Goal: Complete application form: Complete application form

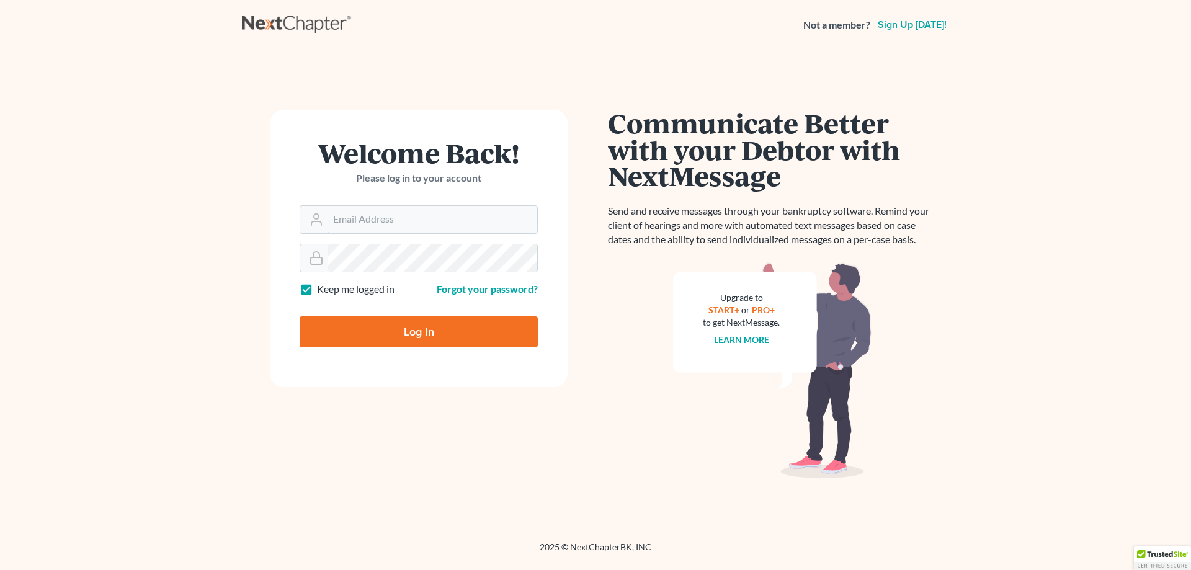
type input "[EMAIL_ADDRESS][DOMAIN_NAME]"
click at [447, 333] on input "Log In" at bounding box center [419, 331] width 238 height 31
type input "Thinking..."
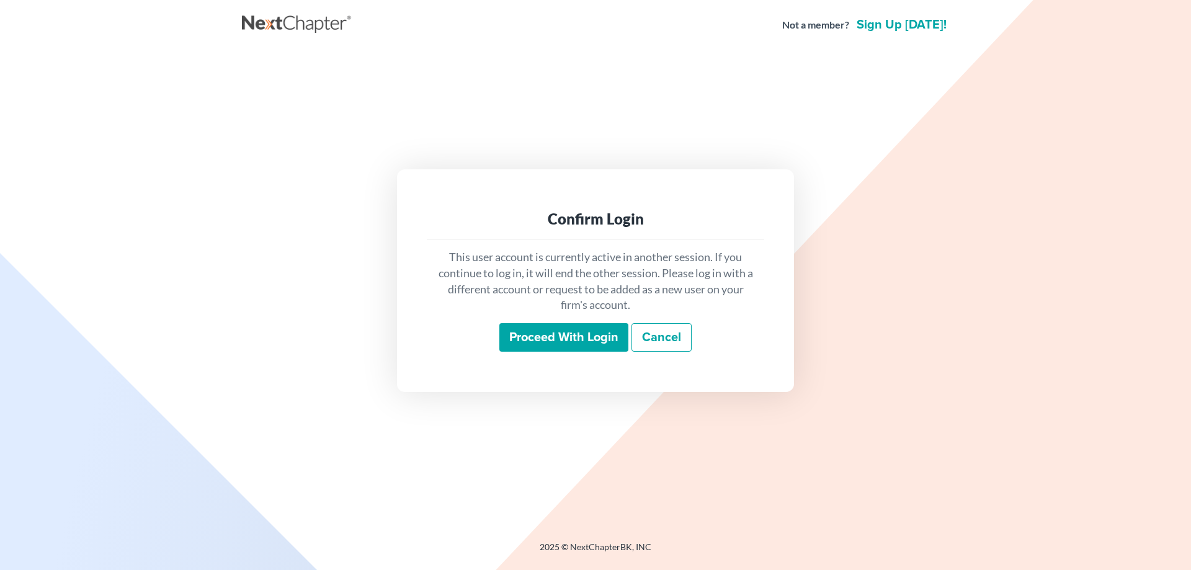
click at [553, 334] on input "Proceed with login" at bounding box center [563, 337] width 129 height 29
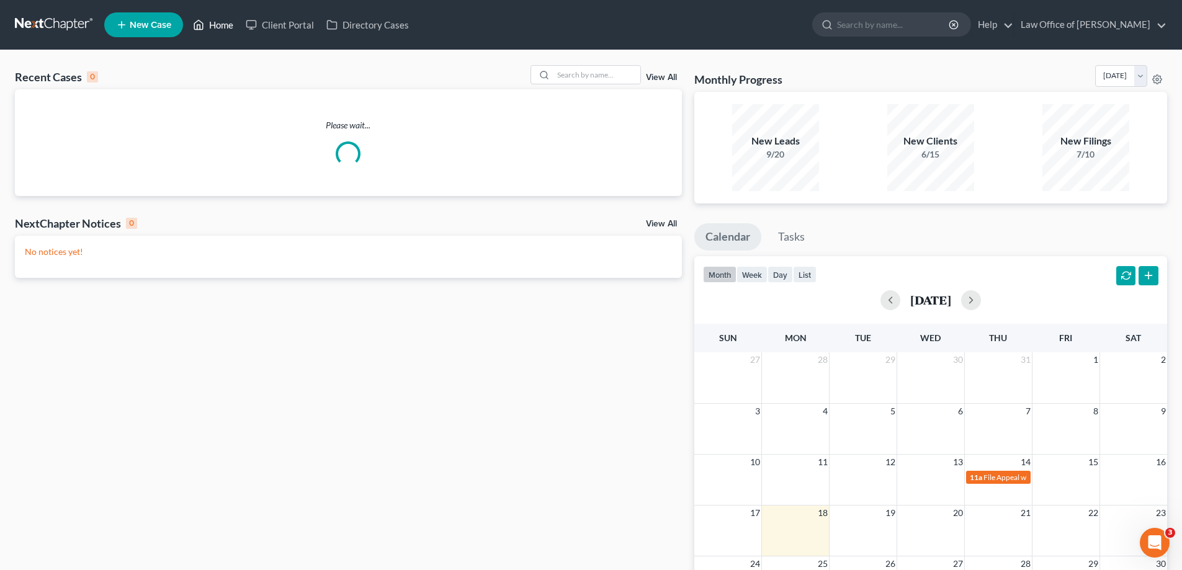
click at [223, 24] on link "Home" at bounding box center [213, 25] width 53 height 22
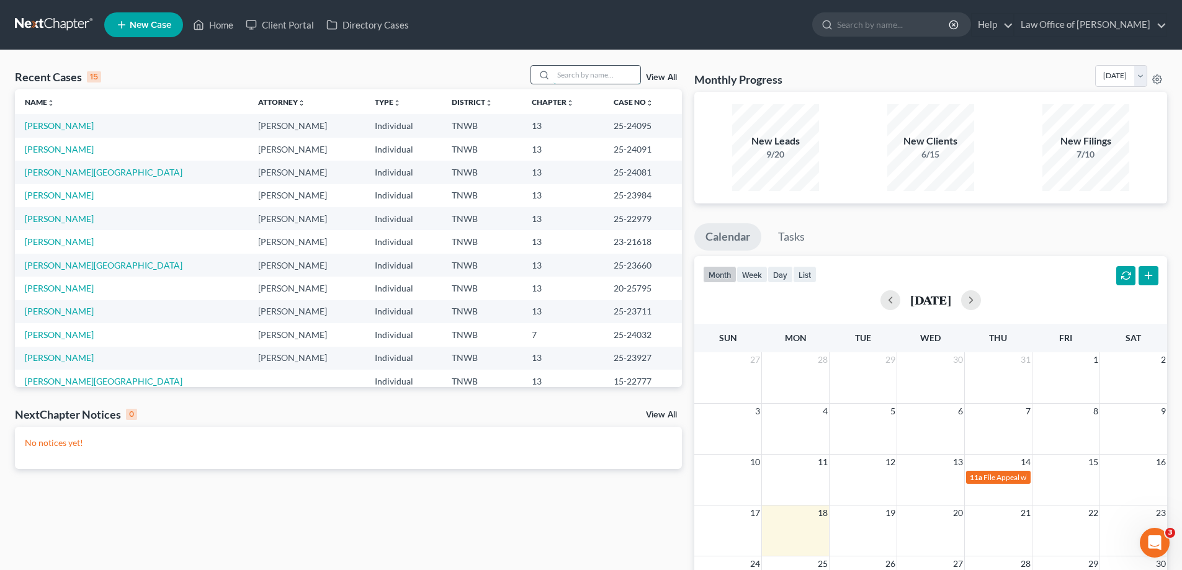
click at [569, 73] on input "search" at bounding box center [596, 75] width 87 height 18
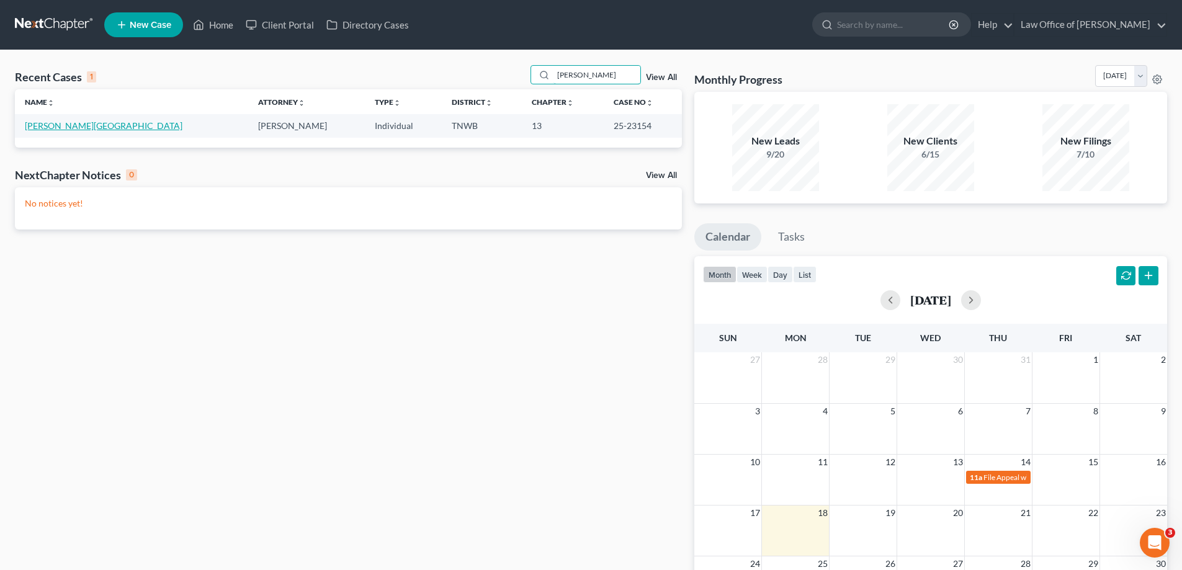
type input "tellez"
click at [55, 121] on link "Tellez, Lorena" at bounding box center [104, 125] width 158 height 11
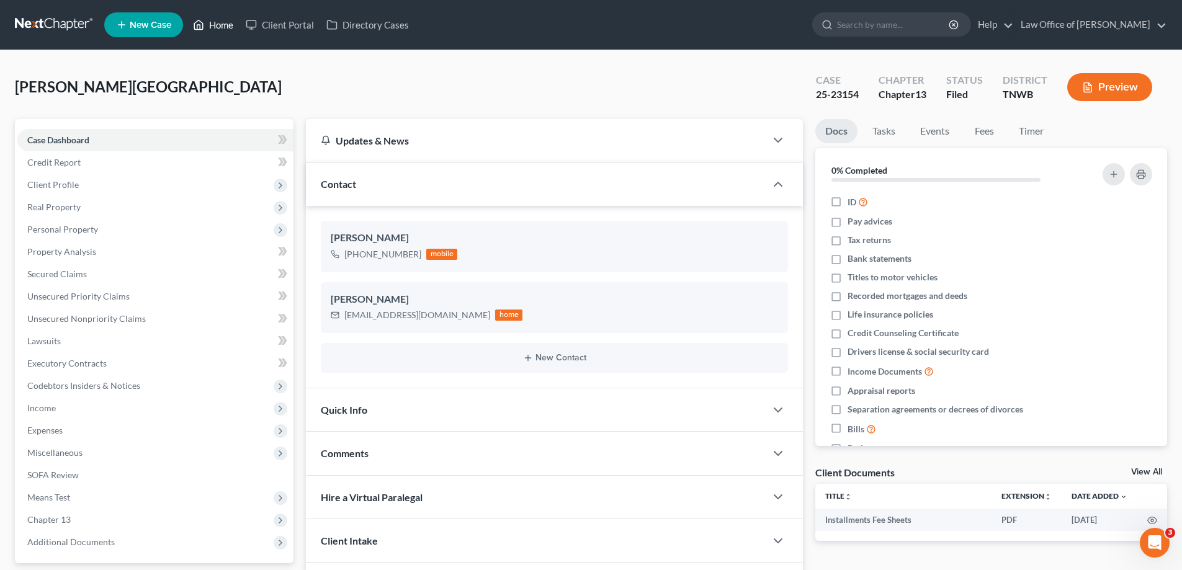
click at [211, 22] on link "Home" at bounding box center [213, 25] width 53 height 22
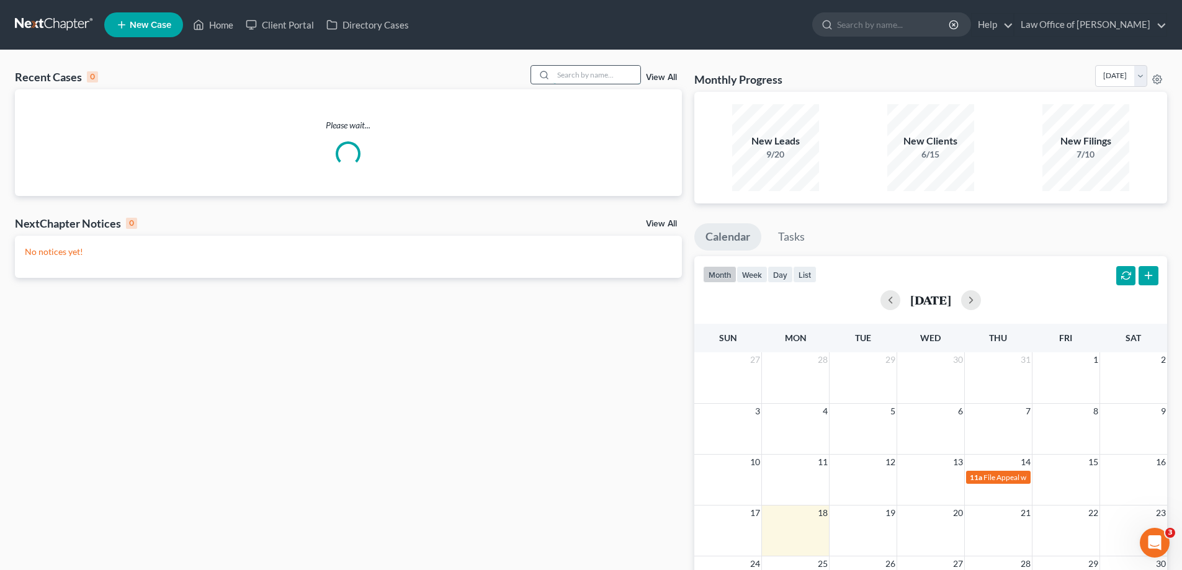
click at [577, 78] on input "search" at bounding box center [596, 75] width 87 height 18
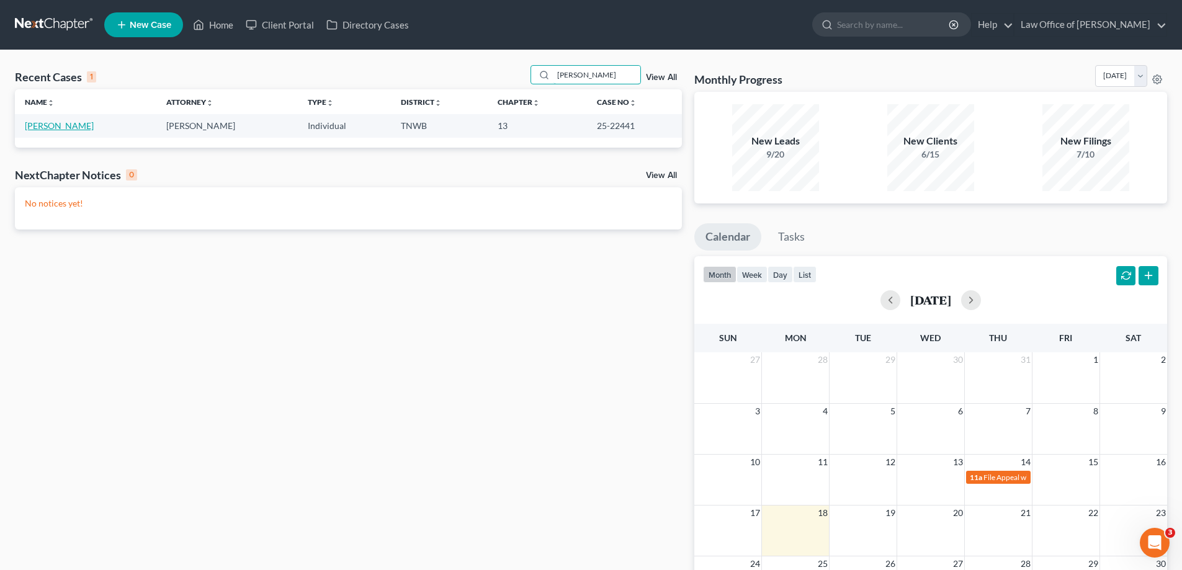
type input "forsythe"
click at [47, 122] on link "Forsythe, Gregory" at bounding box center [59, 125] width 69 height 11
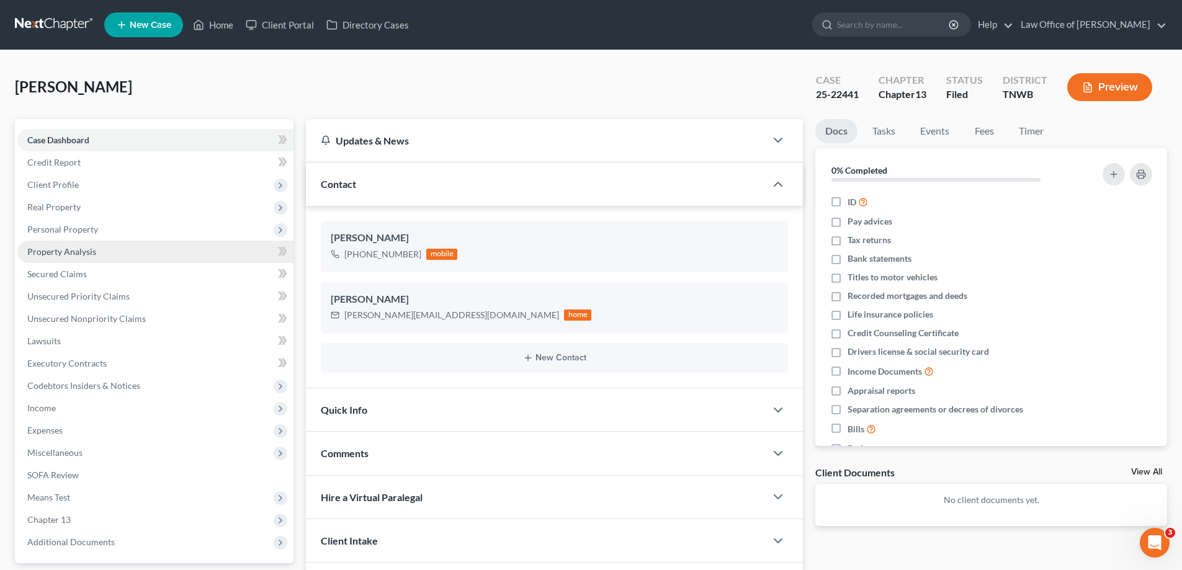
click at [69, 251] on span "Property Analysis" at bounding box center [61, 251] width 69 height 11
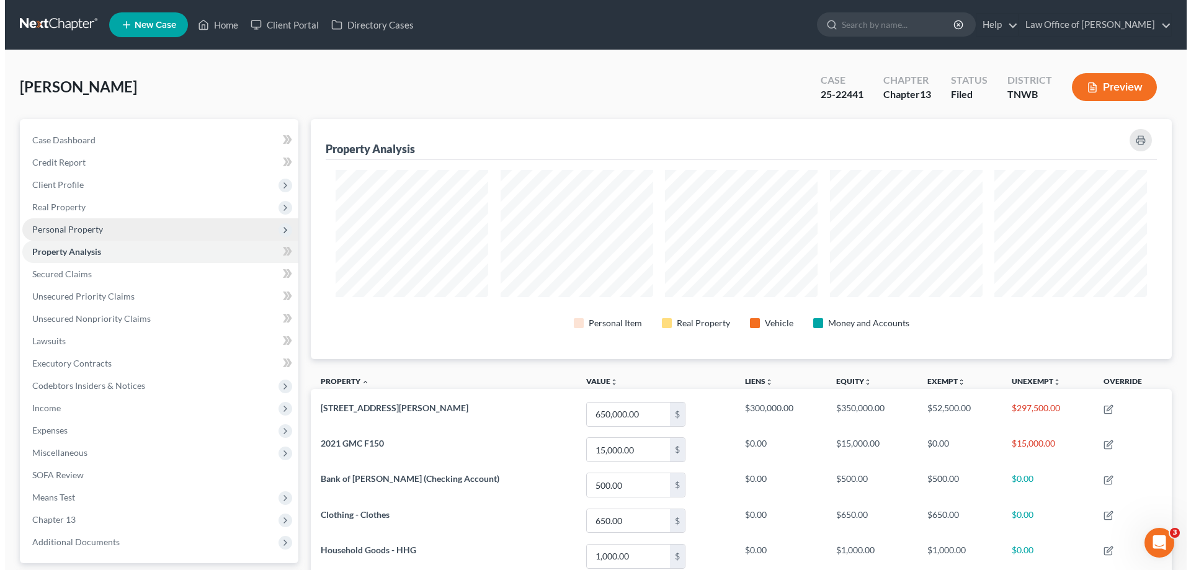
scroll to position [240, 861]
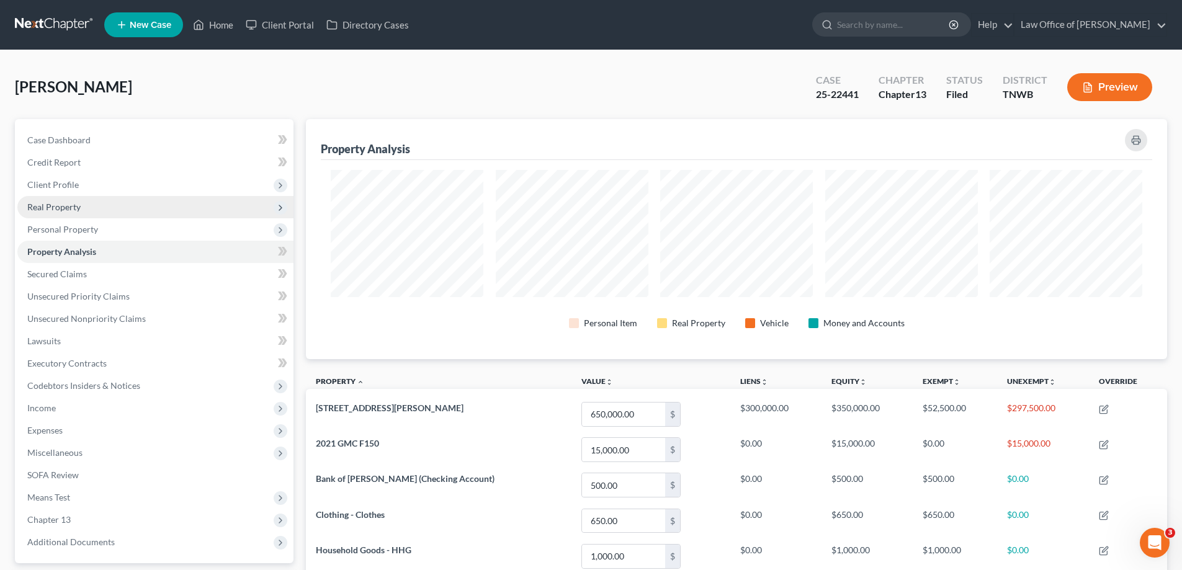
click at [71, 208] on span "Real Property" at bounding box center [53, 207] width 53 height 11
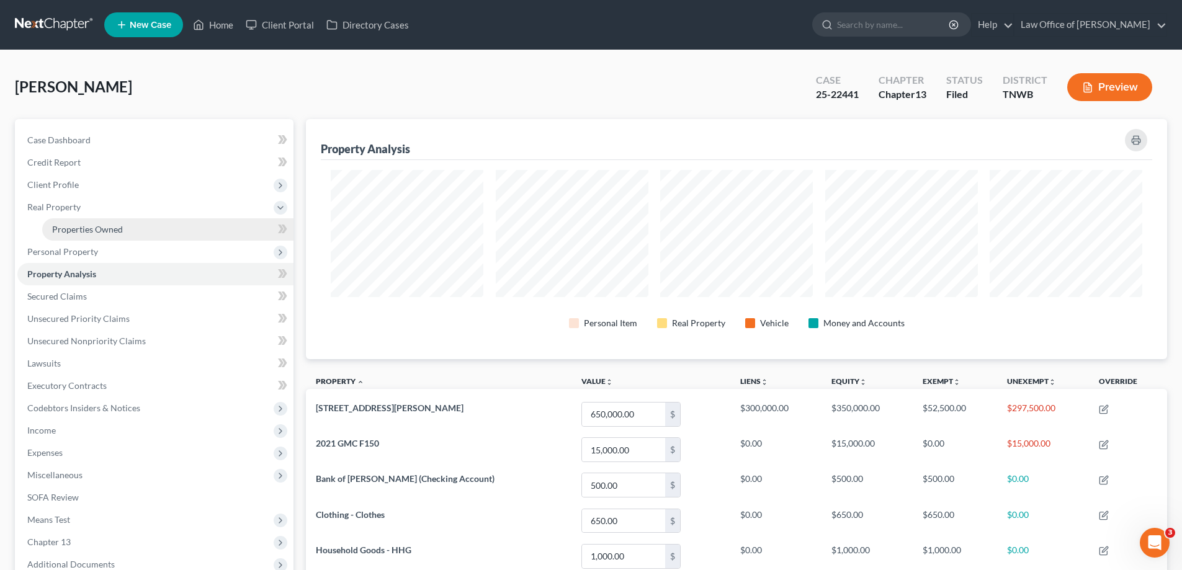
click at [83, 231] on span "Properties Owned" at bounding box center [87, 229] width 71 height 11
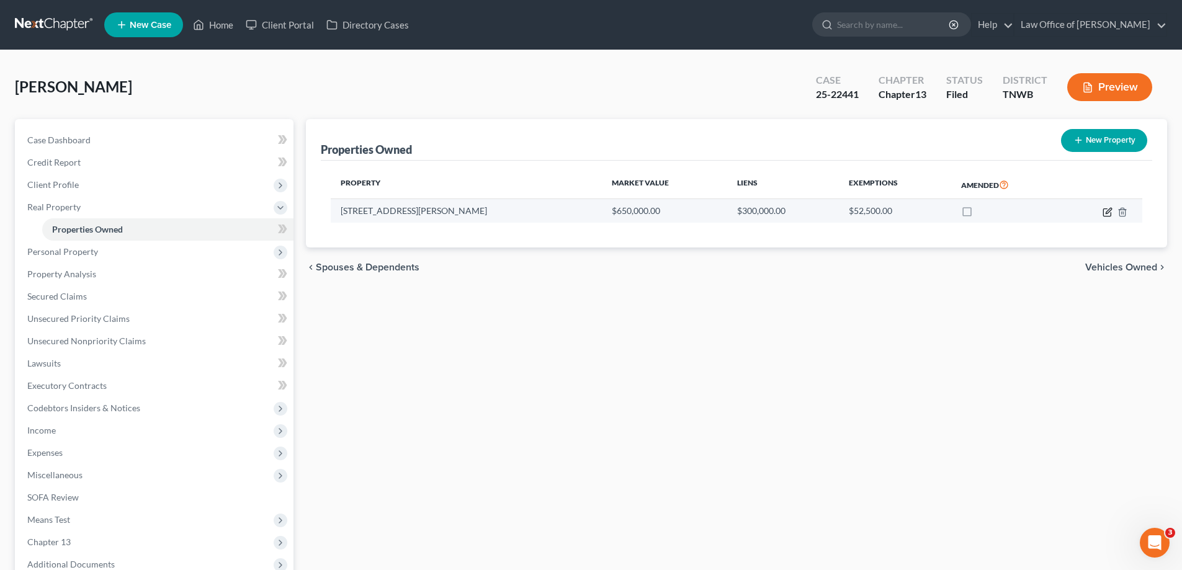
click at [1109, 212] on icon "button" at bounding box center [1108, 211] width 6 height 6
select select "44"
select select "3"
select select "1"
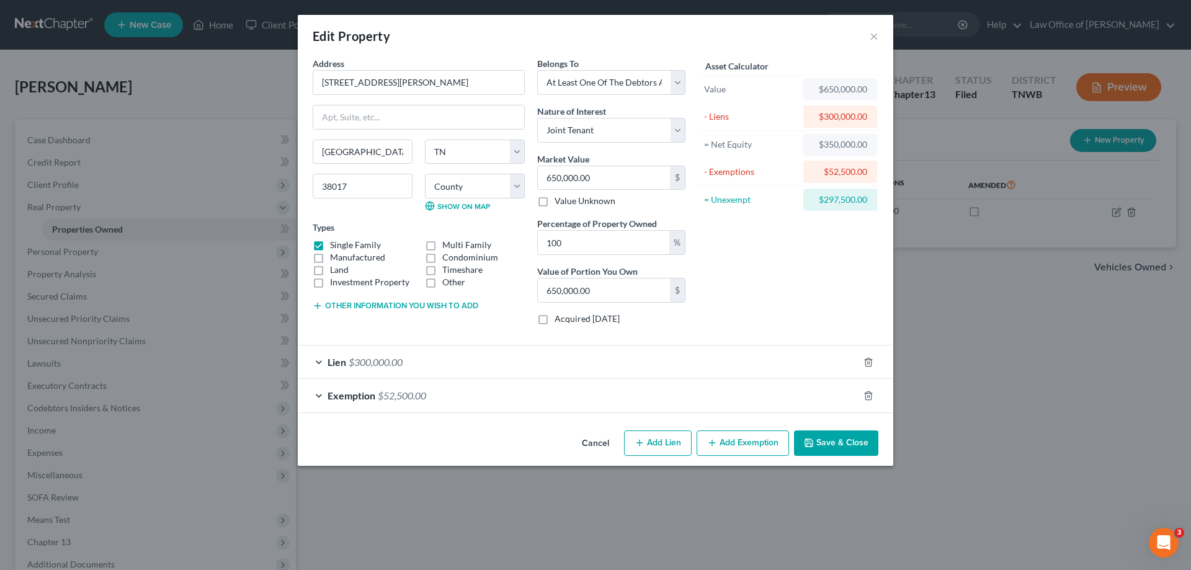
click at [755, 440] on button "Add Exemption" at bounding box center [743, 444] width 92 height 26
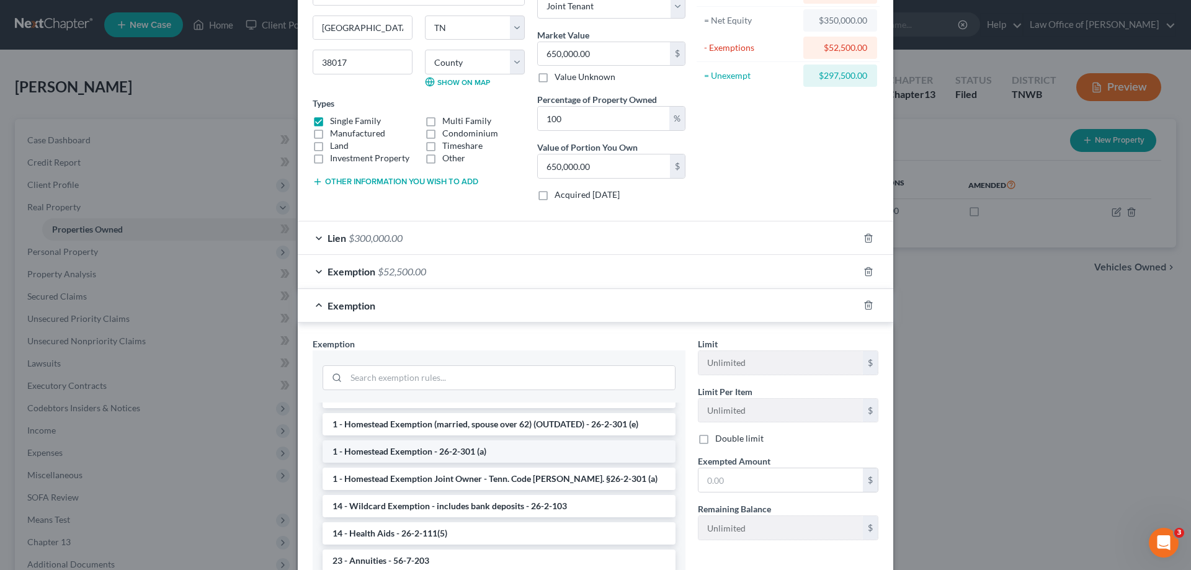
scroll to position [124, 0]
click at [579, 477] on li "1 - Homestead Exemption Joint Owner - Tenn. Code Ann. §26-2-301 (a)" at bounding box center [499, 478] width 353 height 22
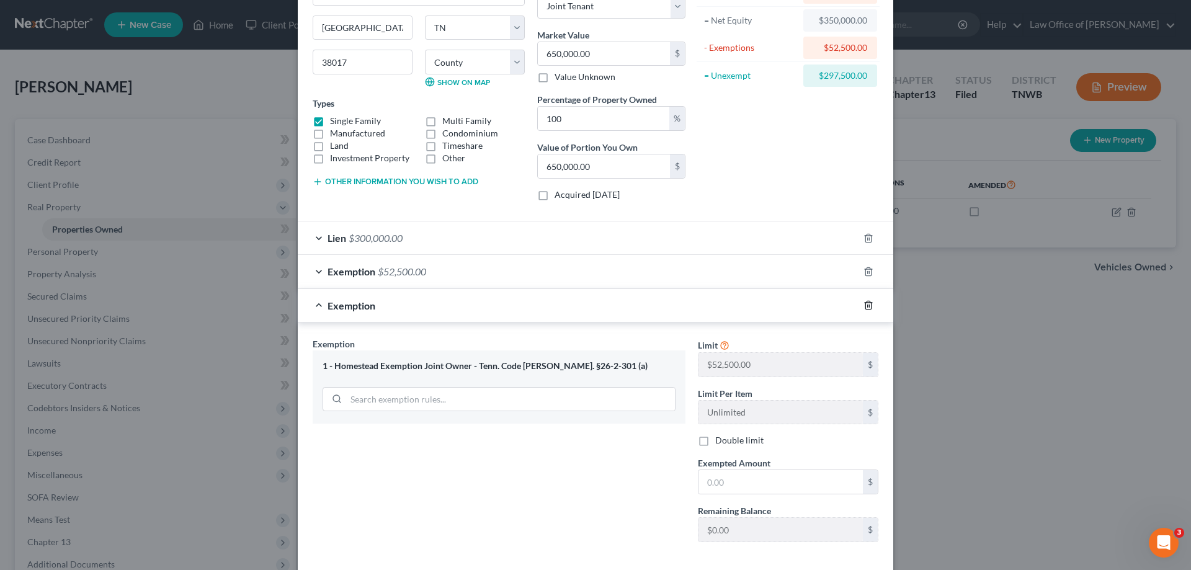
click at [867, 307] on icon "button" at bounding box center [869, 305] width 10 height 10
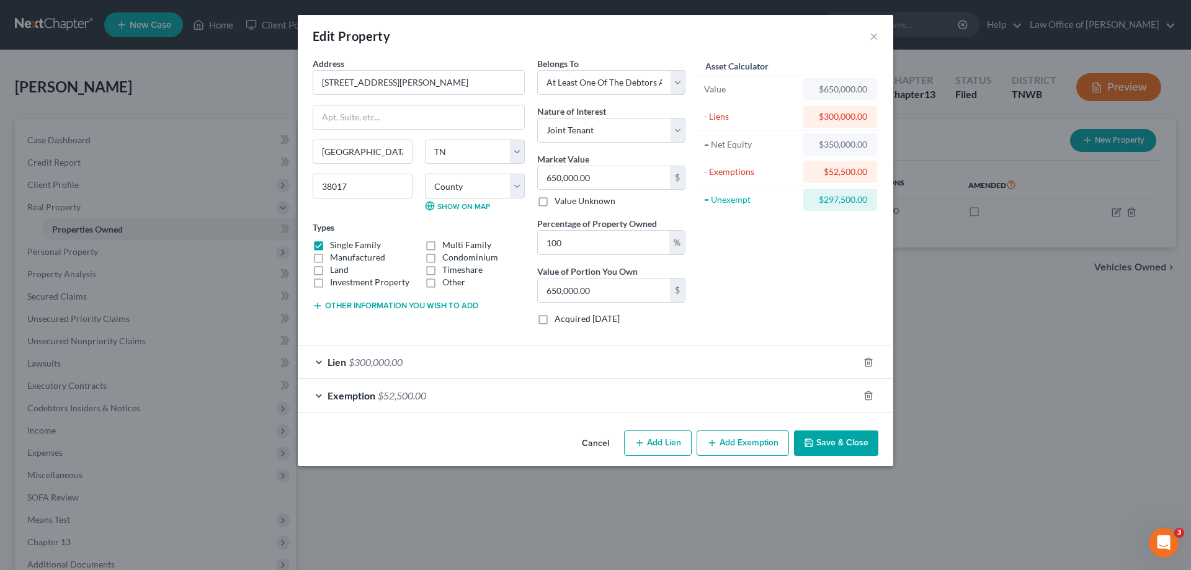
scroll to position [0, 0]
click at [381, 386] on div "Exemption $52,500.00" at bounding box center [578, 395] width 561 height 33
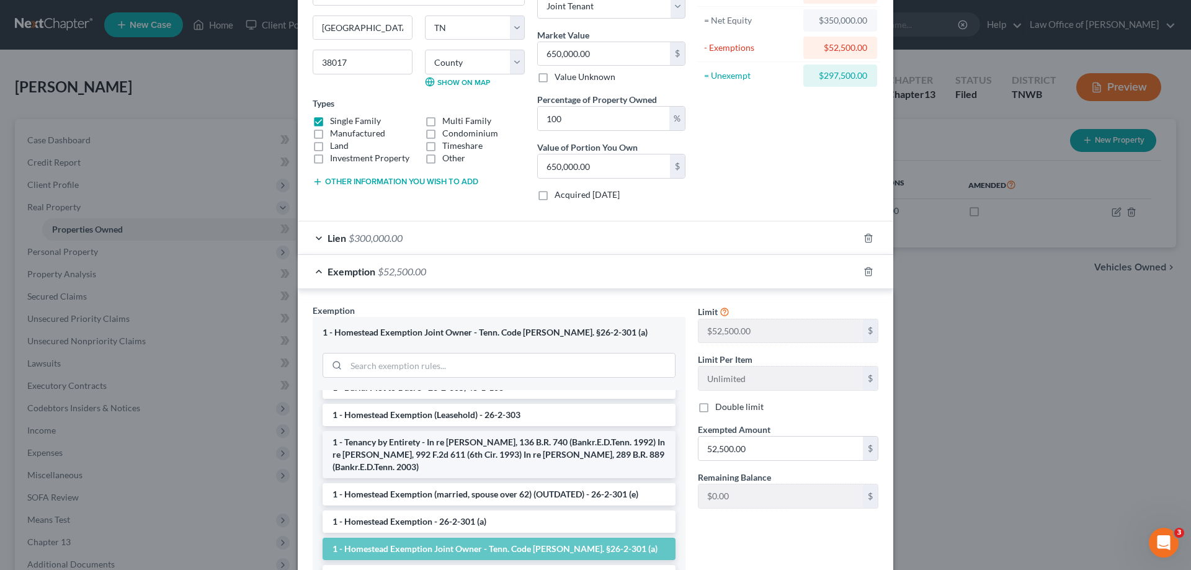
scroll to position [62, 0]
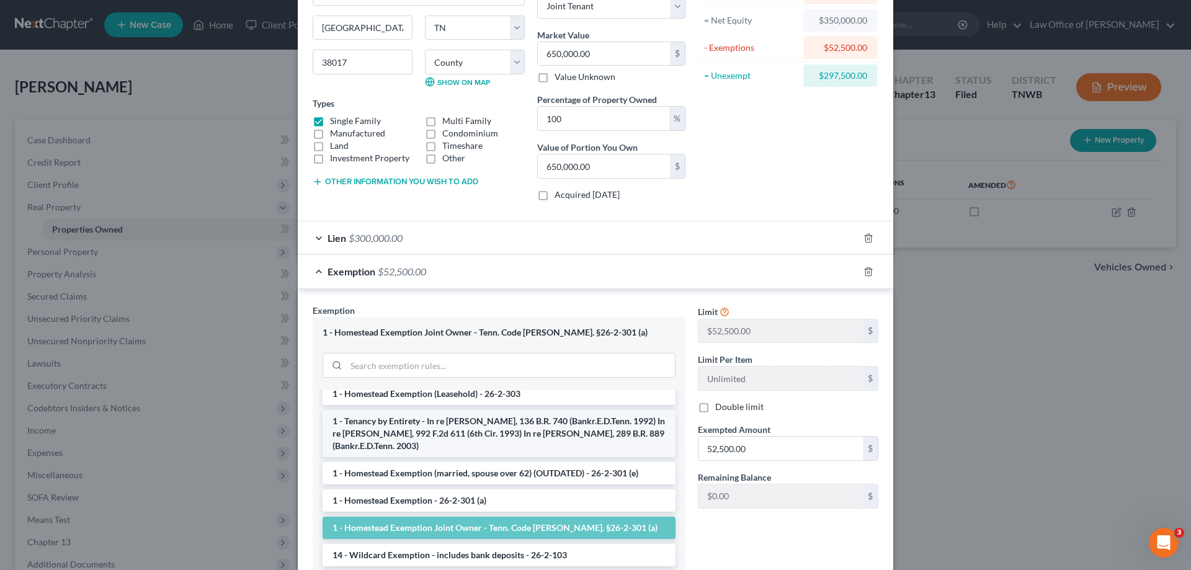
click at [476, 426] on li "1 - Tenancy by Entirety - In re Arango, 136 B.R. 740 (Bankr.E.D.Tenn. 1992) In …" at bounding box center [499, 433] width 353 height 47
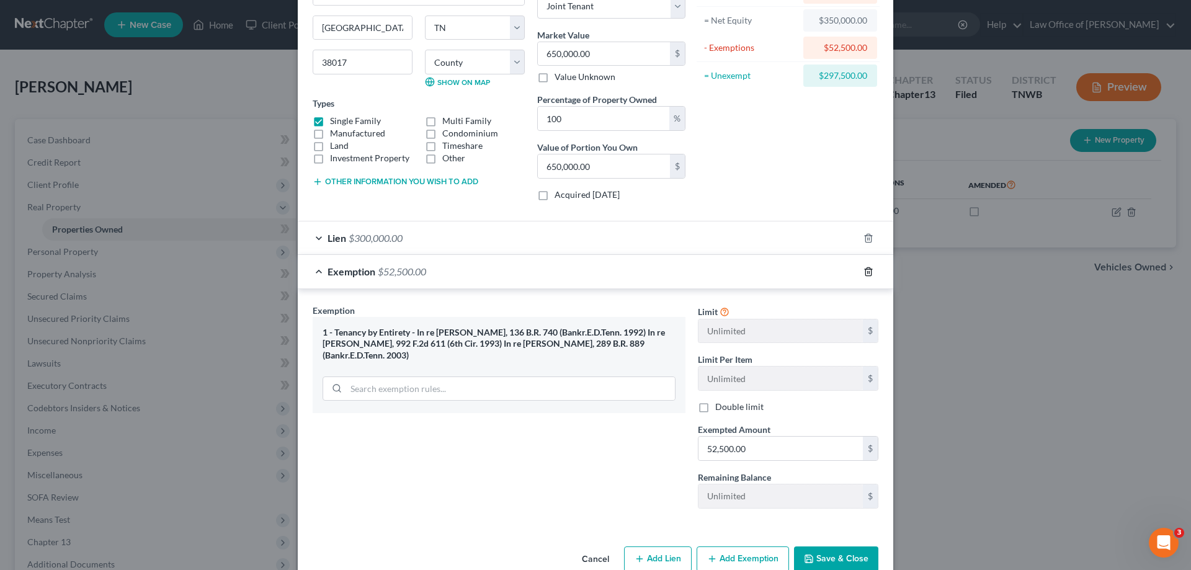
click at [864, 269] on icon "button" at bounding box center [869, 272] width 10 height 10
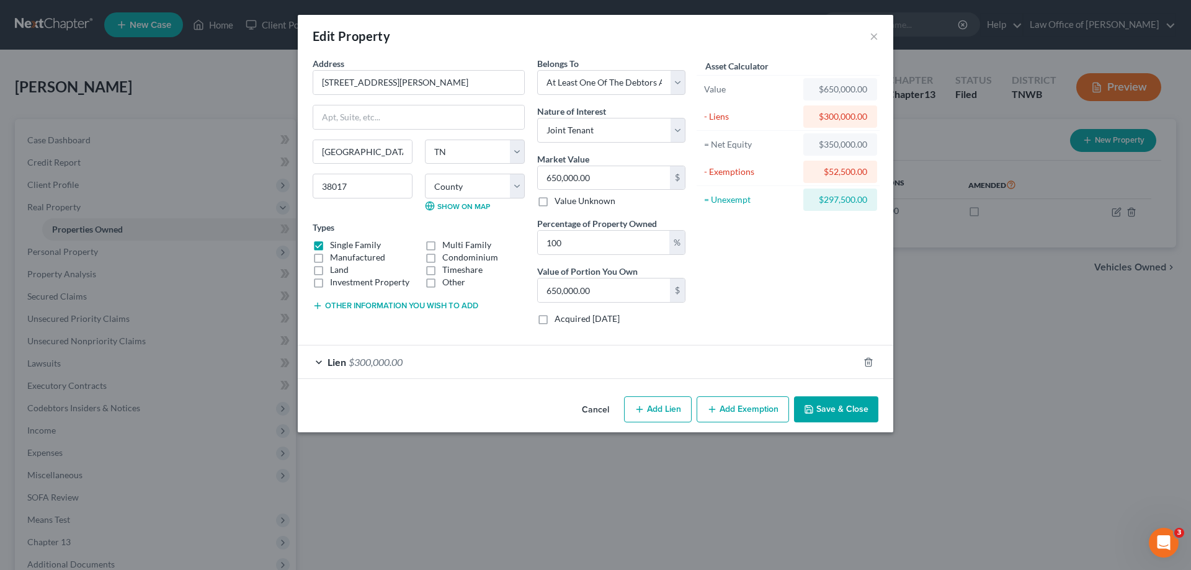
scroll to position [0, 0]
click at [746, 413] on button "Add Exemption" at bounding box center [743, 409] width 92 height 26
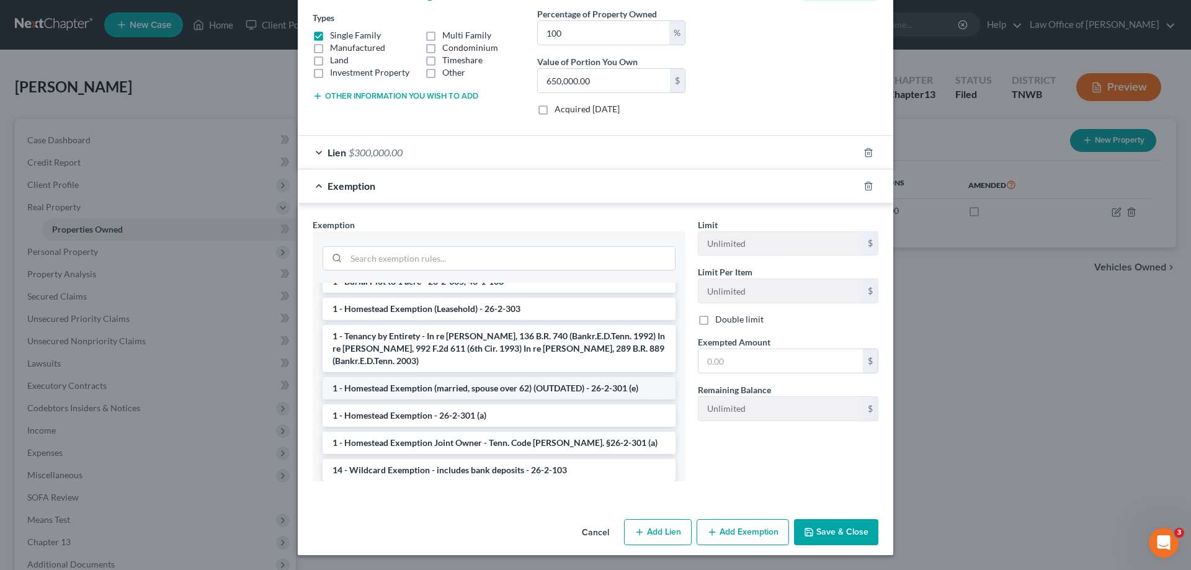
scroll to position [62, 0]
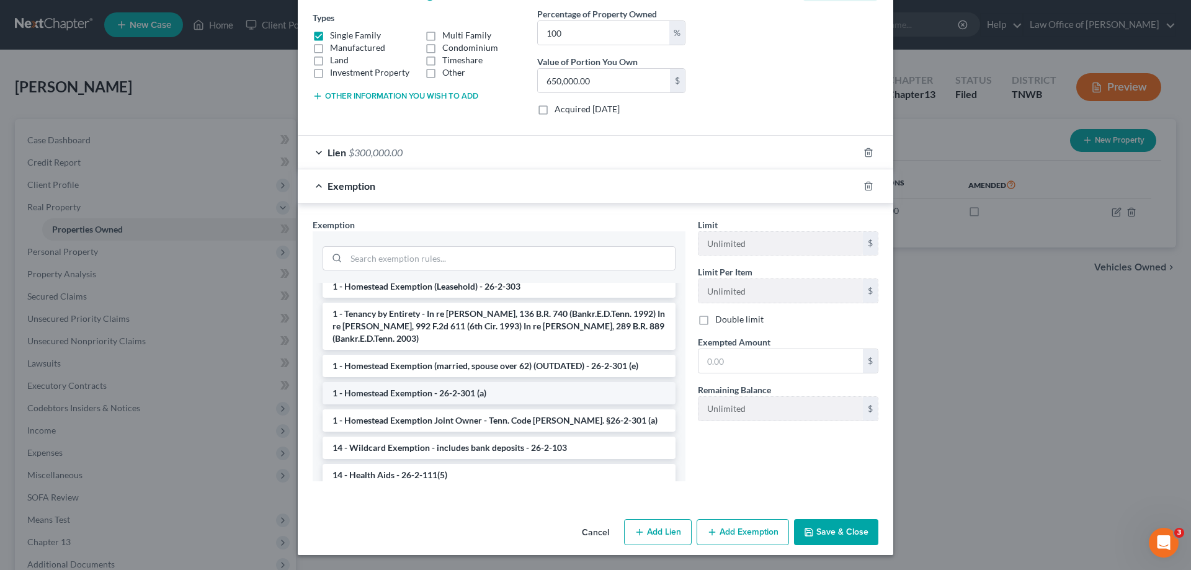
click at [442, 391] on li "1 - Homestead Exemption - 26-2-301 (a)" at bounding box center [499, 393] width 353 height 22
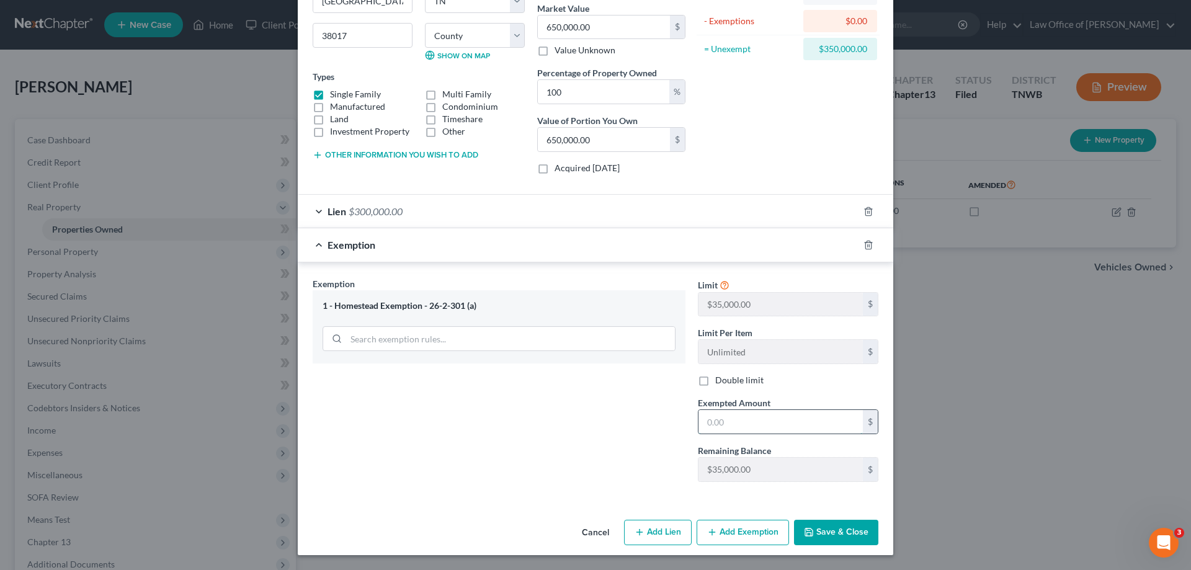
click at [741, 423] on input "text" at bounding box center [781, 422] width 164 height 24
type input "35,000.00"
click at [816, 528] on button "Save & Close" at bounding box center [836, 533] width 84 height 26
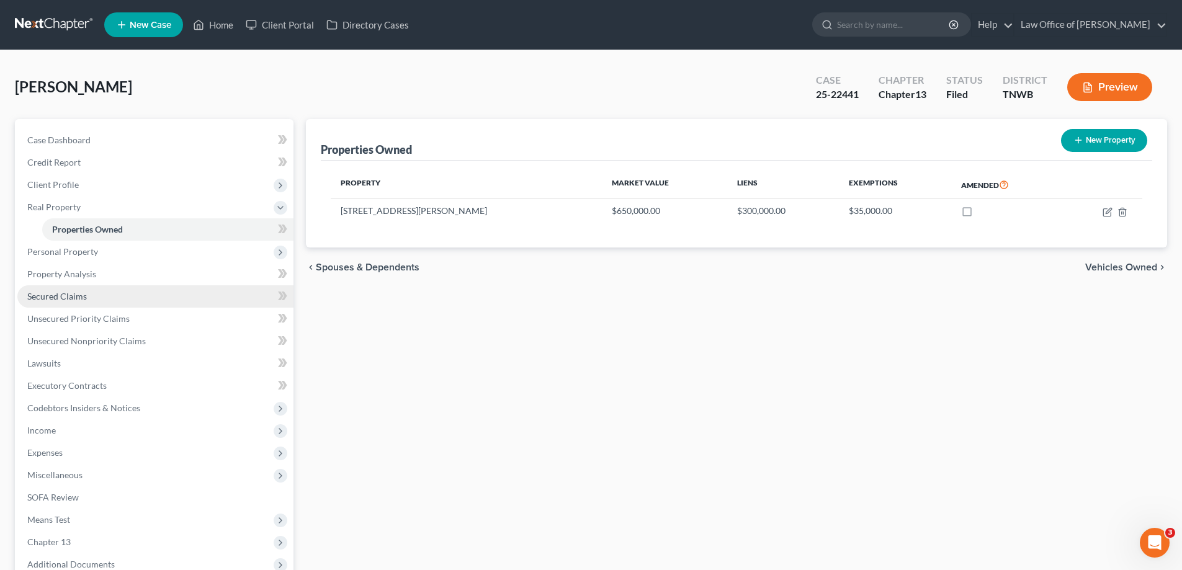
click at [68, 293] on span "Secured Claims" at bounding box center [57, 296] width 60 height 11
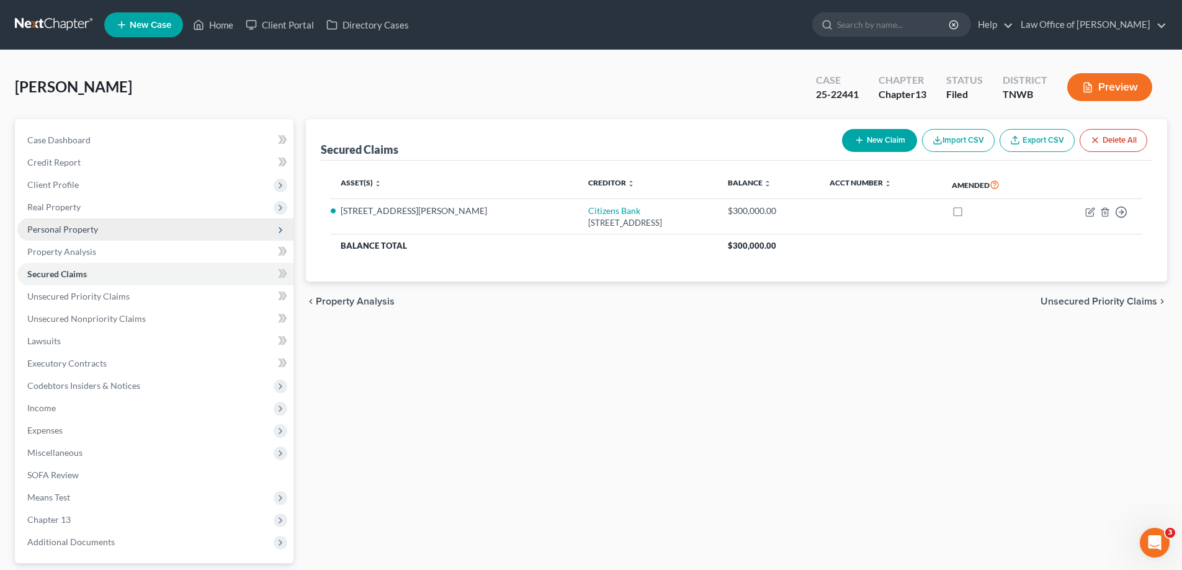
click at [62, 225] on span "Personal Property" at bounding box center [62, 229] width 71 height 11
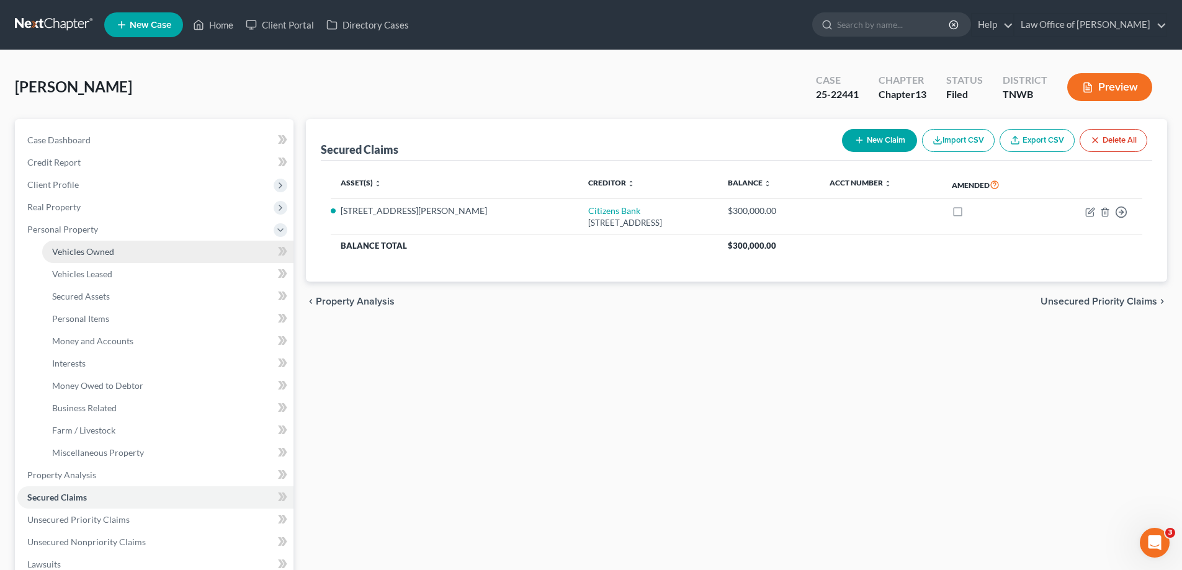
click at [80, 251] on span "Vehicles Owned" at bounding box center [83, 251] width 62 height 11
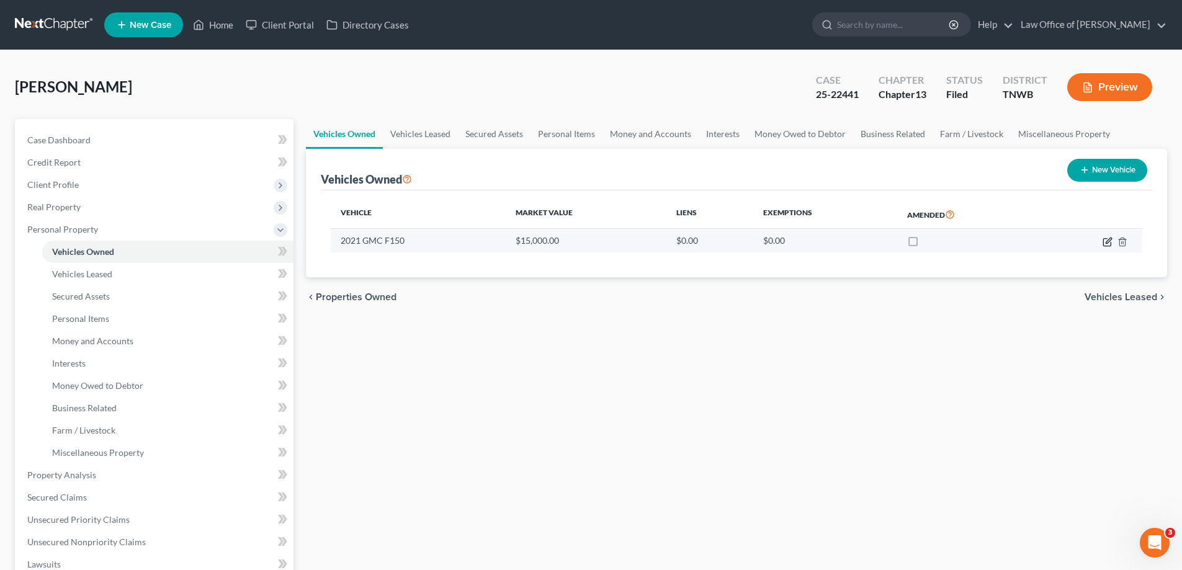
click at [1106, 239] on icon "button" at bounding box center [1107, 242] width 10 height 10
select select "0"
select select "5"
select select "2"
select select "0"
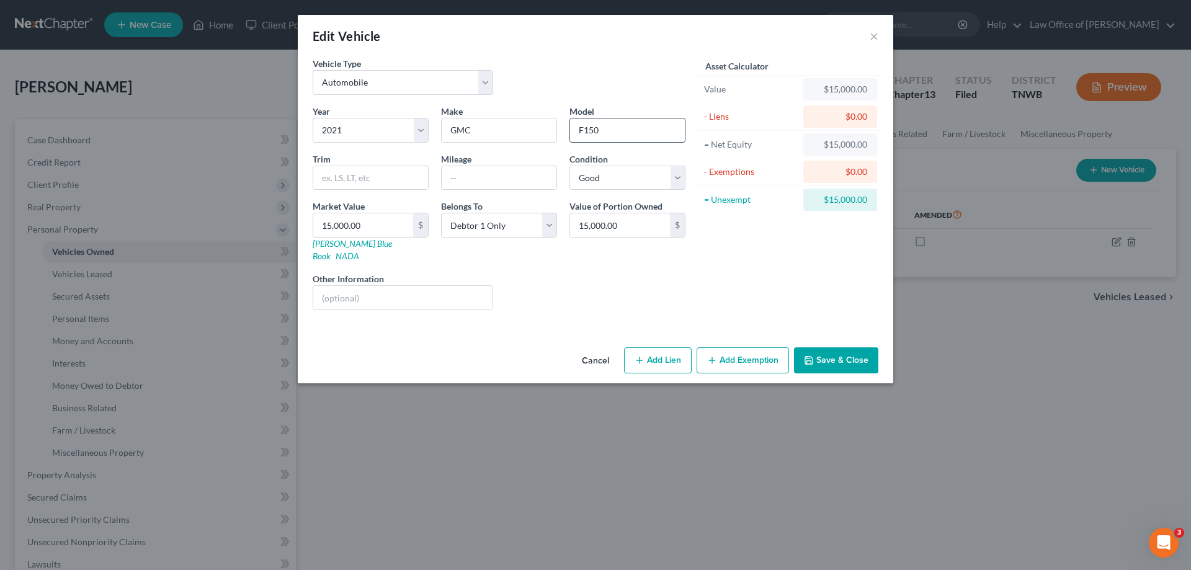
click at [627, 135] on input "F150" at bounding box center [627, 130] width 115 height 24
type input "F"
type input "2500"
click at [754, 347] on button "Add Exemption" at bounding box center [743, 360] width 92 height 26
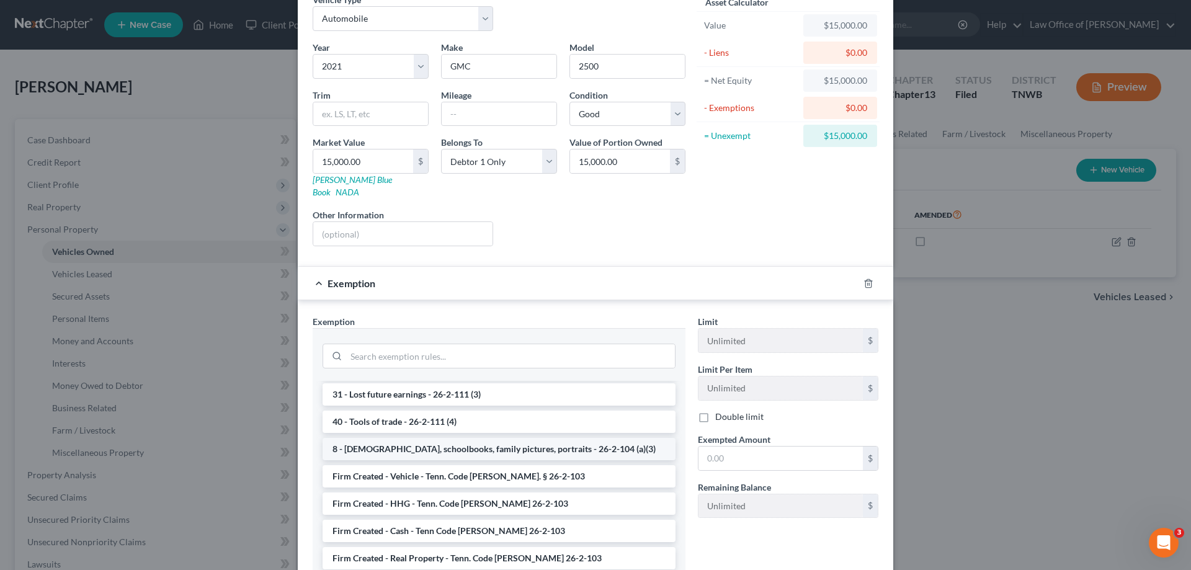
scroll to position [124, 0]
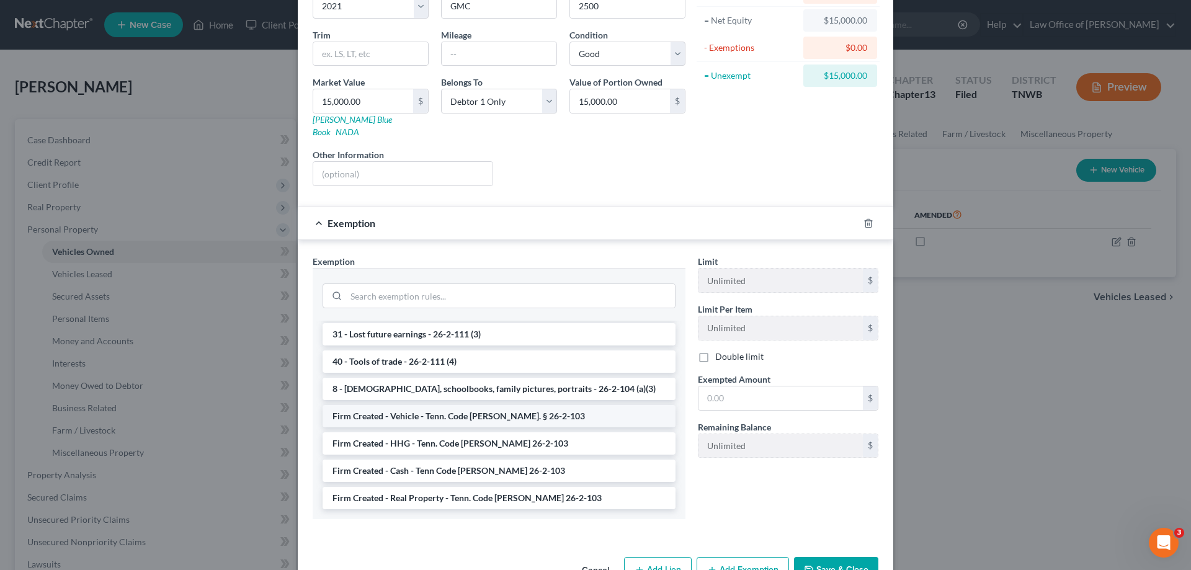
click at [489, 409] on li "Firm Created - Vehicle - Tenn. Code Ann. § 26-2-103" at bounding box center [499, 416] width 353 height 22
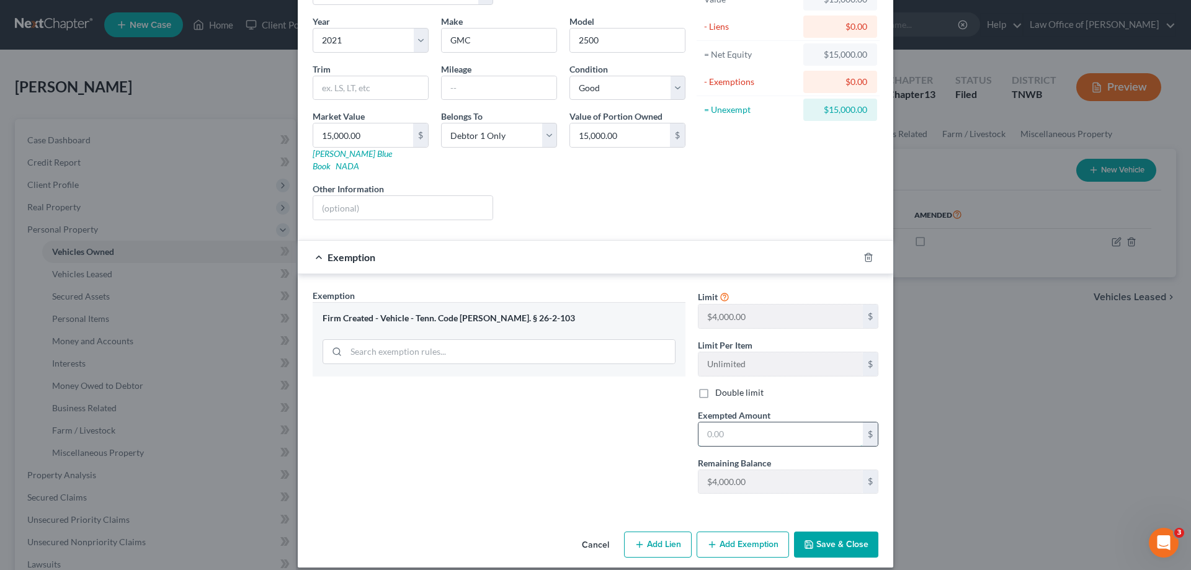
click at [738, 424] on input "text" at bounding box center [781, 434] width 164 height 24
type input "4,000.00"
click at [837, 532] on button "Save & Close" at bounding box center [836, 545] width 84 height 26
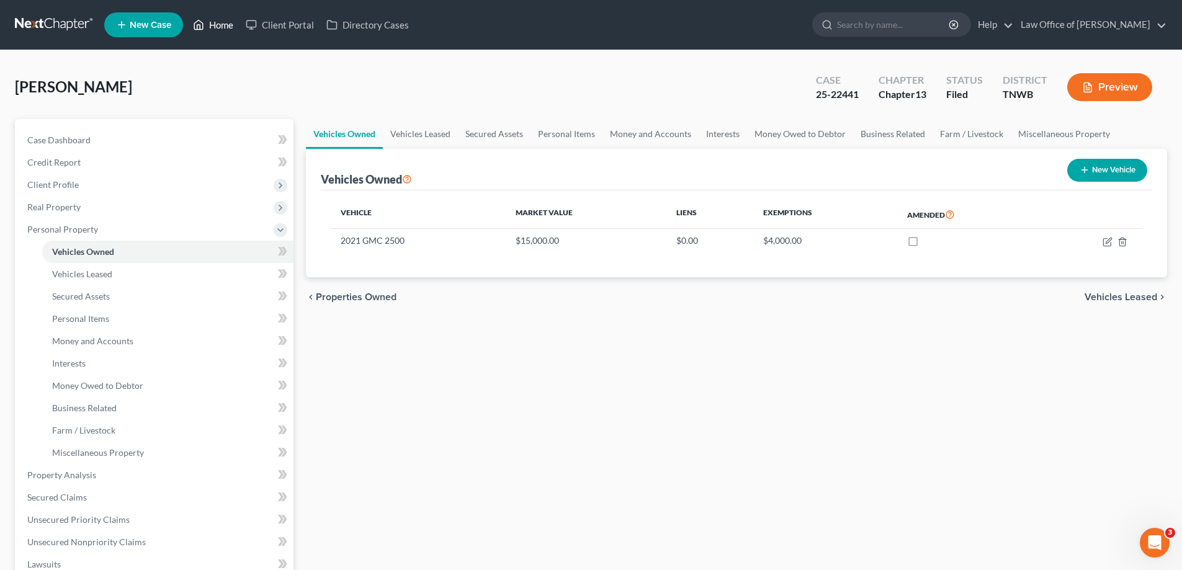
click at [220, 24] on link "Home" at bounding box center [213, 25] width 53 height 22
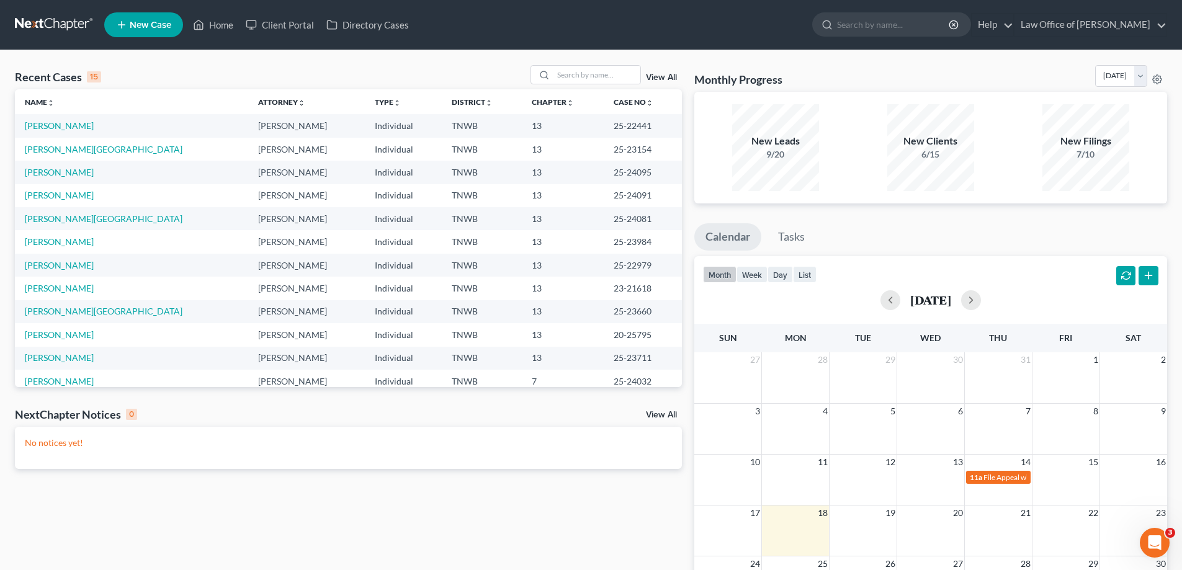
click at [148, 23] on span "New Case" at bounding box center [151, 24] width 42 height 9
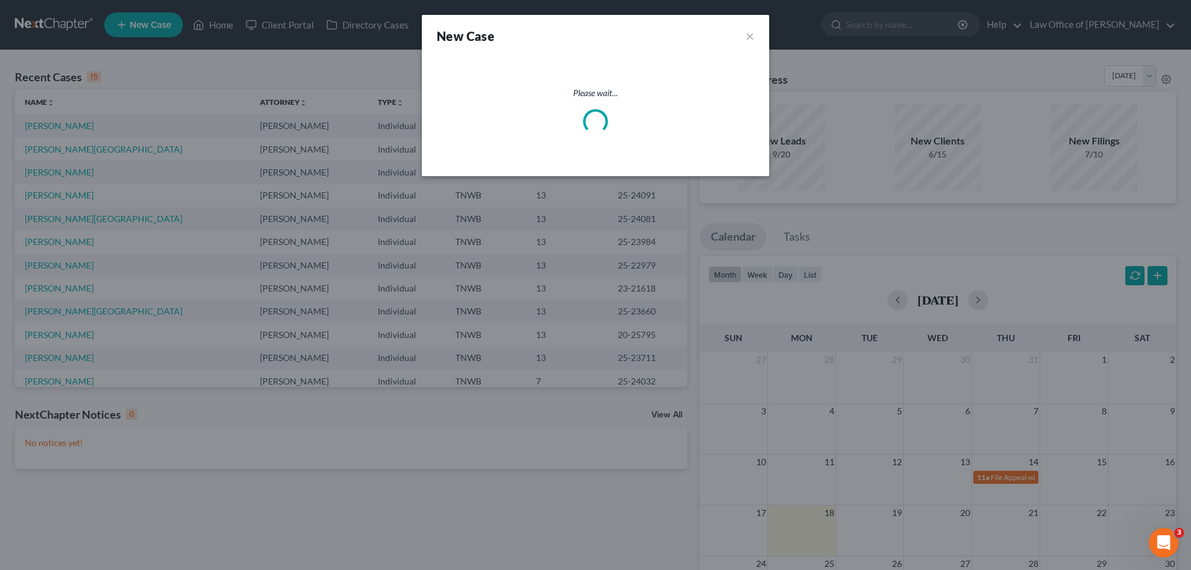
select select "76"
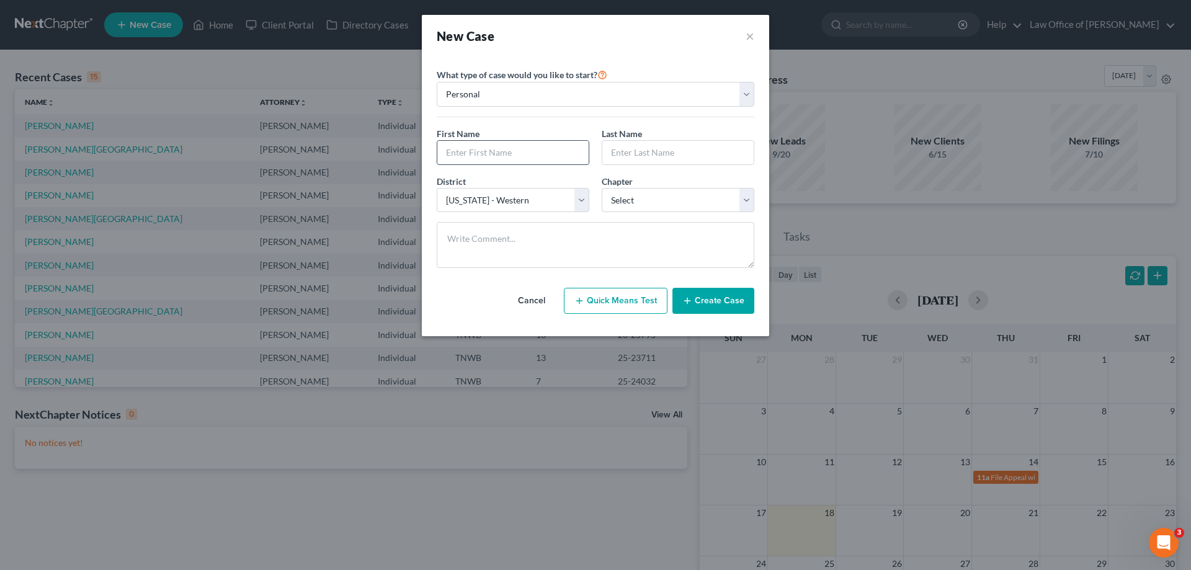
click at [484, 158] on input "text" at bounding box center [512, 153] width 151 height 24
type input "Eddie"
type input "Blue"
click at [748, 203] on select "Select 7 11 12 13" at bounding box center [678, 200] width 153 height 25
select select "3"
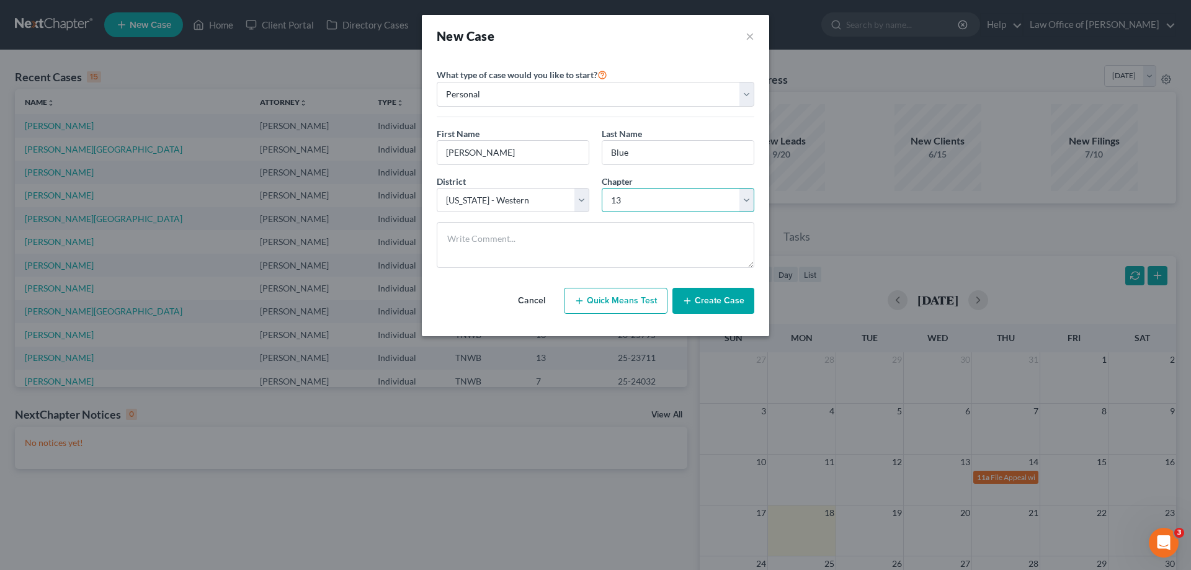
click at [602, 188] on select "Select 7 11 12 13" at bounding box center [678, 200] width 153 height 25
click at [720, 300] on button "Create Case" at bounding box center [713, 301] width 82 height 26
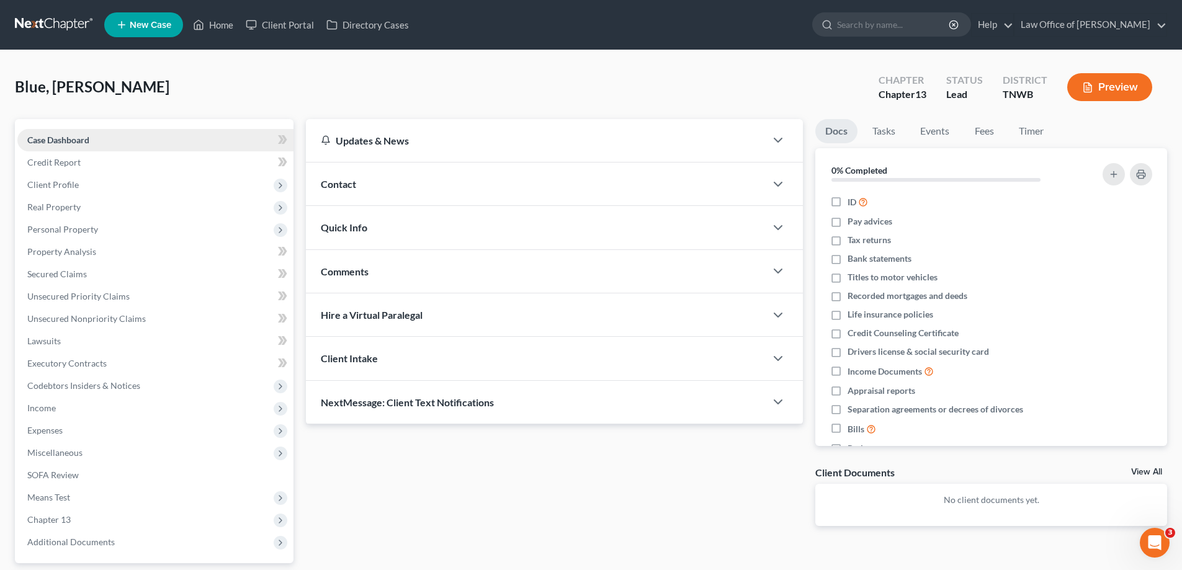
click at [68, 140] on span "Case Dashboard" at bounding box center [58, 140] width 62 height 11
click at [775, 181] on icon "button" at bounding box center [777, 184] width 15 height 15
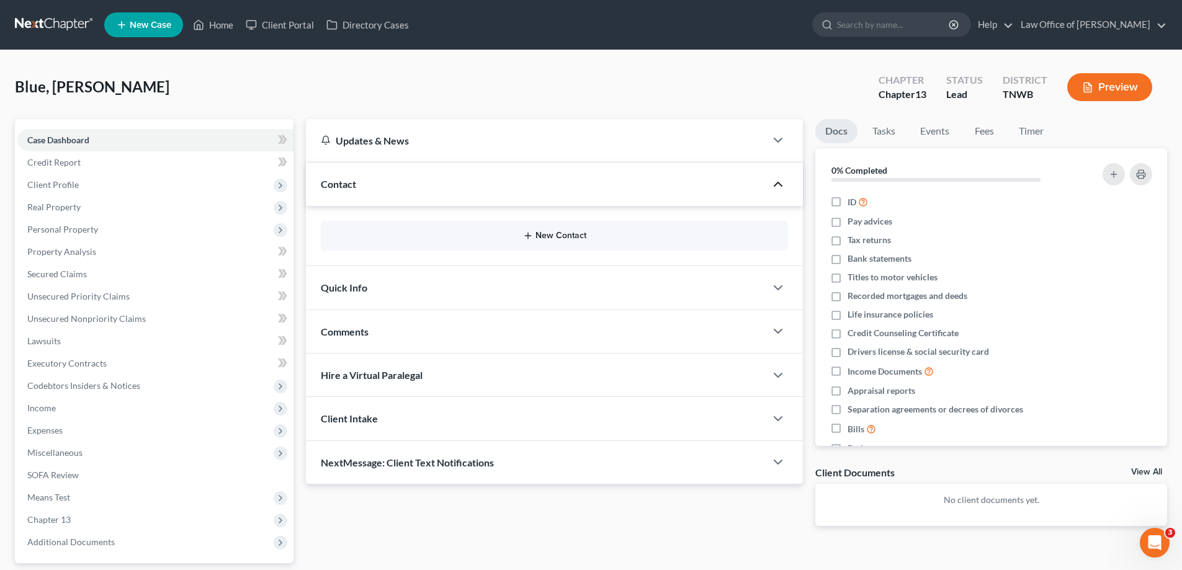
click at [574, 231] on button "New Contact" at bounding box center [554, 236] width 447 height 10
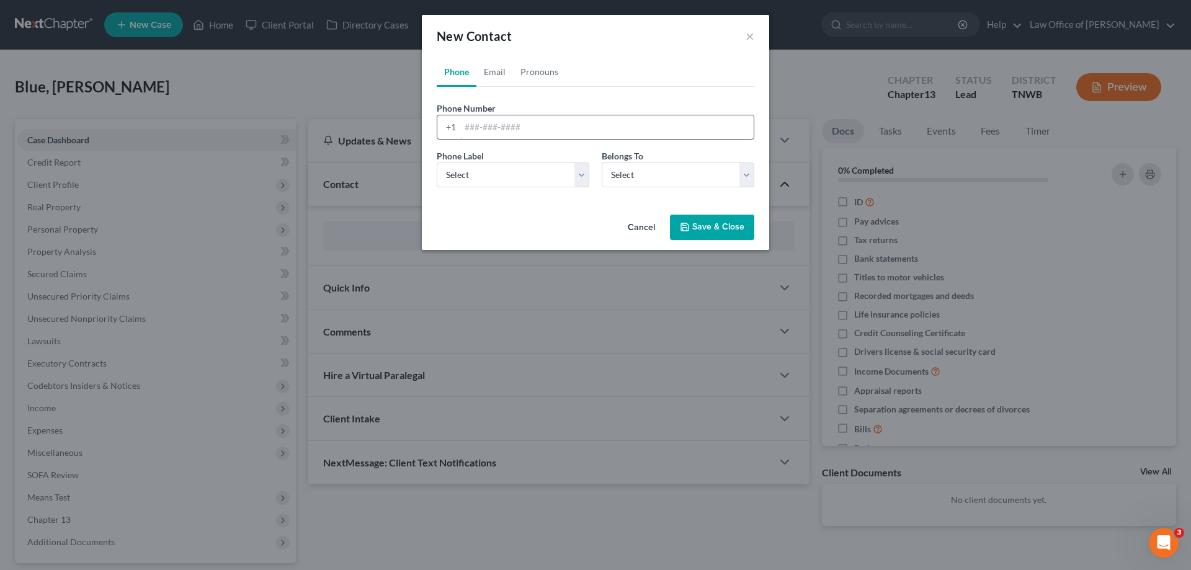
click at [521, 126] on input "tel" at bounding box center [606, 127] width 293 height 24
type input "901-568-9147"
click at [581, 176] on select "Select Mobile Home Work Other" at bounding box center [513, 175] width 153 height 25
select select "0"
click at [437, 163] on select "Select Mobile Home Work Other" at bounding box center [513, 175] width 153 height 25
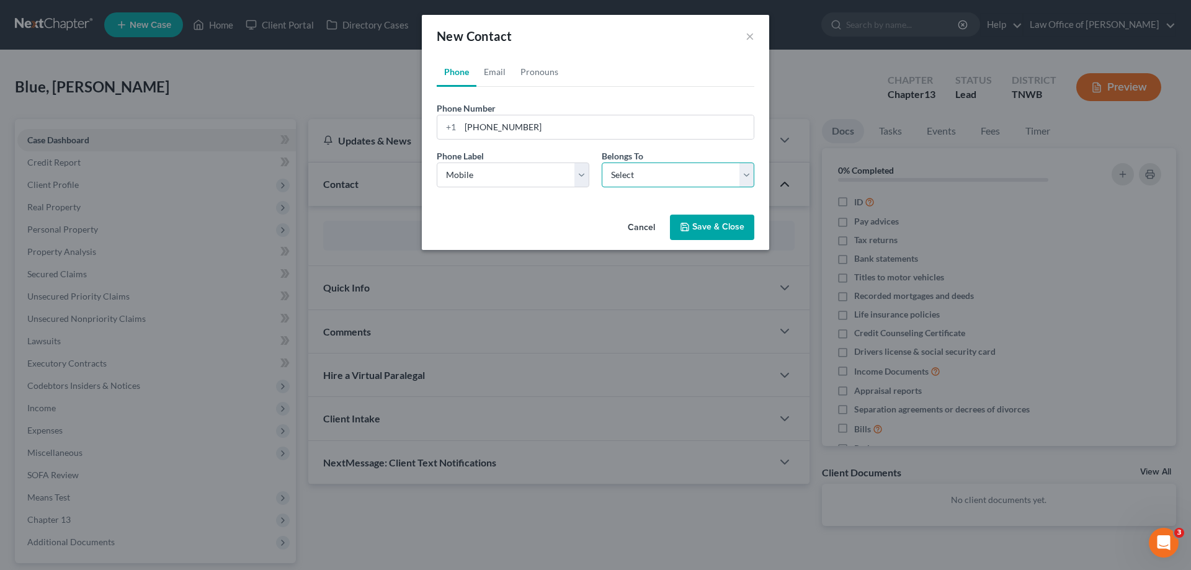
click at [746, 176] on select "Select Client Other" at bounding box center [678, 175] width 153 height 25
select select "0"
click at [602, 163] on select "Select Client Other" at bounding box center [678, 175] width 153 height 25
click at [710, 230] on button "Save & Close" at bounding box center [712, 228] width 84 height 26
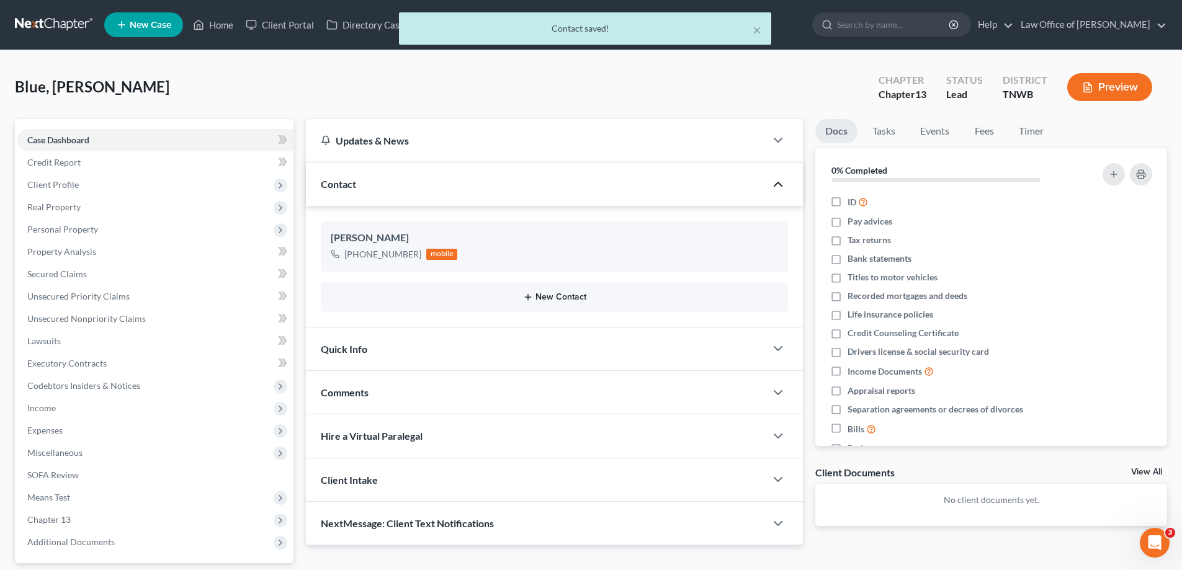
click at [553, 293] on button "New Contact" at bounding box center [554, 297] width 447 height 10
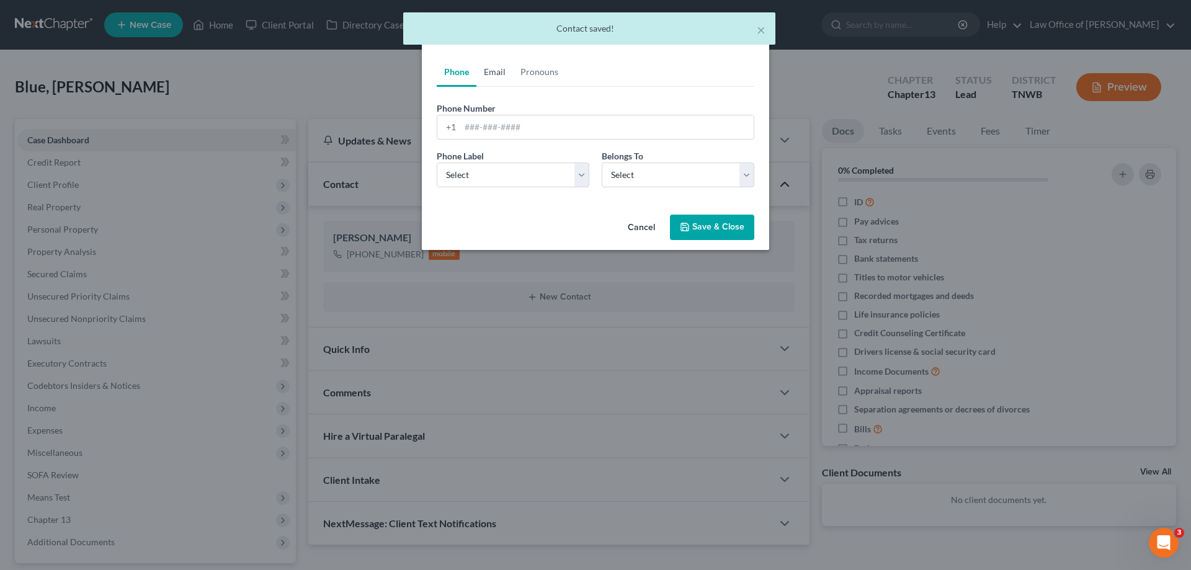
click at [499, 66] on link "Email" at bounding box center [494, 72] width 37 height 30
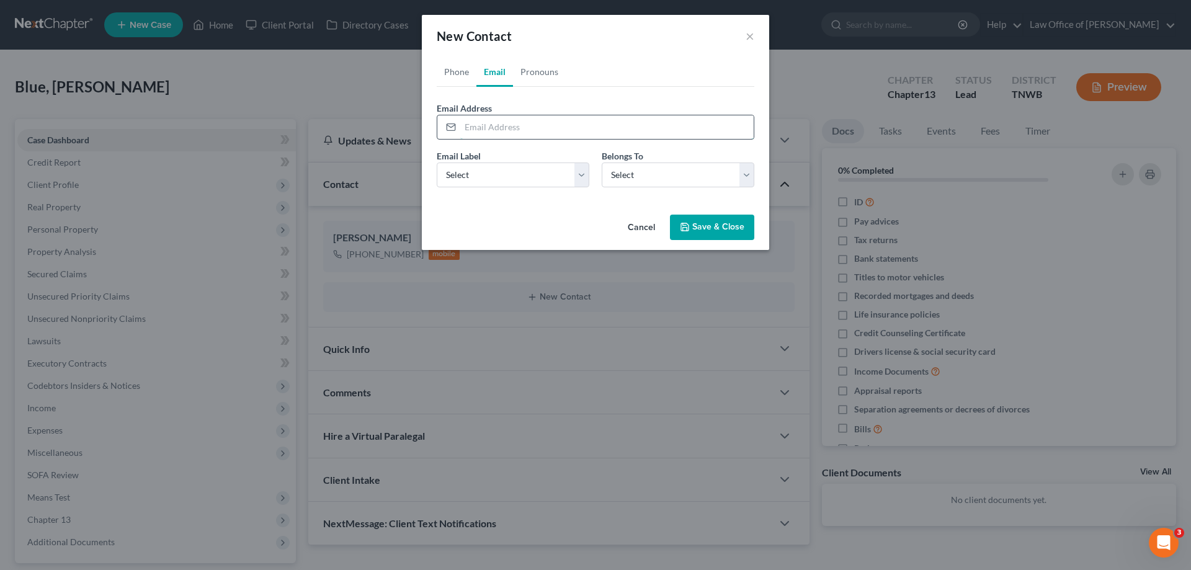
drag, startPoint x: 560, startPoint y: 130, endPoint x: 565, endPoint y: 124, distance: 7.5
click at [560, 128] on input "email" at bounding box center [606, 127] width 293 height 24
type input "elbj19@gmail.com"
drag, startPoint x: 580, startPoint y: 173, endPoint x: 571, endPoint y: 180, distance: 11.5
click at [580, 173] on select "Select Home Work Other" at bounding box center [513, 175] width 153 height 25
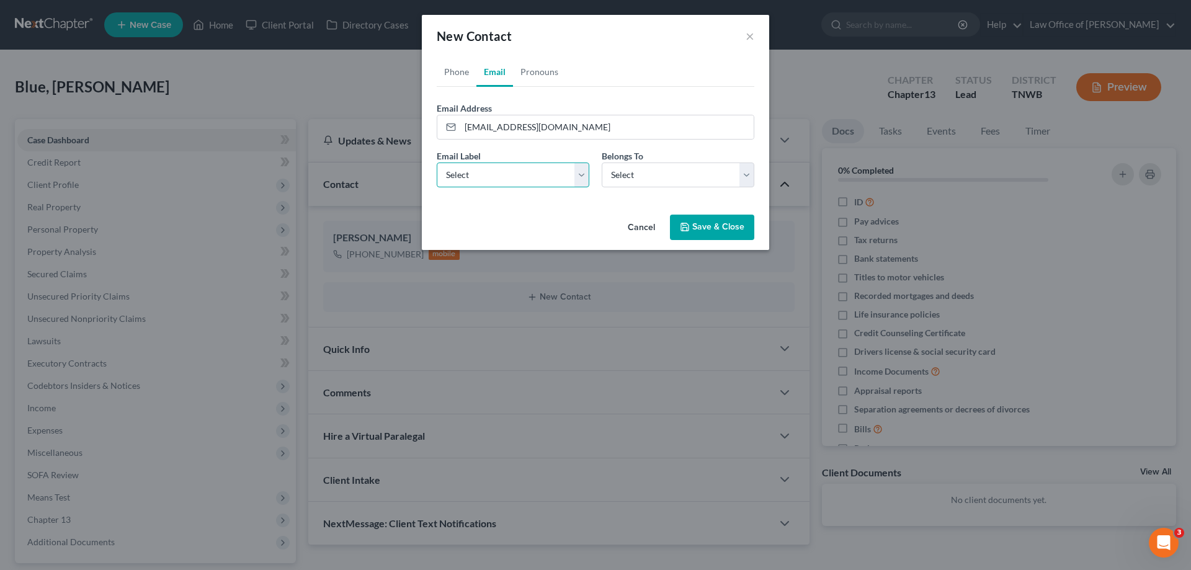
select select "0"
click at [437, 163] on select "Select Home Work Other" at bounding box center [513, 175] width 153 height 25
click at [741, 185] on select "Select Client Other" at bounding box center [678, 175] width 153 height 25
select select "0"
click at [602, 163] on select "Select Client Other" at bounding box center [678, 175] width 153 height 25
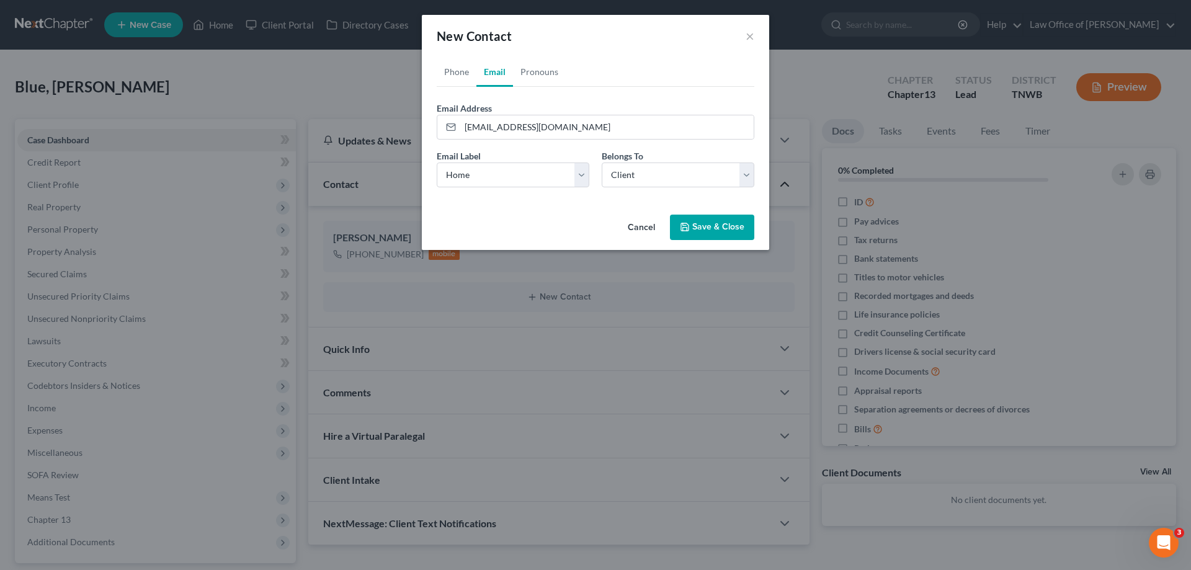
click at [704, 230] on button "Save & Close" at bounding box center [712, 228] width 84 height 26
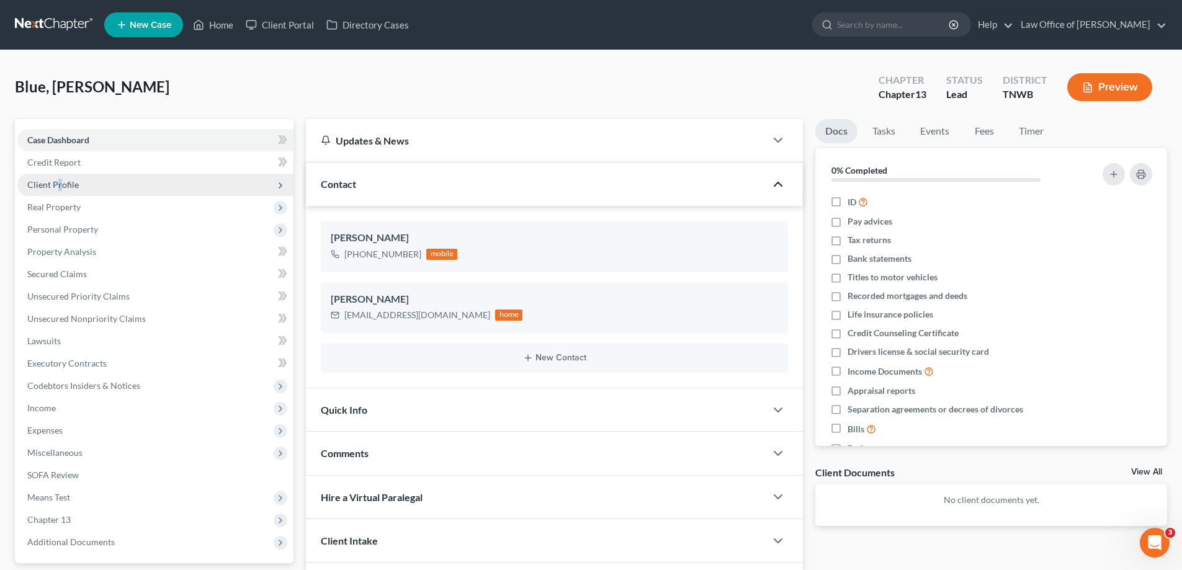
drag, startPoint x: 60, startPoint y: 184, endPoint x: 71, endPoint y: 168, distance: 19.6
click at [61, 182] on span "Client Profile" at bounding box center [52, 184] width 51 height 11
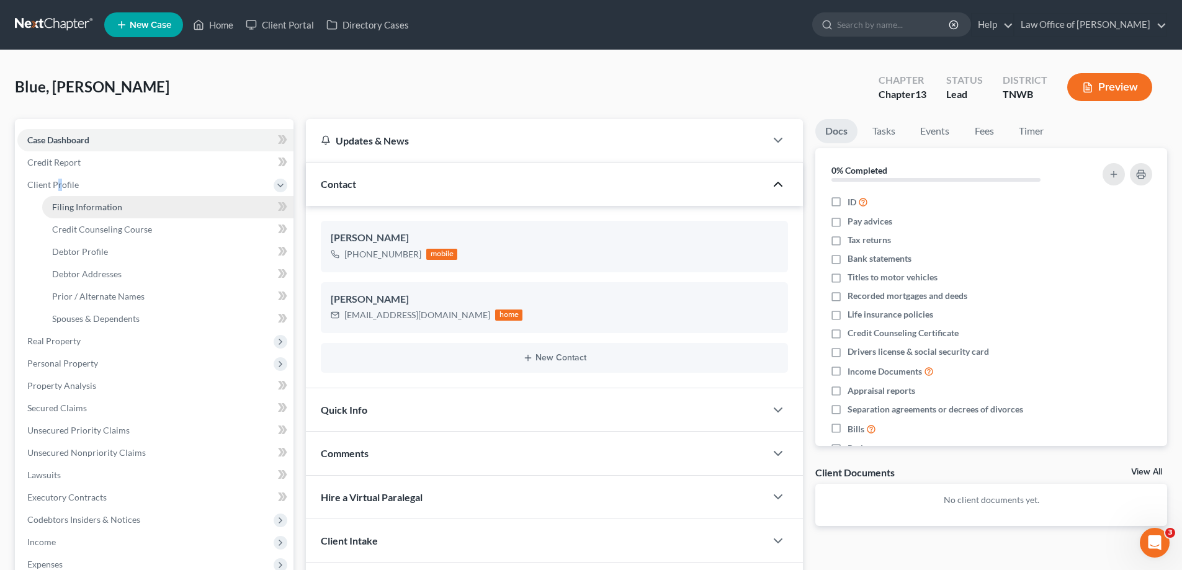
click at [97, 208] on span "Filing Information" at bounding box center [87, 207] width 70 height 11
select select "1"
select select "0"
select select "3"
select select "76"
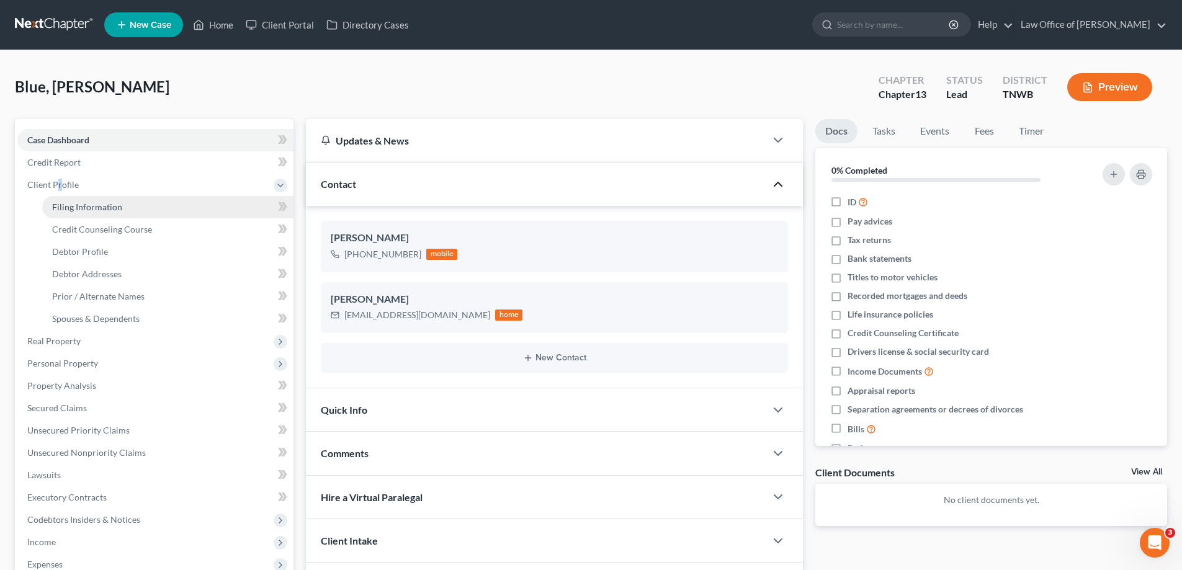
select select "44"
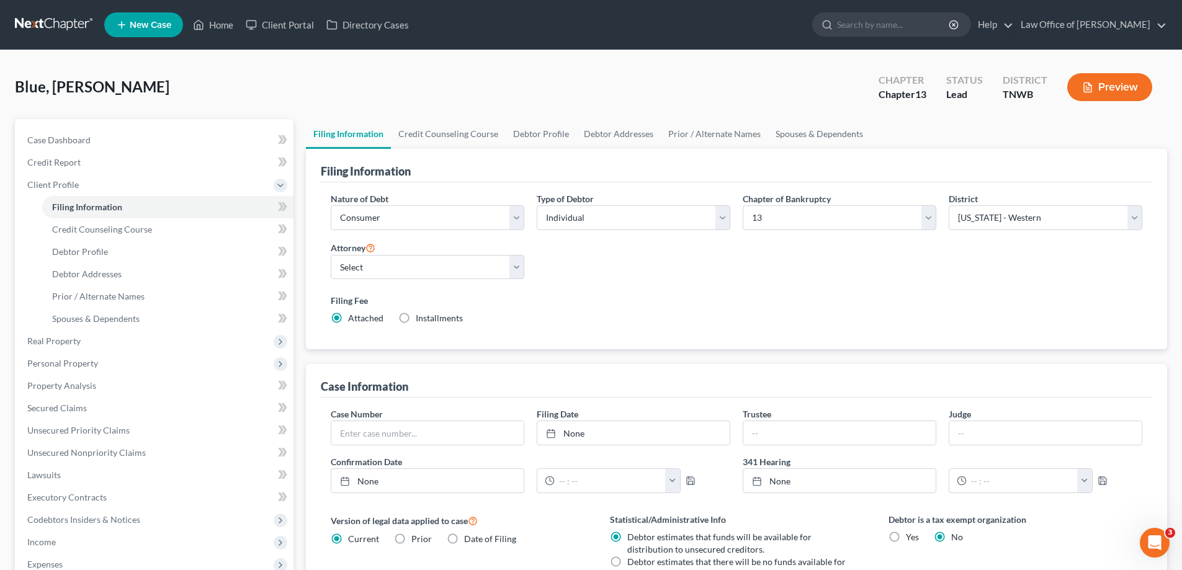
click at [416, 319] on label "Installments Installments" at bounding box center [439, 318] width 47 height 12
click at [421, 319] on input "Installments Installments" at bounding box center [425, 316] width 8 height 8
radio input "true"
radio input "false"
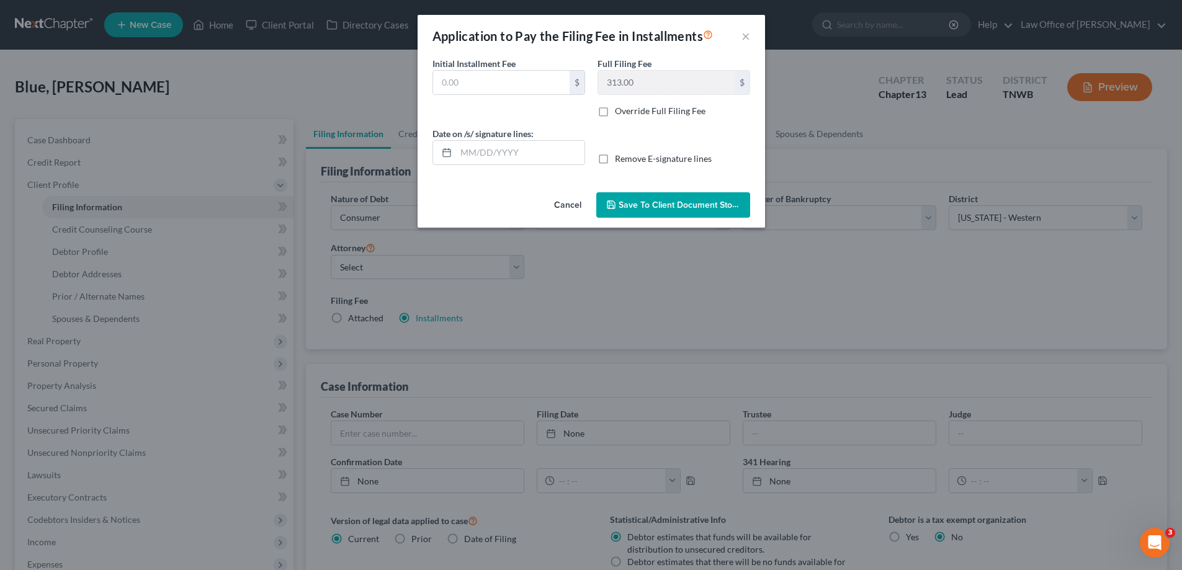
type input "0.00"
type input "08/18/2025"
click at [653, 205] on span "Save to Client Document Storage" at bounding box center [689, 205] width 132 height 11
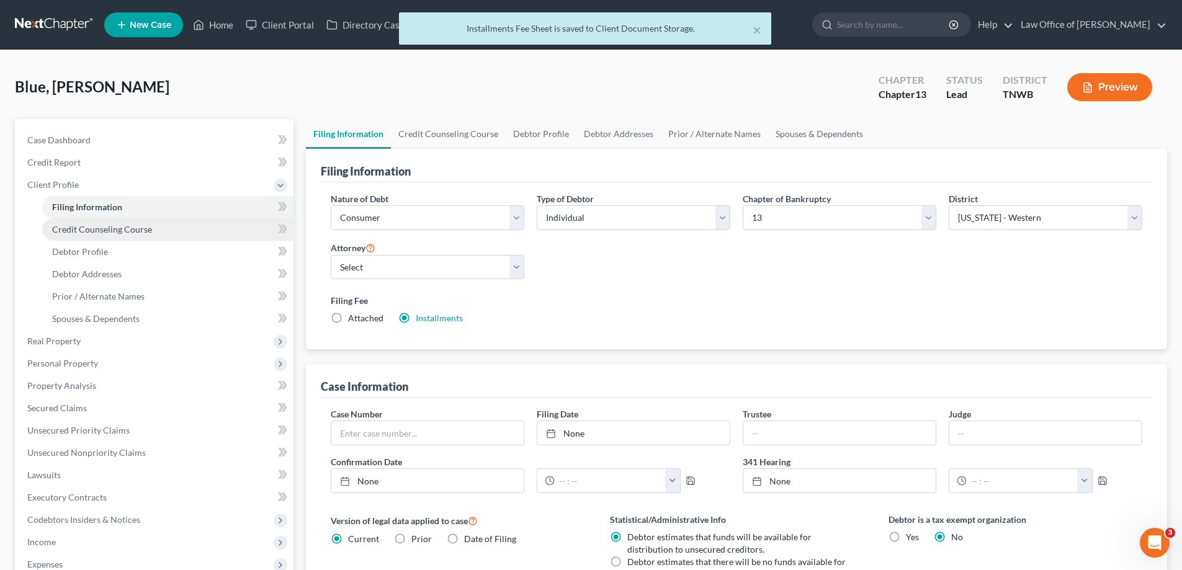
click at [99, 226] on span "Credit Counseling Course" at bounding box center [102, 229] width 100 height 11
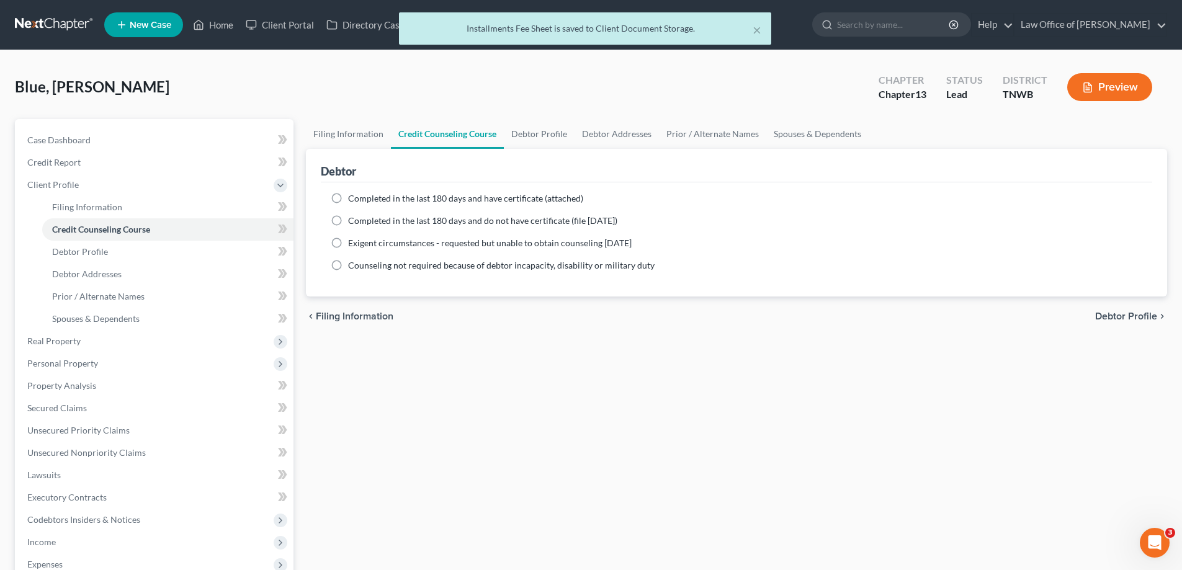
click at [348, 221] on label "Completed in the last 180 days and do not have certificate (file within 14 days)" at bounding box center [482, 221] width 269 height 12
click at [353, 221] on input "Completed in the last 180 days and do not have certificate (file within 14 days)" at bounding box center [357, 219] width 8 height 8
radio input "true"
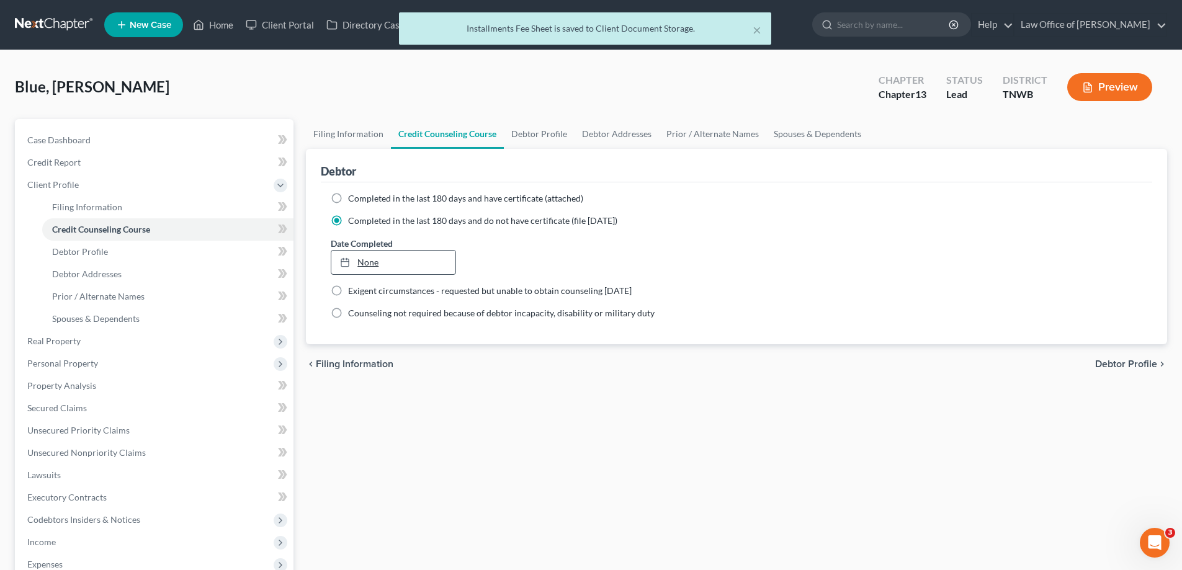
type input "8/18/2025"
click at [366, 261] on link "8/18/2025" at bounding box center [392, 263] width 123 height 24
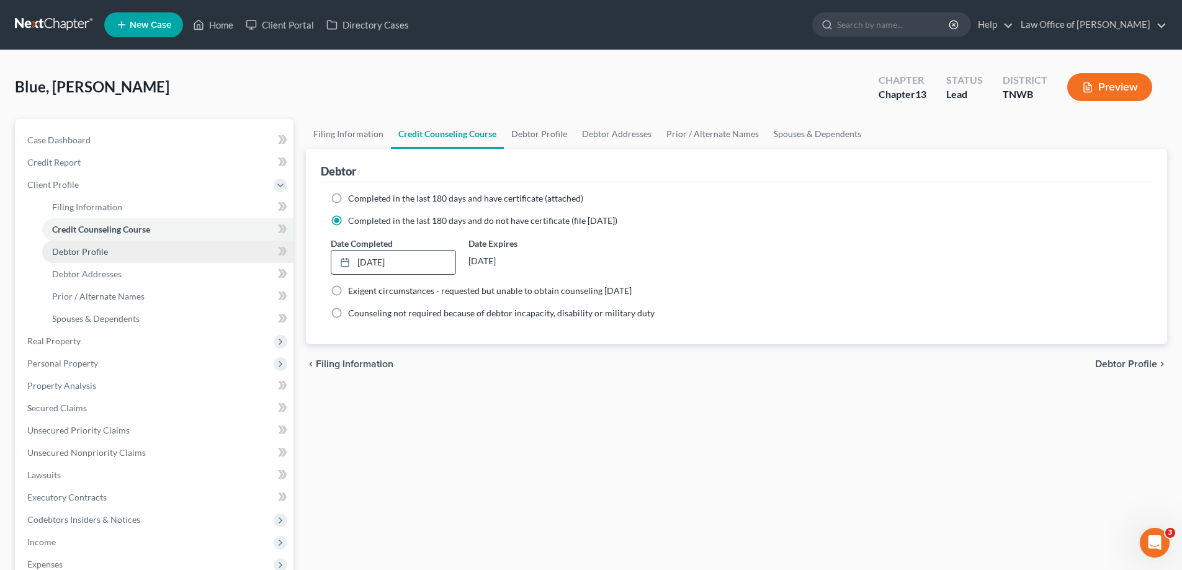
click at [104, 252] on span "Debtor Profile" at bounding box center [80, 251] width 56 height 11
select select "0"
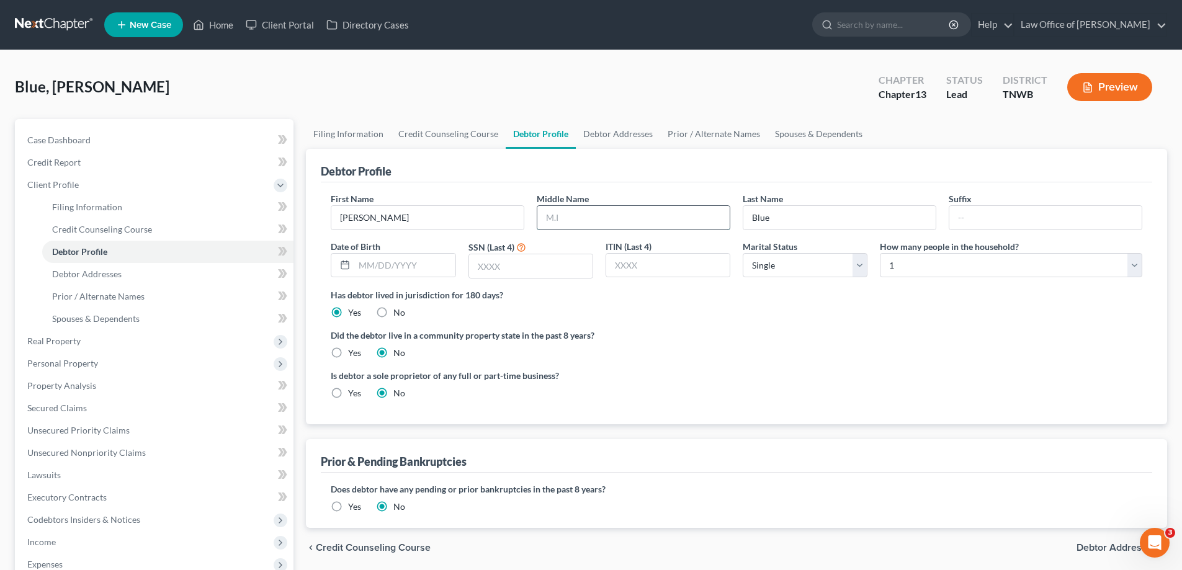
drag, startPoint x: 601, startPoint y: 220, endPoint x: 610, endPoint y: 218, distance: 8.9
click at [601, 220] on input "text" at bounding box center [633, 218] width 192 height 24
type input "Leroy"
type input "Jr."
click at [431, 272] on input "text" at bounding box center [404, 266] width 100 height 24
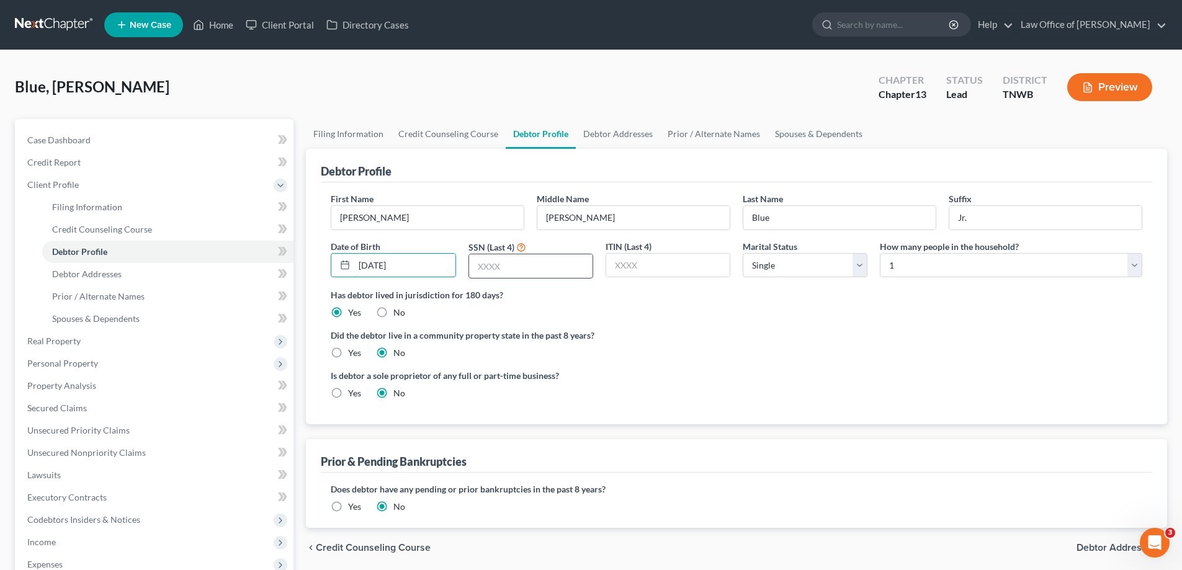
type input "08/17/1989"
click at [535, 267] on input "text" at bounding box center [530, 266] width 123 height 24
type input "1103"
click at [857, 268] on select "Select Single Married Separated Divorced Widowed" at bounding box center [805, 265] width 125 height 25
select select "1"
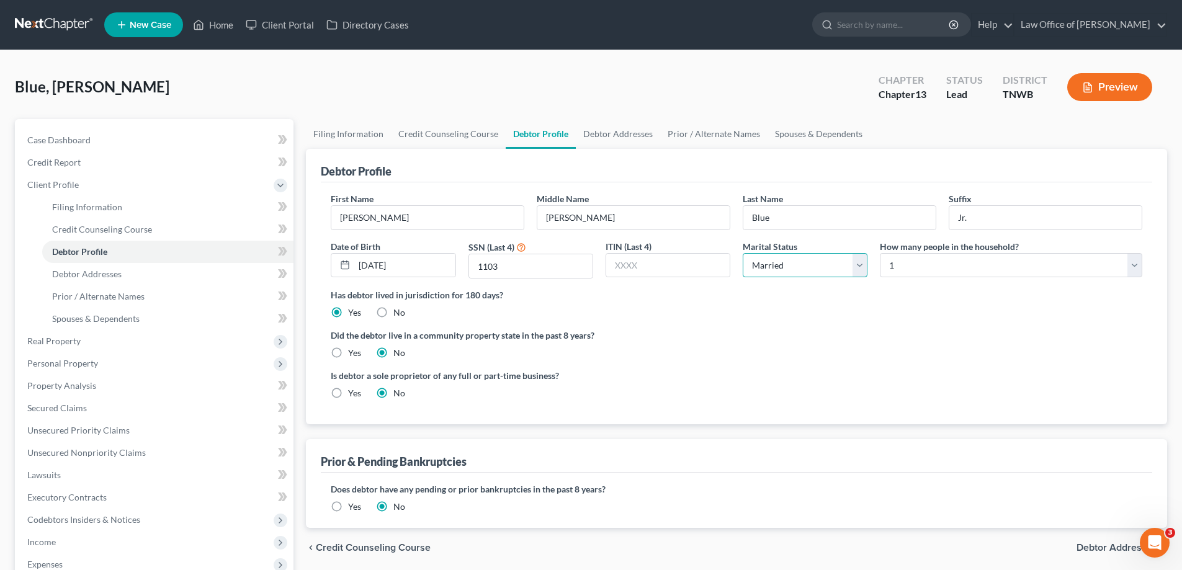
click at [743, 253] on select "Select Single Married Separated Divorced Widowed" at bounding box center [805, 265] width 125 height 25
click at [1137, 264] on select "Select 1 2 3 4 5 6 7 8 9 10 11 12 13 14 15 16 17 18 19 20" at bounding box center [1011, 265] width 262 height 25
select select "3"
click at [880, 253] on select "Select 1 2 3 4 5 6 7 8 9 10 11 12 13 14 15 16 17 18 19 20" at bounding box center [1011, 265] width 262 height 25
click at [99, 274] on span "Debtor Addresses" at bounding box center [86, 274] width 69 height 11
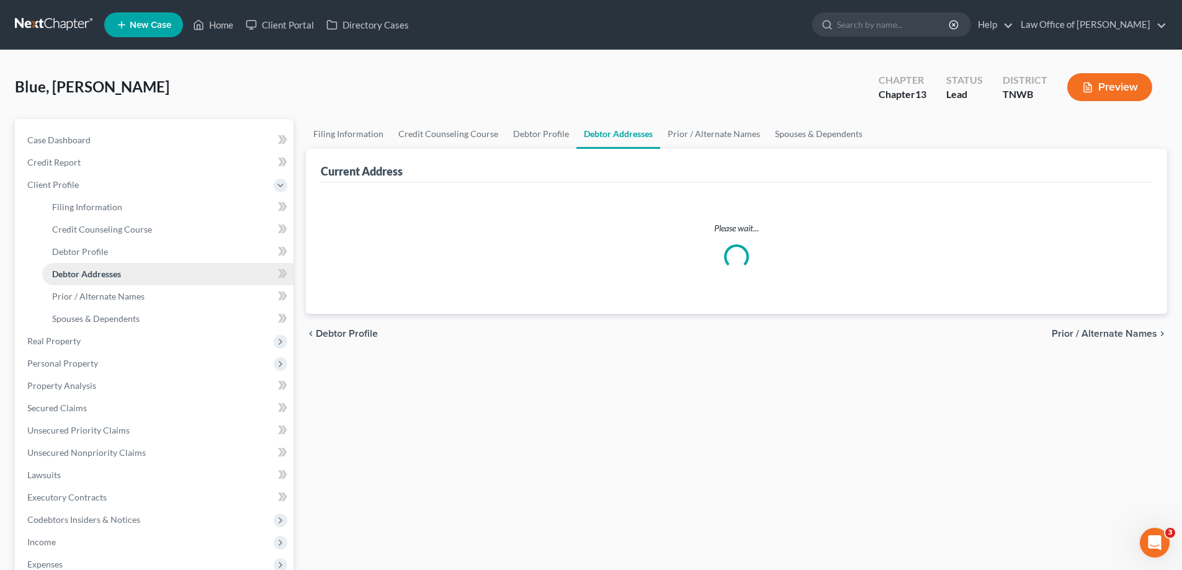
select select "0"
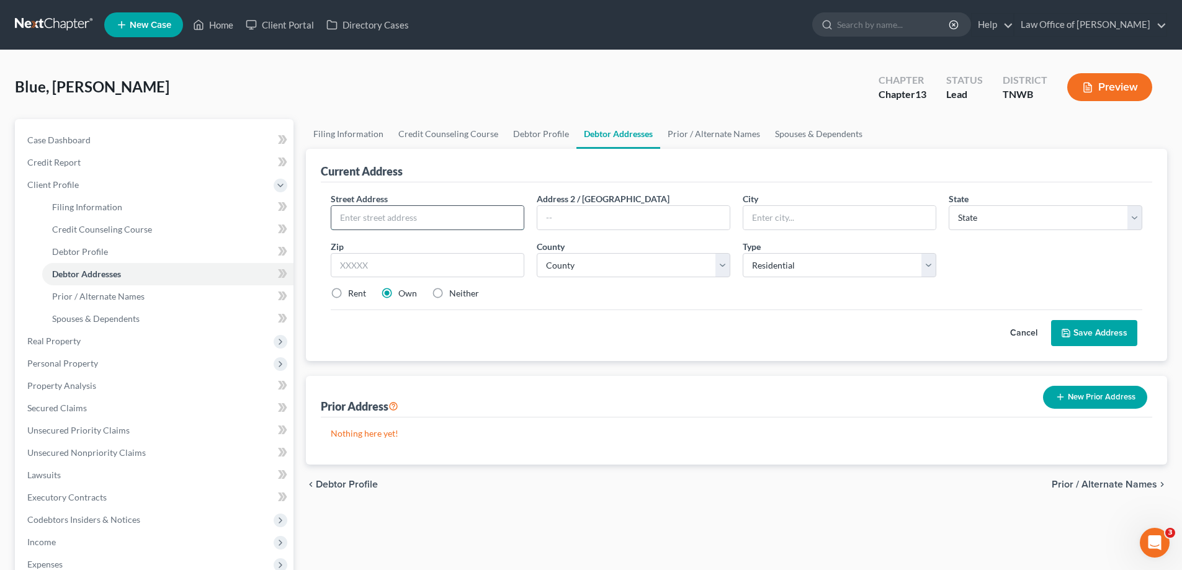
click at [452, 223] on input "text" at bounding box center [427, 218] width 192 height 24
type input "801 S. Yates Rd"
type input "38120"
type input "Memphis"
select select "44"
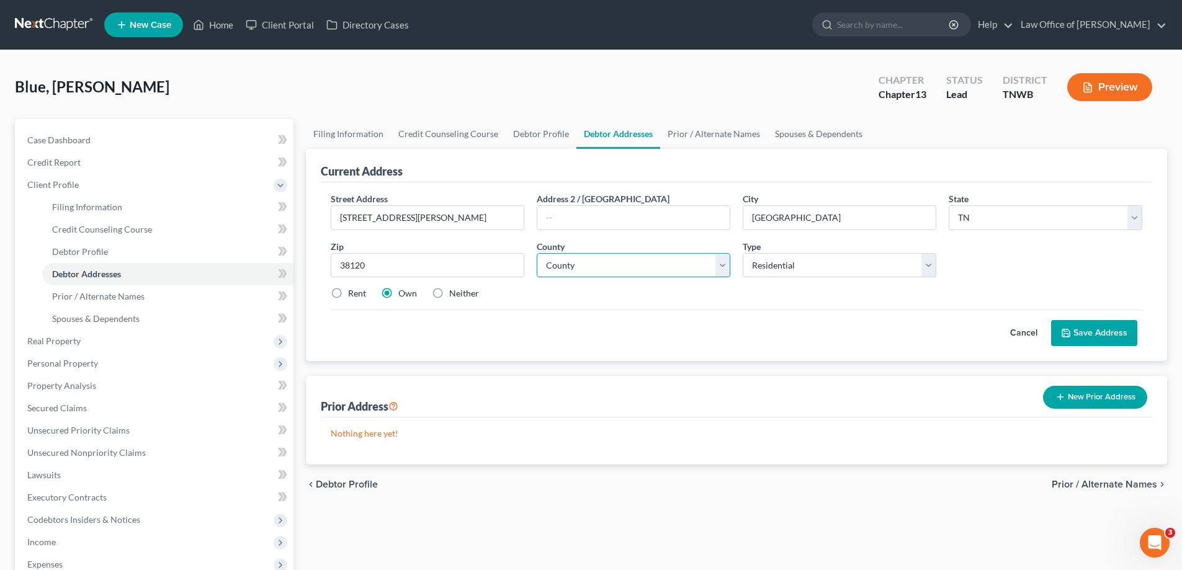
click at [721, 266] on select "County Anderson County Bedford County Benton County Bledsoe County Blount Count…" at bounding box center [634, 265] width 194 height 25
select select "78"
click at [537, 253] on select "County Anderson County Bedford County Benton County Bledsoe County Blount Count…" at bounding box center [634, 265] width 194 height 25
drag, startPoint x: 334, startPoint y: 293, endPoint x: 346, endPoint y: 301, distance: 14.3
click at [348, 292] on label "Rent" at bounding box center [357, 293] width 18 height 12
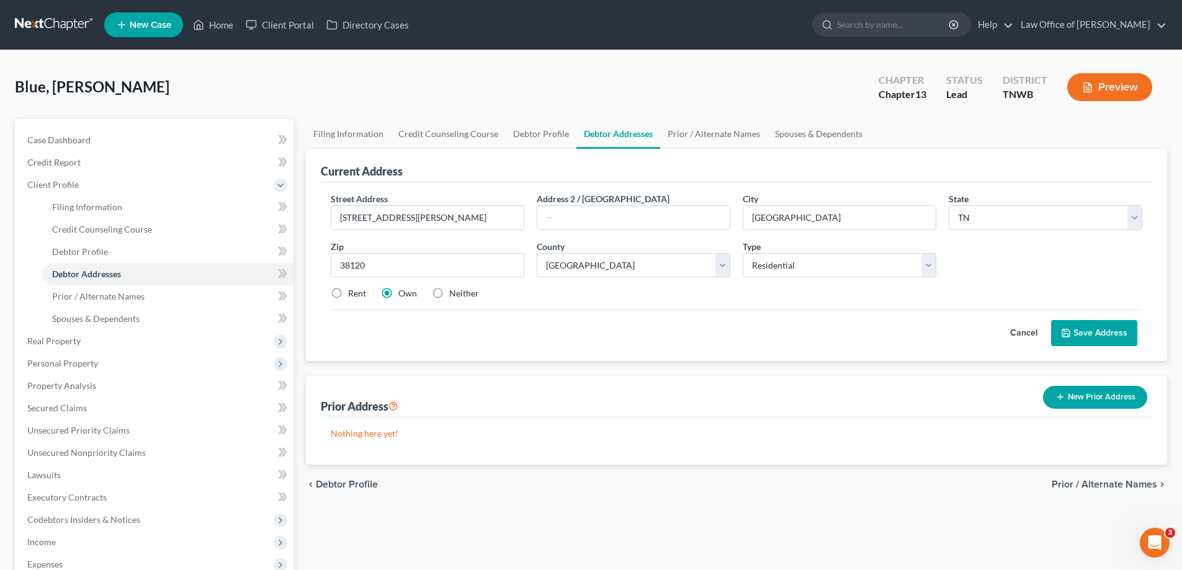
click at [353, 292] on input "Rent" at bounding box center [357, 291] width 8 height 8
radio input "true"
click at [1086, 329] on button "Save Address" at bounding box center [1094, 333] width 86 height 26
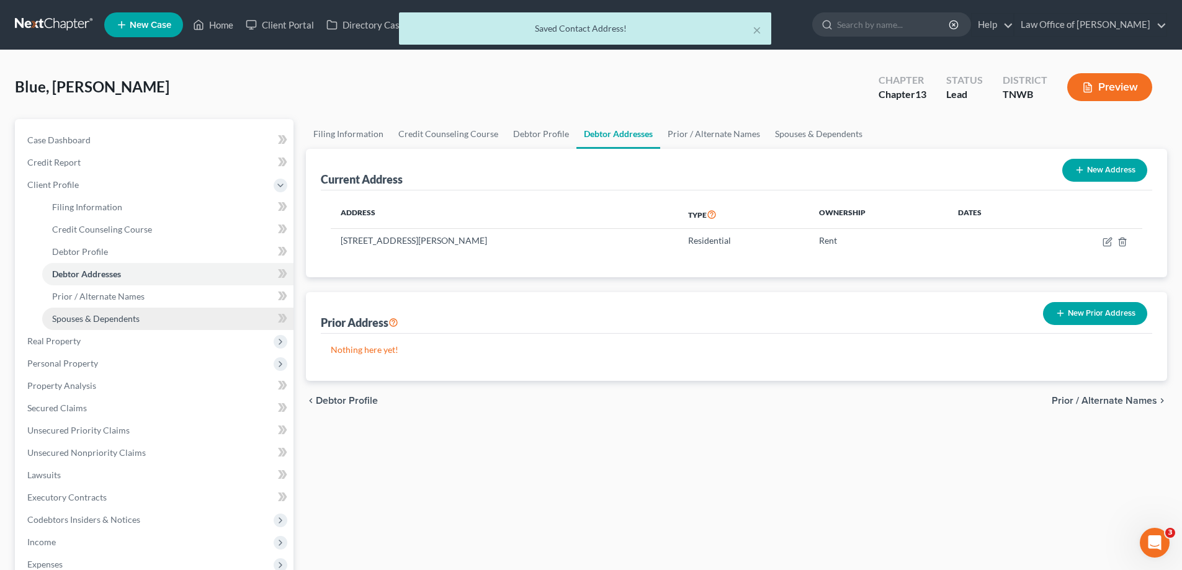
click at [99, 318] on span "Spouses & Dependents" at bounding box center [95, 318] width 87 height 11
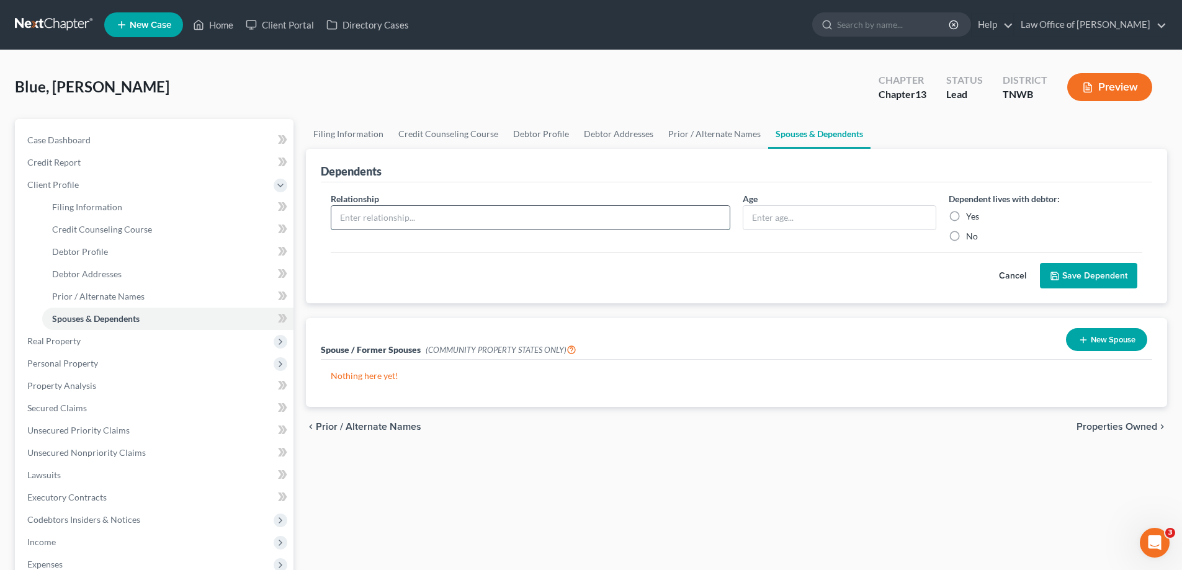
click at [534, 220] on input "text" at bounding box center [530, 218] width 398 height 24
type input "son"
click at [767, 228] on input "text" at bounding box center [839, 218] width 192 height 24
type input "13"
click at [966, 217] on label "Yes" at bounding box center [972, 216] width 13 height 12
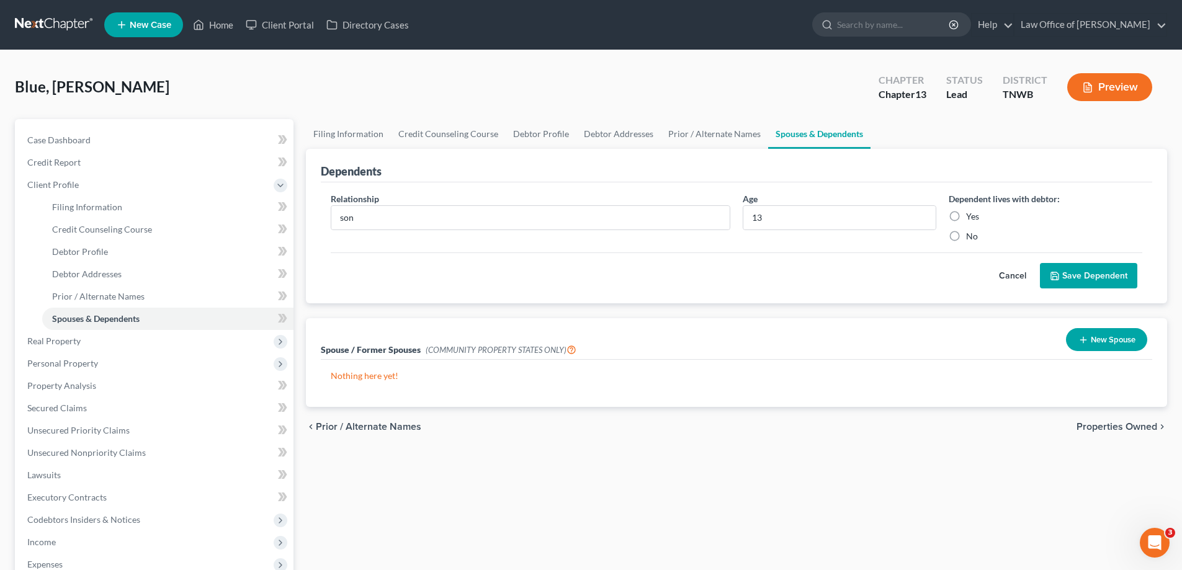
click at [971, 217] on input "Yes" at bounding box center [975, 214] width 8 height 8
radio input "true"
click at [1074, 274] on button "Save Dependent" at bounding box center [1088, 276] width 97 height 26
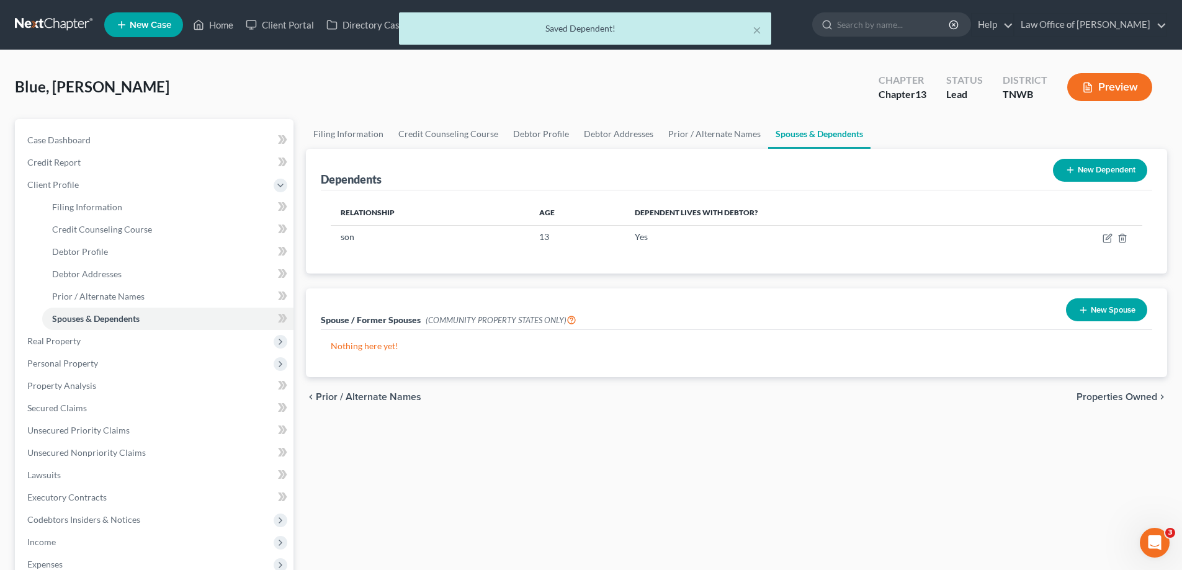
click at [1087, 165] on button "New Dependent" at bounding box center [1100, 170] width 94 height 23
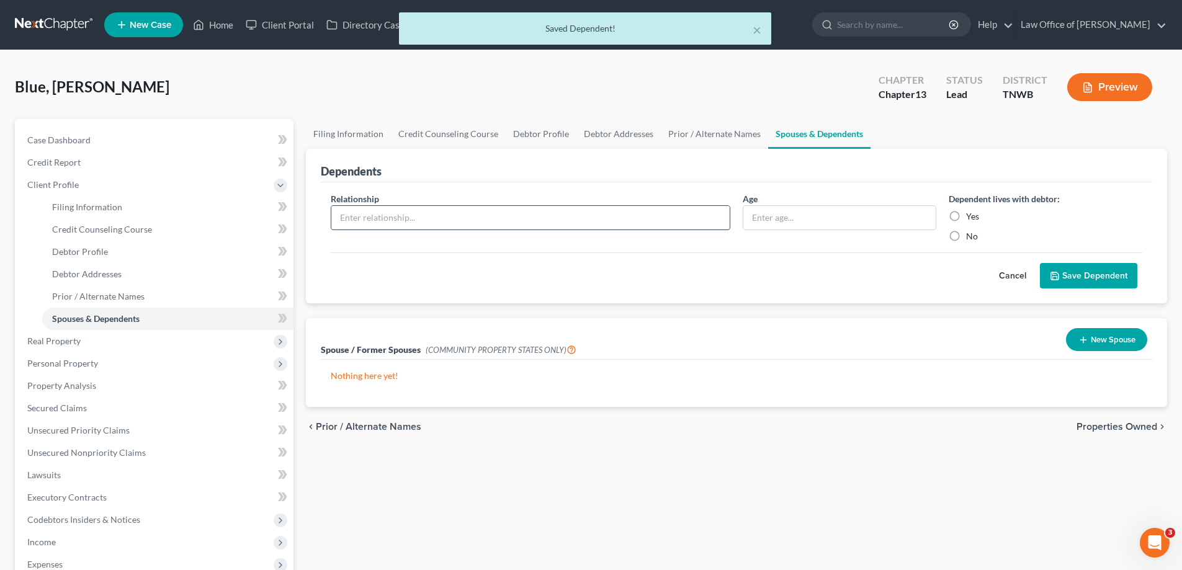
click at [459, 216] on input "text" at bounding box center [530, 218] width 398 height 24
type input "son"
click at [780, 220] on input "text" at bounding box center [839, 218] width 192 height 24
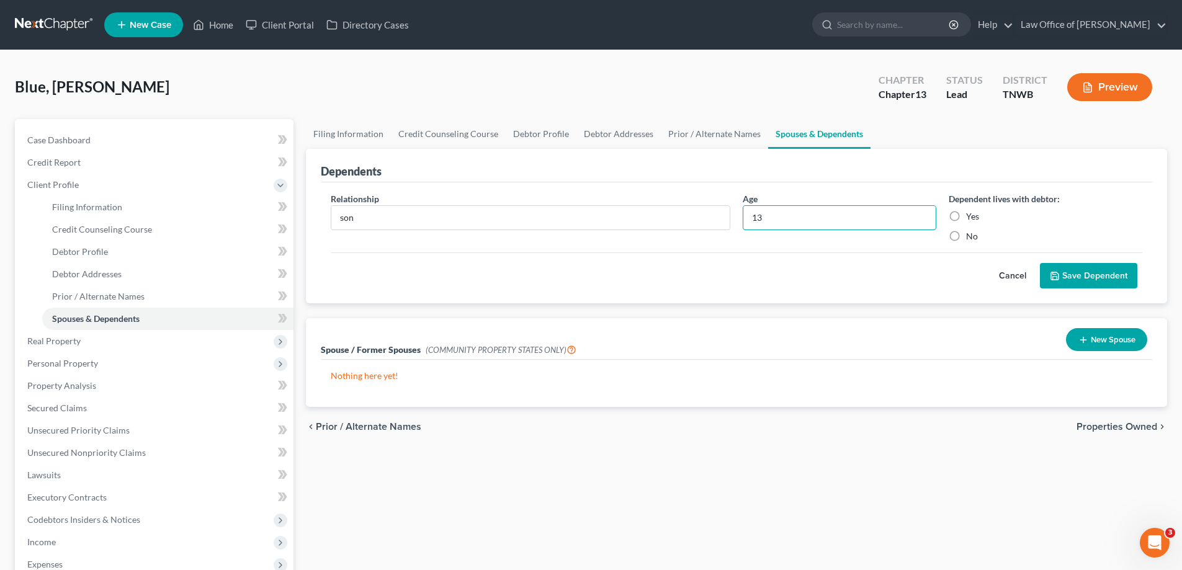
type input "13"
click at [966, 219] on label "Yes" at bounding box center [972, 216] width 13 height 12
click at [971, 218] on input "Yes" at bounding box center [975, 214] width 8 height 8
radio input "true"
click at [1094, 271] on button "Save Dependent" at bounding box center [1088, 276] width 97 height 26
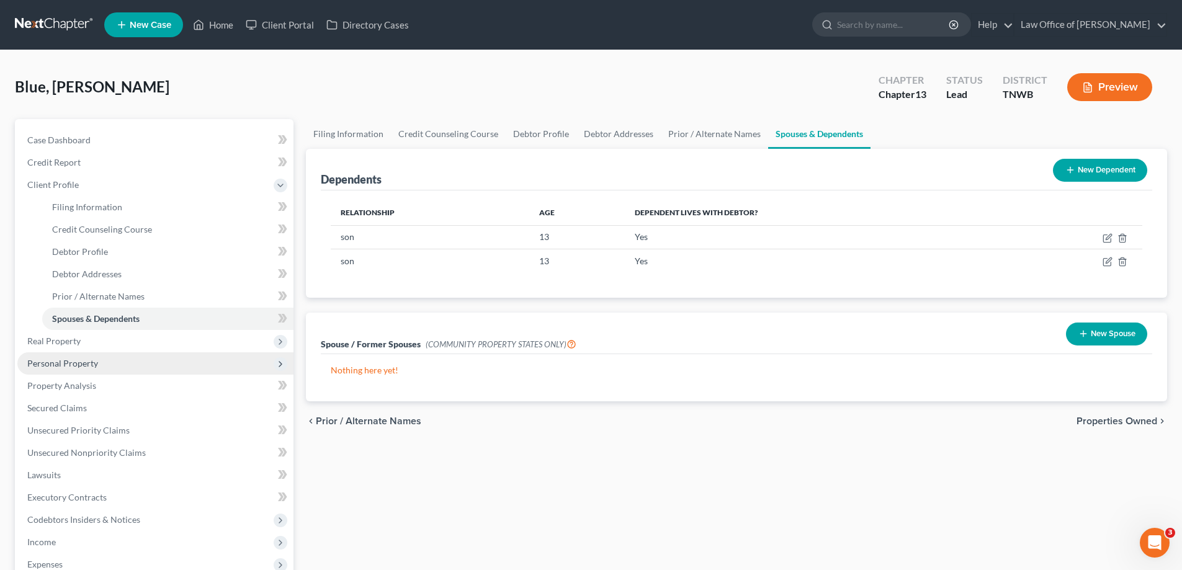
click at [68, 360] on span "Personal Property" at bounding box center [62, 363] width 71 height 11
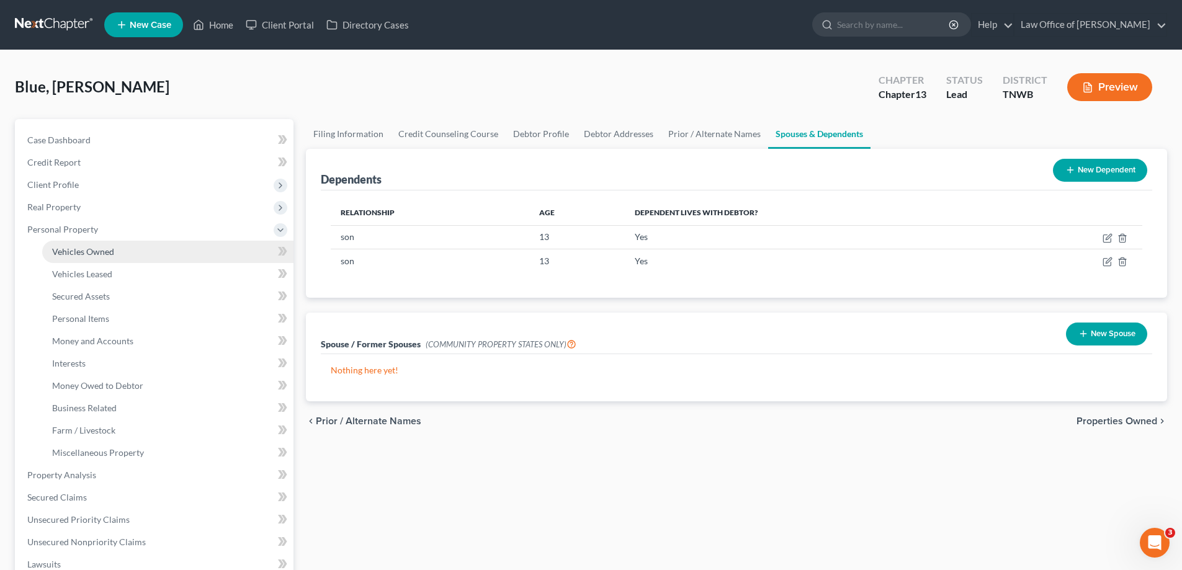
click at [71, 253] on span "Vehicles Owned" at bounding box center [83, 251] width 62 height 11
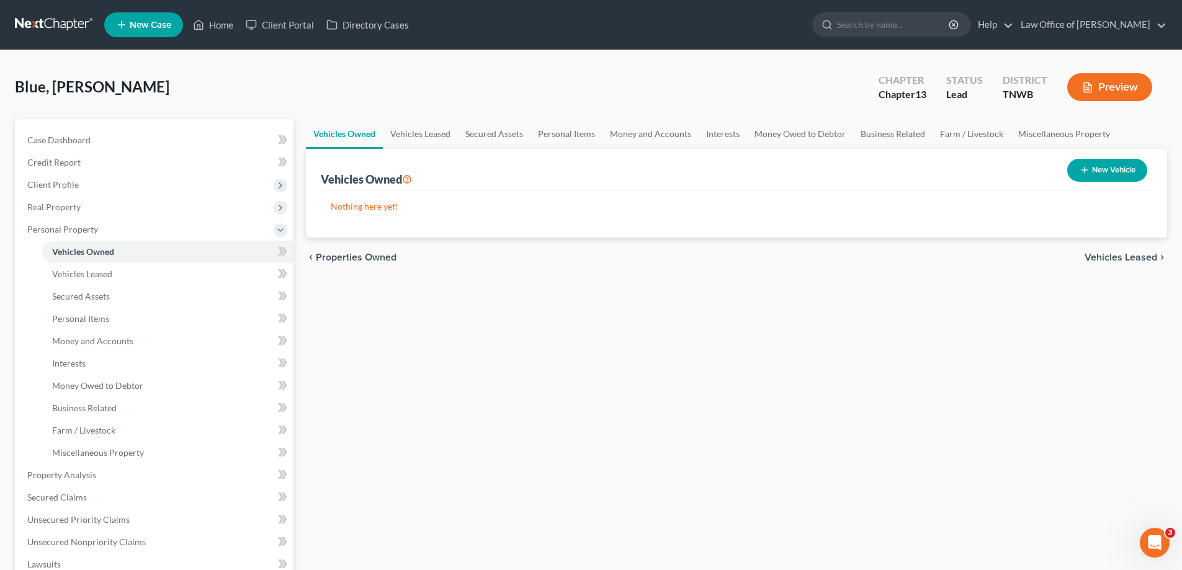
click at [1115, 167] on button "New Vehicle" at bounding box center [1107, 170] width 80 height 23
select select "0"
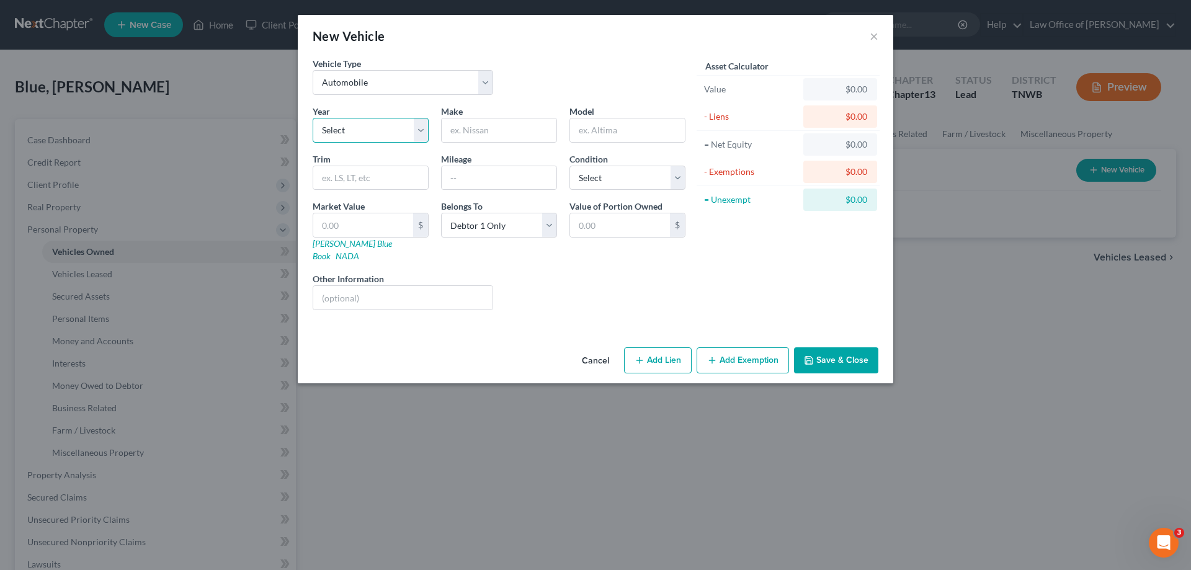
click at [423, 133] on select "Select 2026 2025 2024 2023 2022 2021 2020 2019 2018 2017 2016 2015 2014 2013 20…" at bounding box center [371, 130] width 116 height 25
select select "6"
click at [313, 118] on select "Select 2026 2025 2024 2023 2022 2021 2020 2019 2018 2017 2016 2015 2014 2013 20…" at bounding box center [371, 130] width 116 height 25
click at [512, 127] on input "text" at bounding box center [499, 130] width 115 height 24
type input "ford"
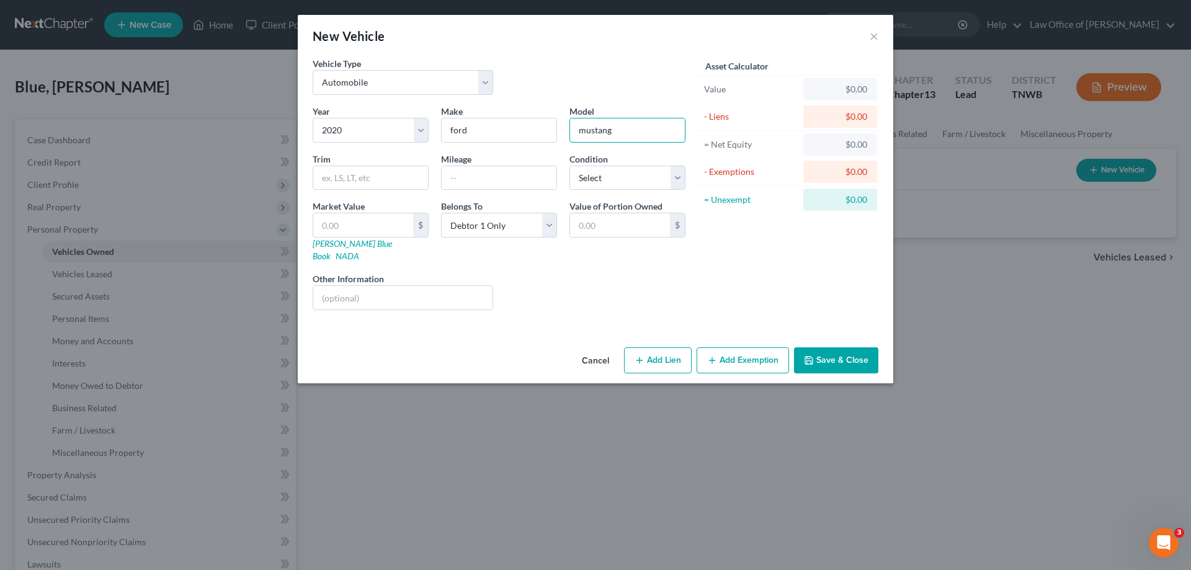
type input "mustang"
click at [659, 350] on button "Add Lien" at bounding box center [658, 360] width 68 height 26
select select "0"
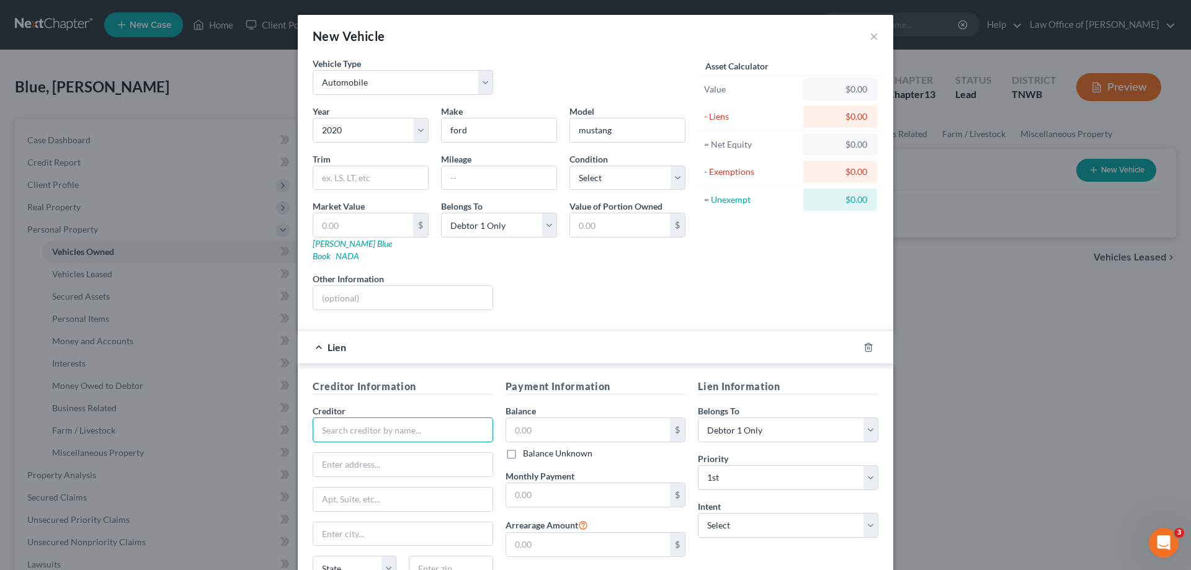
click at [383, 417] on input "text" at bounding box center [403, 429] width 181 height 25
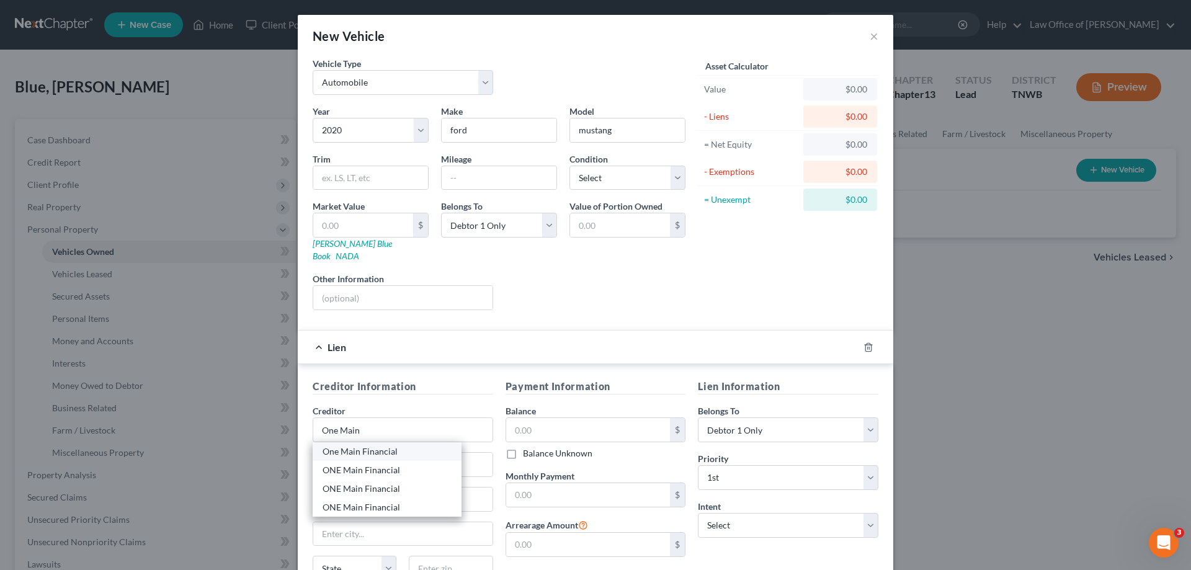
click at [377, 445] on div "One Main Financial" at bounding box center [387, 451] width 129 height 12
type input "One Main Financial"
type input "P.O. Box 40594"
type input "Cincinnati"
select select "36"
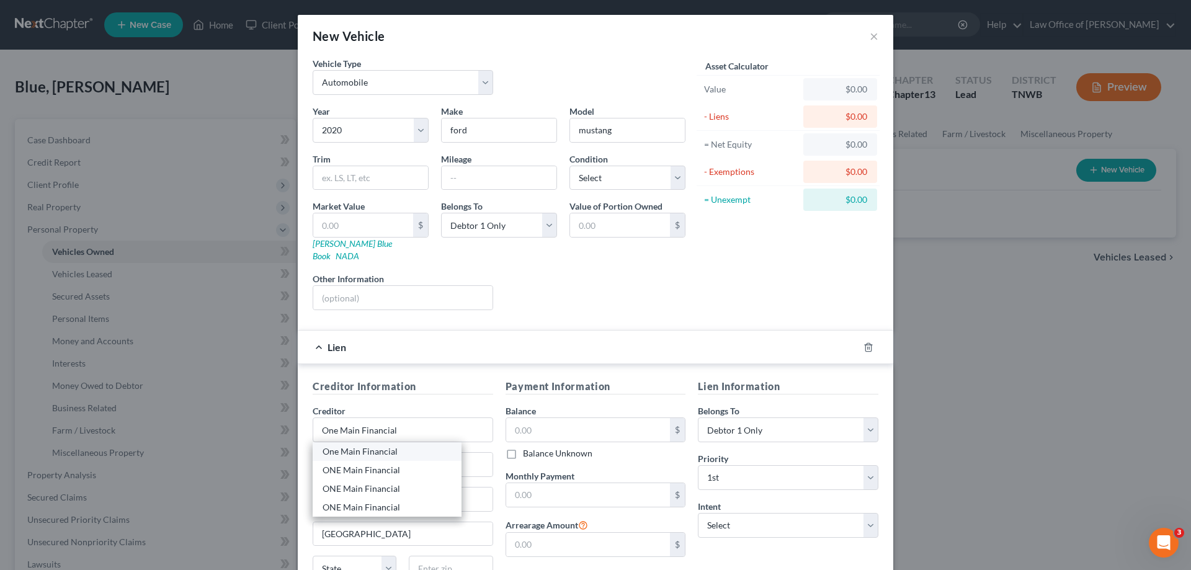
type input "16274"
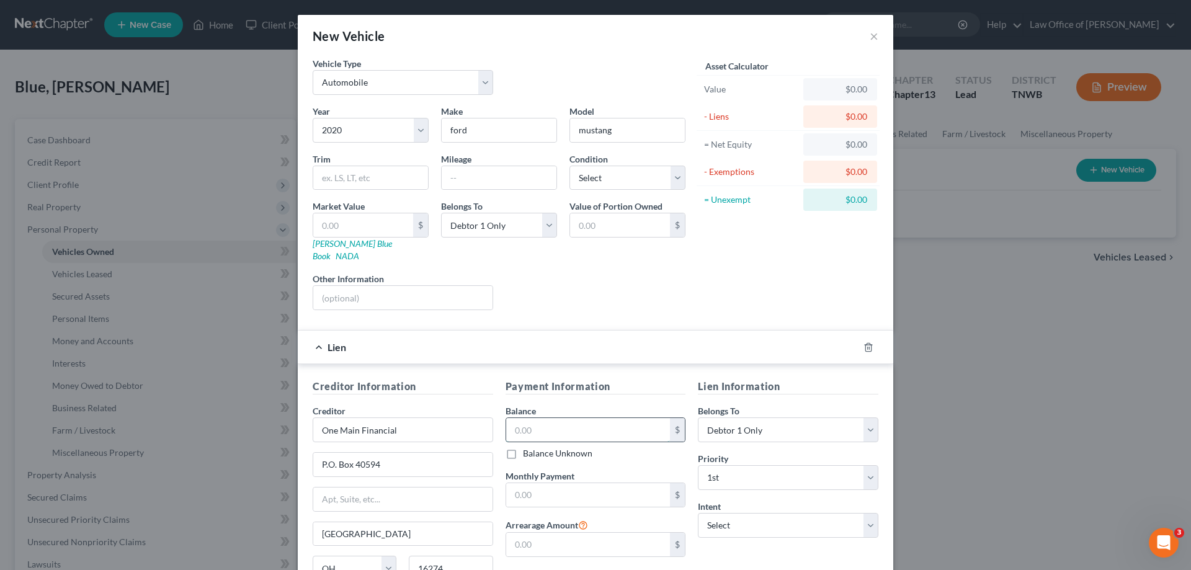
click at [576, 418] on input "text" at bounding box center [588, 430] width 164 height 24
type input "32,000.00"
click at [862, 423] on select "Select Debtor 1 Only Debtor 2 Only Debtor 1 And Debtor 2 Only At Least One Of T…" at bounding box center [788, 429] width 181 height 25
select select "3"
click at [698, 417] on select "Select Debtor 1 Only Debtor 2 Only Debtor 1 And Debtor 2 Only At Least One Of T…" at bounding box center [788, 429] width 181 height 25
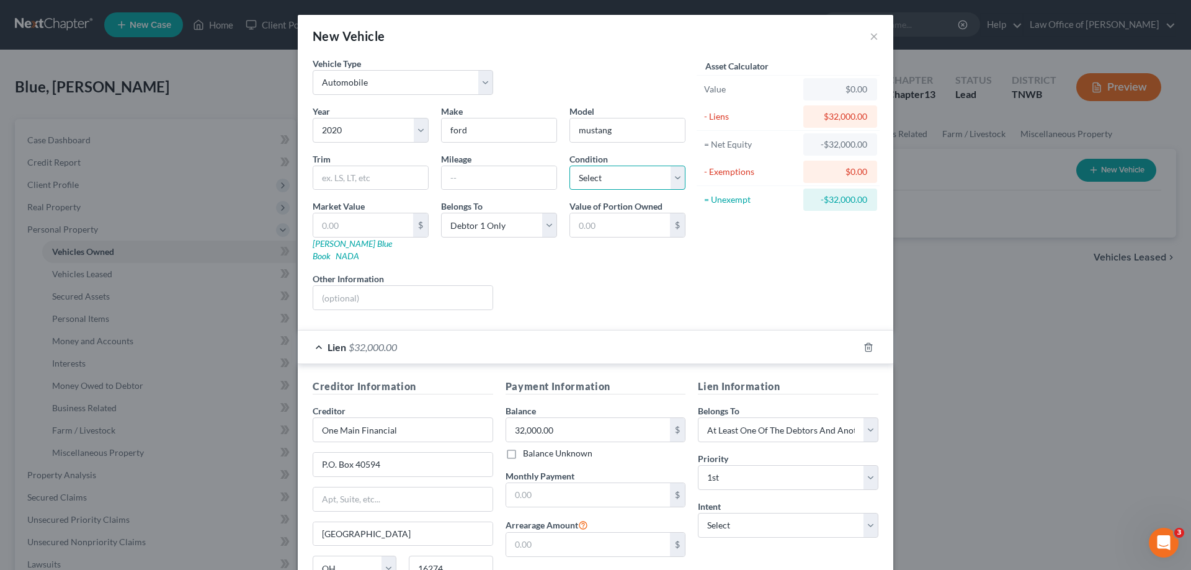
click at [674, 171] on select "Select Excellent Very Good Good Fair Poor" at bounding box center [627, 178] width 116 height 25
select select "1"
click at [569, 166] on select "Select Excellent Very Good Good Fair Poor" at bounding box center [627, 178] width 116 height 25
click at [336, 241] on link "Kelly Blue Book" at bounding box center [352, 249] width 79 height 23
click at [372, 226] on input "text" at bounding box center [363, 225] width 100 height 24
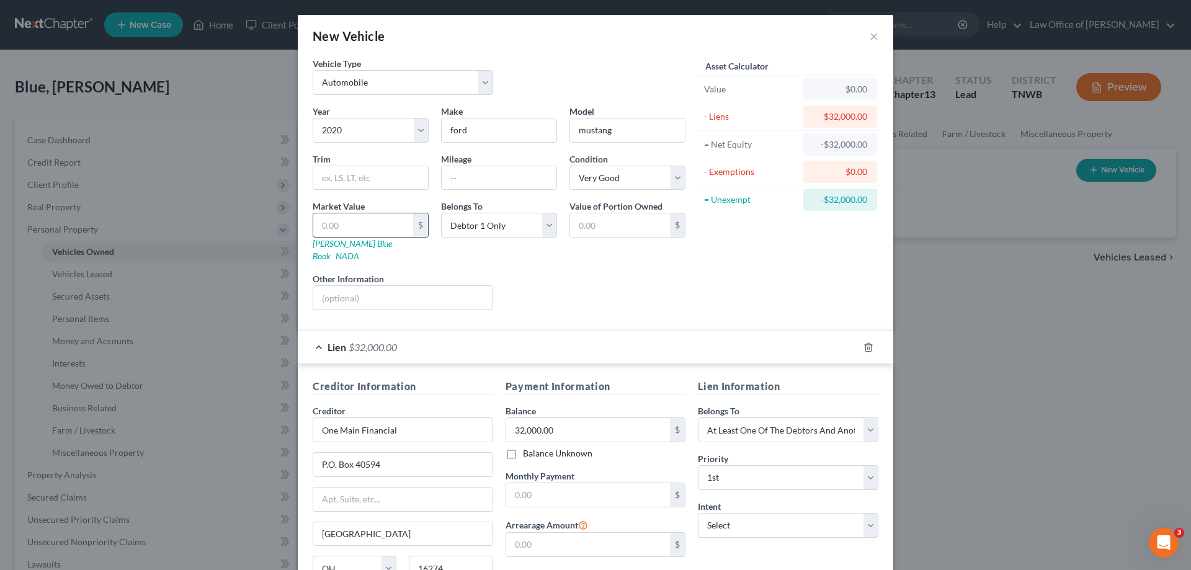
type input "2"
type input "2.00"
type input "21"
type input "21.00"
type input "210"
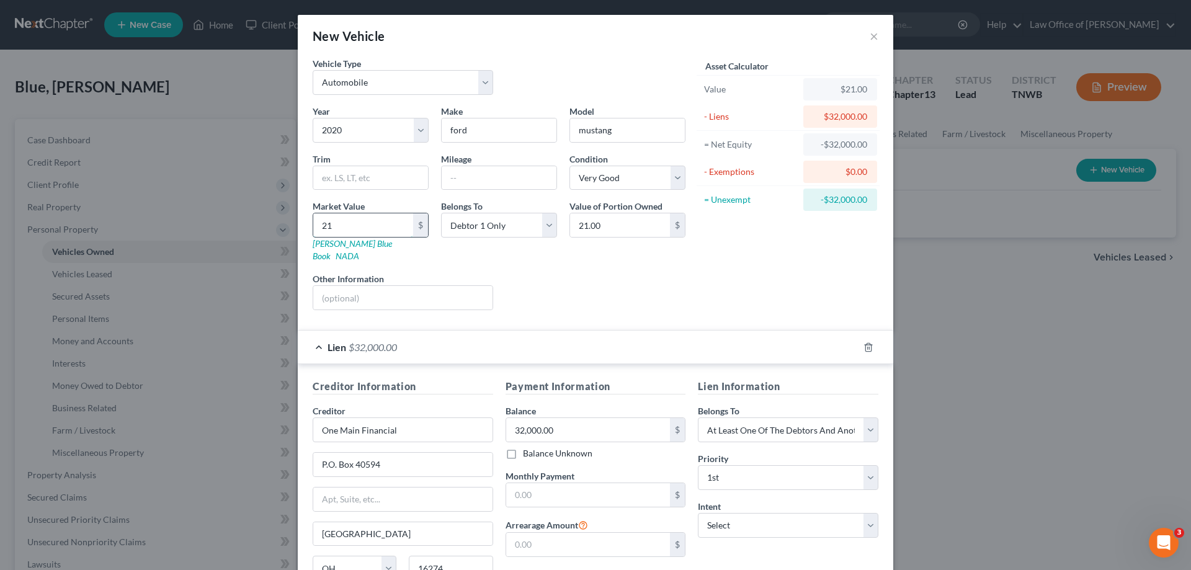
type input "210.00"
type input "2100"
type input "2,100.00"
type input "2,1000"
type input "21,000.00"
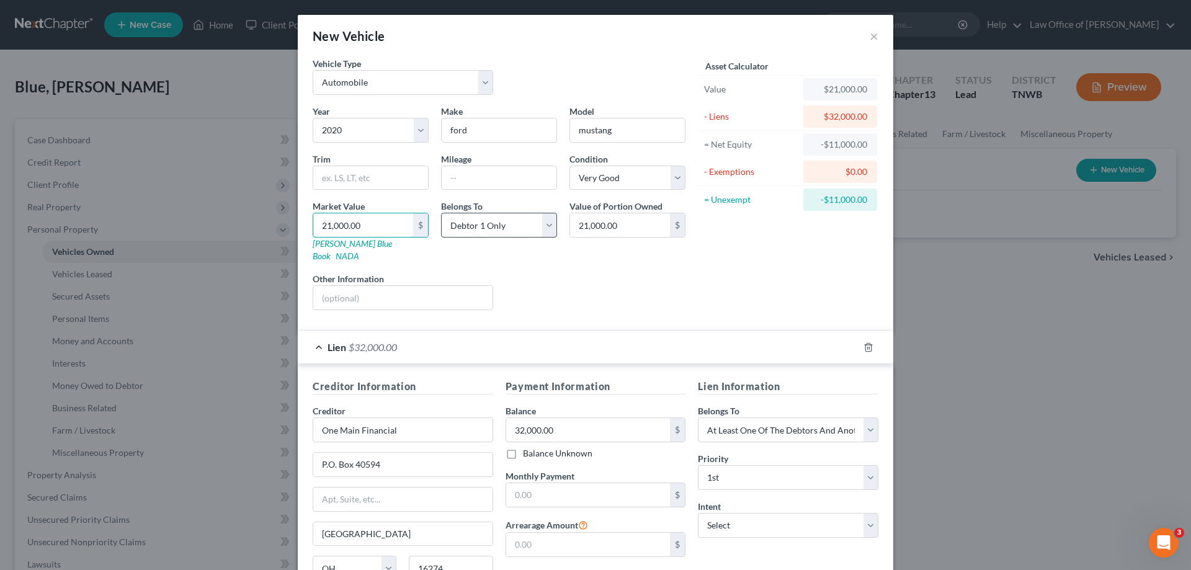
type input "21,000.00"
click at [547, 223] on select "Select Debtor 1 Only Debtor 2 Only Debtor 1 And Debtor 2 Only At Least One Of T…" at bounding box center [499, 225] width 116 height 25
select select "3"
click at [441, 213] on select "Select Debtor 1 Only Debtor 2 Only Debtor 1 And Debtor 2 Only At Least One Of T…" at bounding box center [499, 225] width 116 height 25
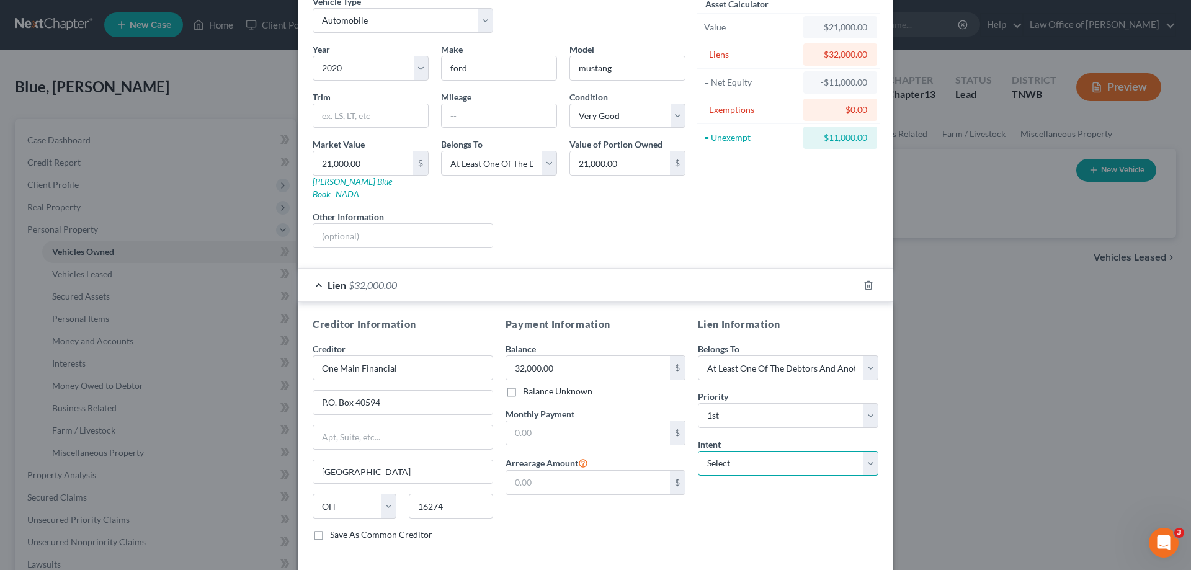
click at [867, 457] on select "Select Surrender Redeem Reaffirm Avoid Other" at bounding box center [788, 463] width 181 height 25
select select "2"
click at [698, 451] on select "Select Surrender Redeem Reaffirm Avoid Other" at bounding box center [788, 463] width 181 height 25
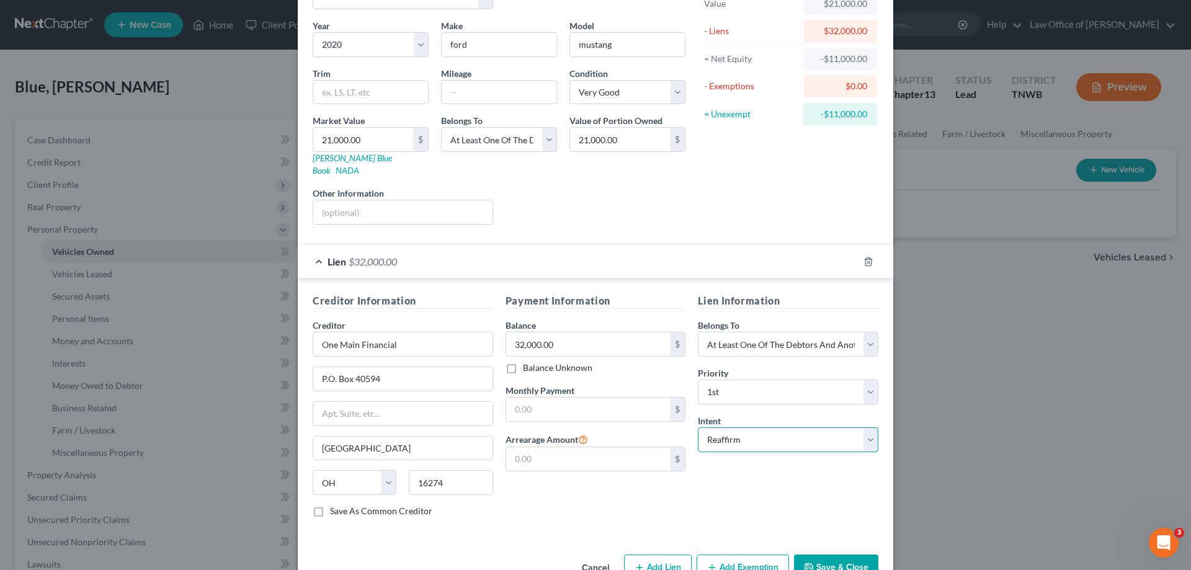
scroll to position [109, 0]
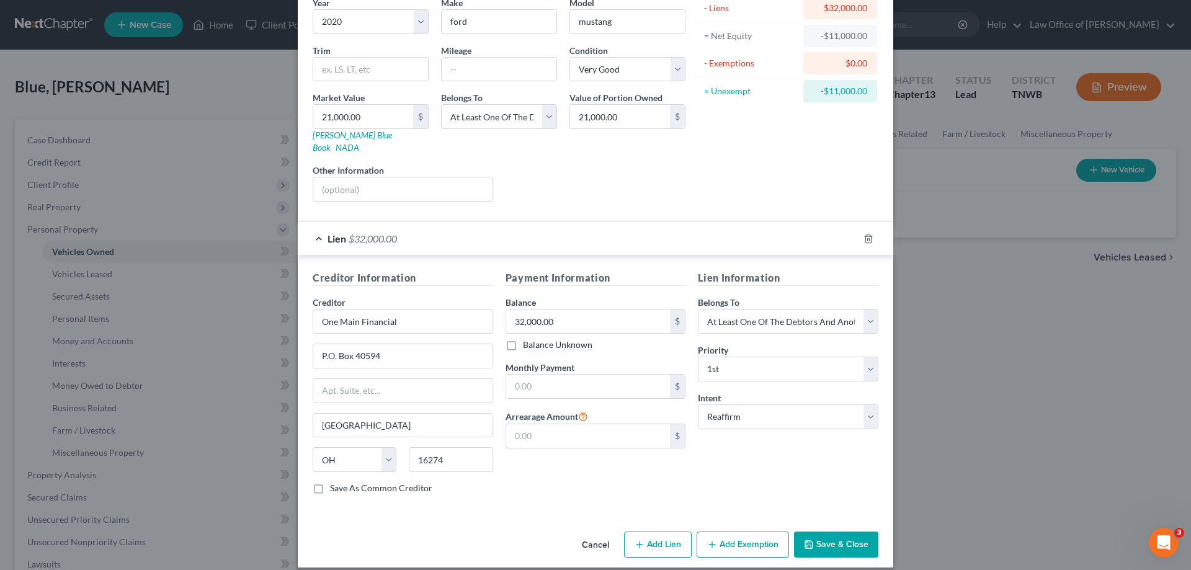
click at [730, 532] on button "Add Exemption" at bounding box center [743, 545] width 92 height 26
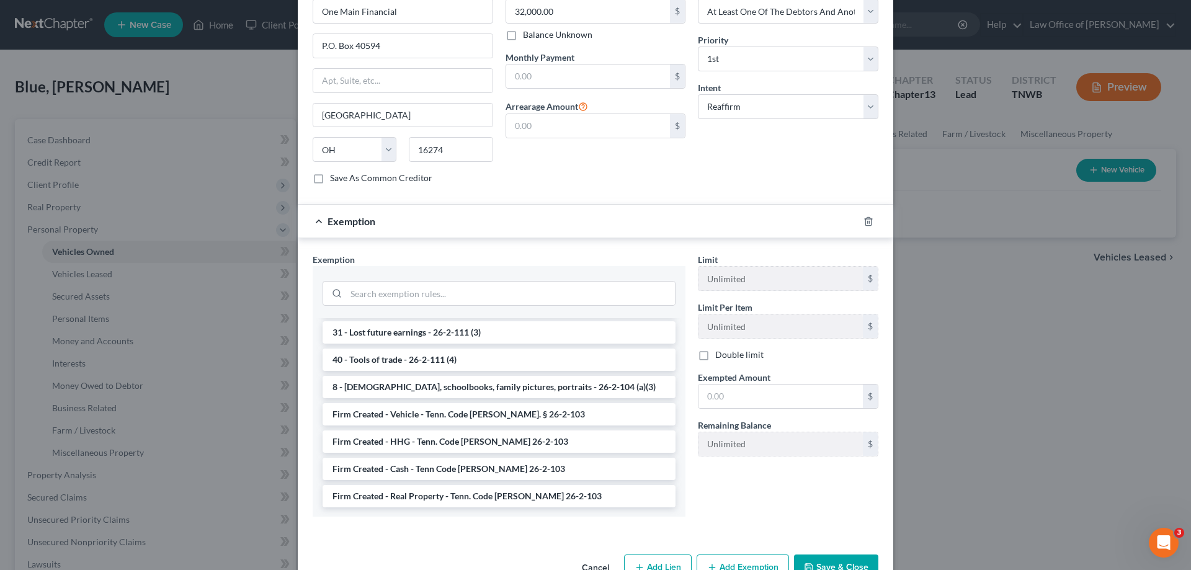
scroll to position [1057, 0]
click at [490, 403] on li "Firm Created - Vehicle - Tenn. Code Ann. § 26-2-103" at bounding box center [499, 414] width 353 height 22
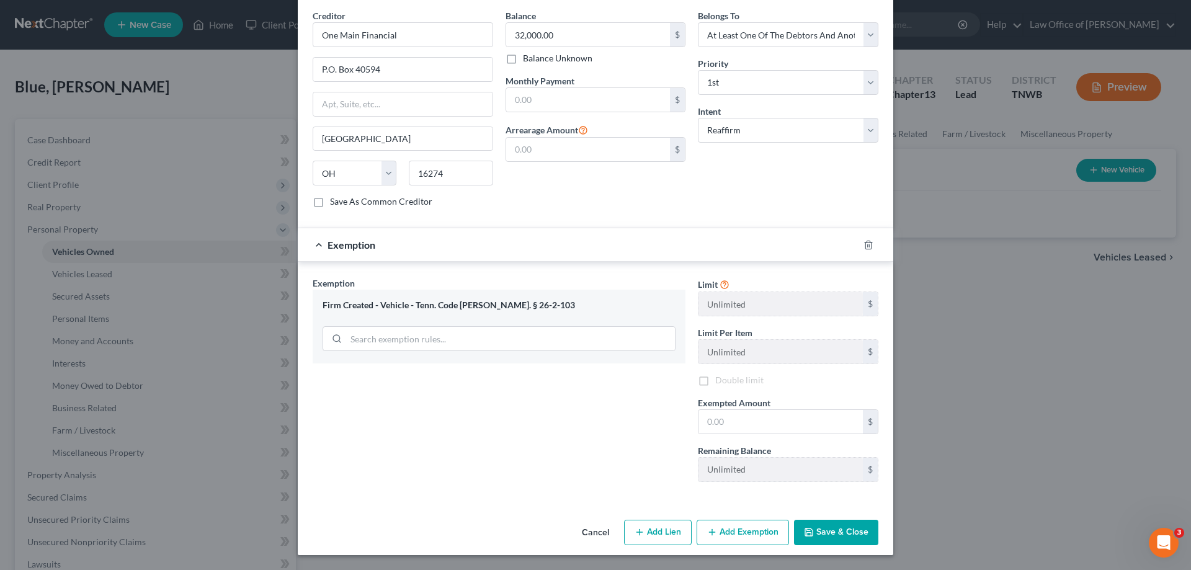
scroll to position [383, 0]
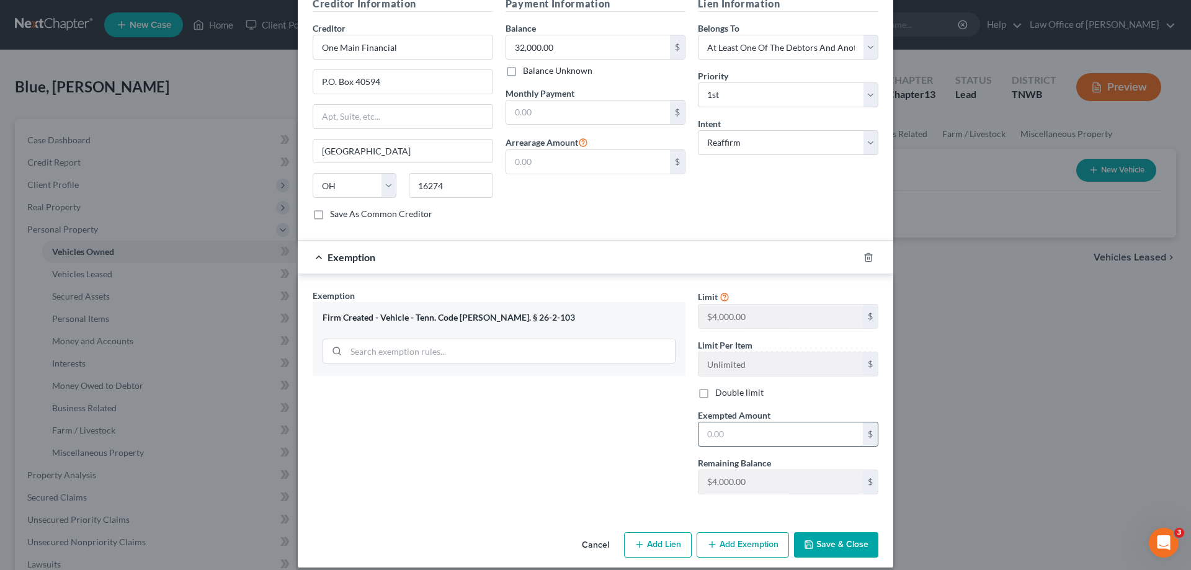
click at [763, 429] on input "text" at bounding box center [781, 434] width 164 height 24
type input "4,000.00"
click at [841, 532] on button "Save & Close" at bounding box center [836, 545] width 84 height 26
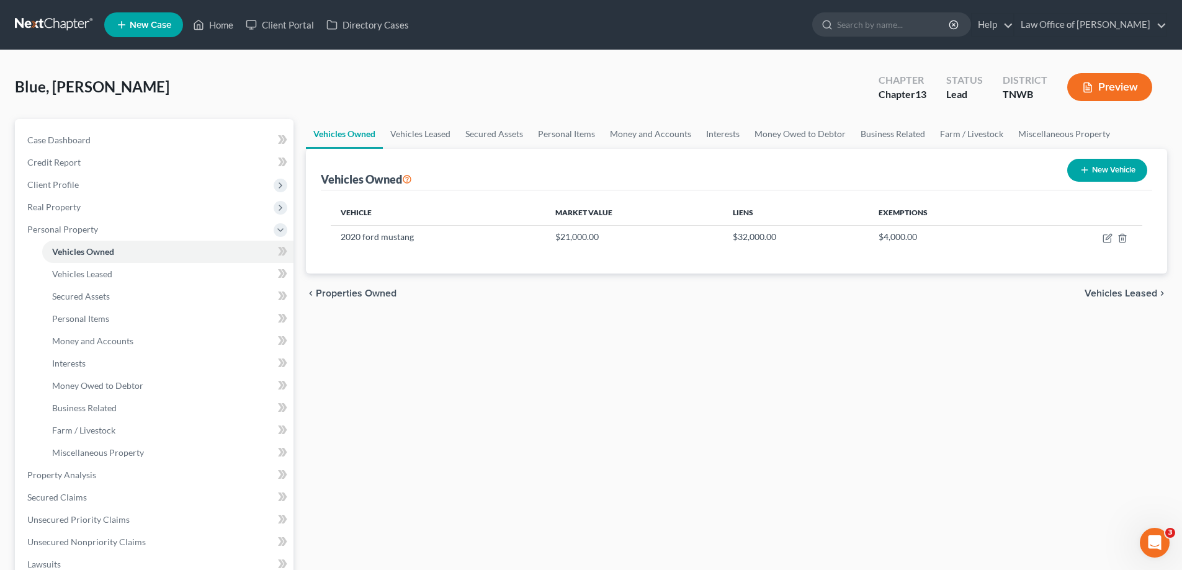
click at [1111, 167] on button "New Vehicle" at bounding box center [1107, 170] width 80 height 23
select select "0"
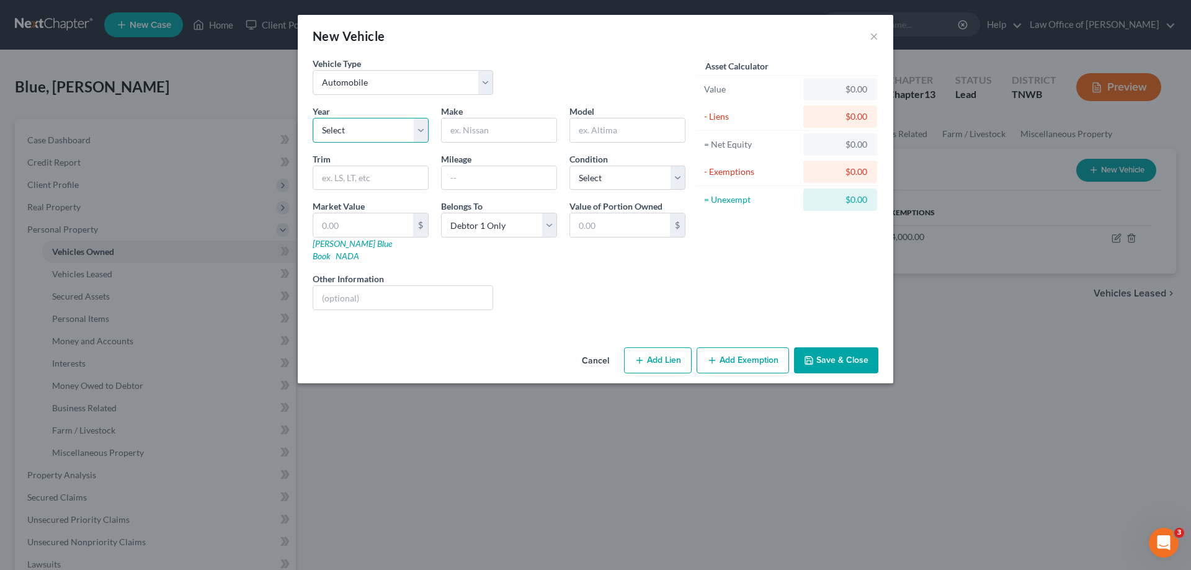
click at [422, 130] on select "Select 2026 2025 2024 2023 2022 2021 2020 2019 2018 2017 2016 2015 2014 2013 20…" at bounding box center [371, 130] width 116 height 25
select select "5"
click at [313, 118] on select "Select 2026 2025 2024 2023 2022 2021 2020 2019 2018 2017 2016 2015 2014 2013 20…" at bounding box center [371, 130] width 116 height 25
click at [486, 136] on input "text" at bounding box center [499, 130] width 115 height 24
type input "Mazda"
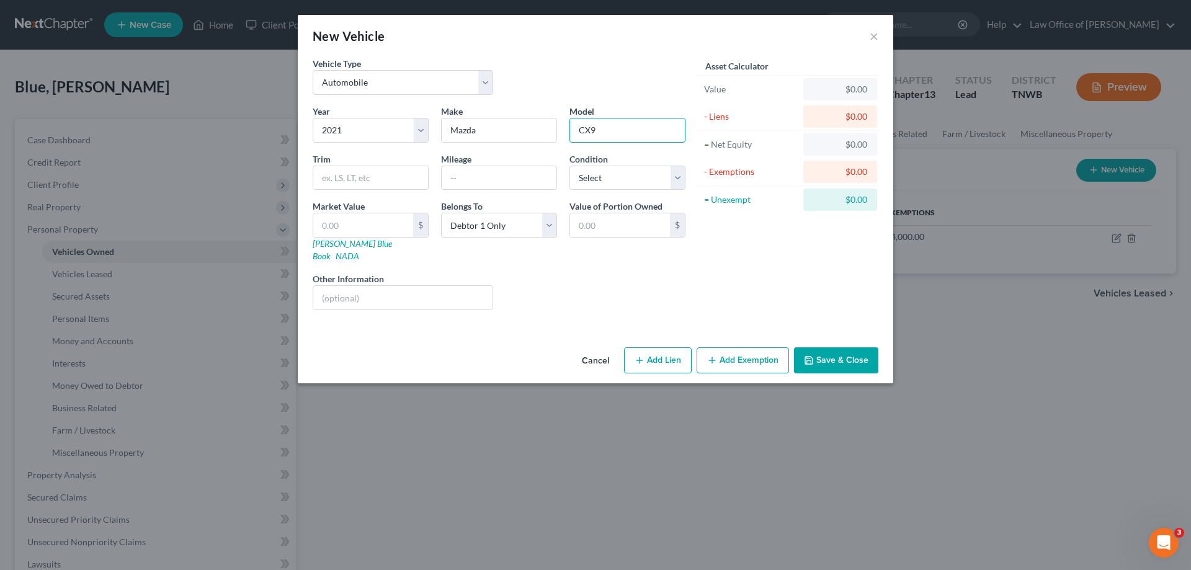
type input "CX9"
click at [671, 348] on button "Add Lien" at bounding box center [658, 360] width 68 height 26
select select "0"
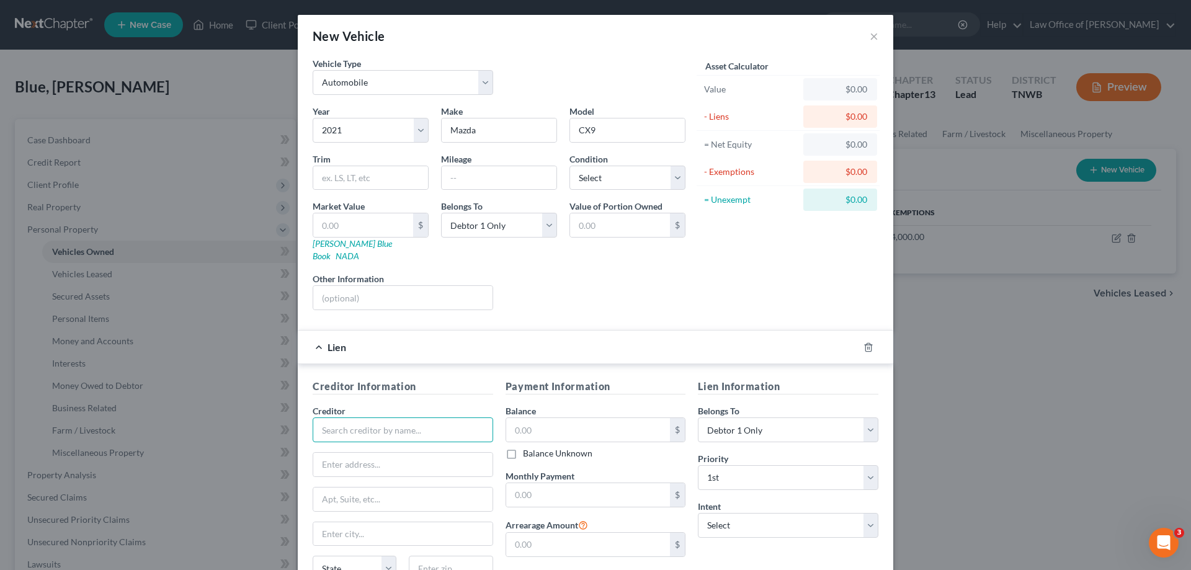
click at [375, 417] on input "text" at bounding box center [403, 429] width 181 height 25
type input "Bridgecrest"
click at [362, 445] on div "Bridgecrest" at bounding box center [387, 451] width 129 height 12
type input "7300 East Hampton Avenue #101"
type input "Mesa"
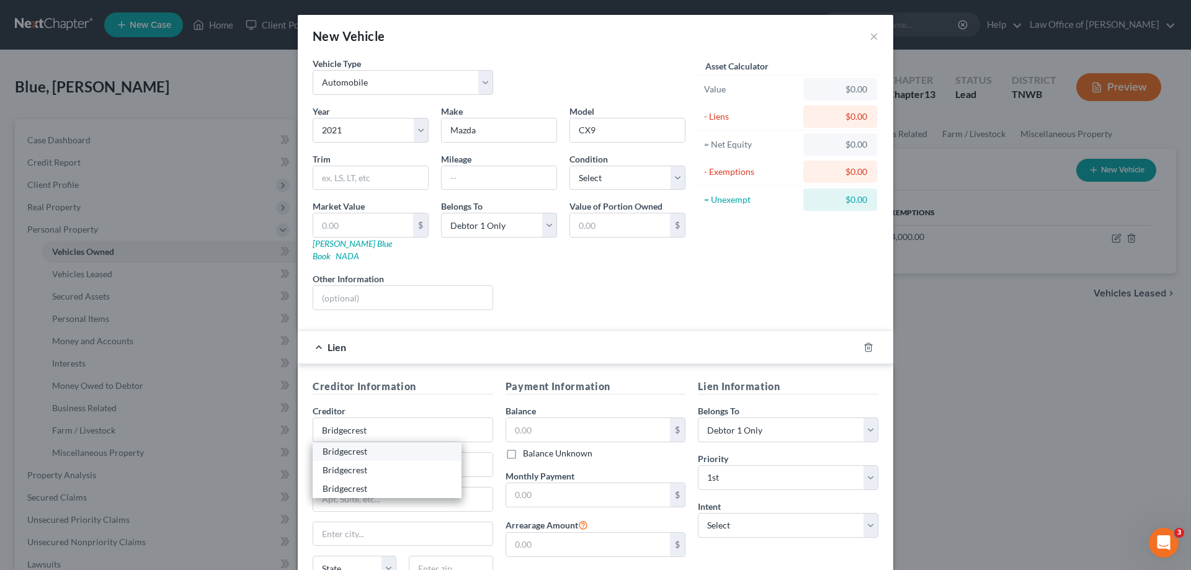
select select "3"
type input "85209-0000"
click at [572, 418] on input "text" at bounding box center [588, 430] width 164 height 24
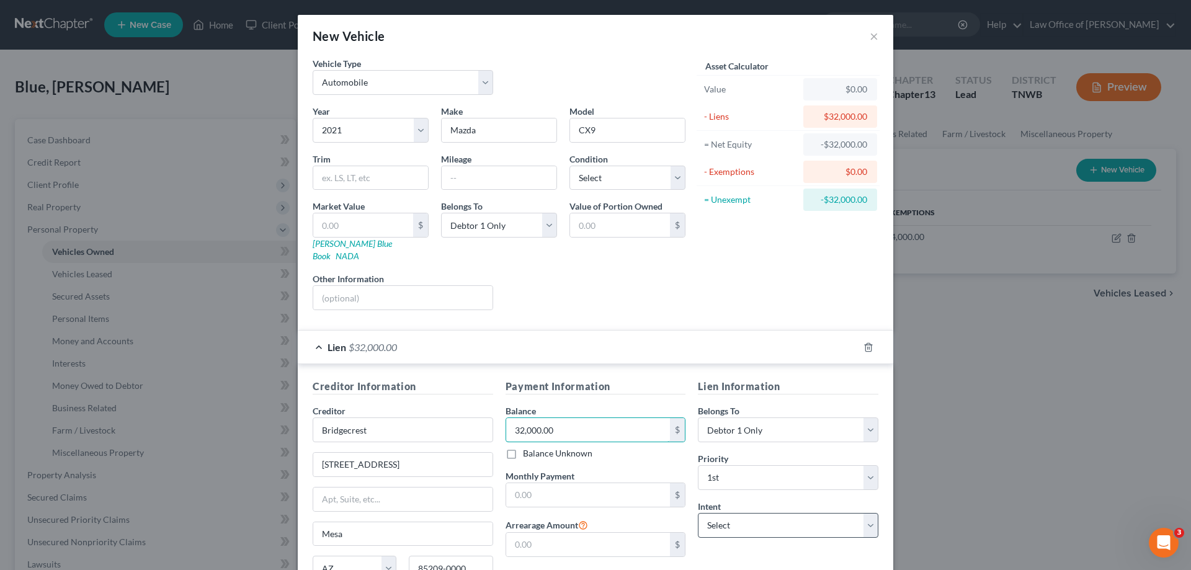
type input "32,000.00"
click at [868, 520] on select "Select Surrender Redeem Reaffirm Avoid Other" at bounding box center [788, 525] width 181 height 25
select select "2"
click at [698, 513] on select "Select Surrender Redeem Reaffirm Avoid Other" at bounding box center [788, 525] width 181 height 25
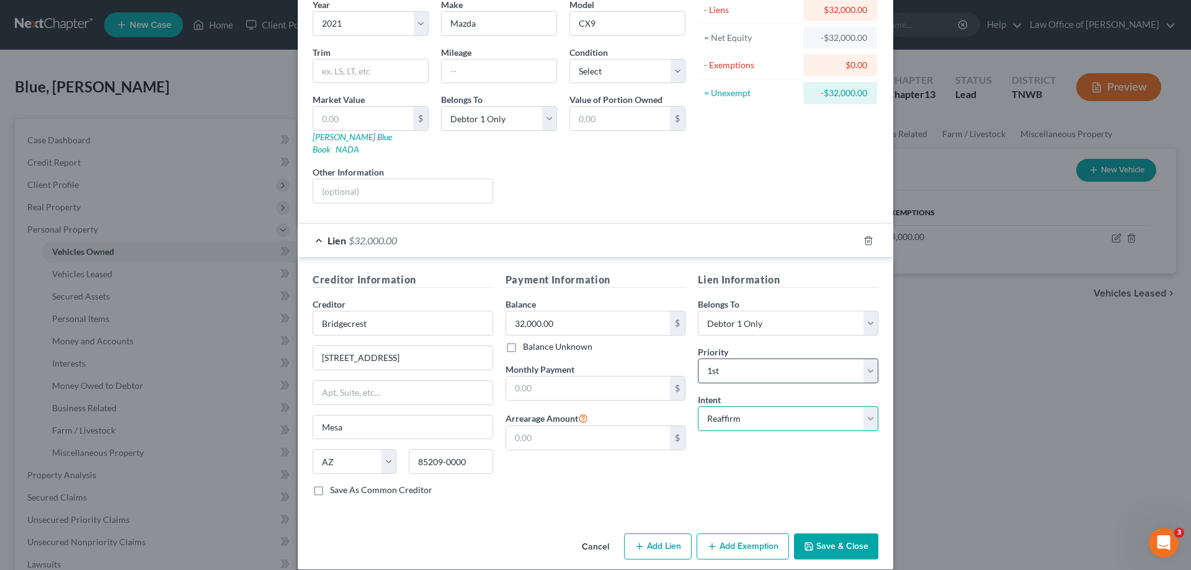
scroll to position [109, 0]
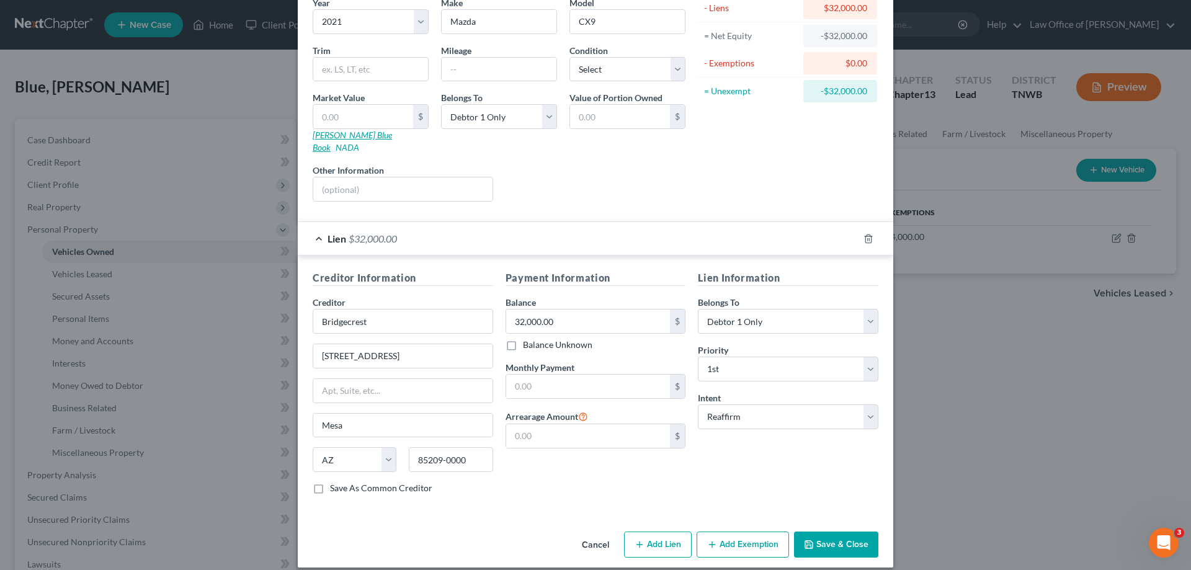
click at [345, 137] on link "Kelly Blue Book" at bounding box center [352, 141] width 79 height 23
click at [340, 119] on input "text" at bounding box center [363, 117] width 100 height 24
type input "2"
type input "2.00"
type input "22"
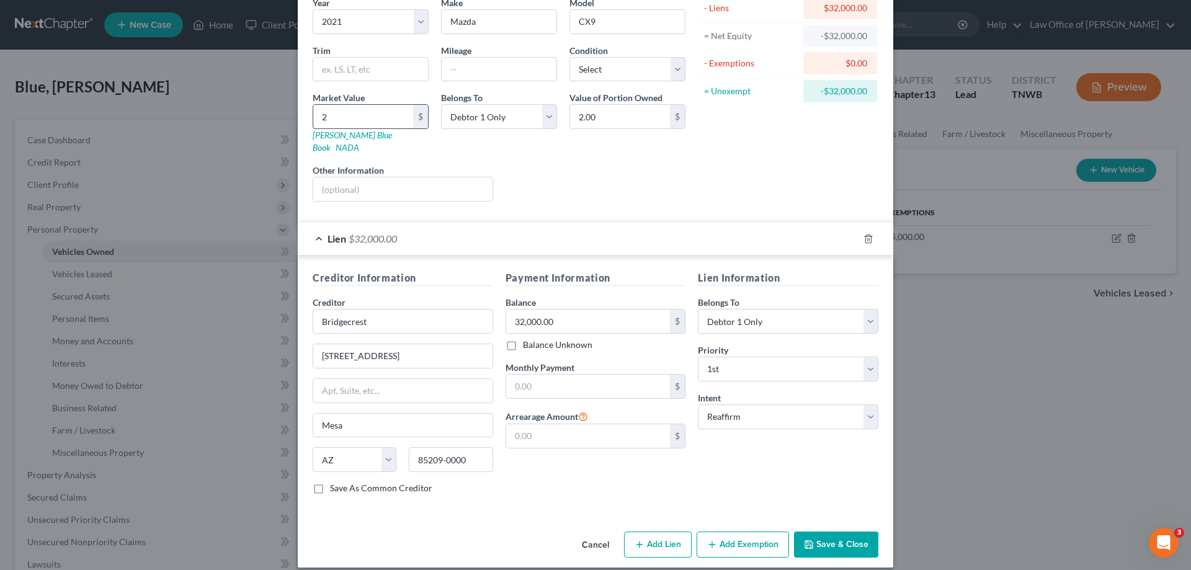
type input "22.00"
type input "220"
type input "220.00"
type input "2200"
type input "2,200.00"
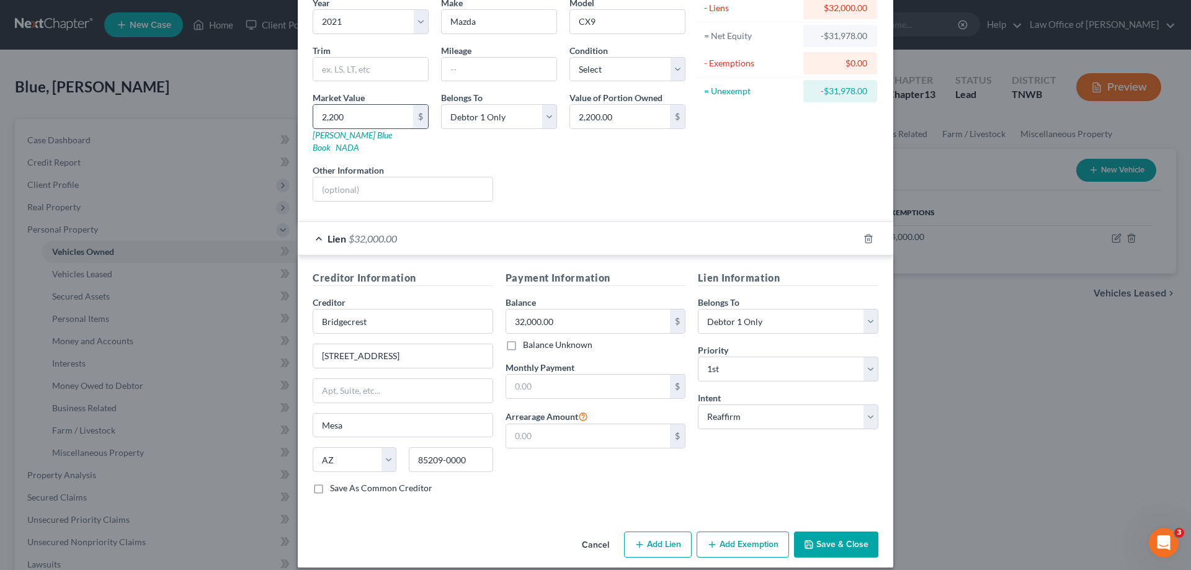
type input "2,2000"
type input "22,000.00"
click at [828, 532] on button "Save & Close" at bounding box center [836, 545] width 84 height 26
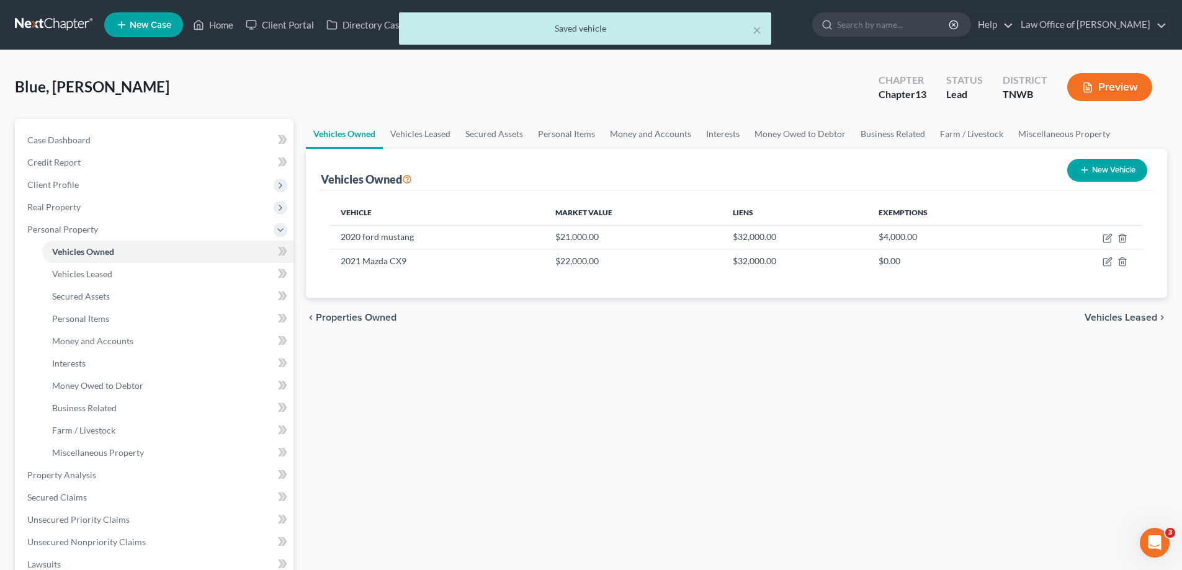
click at [1113, 168] on button "New Vehicle" at bounding box center [1107, 170] width 80 height 23
select select "0"
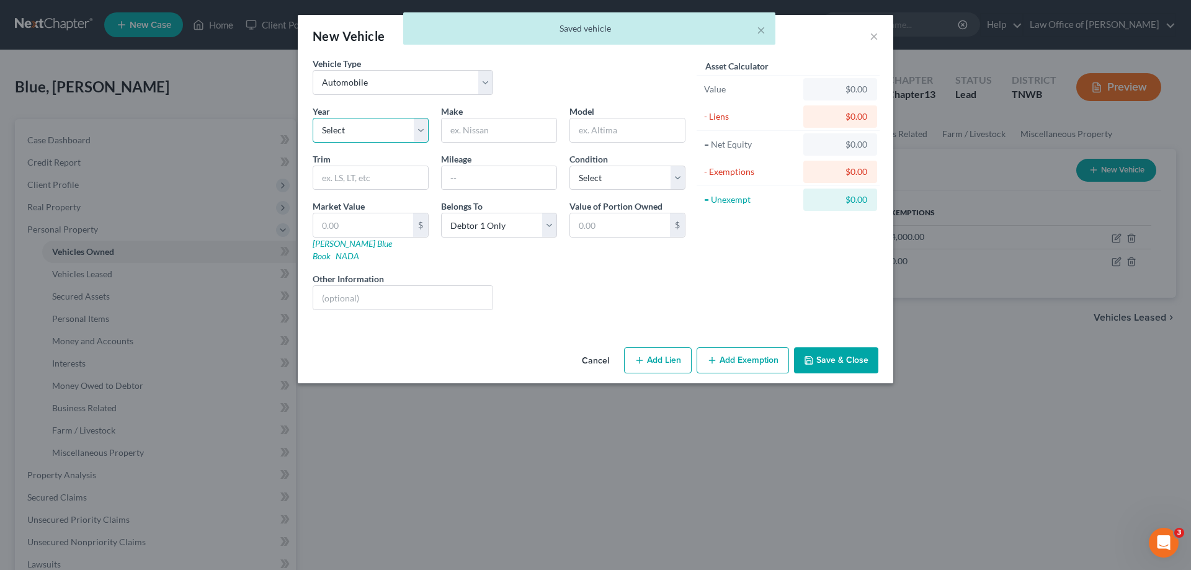
click at [424, 131] on select "Select 2026 2025 2024 2023 2022 2021 2020 2019 2018 2017 2016 2015 2014 2013 20…" at bounding box center [371, 130] width 116 height 25
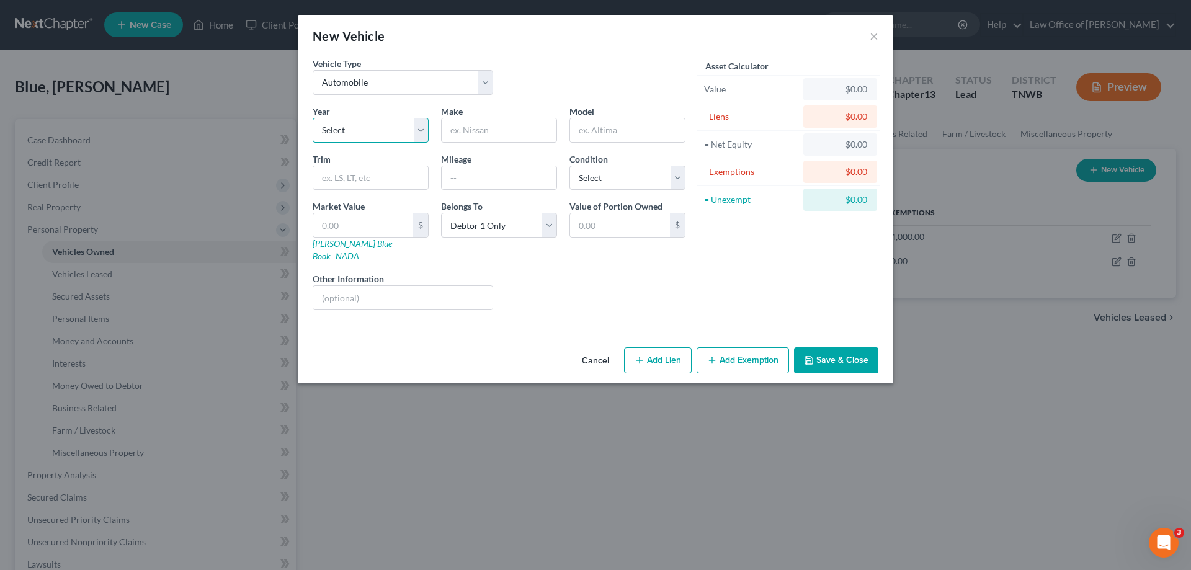
select select "6"
click at [313, 118] on select "Select 2026 2025 2024 2023 2022 2021 2020 2019 2018 2017 2016 2015 2014 2013 20…" at bounding box center [371, 130] width 116 height 25
click at [489, 127] on input "text" at bounding box center [499, 130] width 115 height 24
type input "BMW"
type input "x-2"
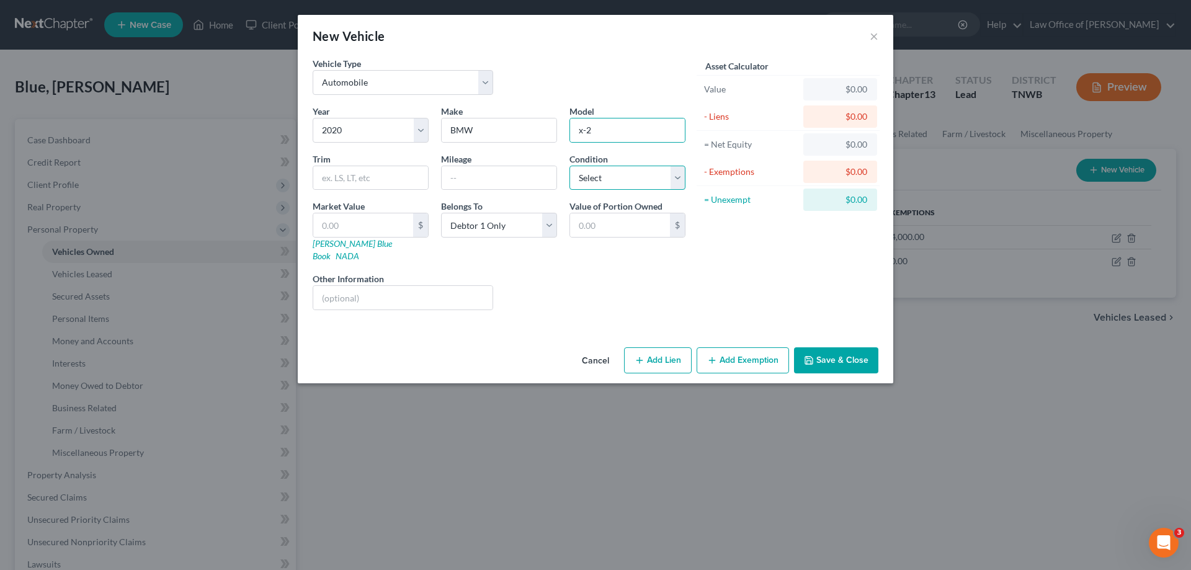
click at [680, 181] on select "Select Excellent Very Good Good Fair Poor" at bounding box center [627, 178] width 116 height 25
select select "1"
click at [569, 166] on select "Select Excellent Very Good Good Fair Poor" at bounding box center [627, 178] width 116 height 25
click at [658, 352] on button "Add Lien" at bounding box center [658, 360] width 68 height 26
select select "0"
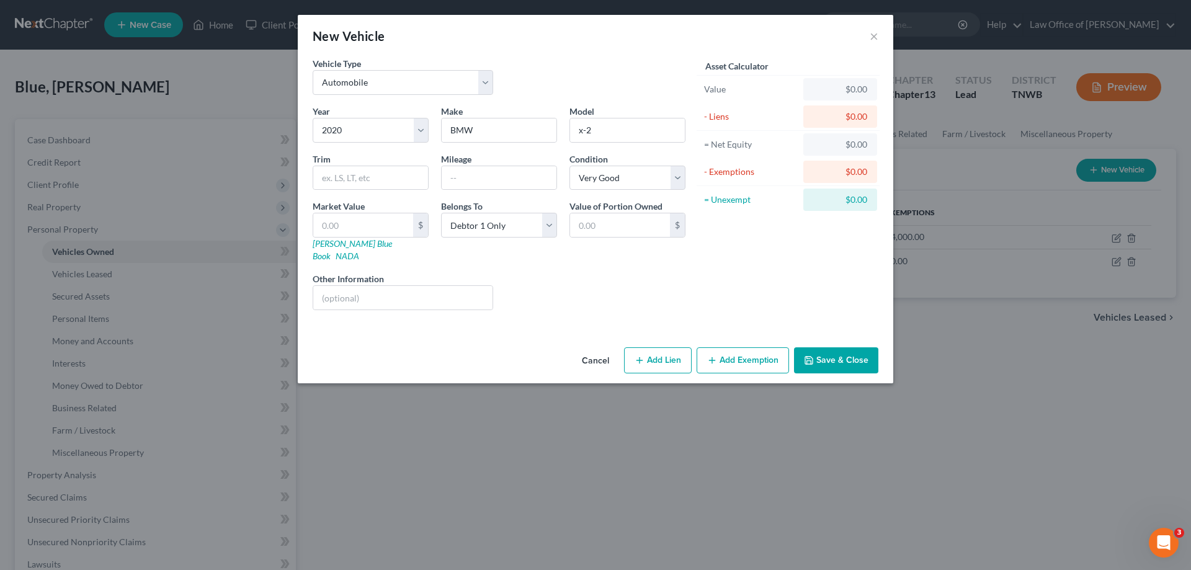
select select "0"
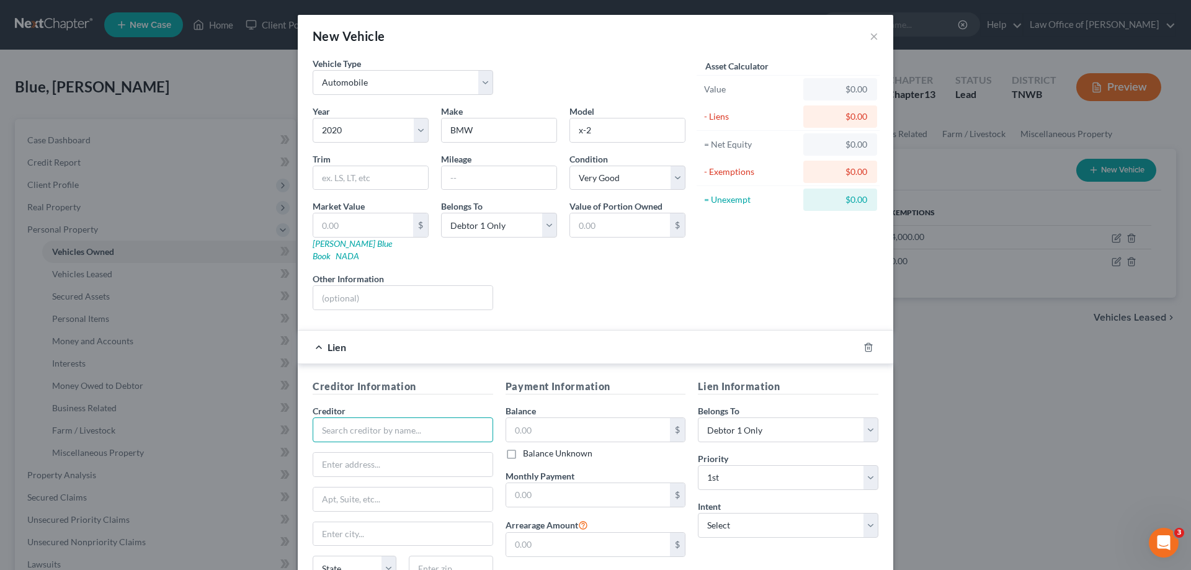
click at [398, 417] on input "text" at bounding box center [403, 429] width 181 height 25
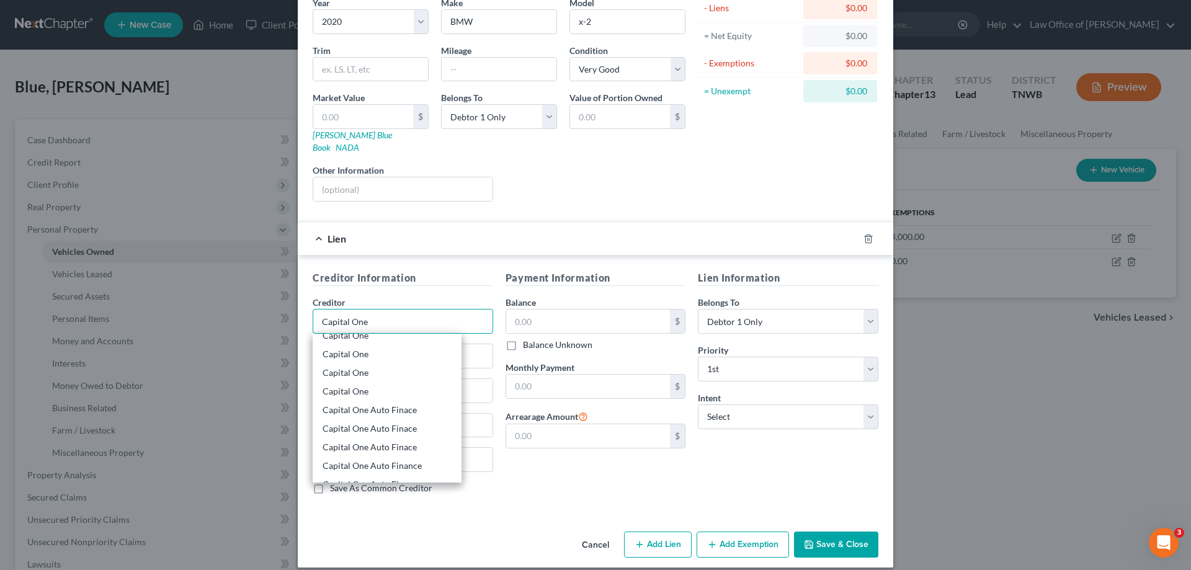
scroll to position [186, 0]
click at [398, 374] on div "Capital One Auto Finace" at bounding box center [387, 380] width 129 height 12
type input "Capital One Auto Finace"
type input "c/o Richard Maner, Esquire"
type input "5775 Glenridge Bldg. D, suite 100"
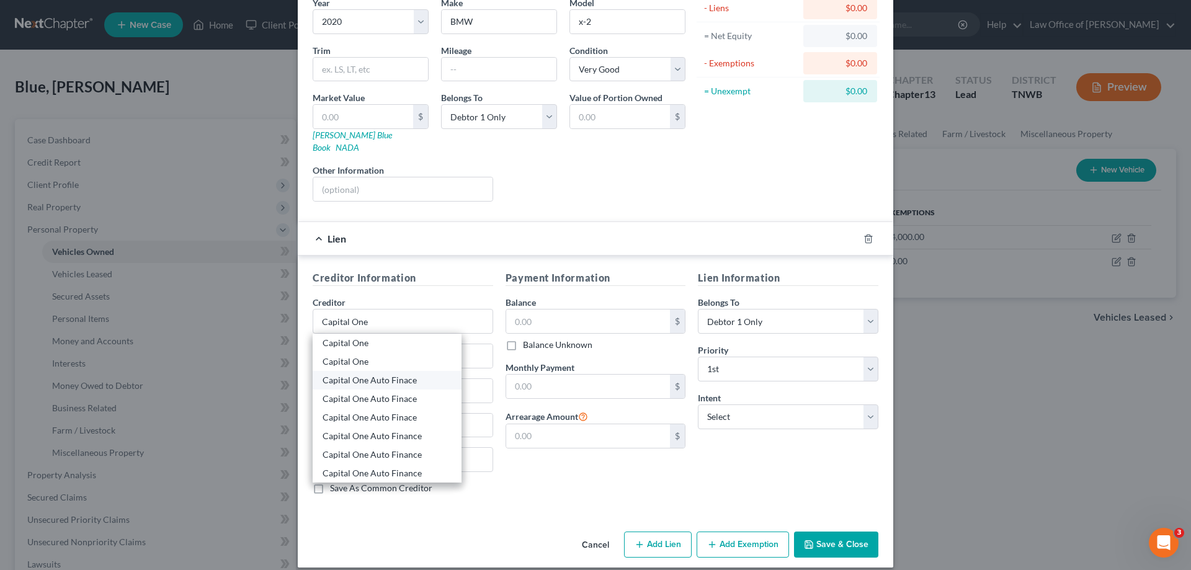
type input "Atlanta"
select select "10"
type input "30328-0000"
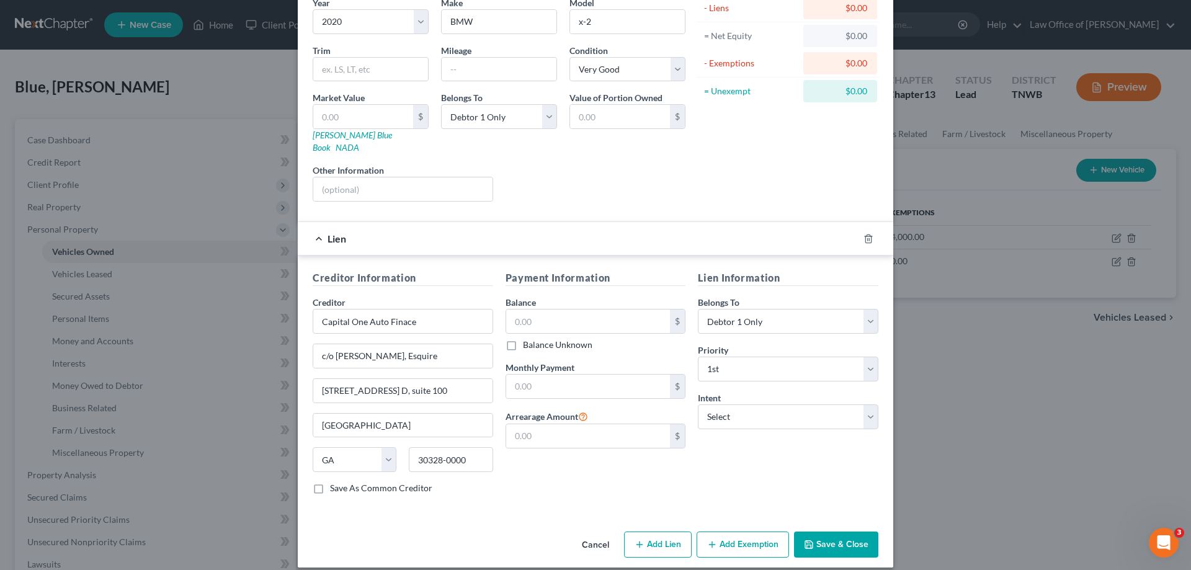
click at [571, 296] on div "Balance $ Balance Unknown Balance Undetermined $ Balance Unknown" at bounding box center [596, 323] width 181 height 55
click at [574, 310] on input "text" at bounding box center [588, 322] width 164 height 24
type input "12,000.00"
click at [867, 406] on select "Select Surrender Redeem Reaffirm Avoid Other" at bounding box center [788, 416] width 181 height 25
select select "2"
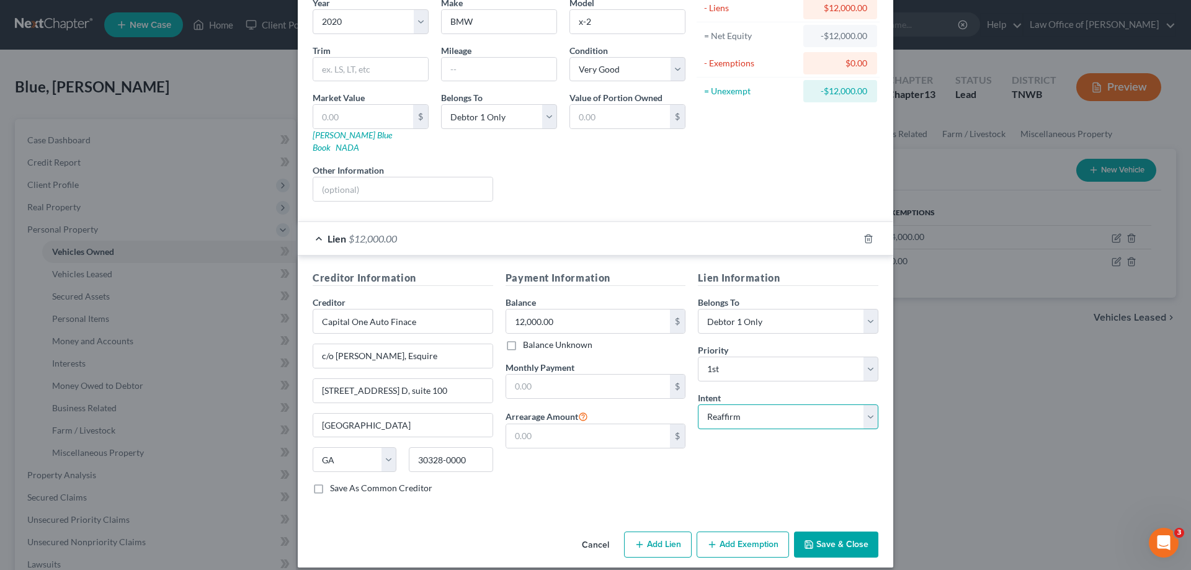
click at [698, 404] on select "Select Surrender Redeem Reaffirm Avoid Other" at bounding box center [788, 416] width 181 height 25
click at [826, 532] on button "Save & Close" at bounding box center [836, 545] width 84 height 26
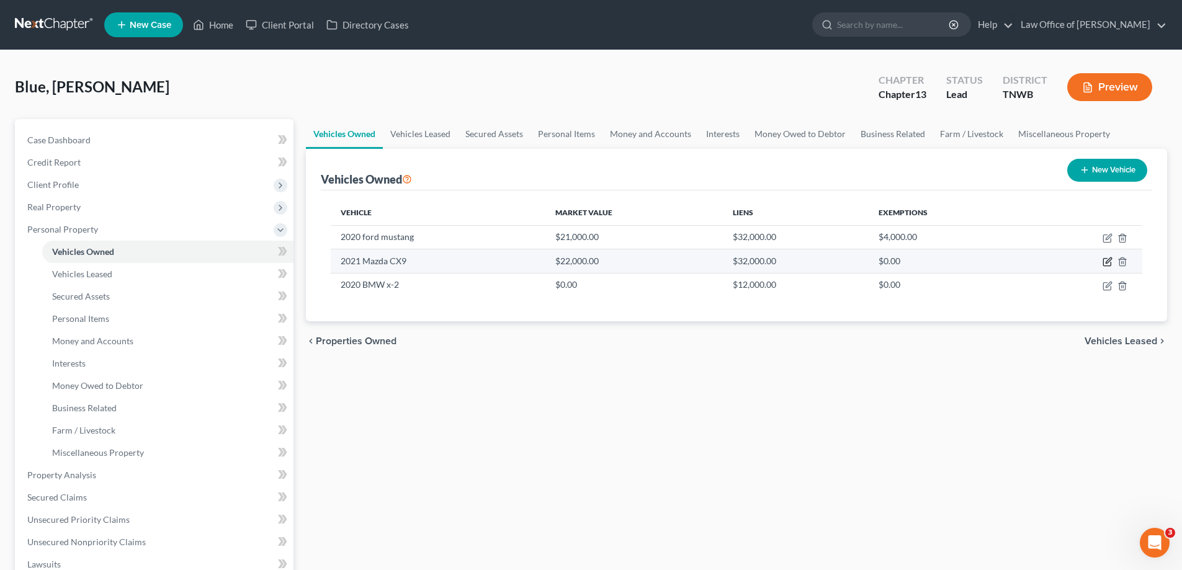
click at [1110, 261] on icon "button" at bounding box center [1108, 261] width 6 height 6
select select "0"
select select "5"
select select "0"
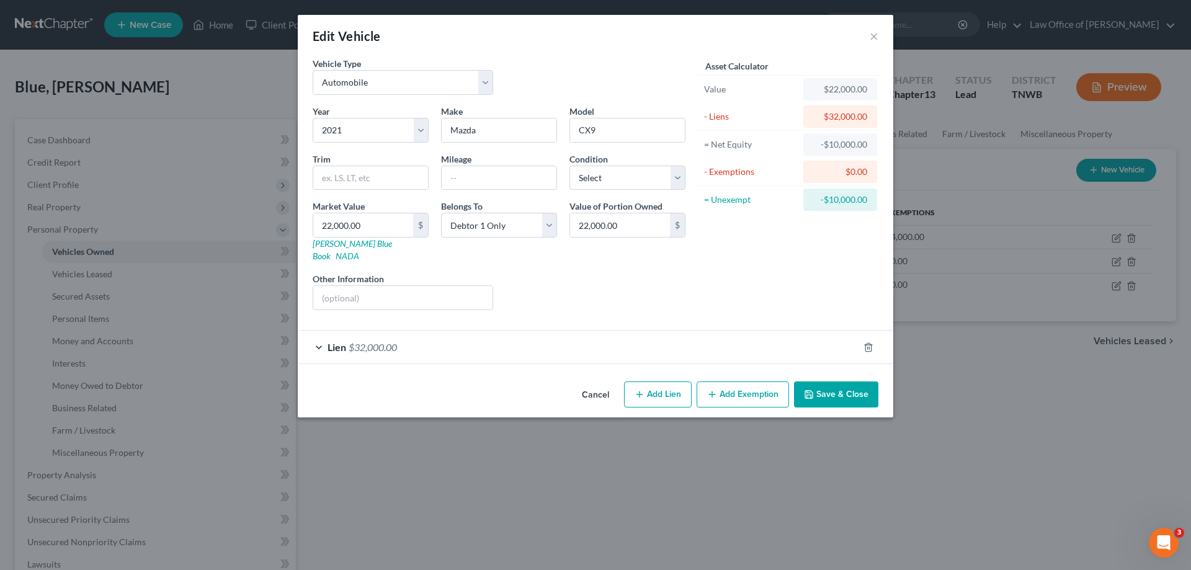
click at [329, 341] on span "Lien" at bounding box center [337, 347] width 19 height 12
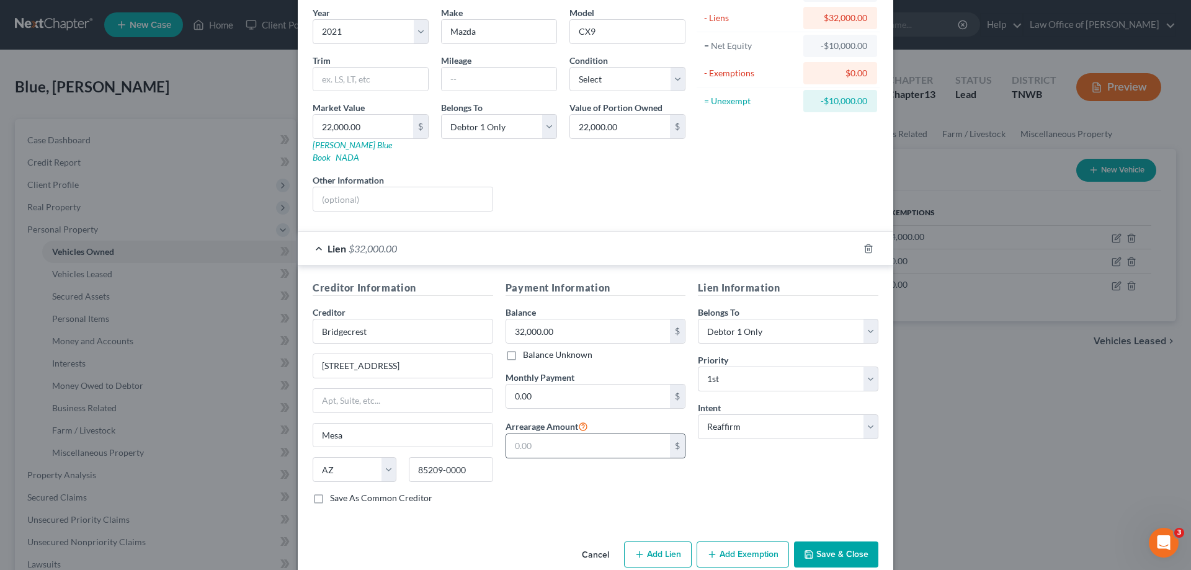
scroll to position [109, 0]
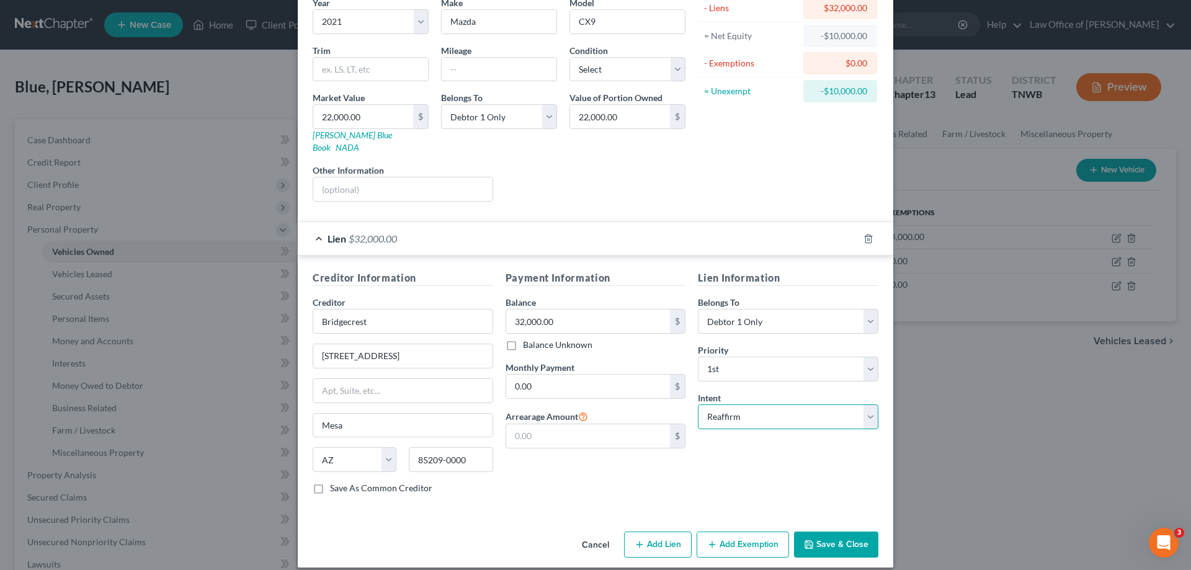
drag, startPoint x: 868, startPoint y: 404, endPoint x: 860, endPoint y: 409, distance: 9.8
click at [868, 404] on select "Select Surrender Redeem Reaffirm Avoid Other" at bounding box center [788, 416] width 181 height 25
select select "0"
click at [698, 404] on select "Select Surrender Redeem Reaffirm Avoid Other" at bounding box center [788, 416] width 181 height 25
click at [868, 309] on select "Select Debtor 1 Only Debtor 2 Only Debtor 1 And Debtor 2 Only At Least One Of T…" at bounding box center [788, 321] width 181 height 25
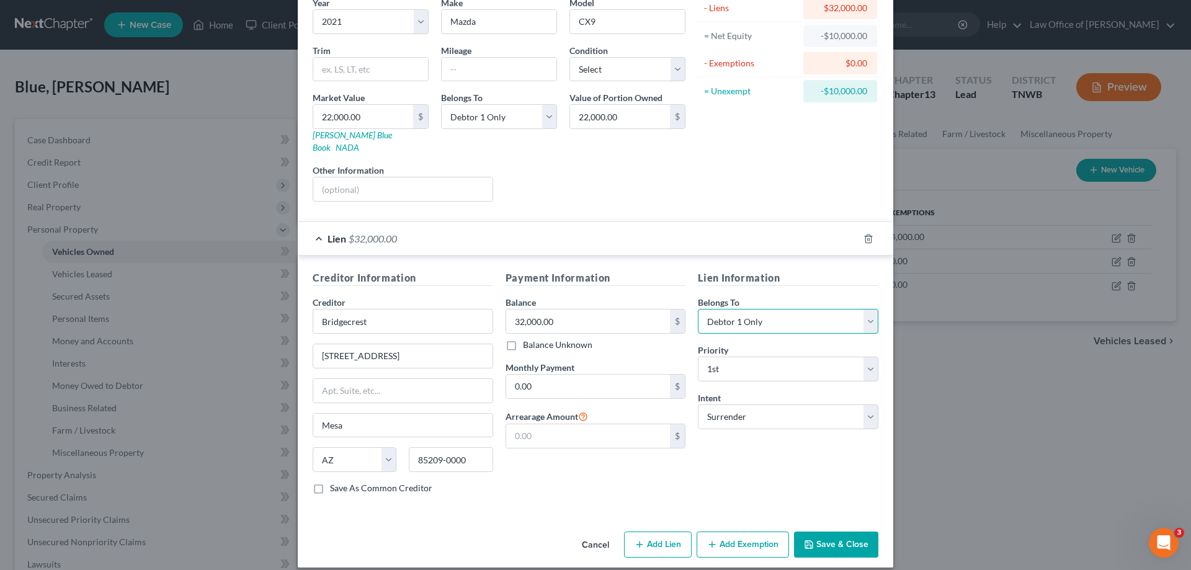
select select "3"
click at [698, 309] on select "Select Debtor 1 Only Debtor 2 Only Debtor 1 And Debtor 2 Only At Least One Of T…" at bounding box center [788, 321] width 181 height 25
click at [830, 532] on button "Save & Close" at bounding box center [836, 545] width 84 height 26
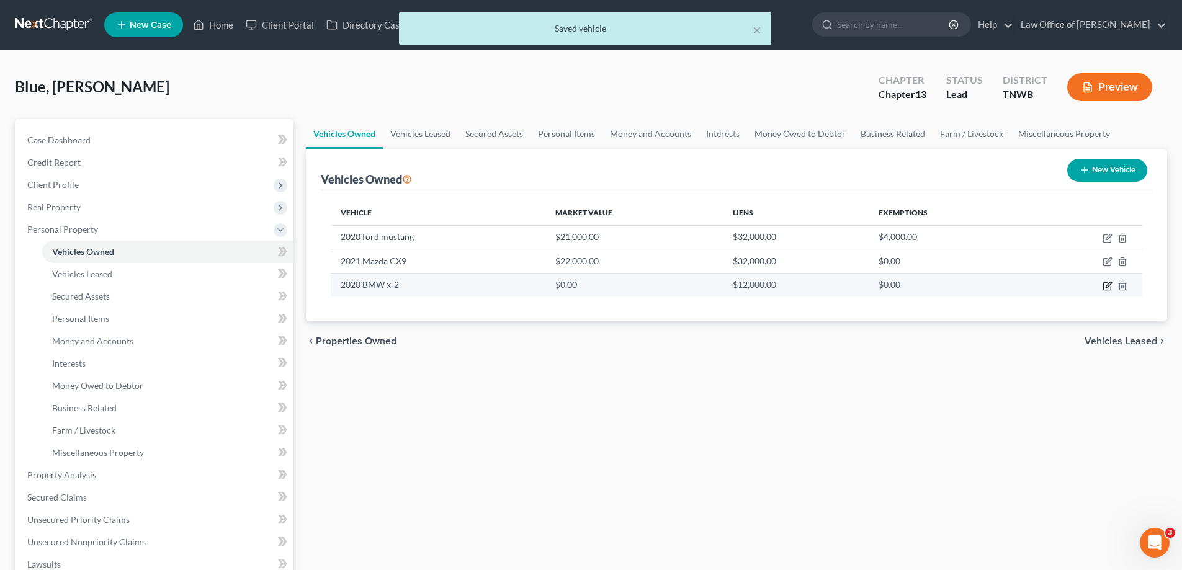
click at [1107, 282] on icon "button" at bounding box center [1107, 286] width 10 height 10
select select "0"
select select "6"
select select "1"
select select "0"
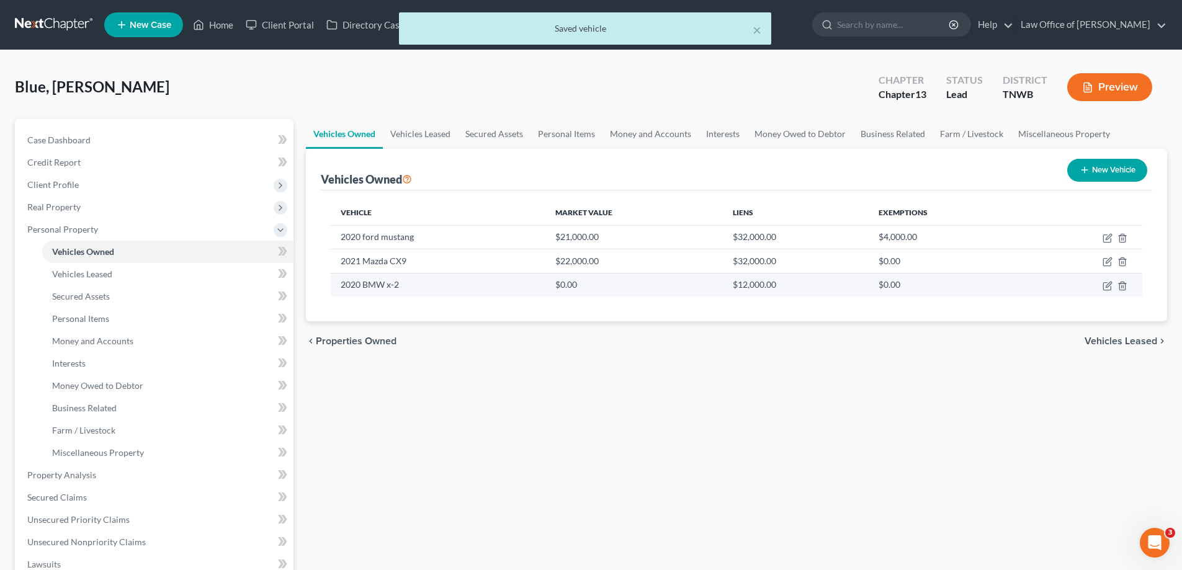
select select "10"
select select "0"
select select "2"
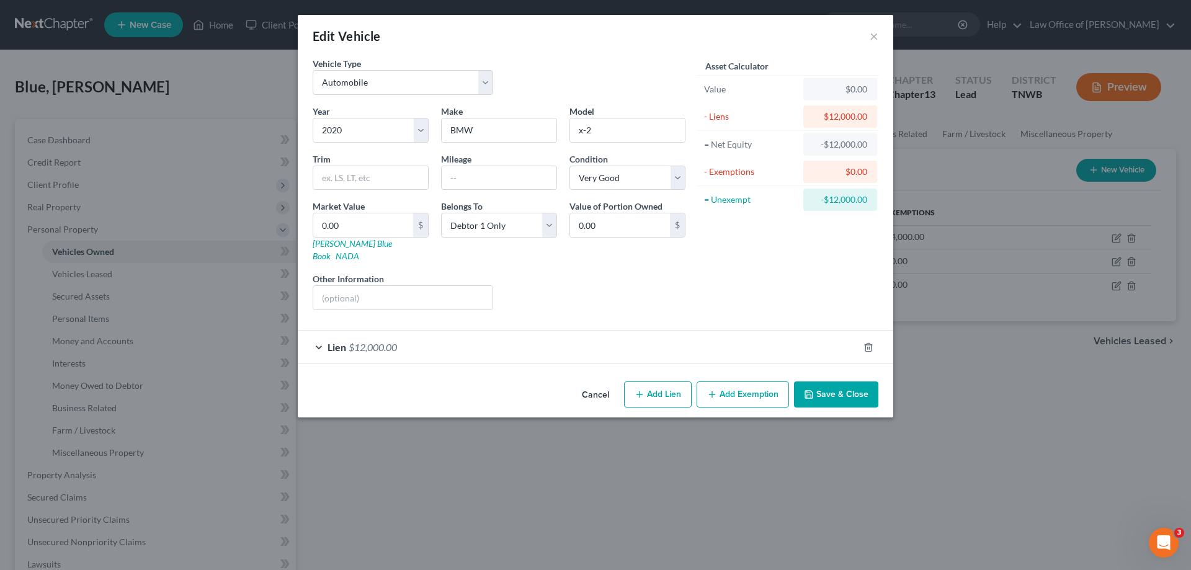
click at [334, 341] on span "Lien" at bounding box center [337, 347] width 19 height 12
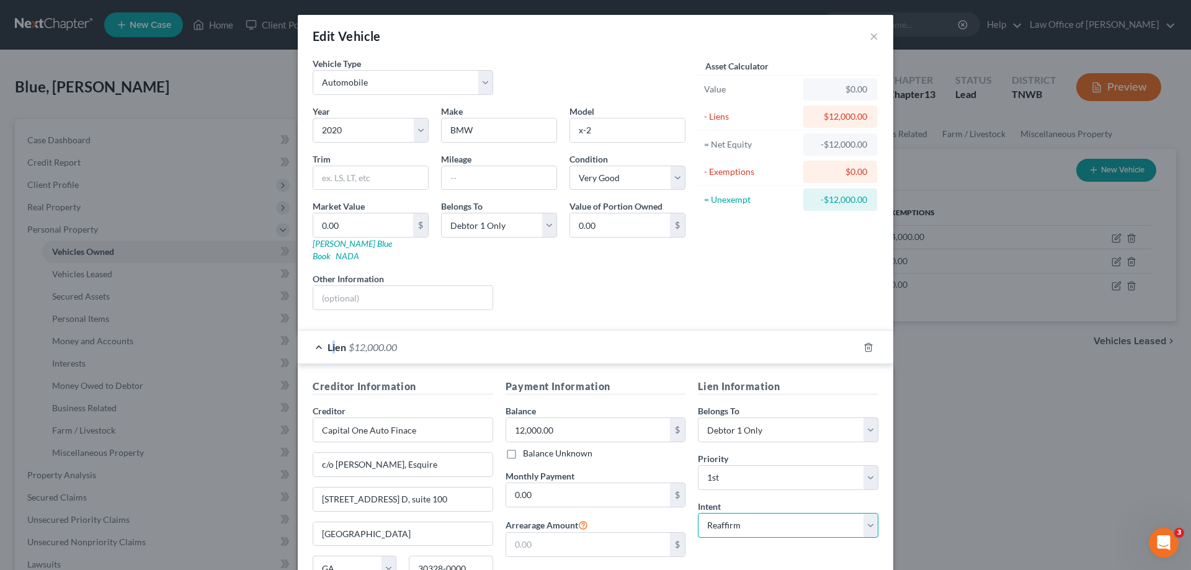
click at [865, 515] on select "Select Surrender Redeem Reaffirm Avoid Other" at bounding box center [788, 525] width 181 height 25
click at [698, 513] on select "Select Surrender Redeem Reaffirm Avoid Other" at bounding box center [788, 525] width 181 height 25
click at [868, 419] on select "Select Debtor 1 Only Debtor 2 Only Debtor 1 And Debtor 2 Only At Least One Of T…" at bounding box center [788, 429] width 181 height 25
select select "3"
click at [698, 417] on select "Select Debtor 1 Only Debtor 2 Only Debtor 1 And Debtor 2 Only At Least One Of T…" at bounding box center [788, 429] width 181 height 25
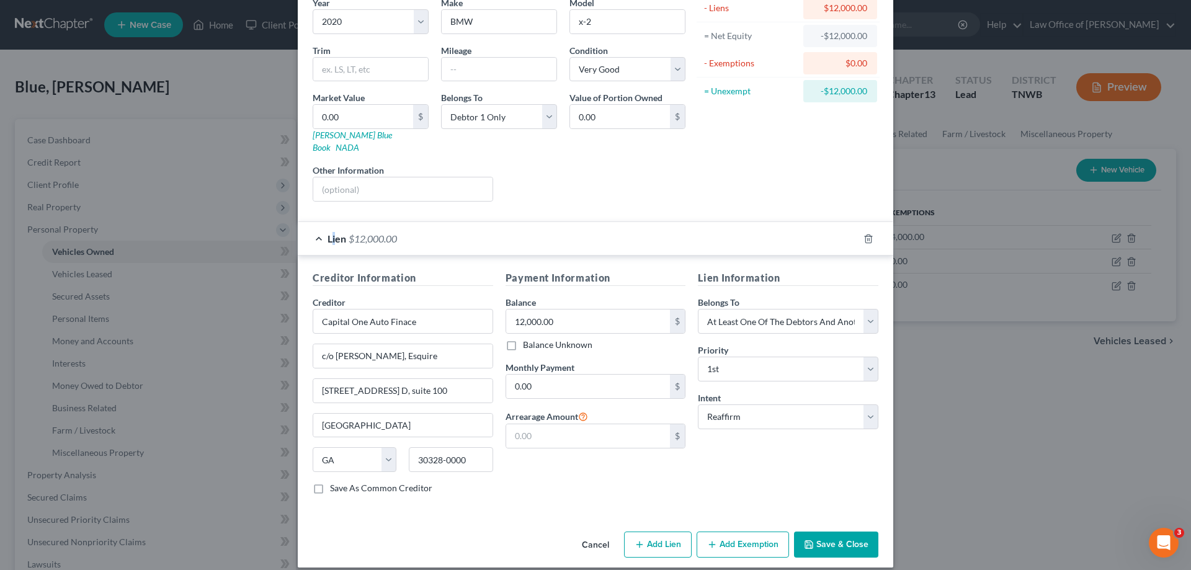
click at [839, 532] on button "Save & Close" at bounding box center [836, 545] width 84 height 26
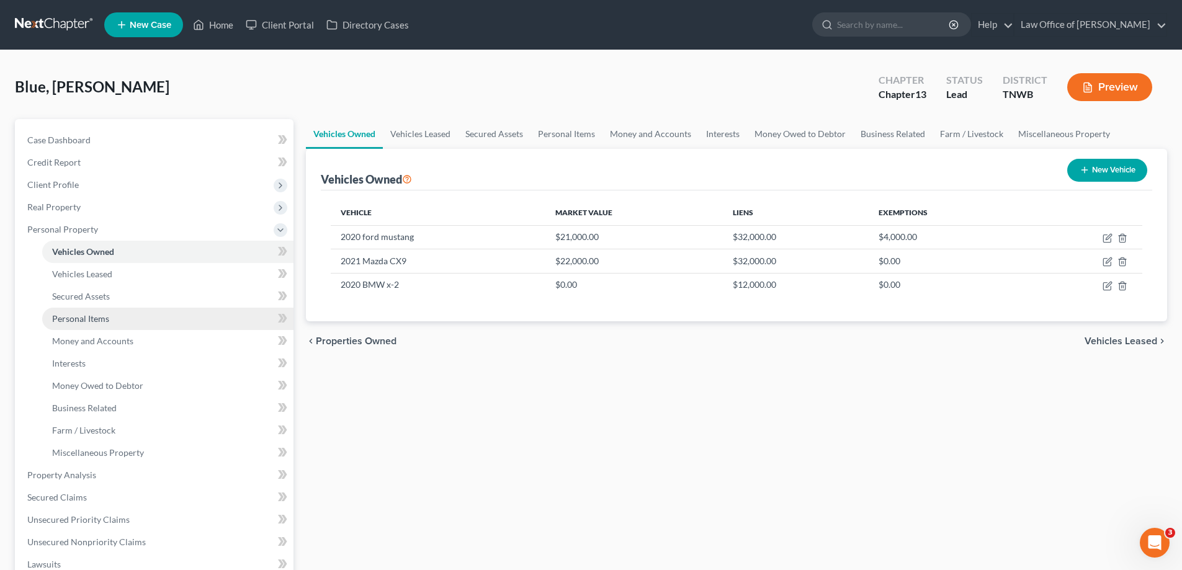
click at [85, 319] on span "Personal Items" at bounding box center [80, 318] width 57 height 11
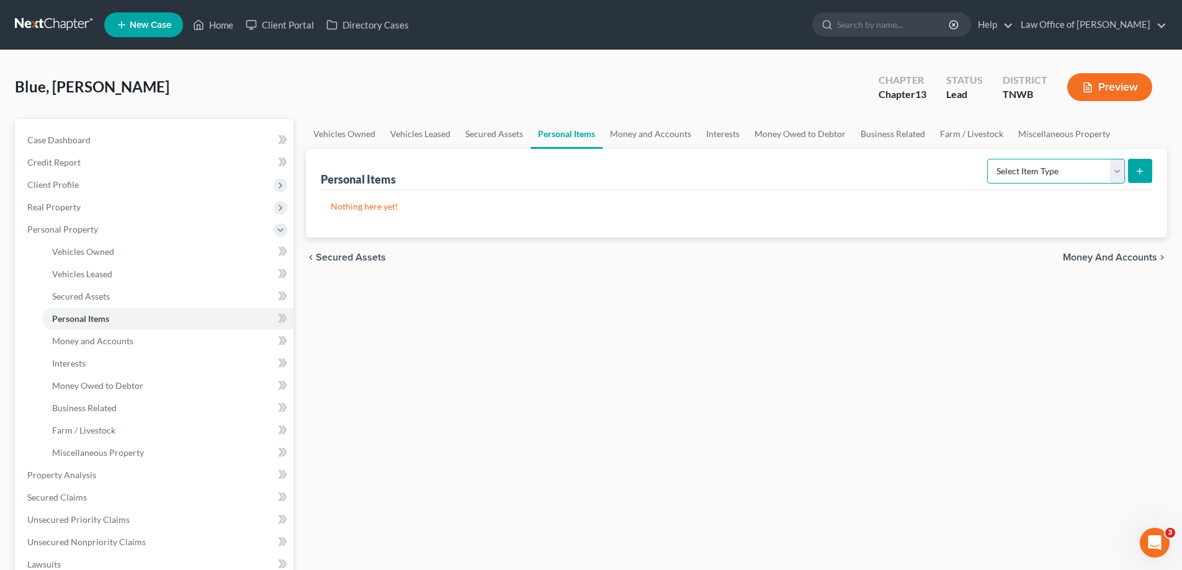
click at [1117, 172] on select "Select Item Type Clothing Collectibles Of Value Electronics Firearms Household …" at bounding box center [1056, 171] width 138 height 25
select select "clothing"
click at [988, 159] on select "Select Item Type Clothing Collectibles Of Value Electronics Firearms Household …" at bounding box center [1056, 171] width 138 height 25
click at [1137, 171] on icon "submit" at bounding box center [1140, 171] width 10 height 10
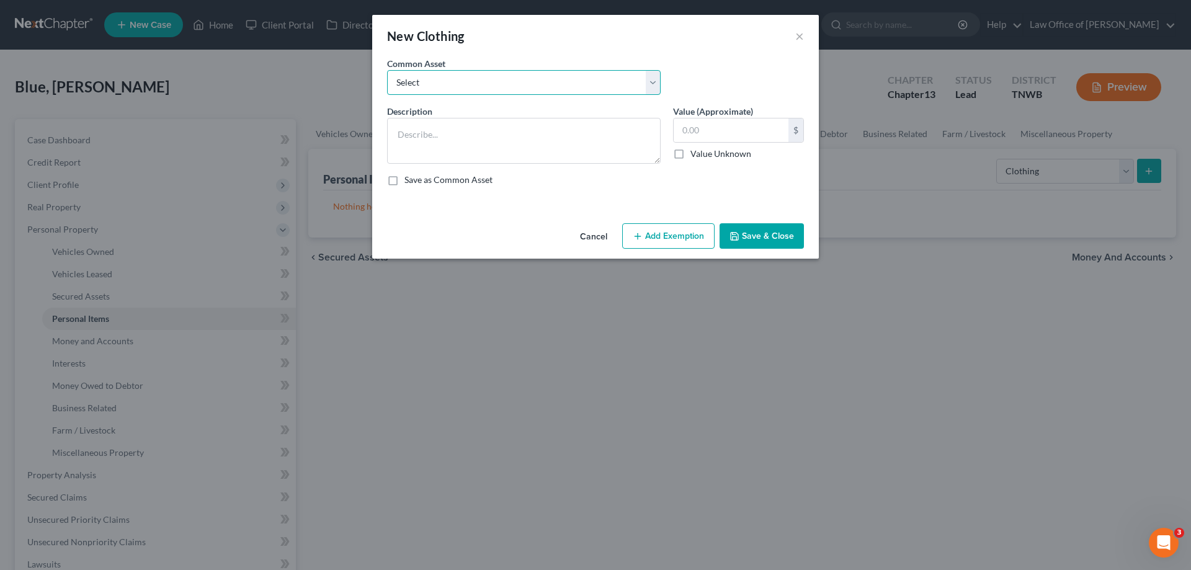
click at [650, 81] on select "Select Clothes" at bounding box center [524, 82] width 274 height 25
select select "0"
click at [387, 70] on select "Select Clothes" at bounding box center [524, 82] width 274 height 25
type textarea "Clothes"
click at [729, 132] on input "350.00" at bounding box center [731, 130] width 115 height 24
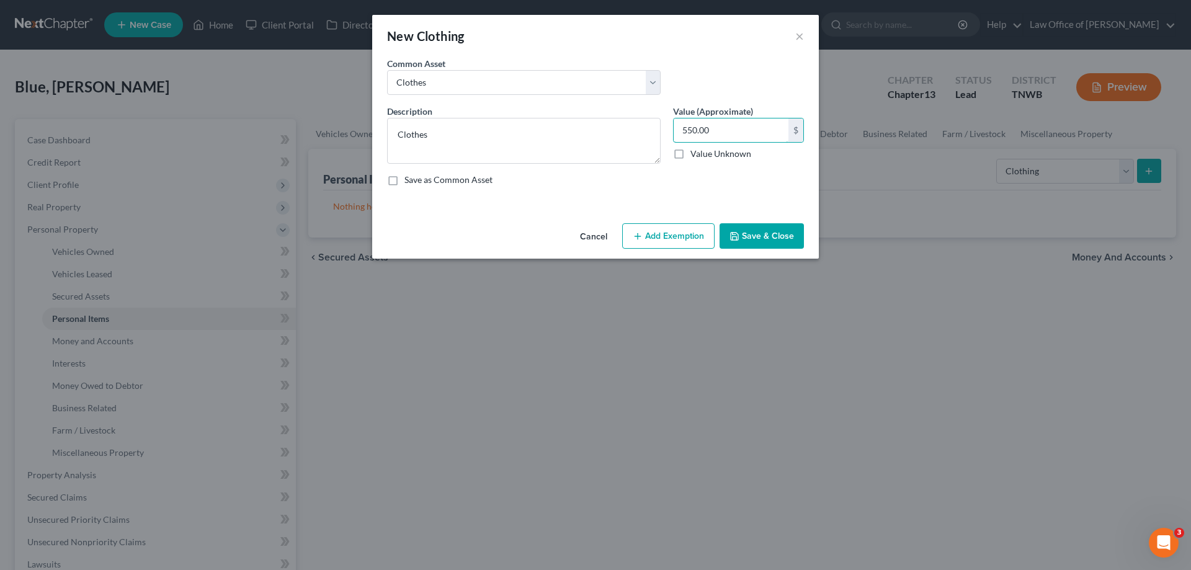
type input "550.00"
click at [672, 238] on button "Add Exemption" at bounding box center [668, 236] width 92 height 26
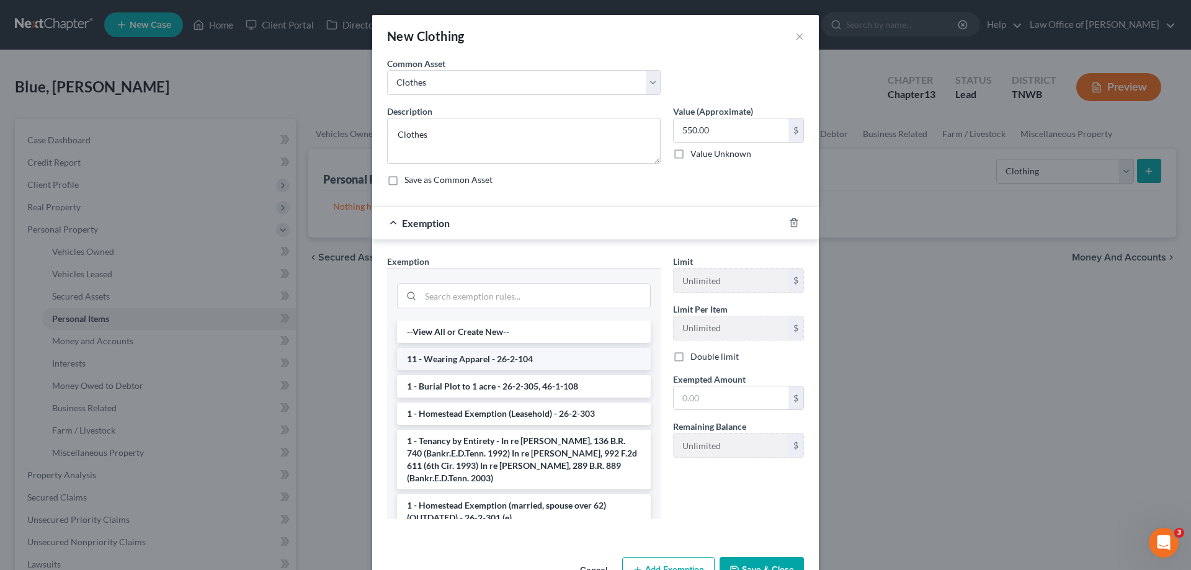
click at [545, 350] on li "11 - Wearing Apparel - 26-2-104" at bounding box center [524, 359] width 254 height 22
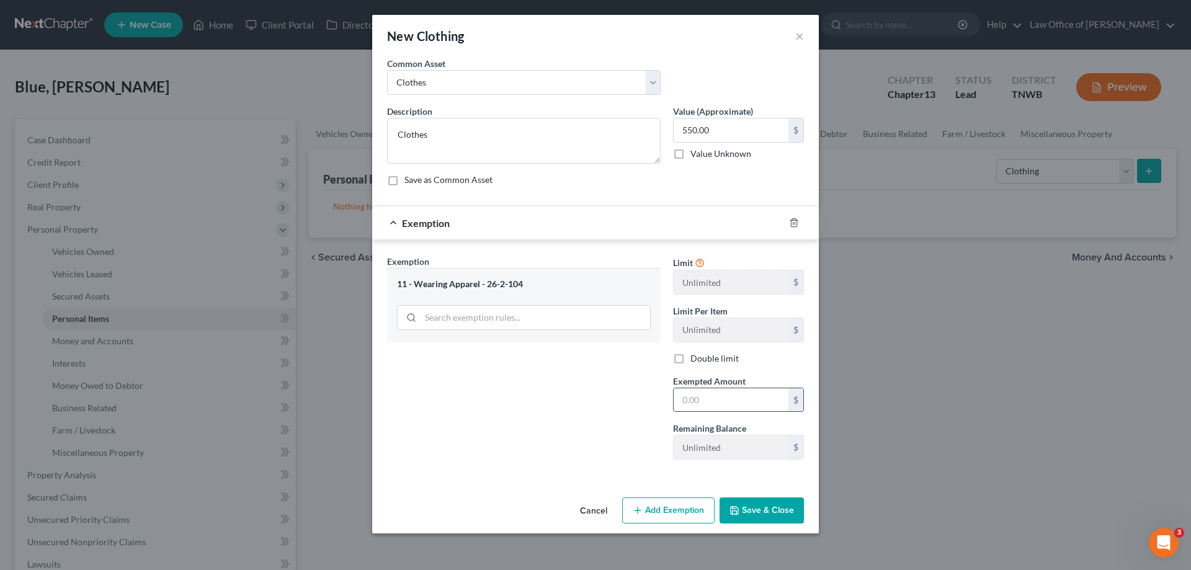
click at [730, 400] on input "text" at bounding box center [731, 400] width 115 height 24
type input "550.00"
click at [758, 506] on button "Save & Close" at bounding box center [762, 511] width 84 height 26
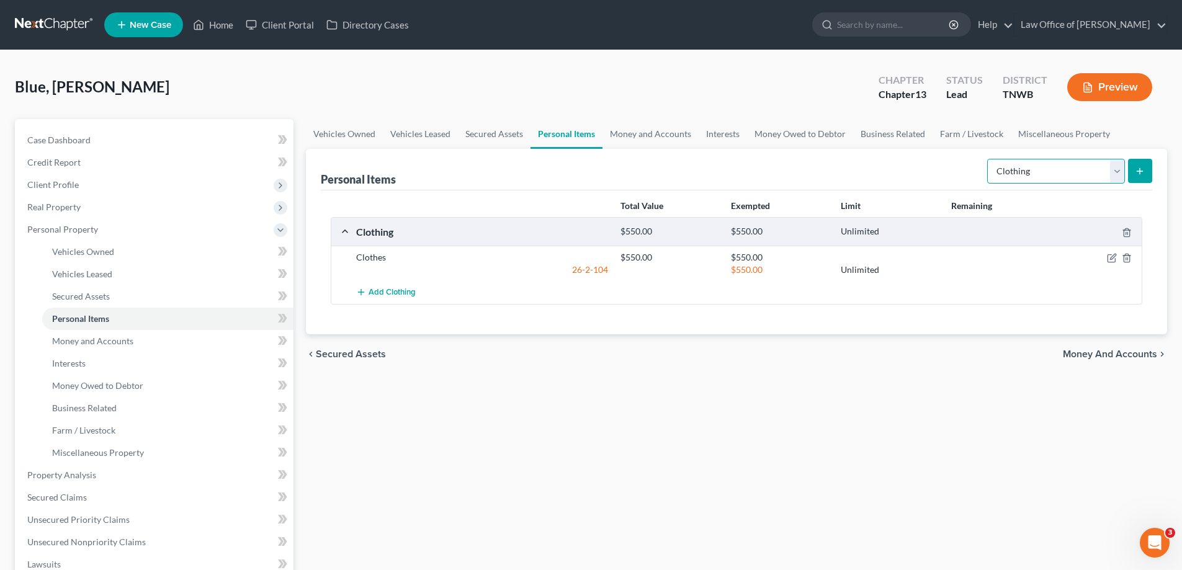
click at [1118, 175] on select "Select Item Type Clothing Collectibles Of Value Electronics Firearms Household …" at bounding box center [1056, 171] width 138 height 25
select select "household_goods"
click at [988, 159] on select "Select Item Type Clothing Collectibles Of Value Electronics Firearms Household …" at bounding box center [1056, 171] width 138 height 25
click at [1140, 170] on line "submit" at bounding box center [1140, 171] width 0 height 6
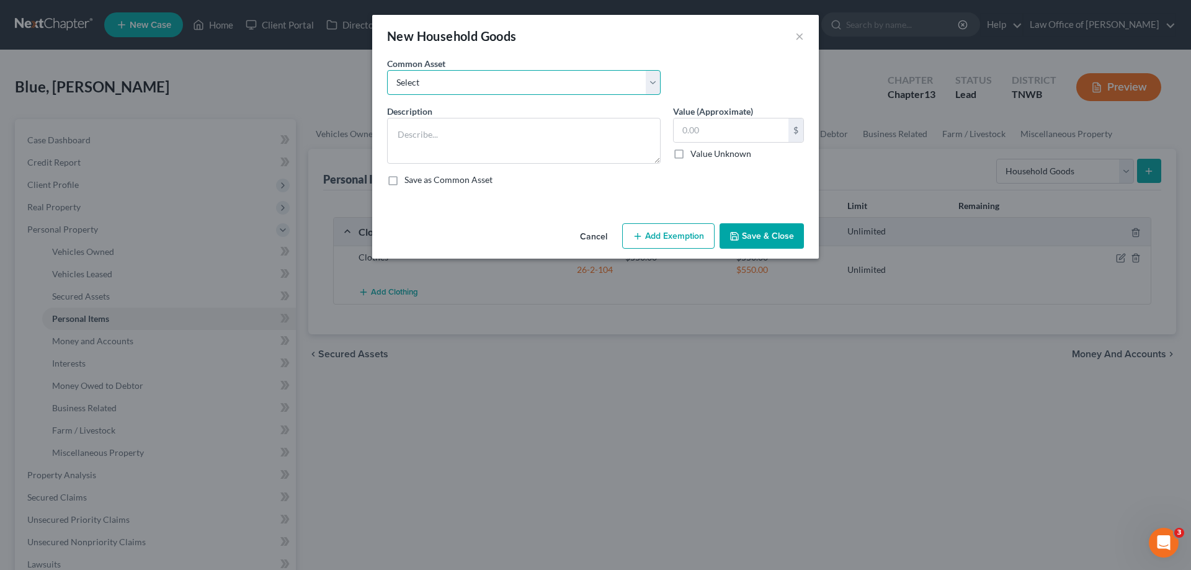
click at [654, 88] on select "Select HHG" at bounding box center [524, 82] width 274 height 25
select select "0"
click at [387, 70] on select "Select HHG" at bounding box center [524, 82] width 274 height 25
type textarea "HHG"
click at [724, 132] on input "650.00" at bounding box center [731, 130] width 115 height 24
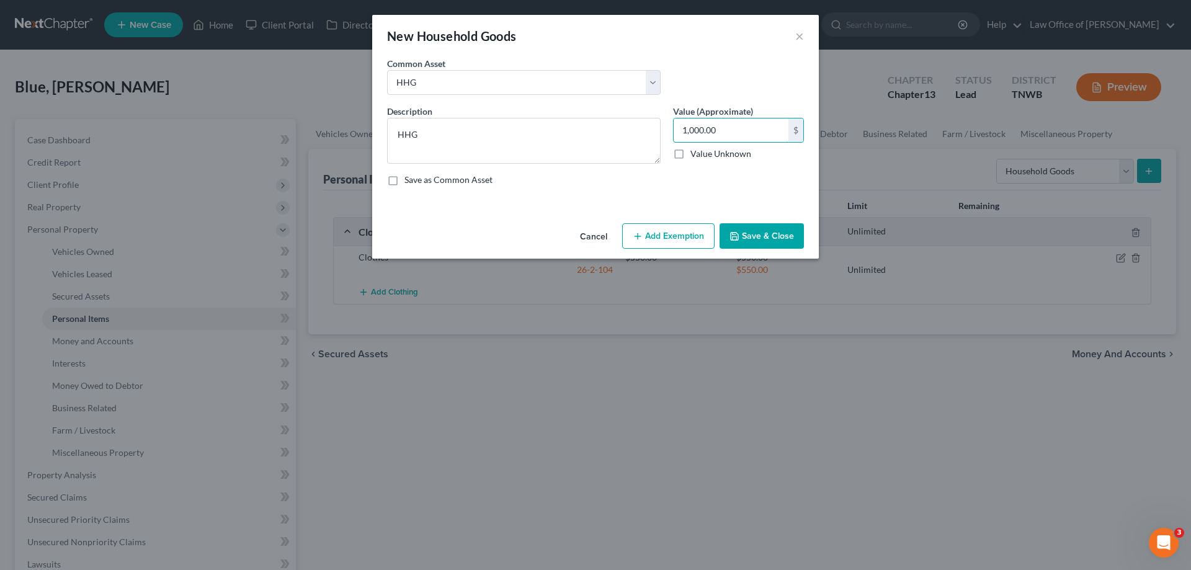
type input "1,000.00"
click at [683, 231] on button "Add Exemption" at bounding box center [668, 236] width 92 height 26
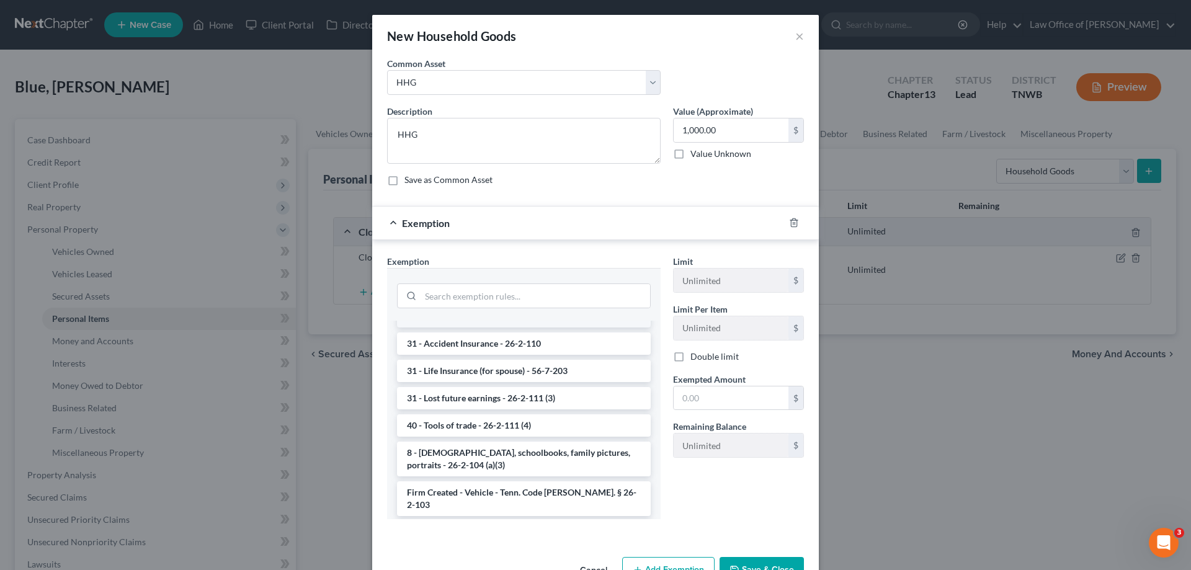
scroll to position [1179, 0]
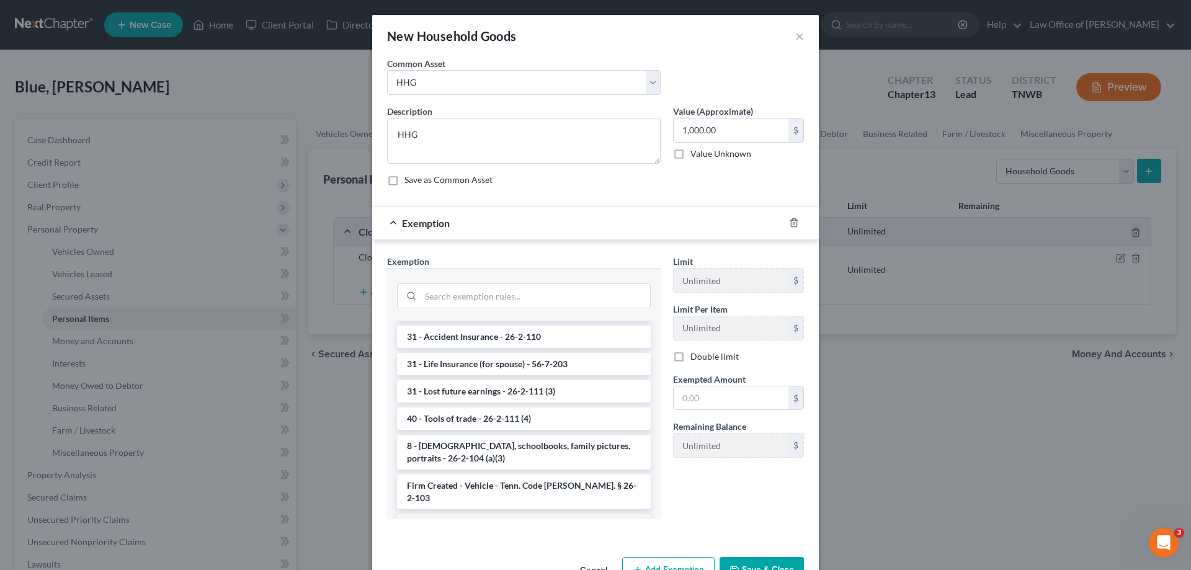
click at [526, 514] on li "Firm Created - HHG - Tenn. Code Ann 26-2-103" at bounding box center [524, 531] width 254 height 35
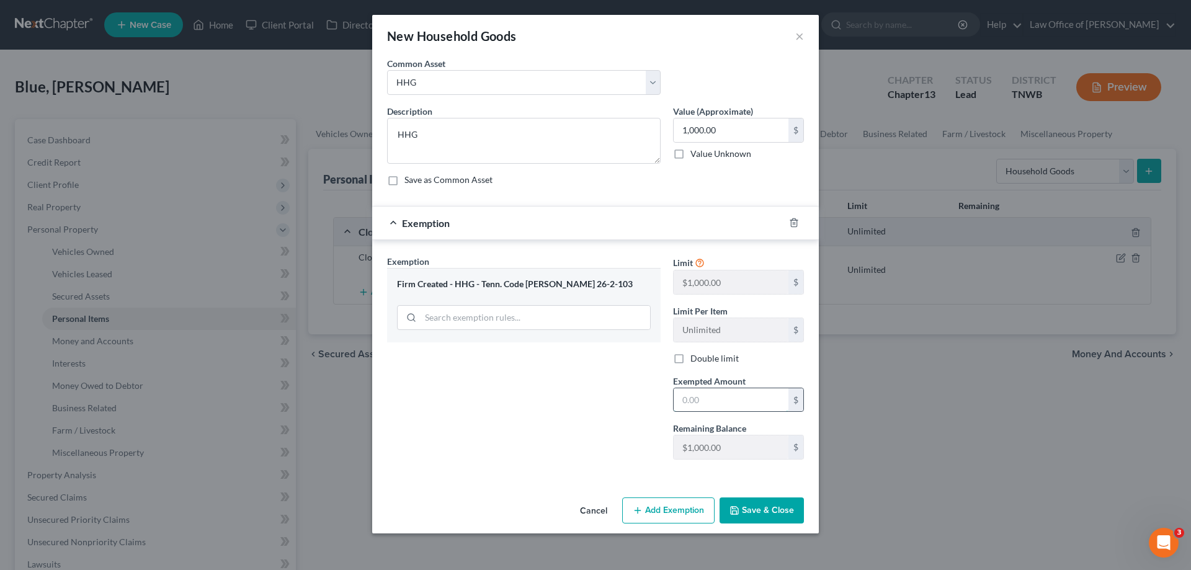
click at [741, 397] on input "text" at bounding box center [731, 400] width 115 height 24
type input "1,000.00"
click at [769, 510] on button "Save & Close" at bounding box center [762, 511] width 84 height 26
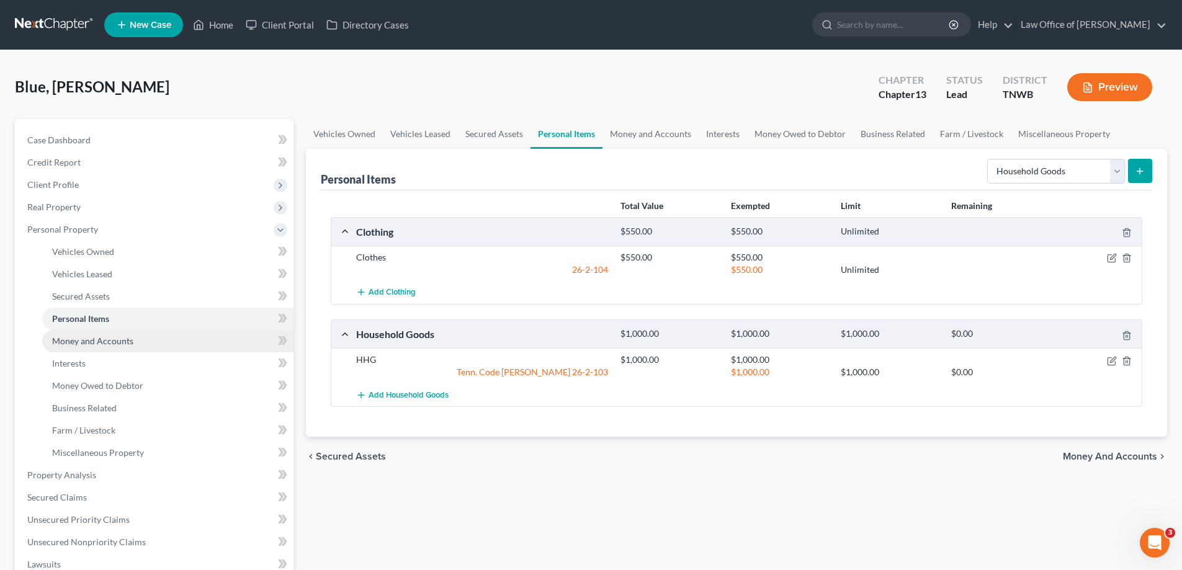
click at [81, 337] on span "Money and Accounts" at bounding box center [92, 341] width 81 height 11
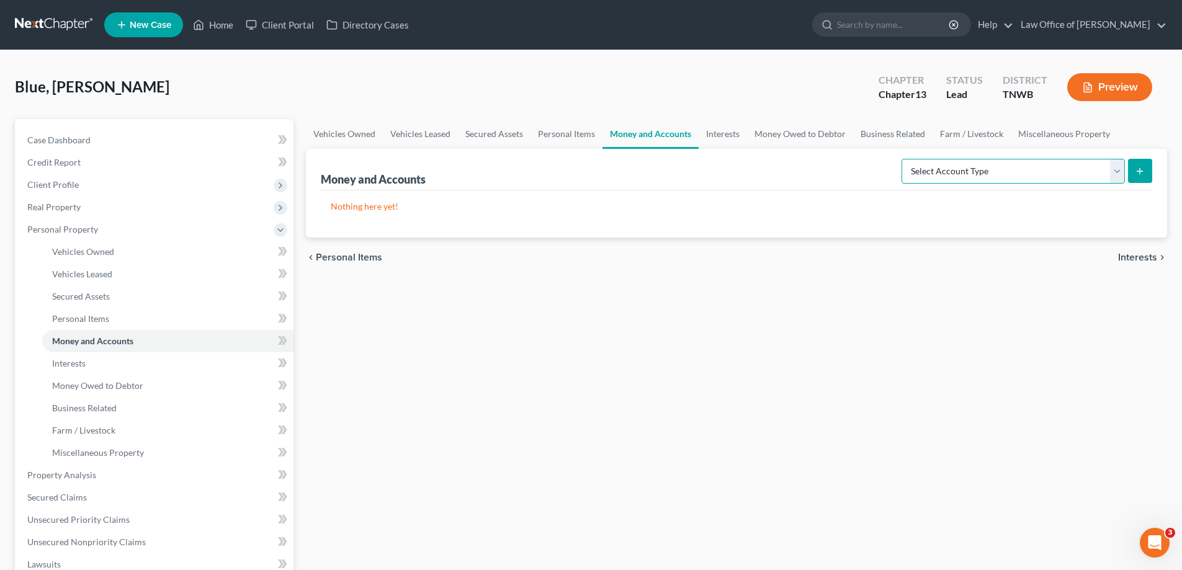
click at [1115, 167] on select "Select Account Type Brokerage Cash on Hand Certificates of Deposit Checking Acc…" at bounding box center [1012, 171] width 223 height 25
select select "checking"
click at [904, 159] on select "Select Account Type Brokerage Cash on Hand Certificates of Deposit Checking Acc…" at bounding box center [1012, 171] width 223 height 25
click at [1145, 169] on button "submit" at bounding box center [1140, 171] width 24 height 24
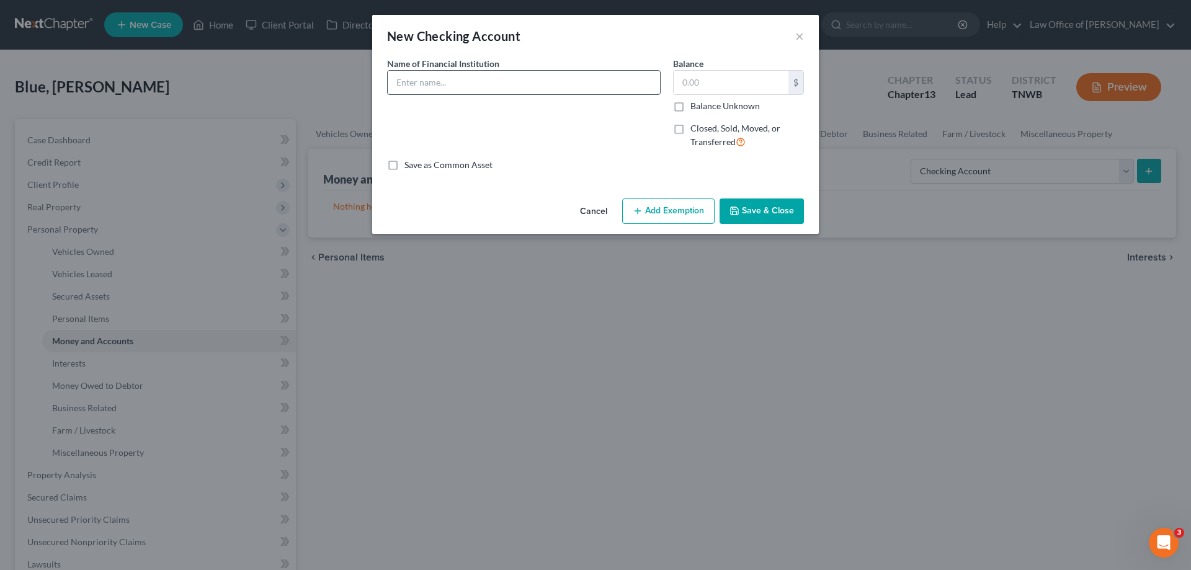
click at [427, 84] on input "text" at bounding box center [524, 83] width 272 height 24
type input "Navy federal credit union"
click at [718, 84] on input "text" at bounding box center [731, 83] width 115 height 24
type input "200.00"
click at [679, 209] on button "Add Exemption" at bounding box center [668, 212] width 92 height 26
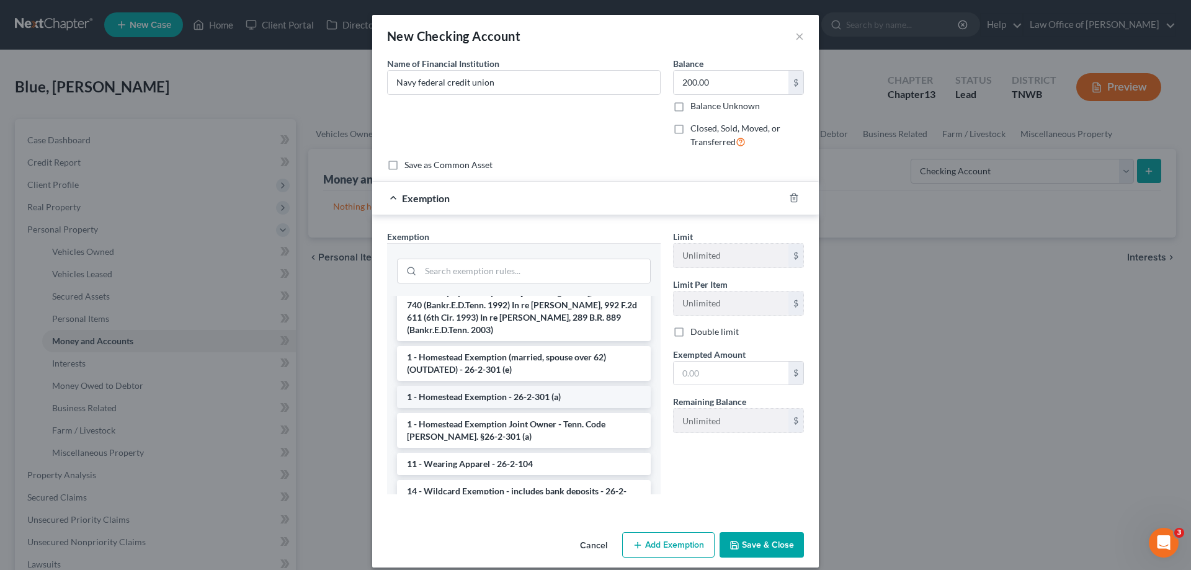
scroll to position [124, 0]
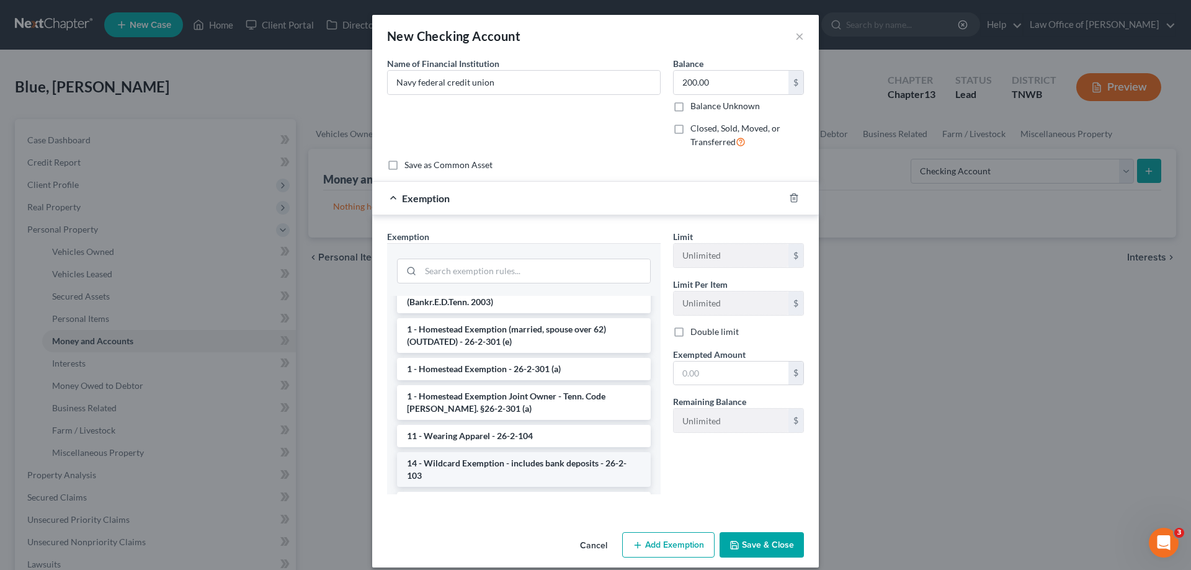
click at [526, 452] on li "14 - Wildcard Exemption - includes bank deposits - 26-2-103" at bounding box center [524, 469] width 254 height 35
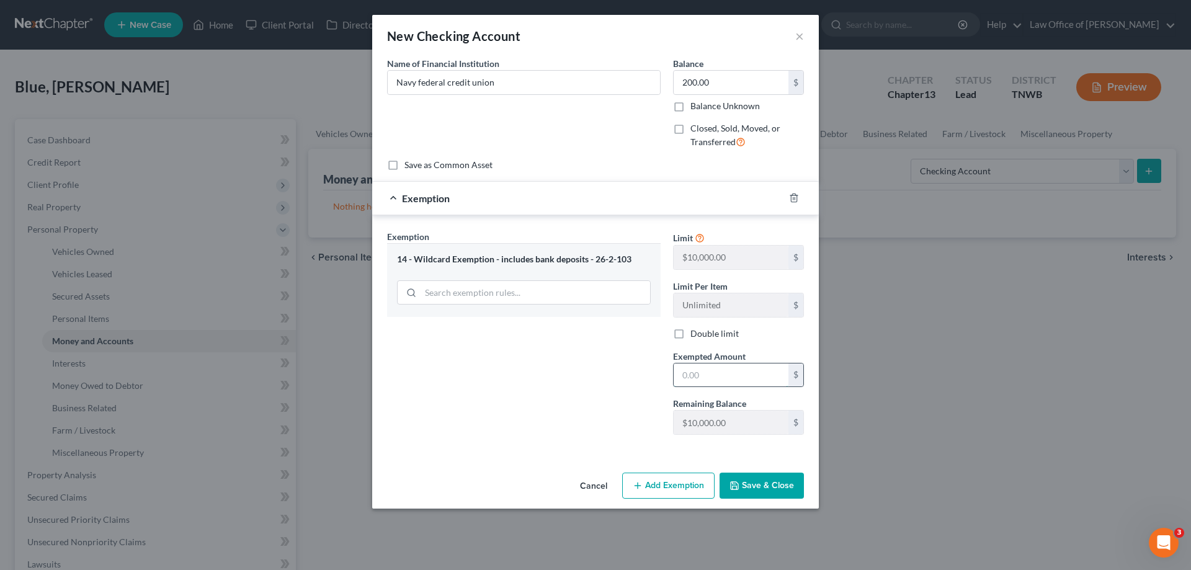
click at [704, 365] on input "text" at bounding box center [731, 376] width 115 height 24
type input "200.00"
click at [757, 484] on button "Save & Close" at bounding box center [762, 486] width 84 height 26
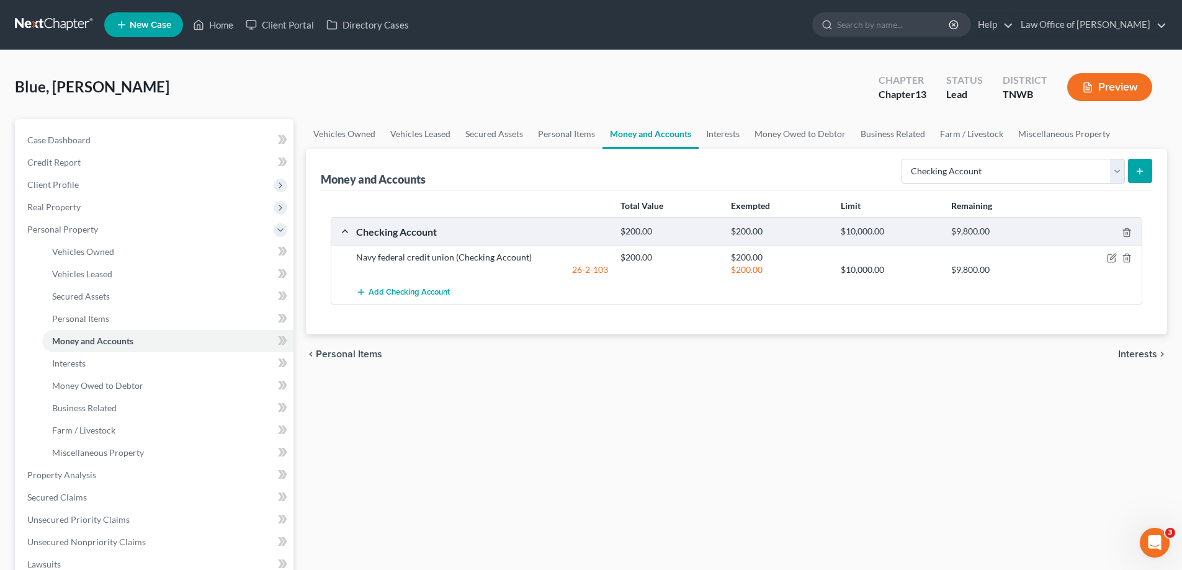
click at [1139, 166] on icon "submit" at bounding box center [1140, 171] width 10 height 10
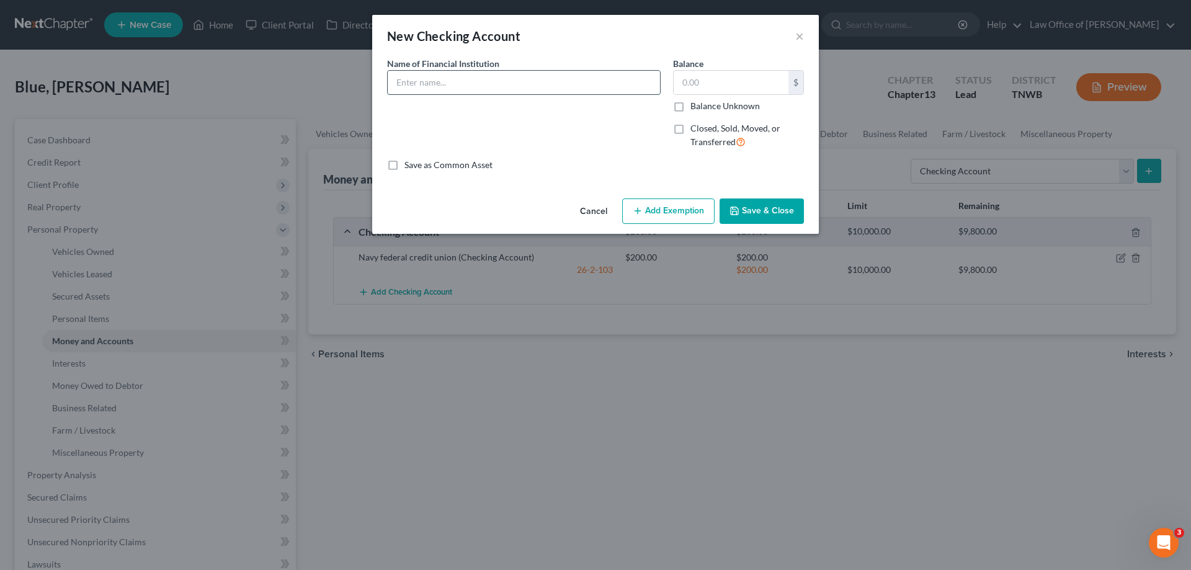
click at [412, 88] on input "text" at bounding box center [524, 83] width 272 height 24
type input "Chase"
click at [752, 84] on input "text" at bounding box center [731, 83] width 115 height 24
type input "100.00"
click at [669, 212] on button "Add Exemption" at bounding box center [668, 212] width 92 height 26
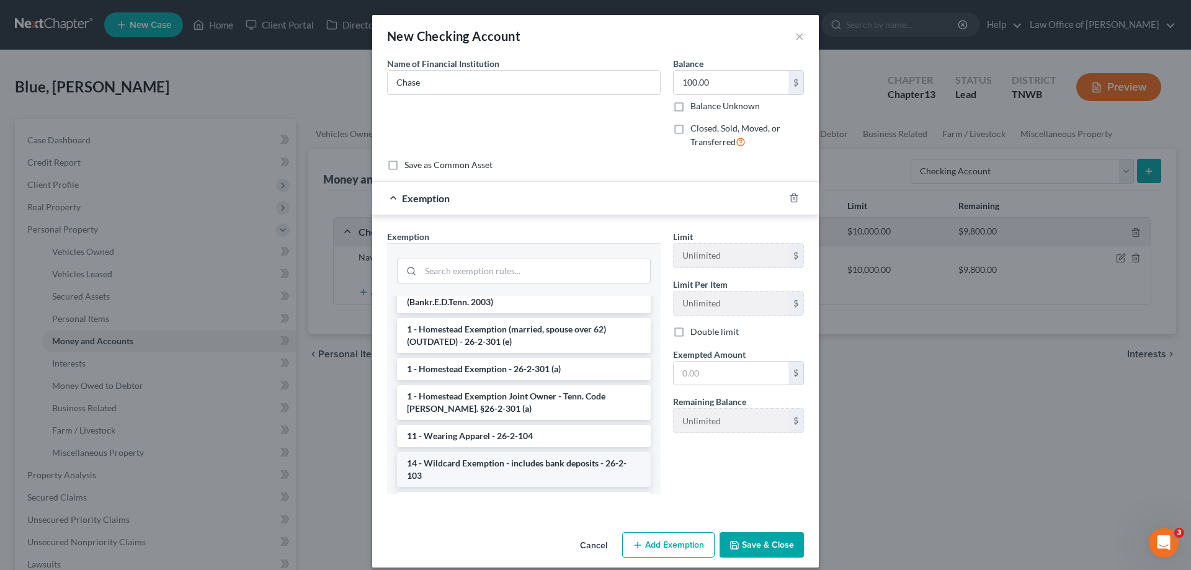
click at [526, 455] on li "14 - Wildcard Exemption - includes bank deposits - 26-2-103" at bounding box center [524, 469] width 254 height 35
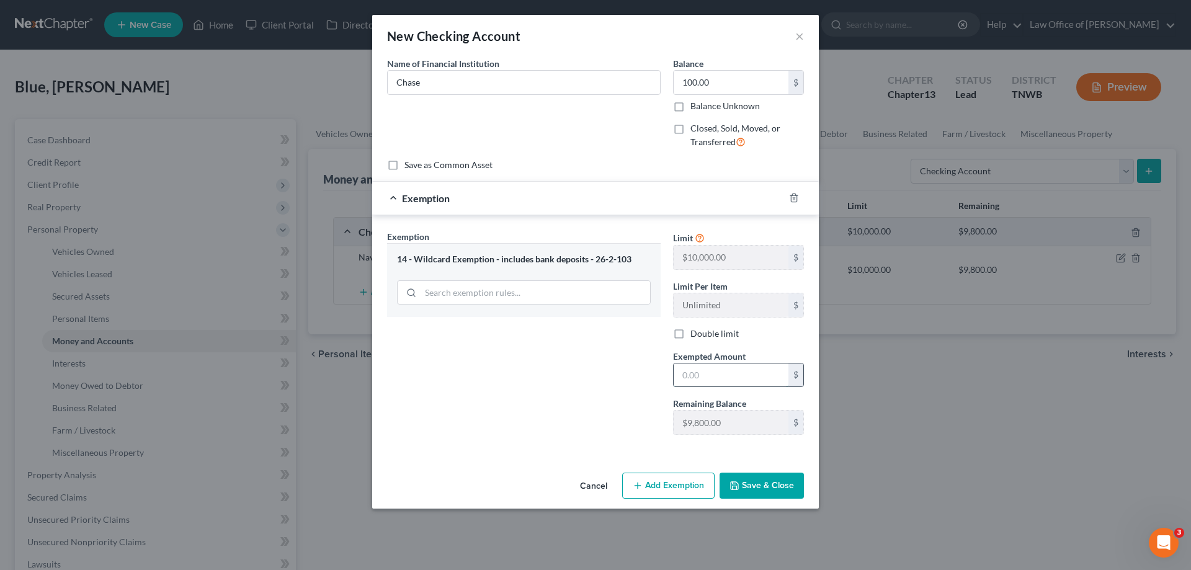
click at [741, 374] on input "text" at bounding box center [731, 376] width 115 height 24
type input "100.00"
click at [752, 487] on button "Save & Close" at bounding box center [762, 486] width 84 height 26
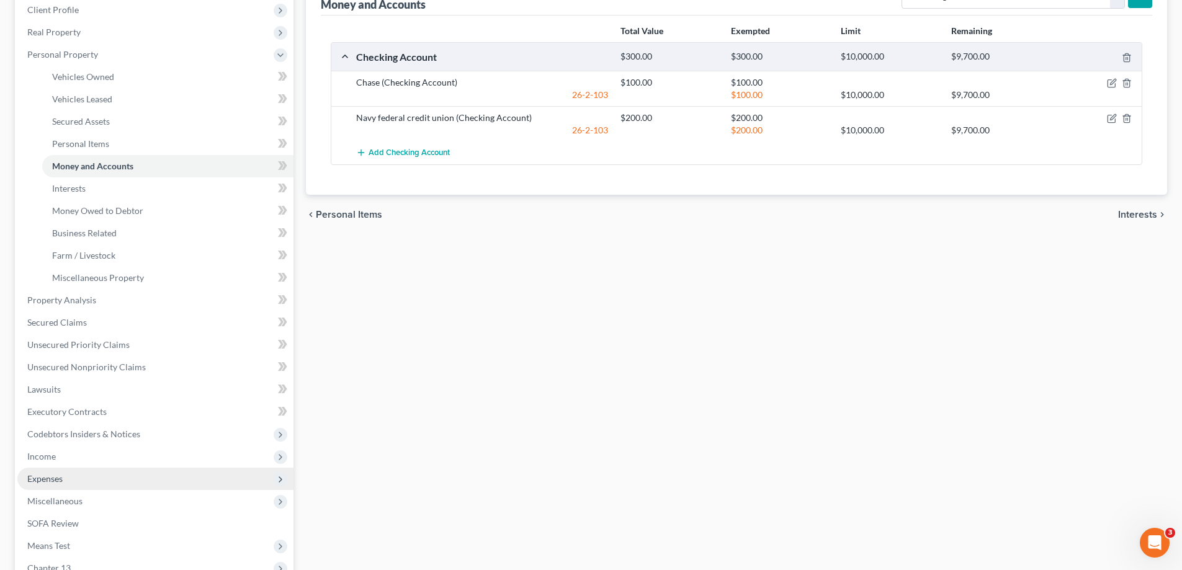
scroll to position [186, 0]
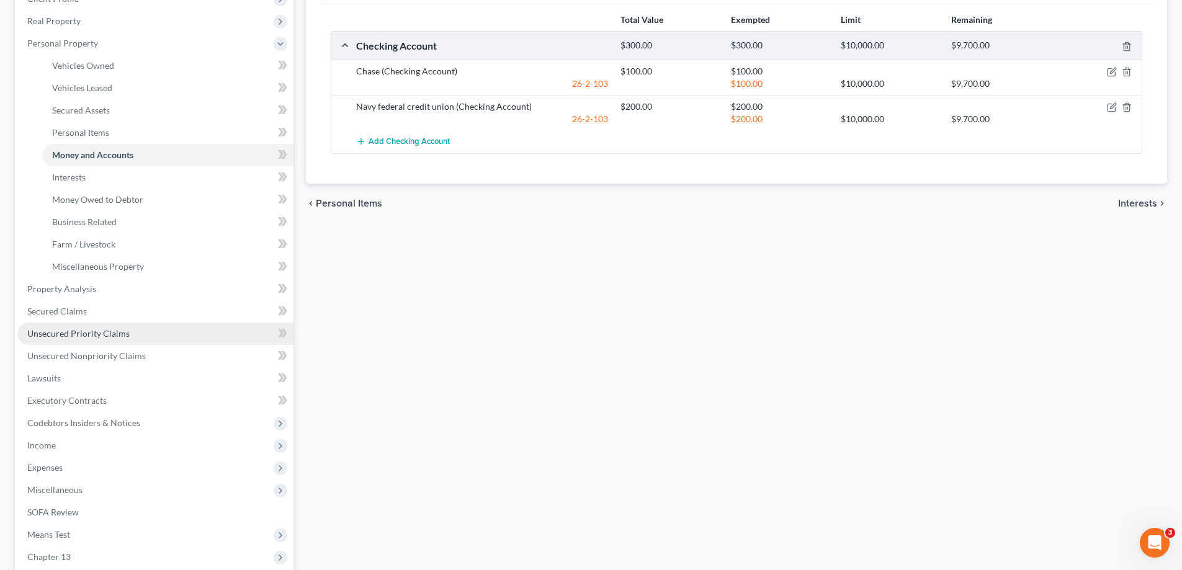
click at [79, 335] on span "Unsecured Priority Claims" at bounding box center [78, 333] width 102 height 11
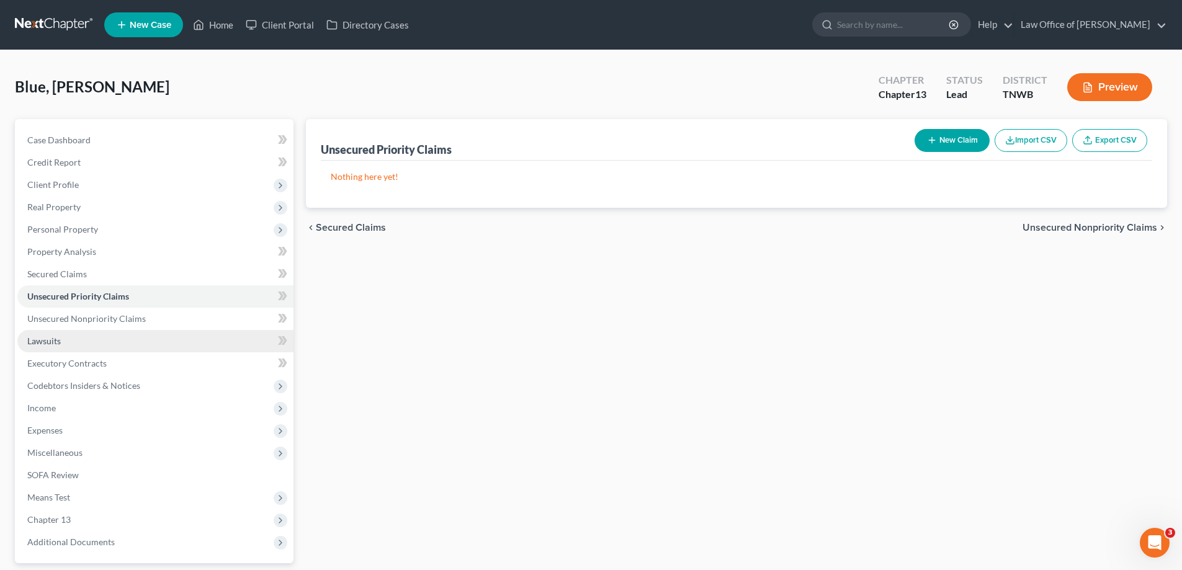
click at [61, 342] on link "Lawsuits" at bounding box center [155, 341] width 276 height 22
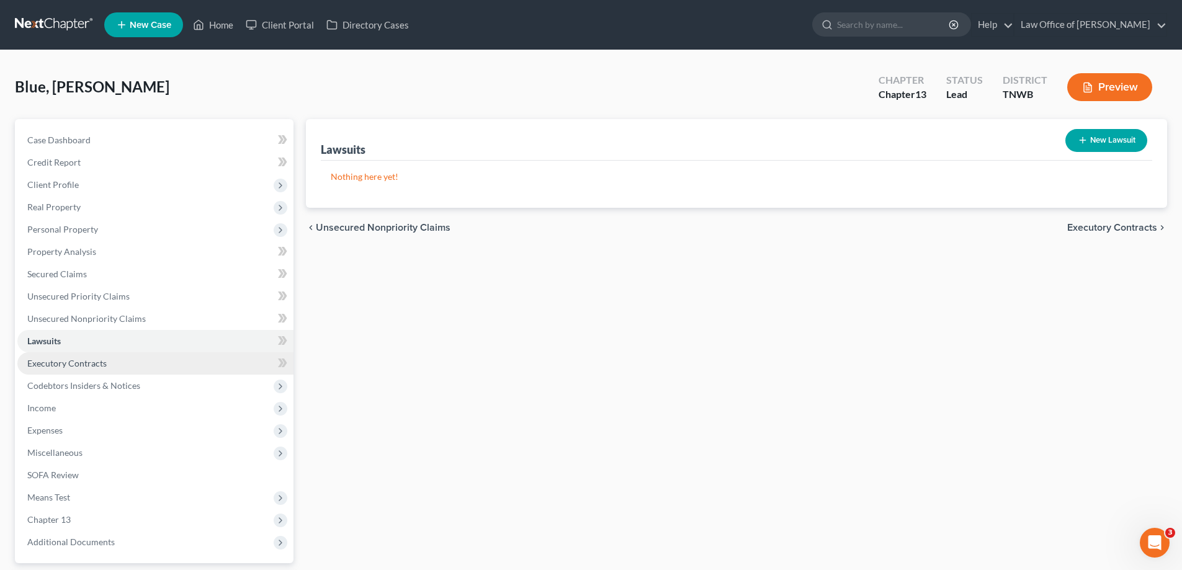
click at [84, 366] on span "Executory Contracts" at bounding box center [66, 363] width 79 height 11
click at [1100, 137] on button "New Contract" at bounding box center [1104, 140] width 85 height 23
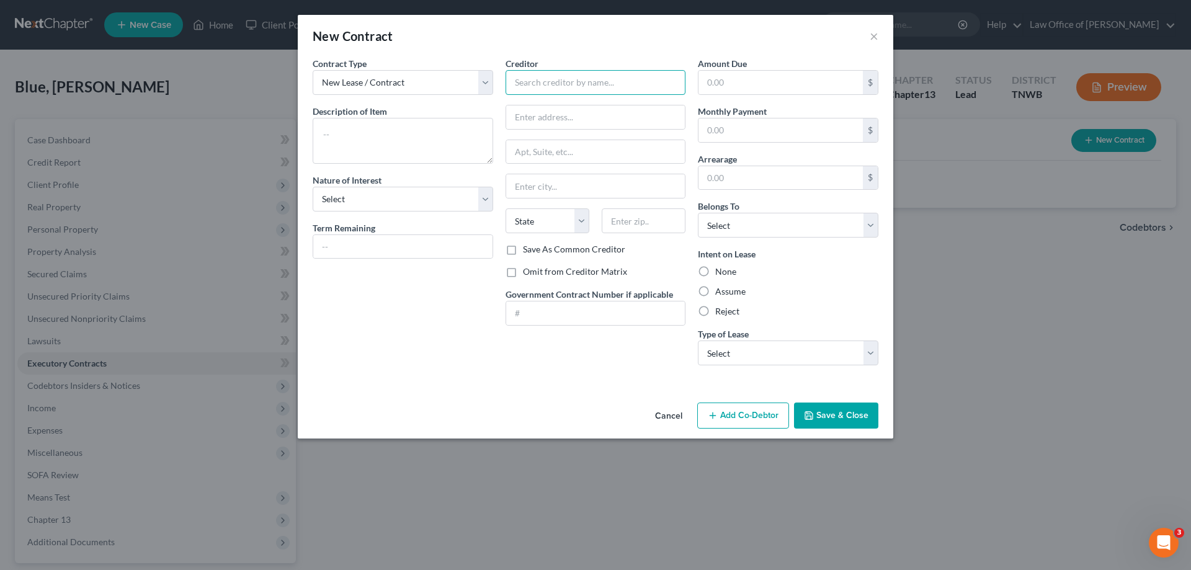
click at [575, 79] on input "text" at bounding box center [596, 82] width 181 height 25
click at [373, 133] on textarea at bounding box center [403, 141] width 181 height 46
type textarea "rental"
drag, startPoint x: 705, startPoint y: 291, endPoint x: 728, endPoint y: 318, distance: 34.8
click at [715, 291] on label "Assume" at bounding box center [730, 291] width 30 height 12
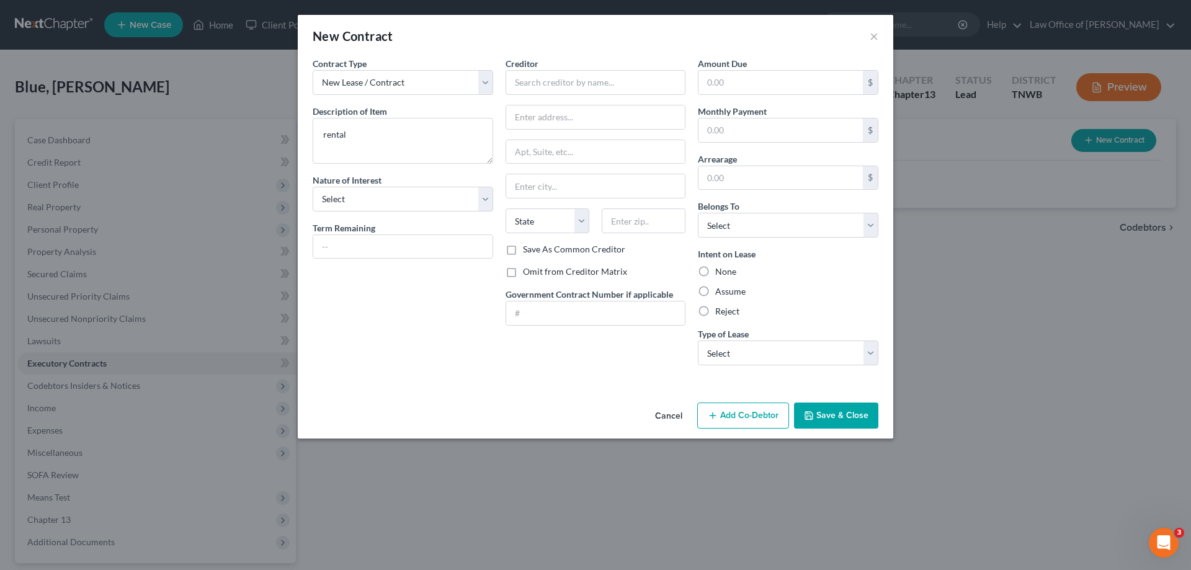
click at [720, 291] on input "Assume" at bounding box center [724, 289] width 8 height 8
radio input "true"
click at [871, 354] on select "Select Real Estate Car Other" at bounding box center [788, 353] width 181 height 25
select select "0"
click at [698, 341] on select "Select Real Estate Car Other" at bounding box center [788, 353] width 181 height 25
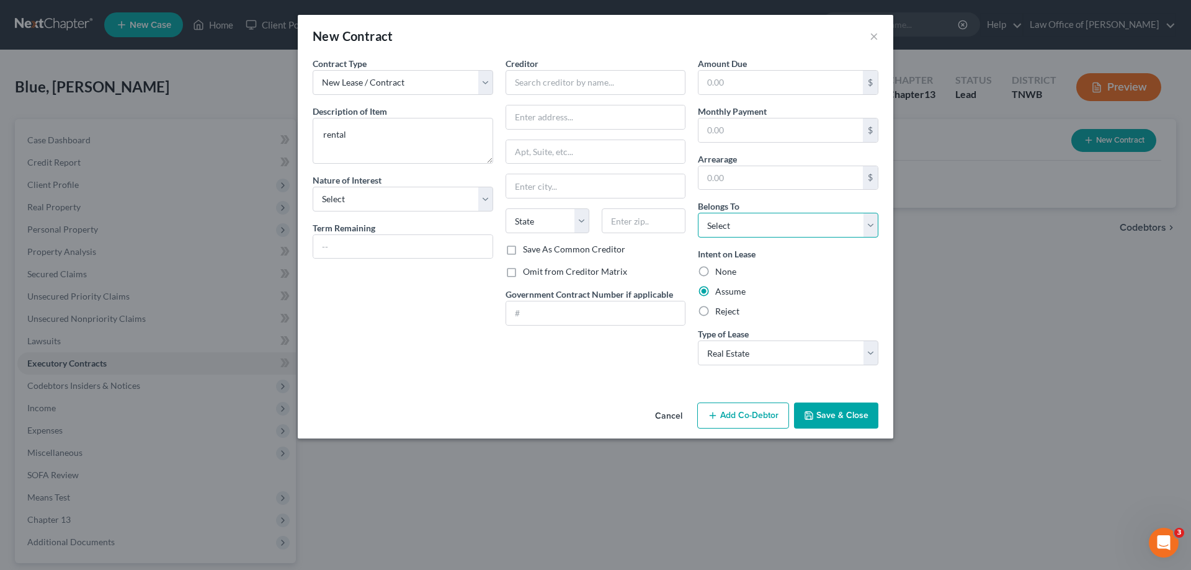
click at [872, 225] on select "Select Debtor 1 Only Debtor 2 Only Debtor 1 And Debtor 2 Only At Least One Of T…" at bounding box center [788, 225] width 181 height 25
select select "3"
click at [698, 213] on select "Select Debtor 1 Only Debtor 2 Only Debtor 1 And Debtor 2 Only At Least One Of T…" at bounding box center [788, 225] width 181 height 25
click at [549, 83] on input "text" at bounding box center [596, 82] width 181 height 25
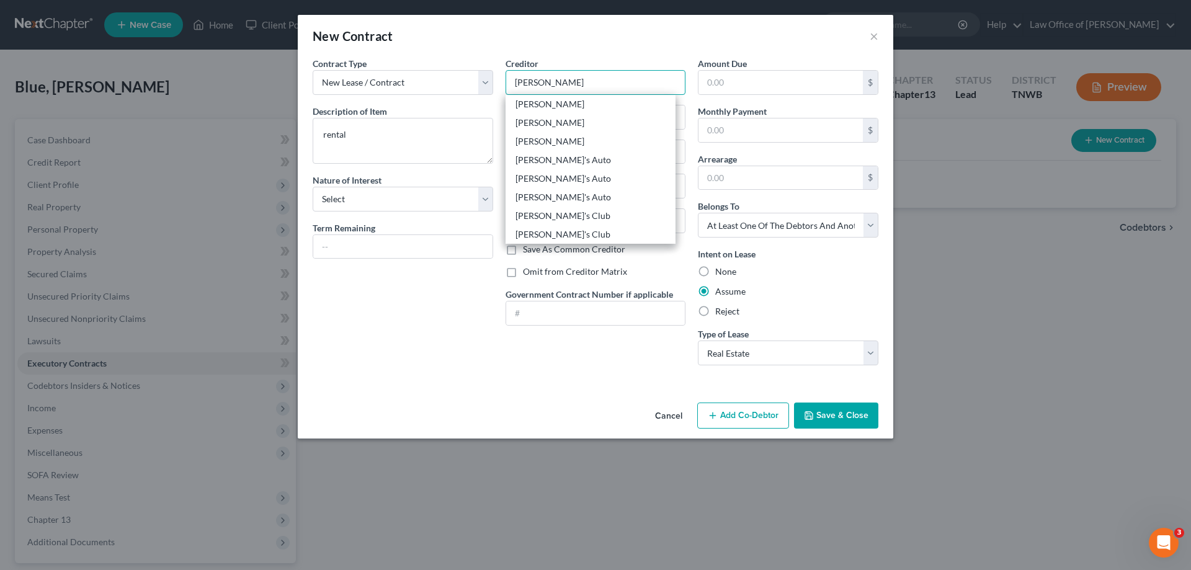
type input "Sam's Club"
type input "1805 Getwell Rd."
type input "Memphis"
select select "44"
type input "38111-0000"
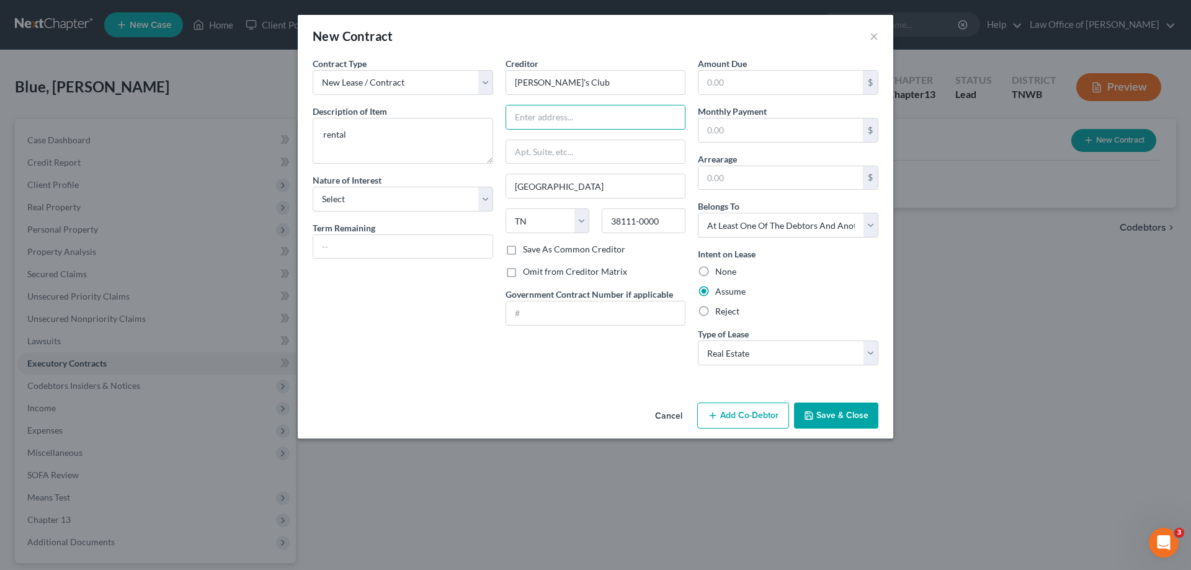
click at [835, 417] on button "Save & Close" at bounding box center [836, 416] width 84 height 26
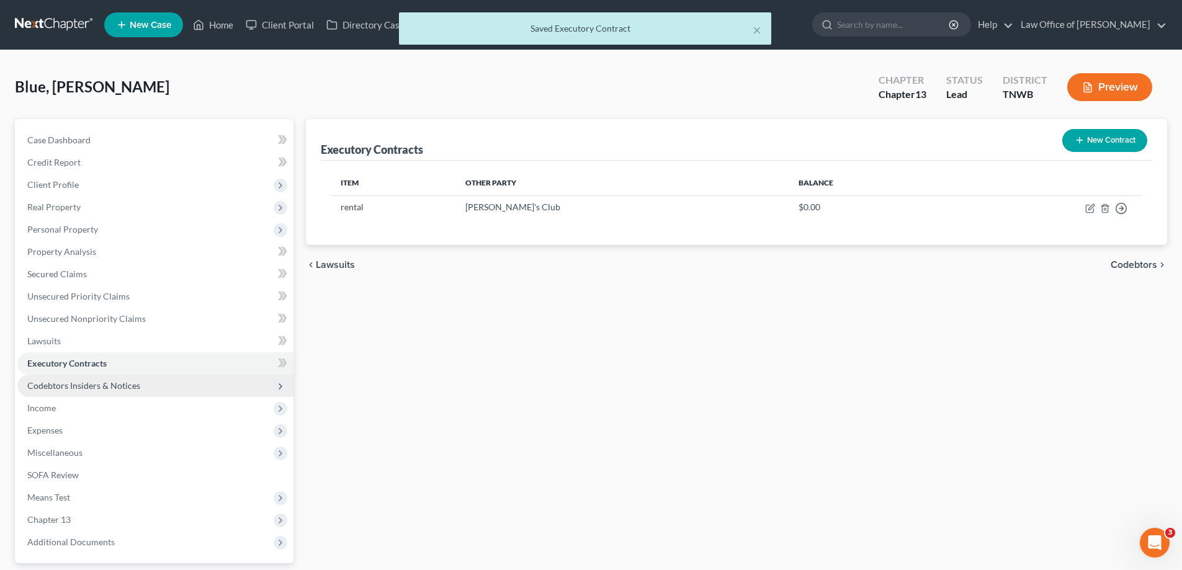
click at [56, 387] on span "Codebtors Insiders & Notices" at bounding box center [83, 385] width 113 height 11
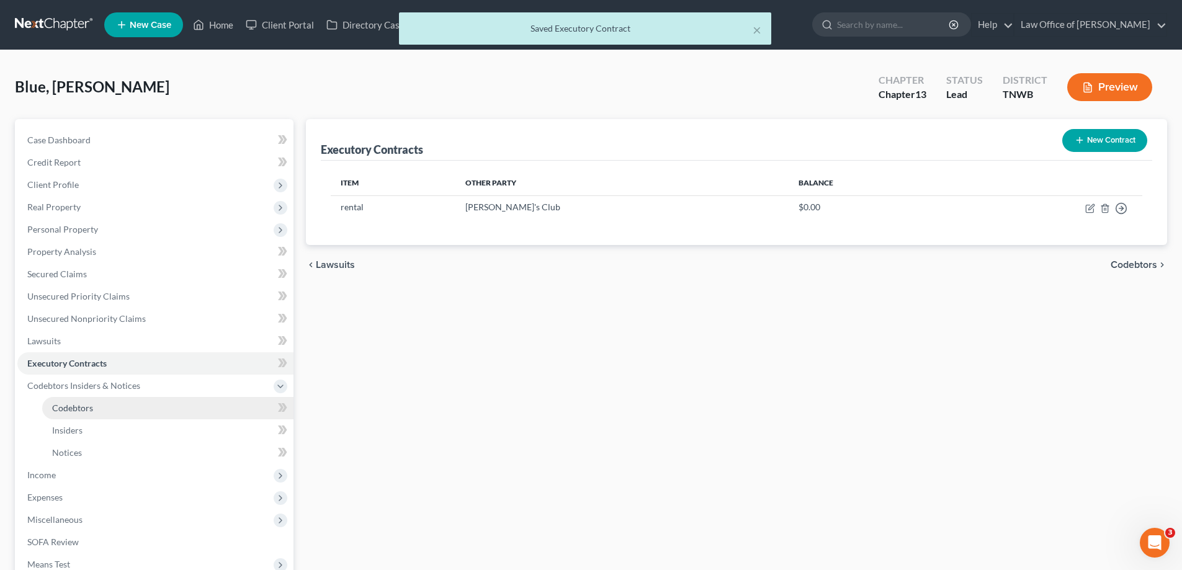
click at [79, 404] on span "Codebtors" at bounding box center [72, 408] width 41 height 11
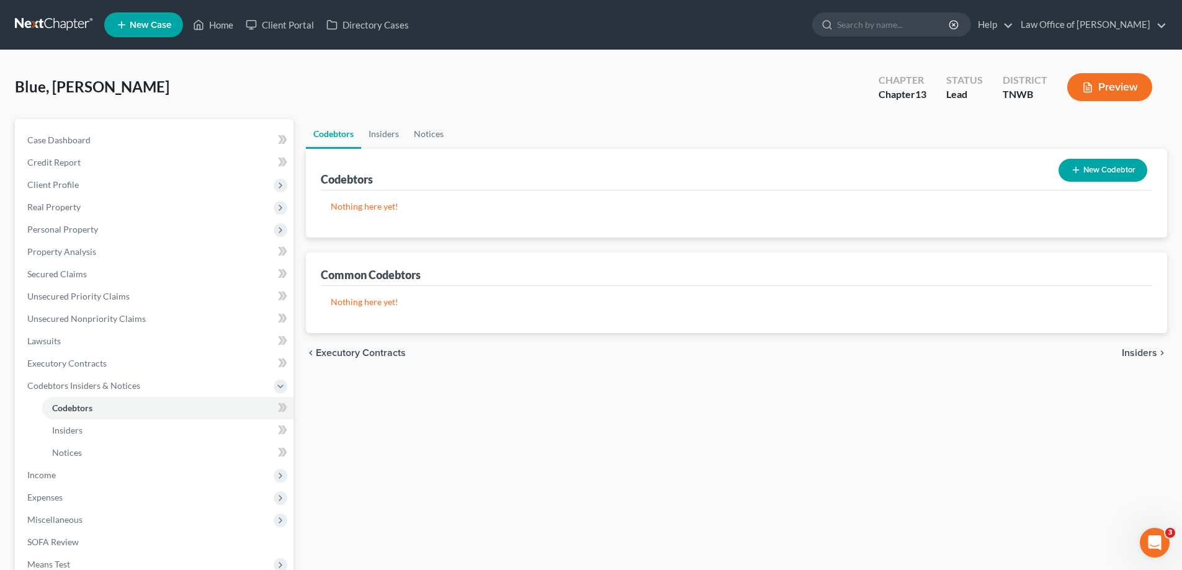
click at [1088, 167] on button "New Codebtor" at bounding box center [1102, 170] width 89 height 23
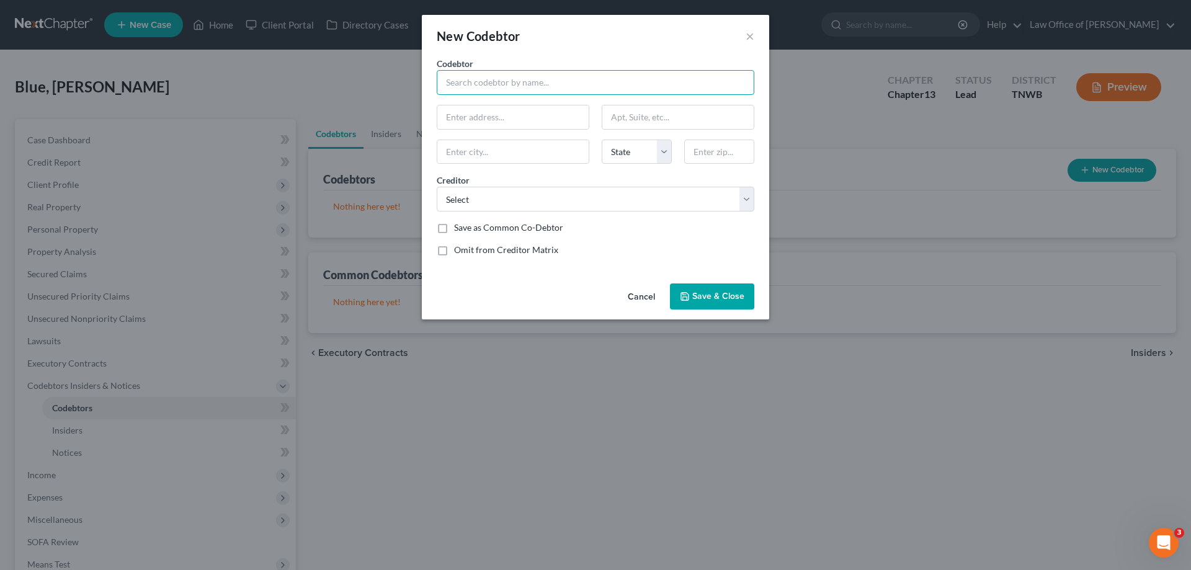
click at [522, 85] on input "text" at bounding box center [596, 82] width 318 height 25
type input "Lekesha Blue"
type input "801 S, Yates Rd"
type input "38120"
type input "Memphis"
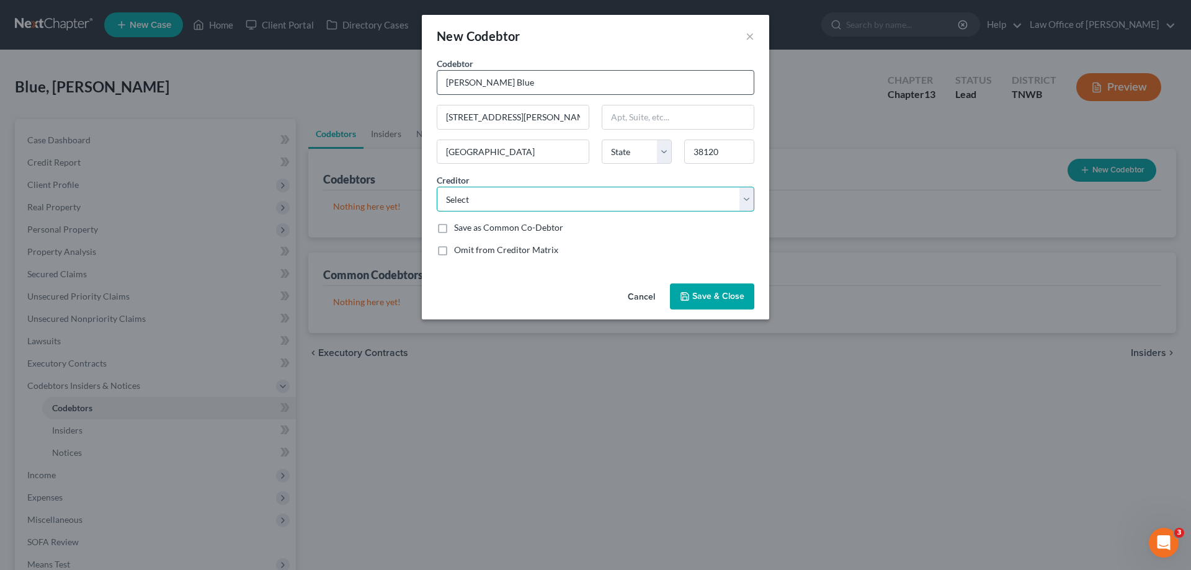
select select "44"
click at [744, 197] on select "Select Bridgecrest Capital One Auto Finace One Main Financial" at bounding box center [596, 199] width 318 height 25
click at [437, 187] on select "Select Bridgecrest Capital One Auto Finace One Main Financial" at bounding box center [596, 199] width 318 height 25
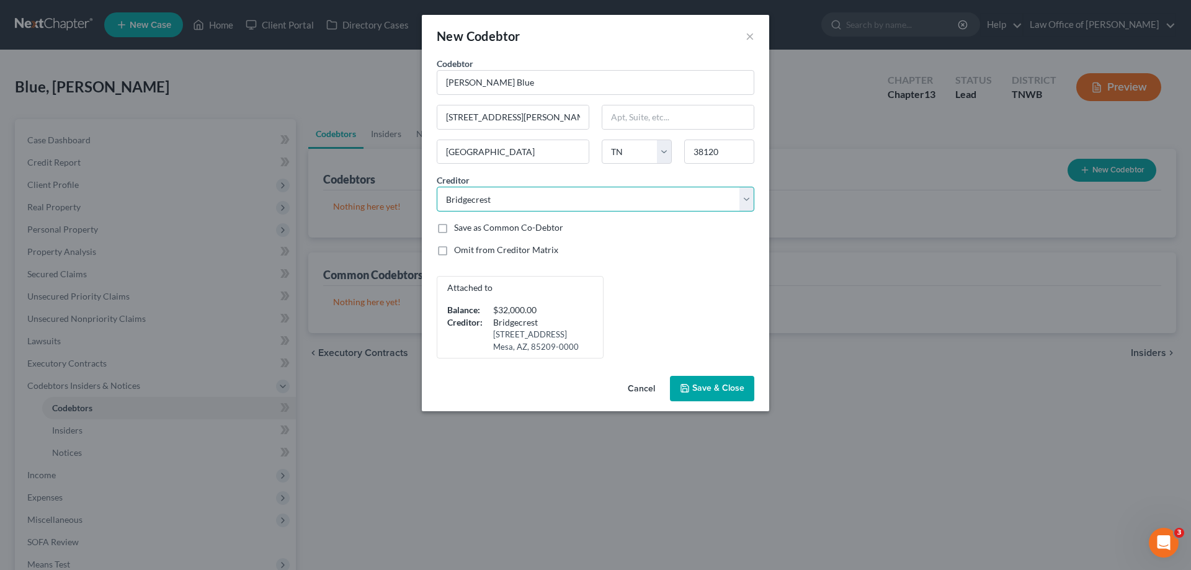
click at [746, 202] on select "Select Bridgecrest Capital One Auto Finace One Main Financial" at bounding box center [596, 199] width 318 height 25
click at [437, 187] on select "Select Bridgecrest Capital One Auto Finace One Main Financial" at bounding box center [596, 199] width 318 height 25
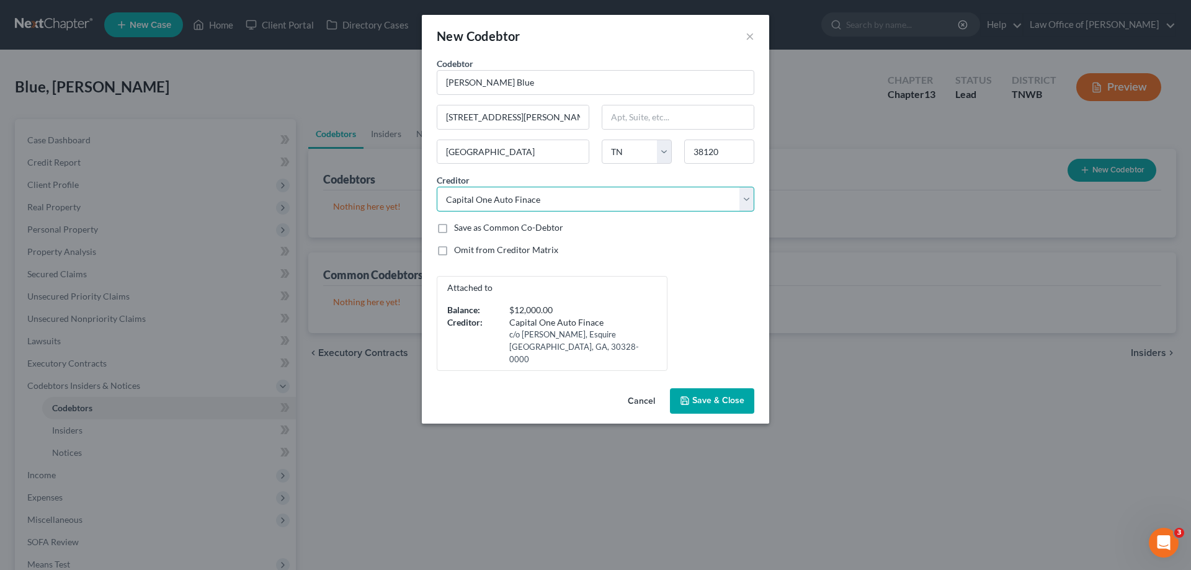
drag, startPoint x: 743, startPoint y: 194, endPoint x: 751, endPoint y: 199, distance: 8.9
click at [743, 194] on select "Select Bridgecrest Capital One Auto Finace One Main Financial" at bounding box center [596, 199] width 318 height 25
select select "0"
click at [437, 187] on select "Select Bridgecrest Capital One Auto Finace One Main Financial" at bounding box center [596, 199] width 318 height 25
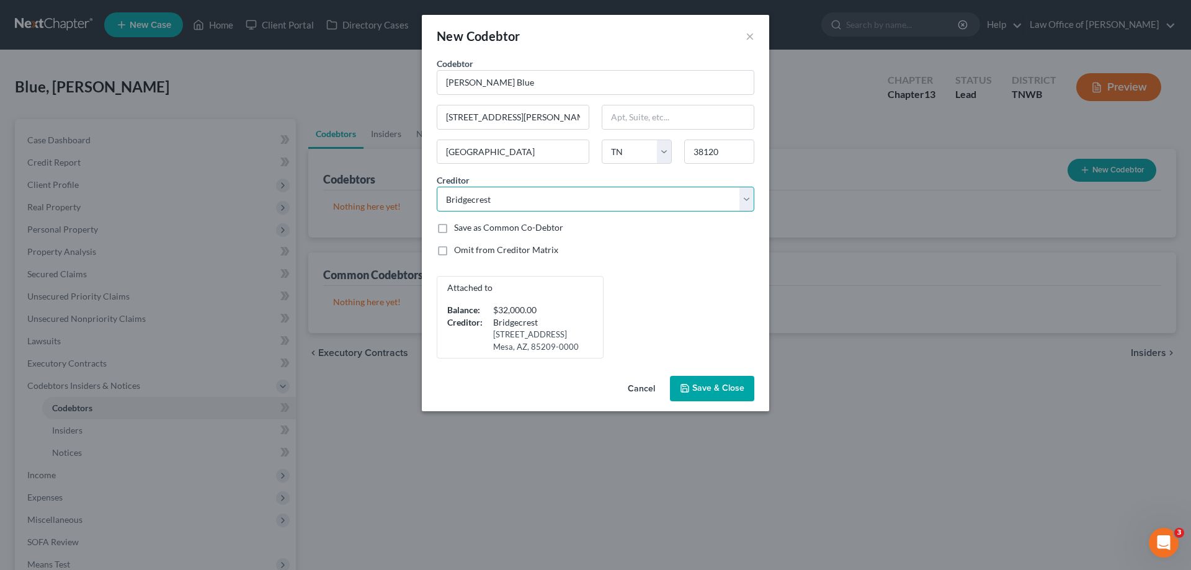
click at [748, 200] on select "Select Bridgecrest Capital One Auto Finace One Main Financial" at bounding box center [596, 199] width 318 height 25
click at [437, 187] on select "Select Bridgecrest Capital One Auto Finace One Main Financial" at bounding box center [596, 199] width 318 height 25
click at [502, 200] on select "Select Bridgecrest Capital One Auto Finace One Main Financial" at bounding box center [596, 199] width 318 height 25
click at [697, 391] on span "Save & Close" at bounding box center [718, 388] width 52 height 11
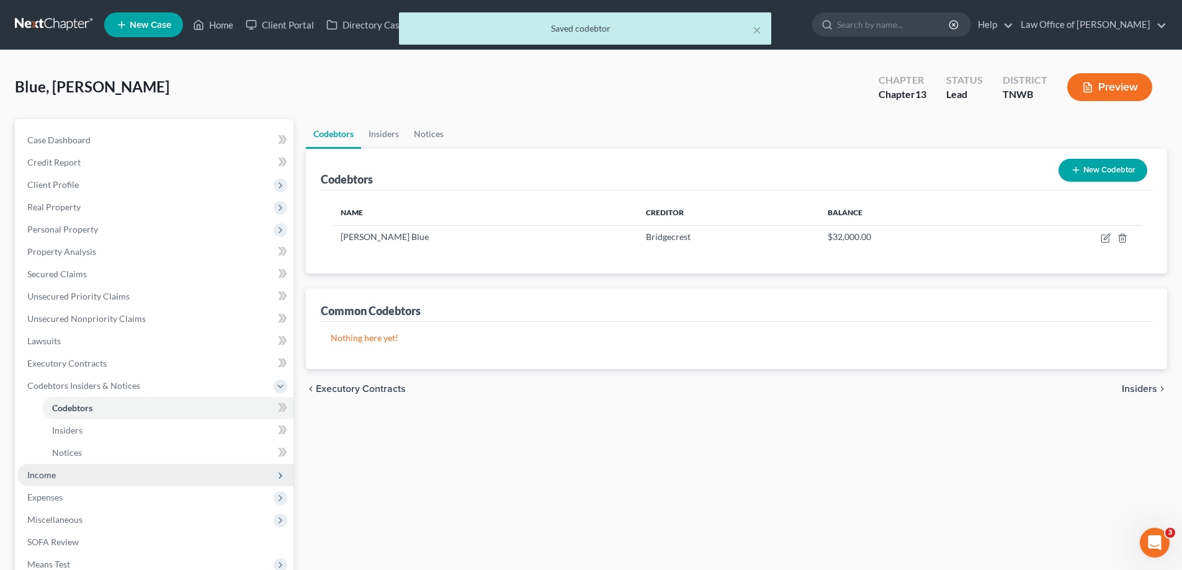
click at [47, 473] on span "Income" at bounding box center [41, 475] width 29 height 11
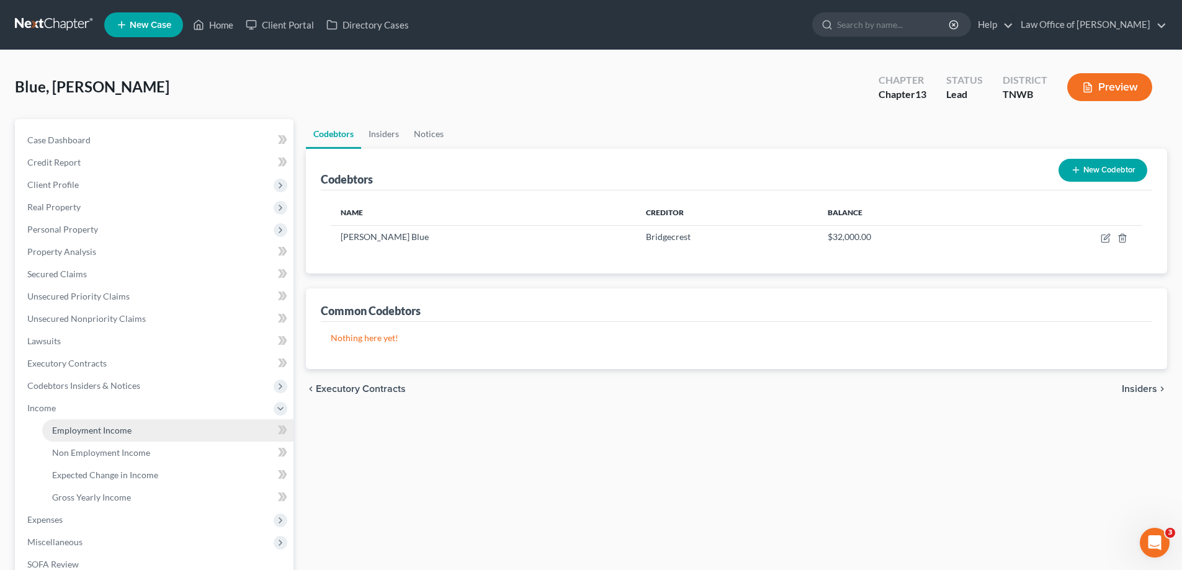
click at [79, 431] on span "Employment Income" at bounding box center [91, 430] width 79 height 11
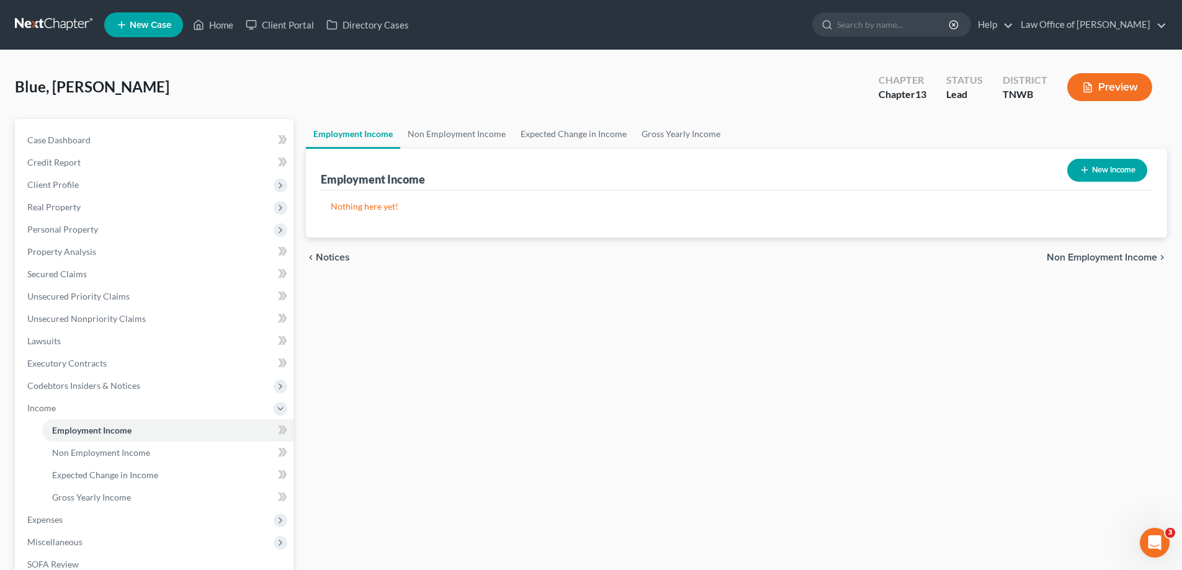
click at [1093, 169] on button "New Income" at bounding box center [1107, 170] width 80 height 23
select select "0"
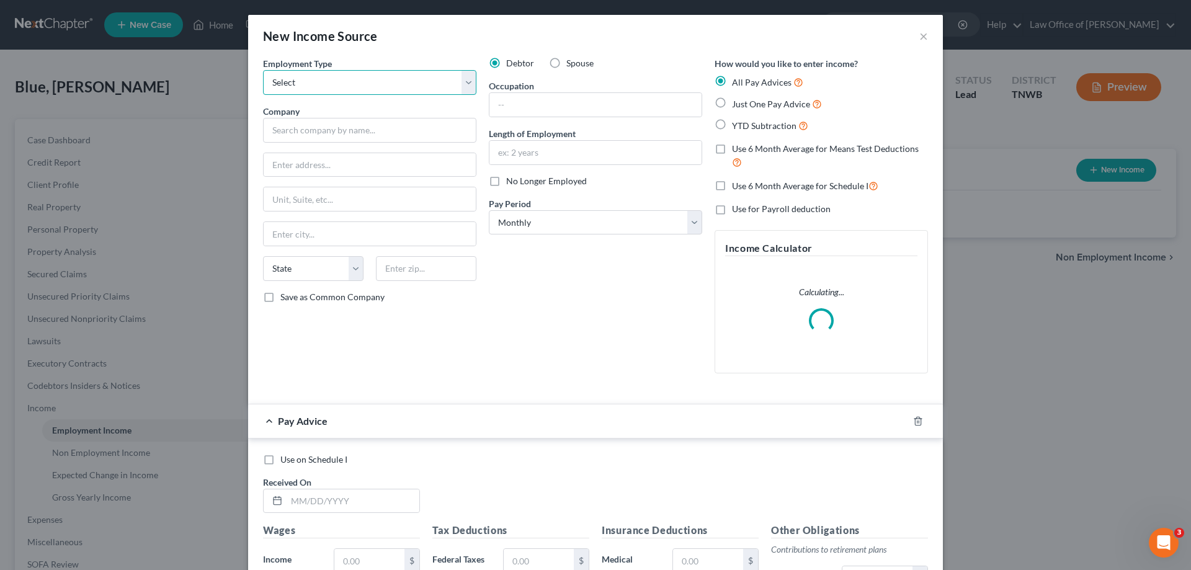
click at [460, 82] on select "Select Full or Part Time Employment Self Employment" at bounding box center [369, 82] width 213 height 25
select select "0"
click at [263, 70] on select "Select Full or Part Time Employment Self Employment" at bounding box center [369, 82] width 213 height 25
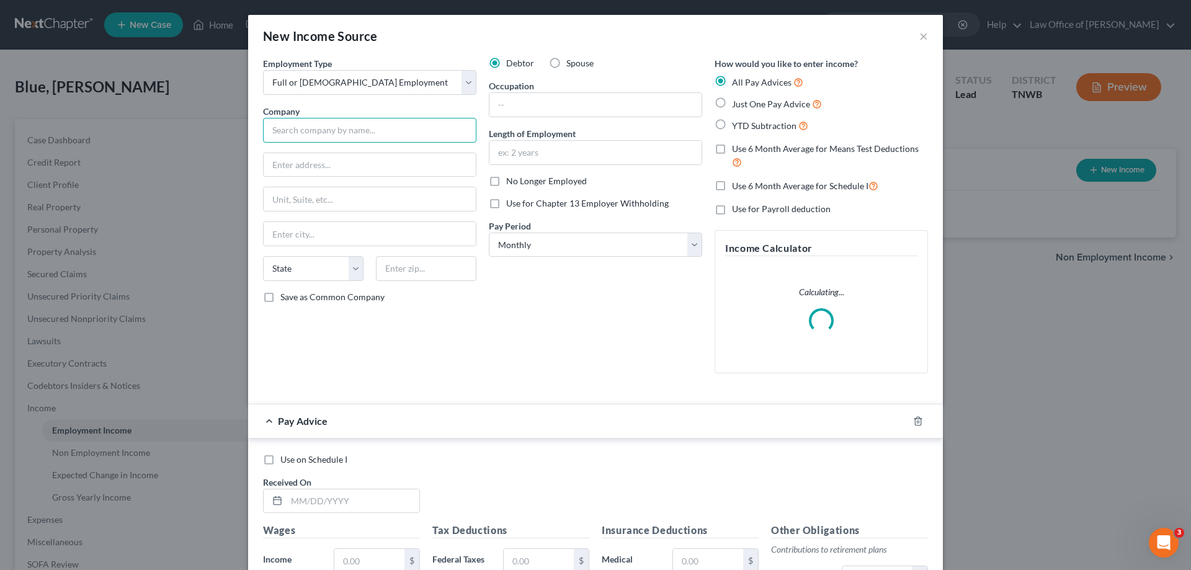
drag, startPoint x: 318, startPoint y: 130, endPoint x: 332, endPoint y: 122, distance: 16.4
click at [319, 128] on input "text" at bounding box center [369, 130] width 213 height 25
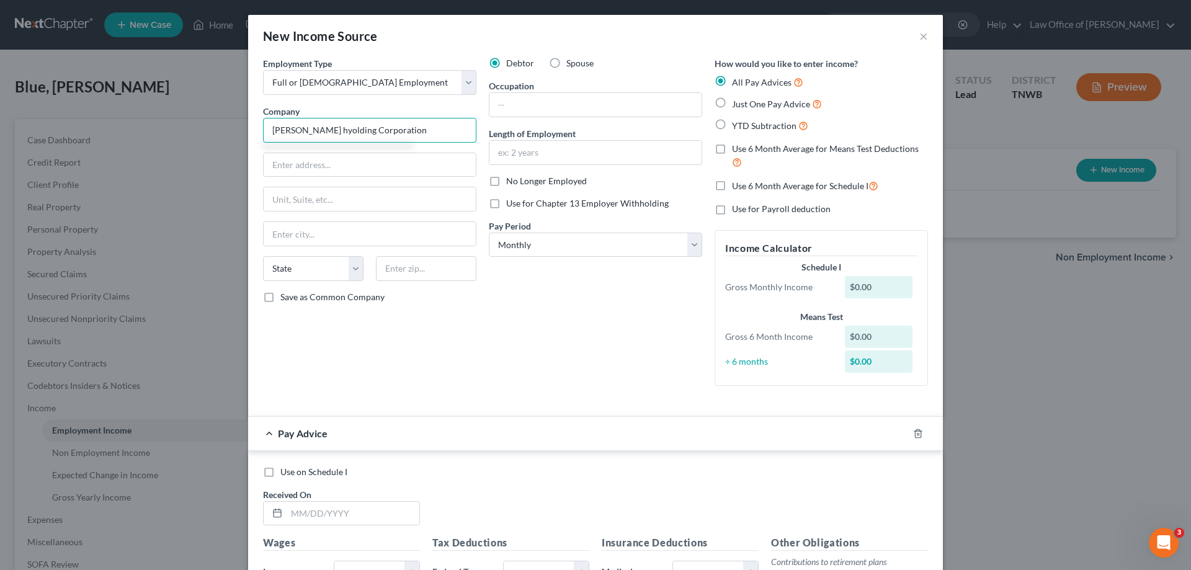
type input "Parman hyolding Corporation"
type input "7101 Cockrill Bend Blvd"
type input "37209"
type input "Nashville"
select select "44"
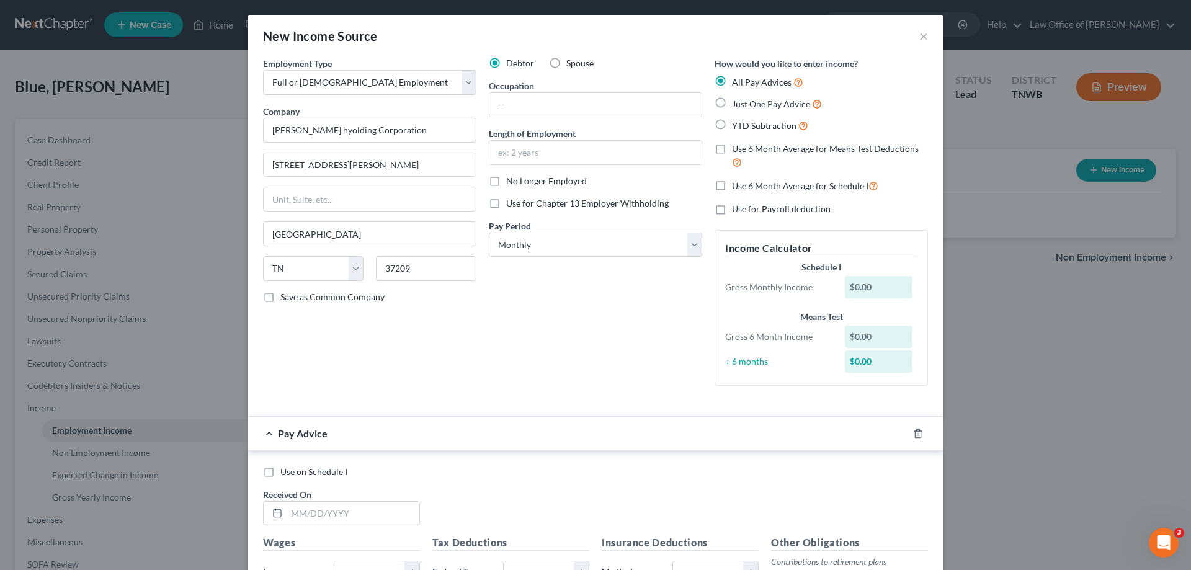
click at [732, 102] on label "Just One Pay Advice" at bounding box center [777, 104] width 90 height 14
click at [737, 102] on input "Just One Pay Advice" at bounding box center [741, 101] width 8 height 8
radio input "true"
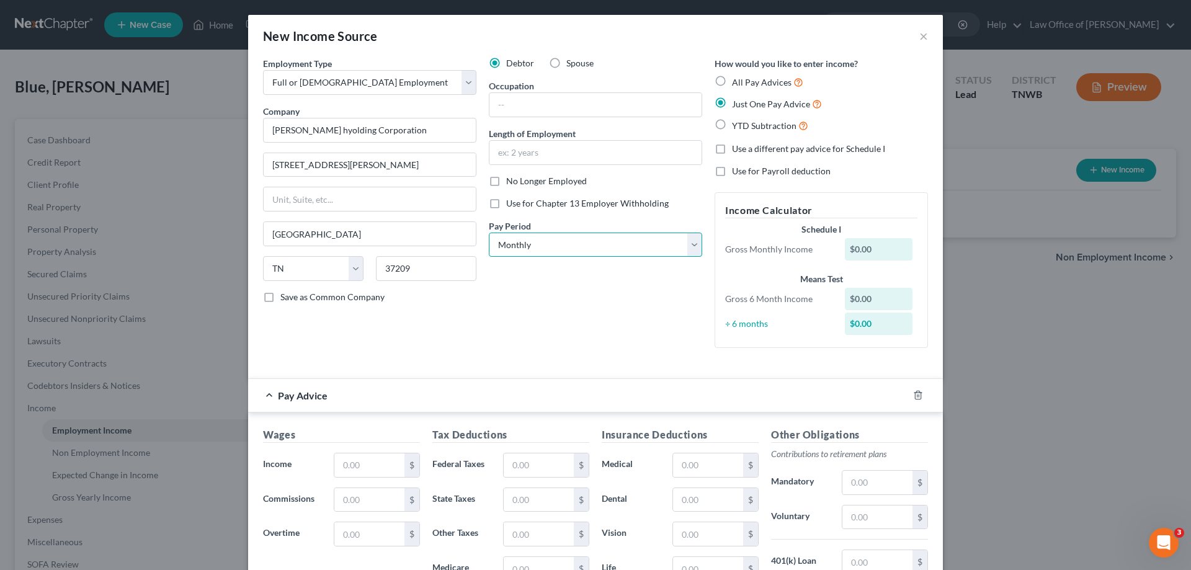
click at [689, 246] on select "Select Monthly Twice Monthly Every Other Week Weekly" at bounding box center [595, 245] width 213 height 25
select select "3"
click at [489, 233] on select "Select Monthly Twice Monthly Every Other Week Weekly" at bounding box center [595, 245] width 213 height 25
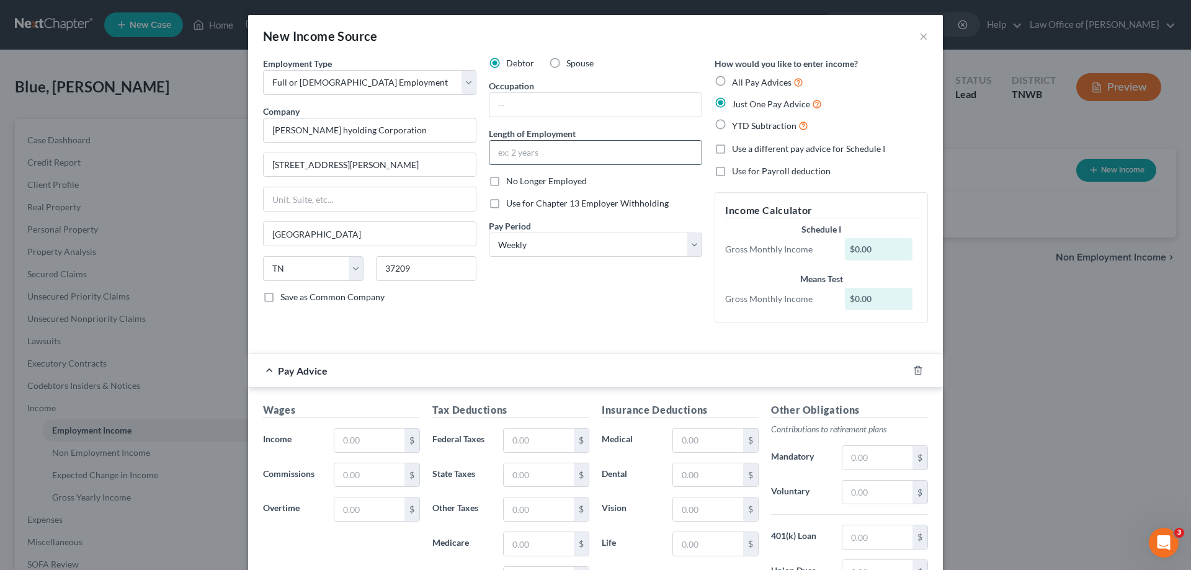
click at [532, 150] on input "text" at bounding box center [595, 153] width 212 height 24
click at [530, 104] on input "text" at bounding box center [595, 105] width 212 height 24
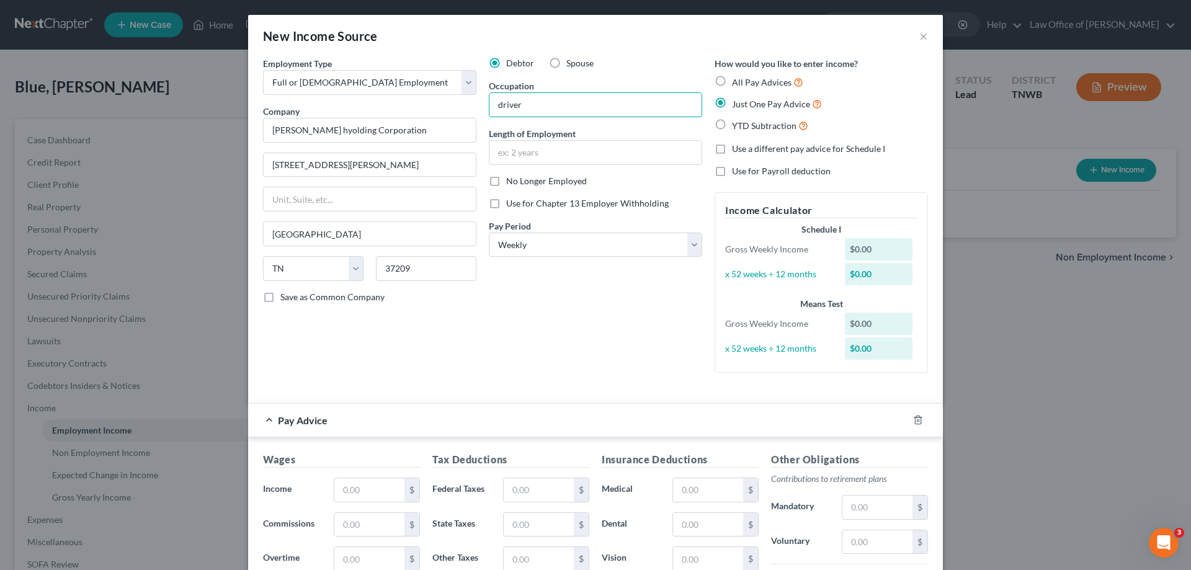
scroll to position [62, 0]
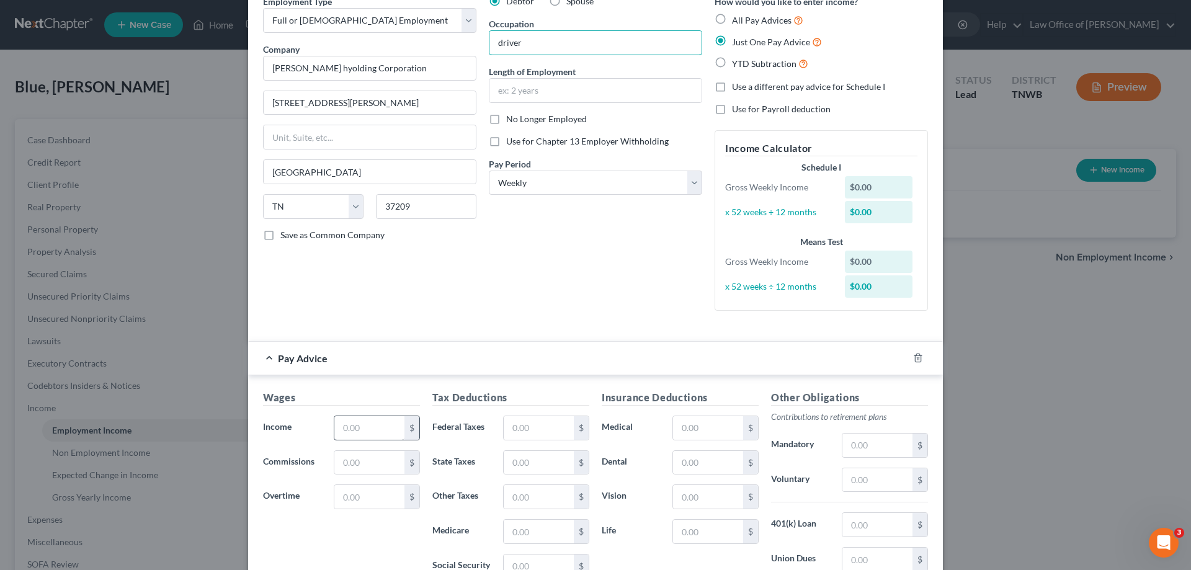
type input "driver"
click at [360, 432] on input "text" at bounding box center [369, 428] width 70 height 24
type input "1,524.07"
click at [523, 433] on input "text" at bounding box center [539, 428] width 70 height 24
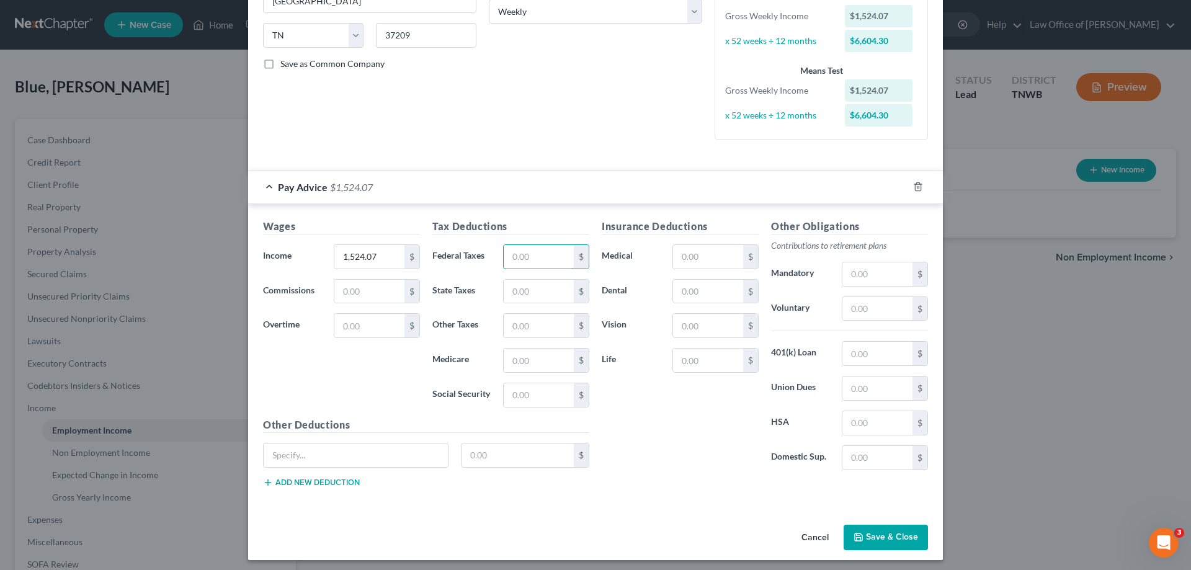
scroll to position [238, 0]
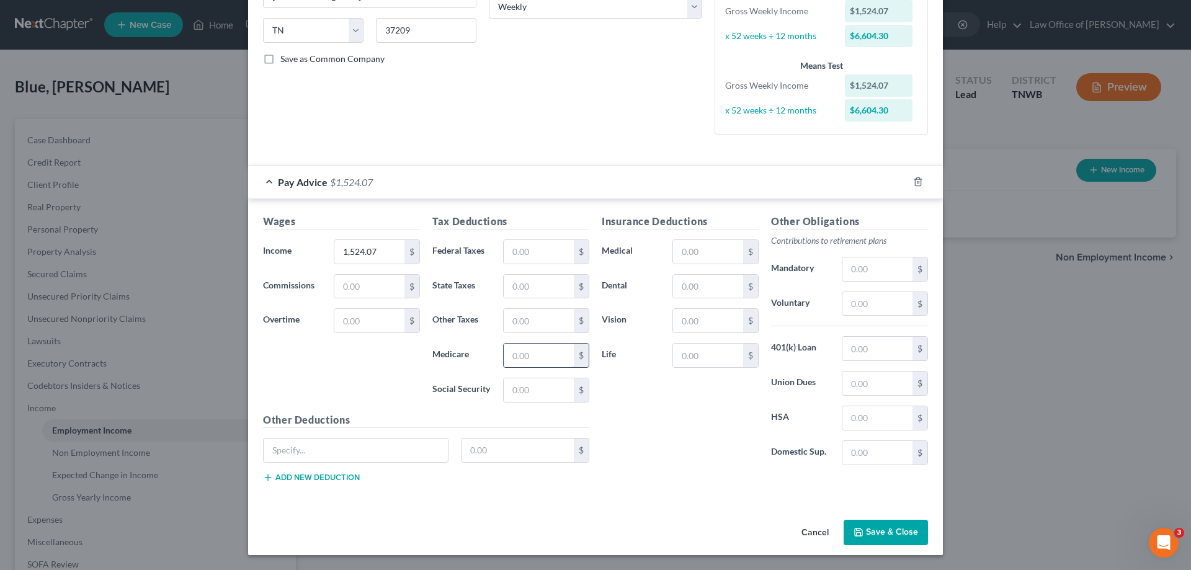
click at [504, 357] on input "text" at bounding box center [539, 356] width 70 height 24
type input "21.78"
click at [542, 391] on input "text" at bounding box center [539, 390] width 70 height 24
type input "93.15"
click at [293, 451] on input "text" at bounding box center [356, 451] width 184 height 24
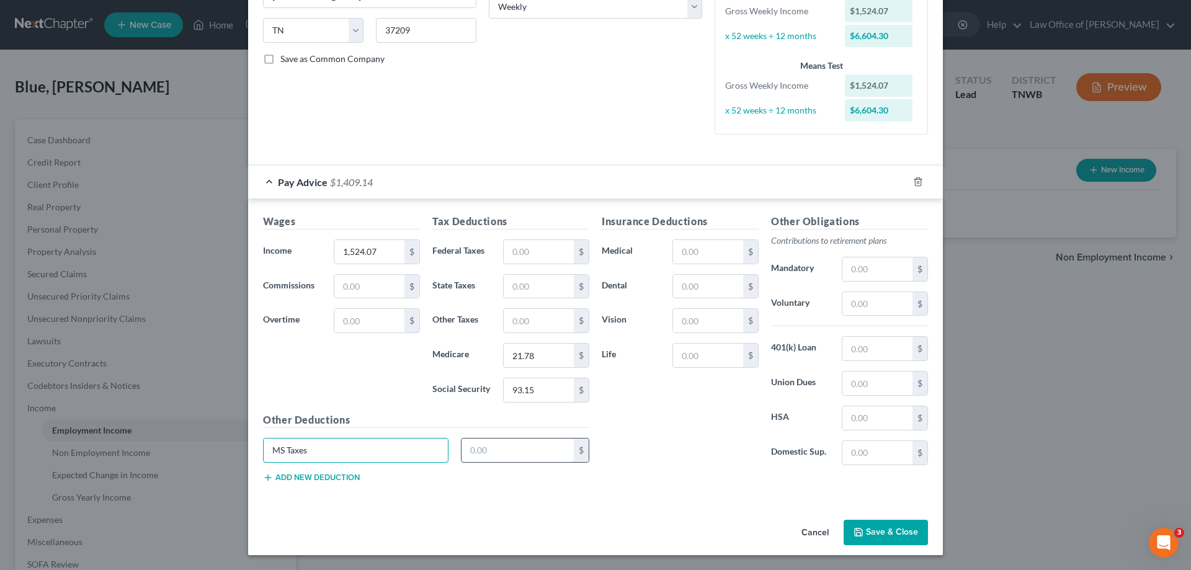
type input "MS Taxes"
click at [486, 453] on input "text" at bounding box center [518, 451] width 113 height 24
type input "43.00"
click at [704, 248] on input "text" at bounding box center [708, 252] width 70 height 24
click at [665, 444] on div "Insurance Deductions Medical $ Dental $ Vision $ Life $" at bounding box center [680, 344] width 169 height 261
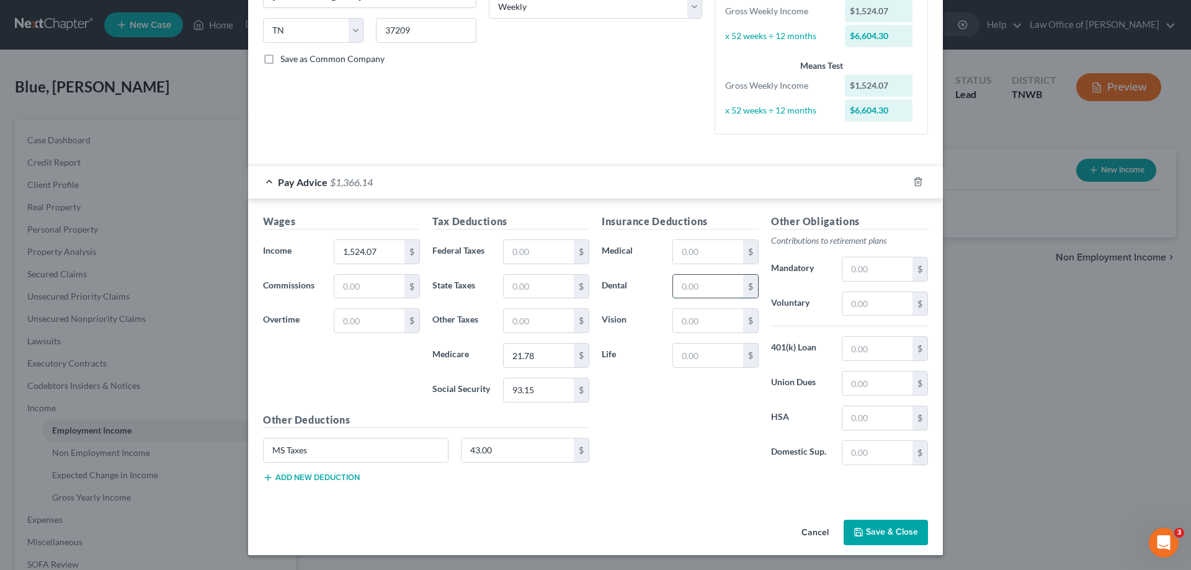
click at [695, 280] on input "text" at bounding box center [708, 287] width 70 height 24
type input "2.68"
click at [699, 323] on input "text" at bounding box center [708, 321] width 70 height 24
type input "1.59"
click at [886, 269] on input "text" at bounding box center [877, 269] width 70 height 24
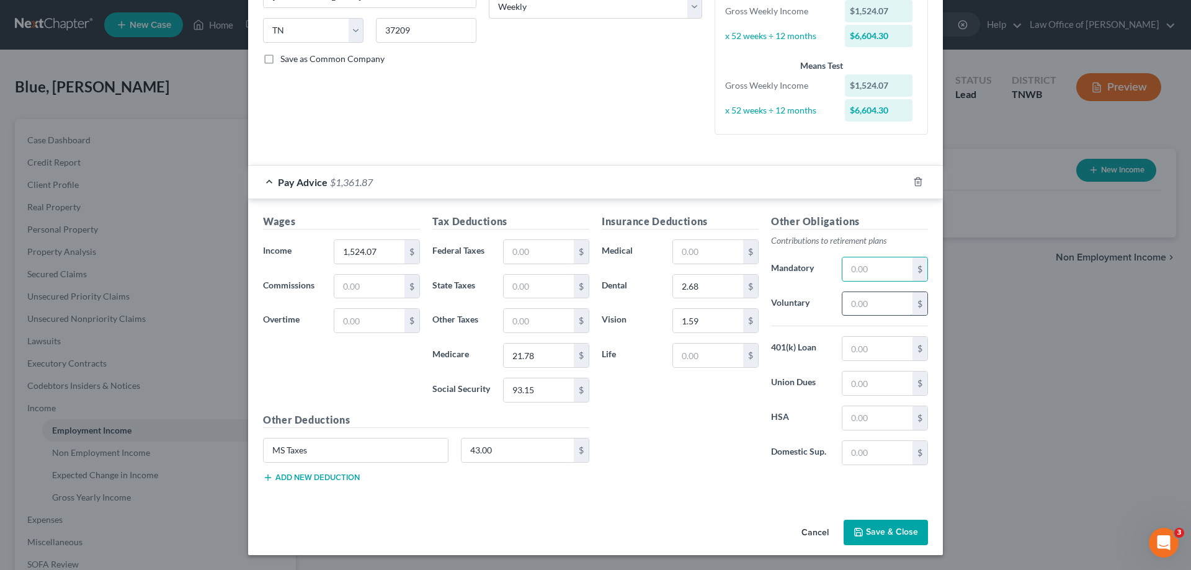
click at [853, 300] on input "text" at bounding box center [877, 304] width 70 height 24
type input "25.00"
click at [320, 478] on button "Add new deduction" at bounding box center [311, 478] width 97 height 10
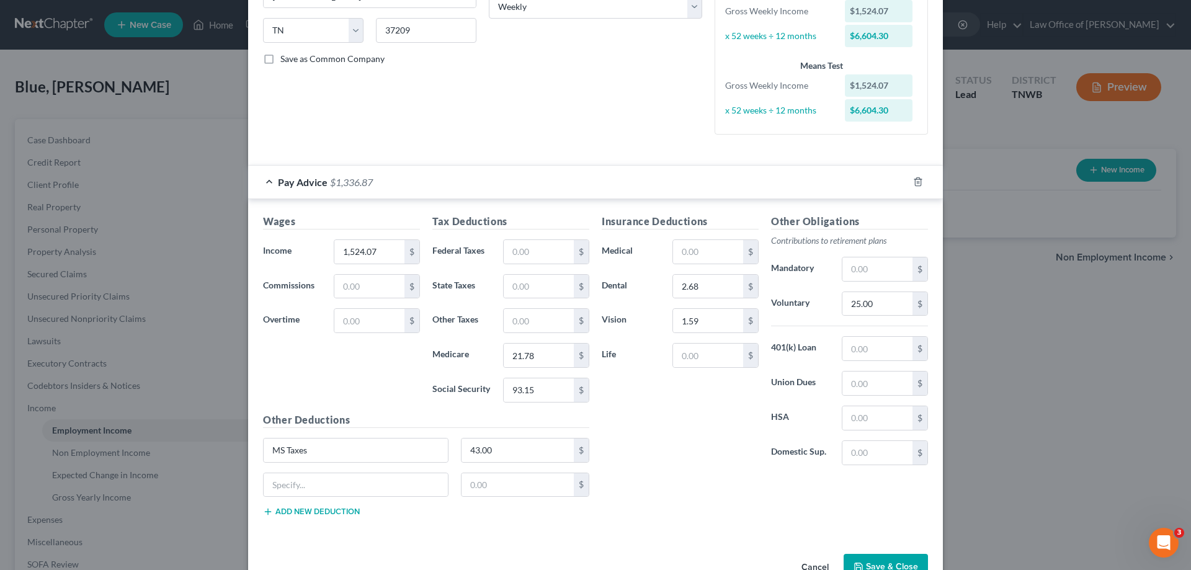
click at [263, 507] on button "Add new deduction" at bounding box center [311, 512] width 97 height 10
click at [329, 481] on input "text" at bounding box center [356, 485] width 184 height 24
type input "std accident crit care"
click at [475, 483] on input "text" at bounding box center [518, 485] width 113 height 24
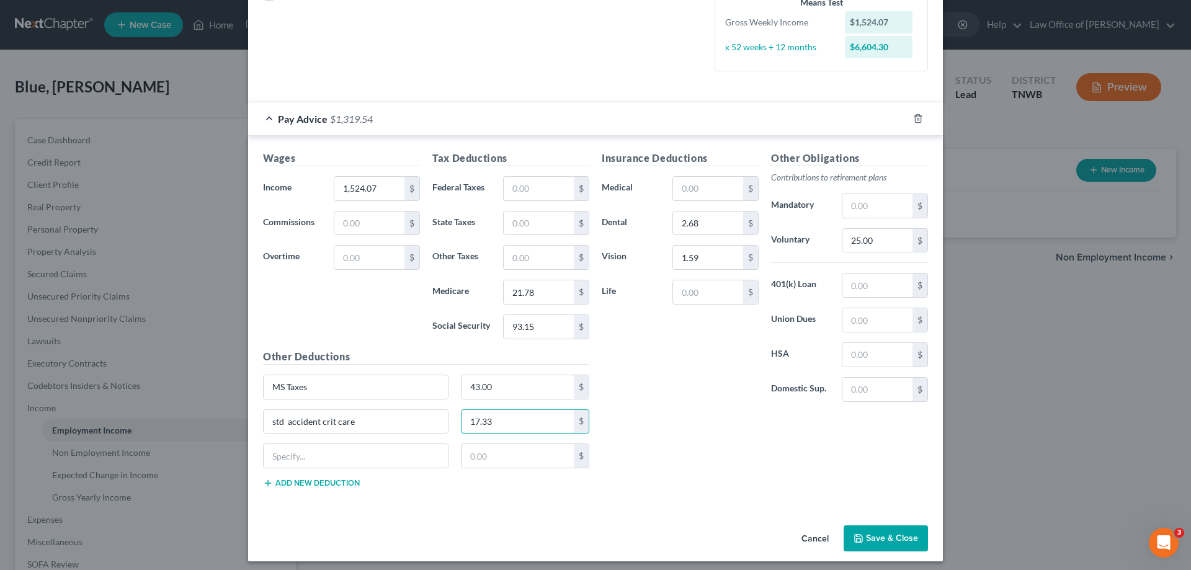
scroll to position [308, 0]
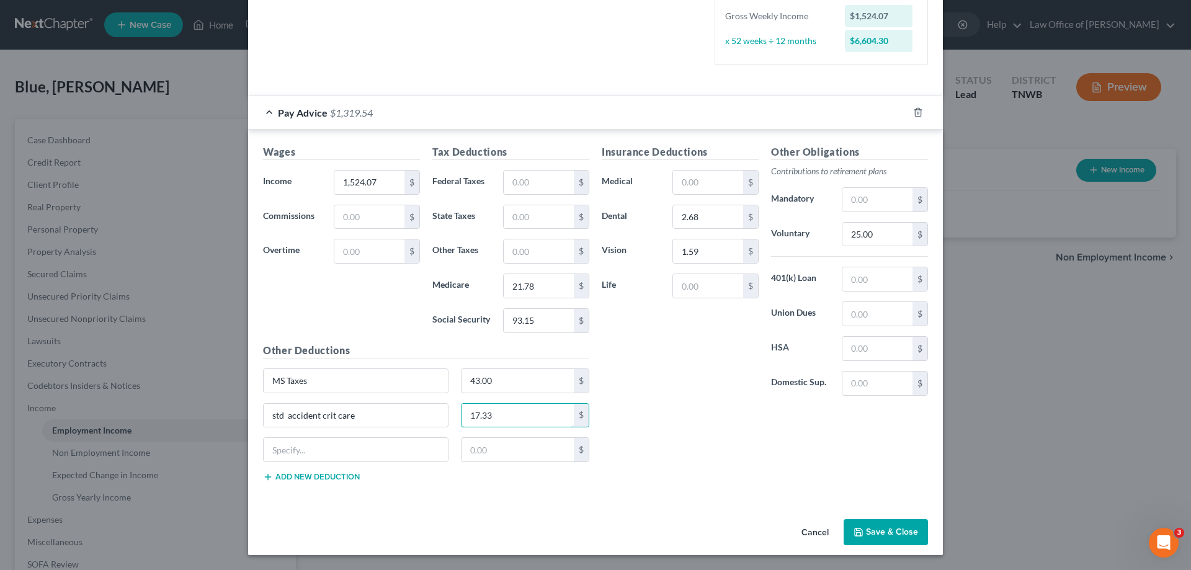
type input "17.33"
click at [882, 535] on button "Save & Close" at bounding box center [886, 532] width 84 height 26
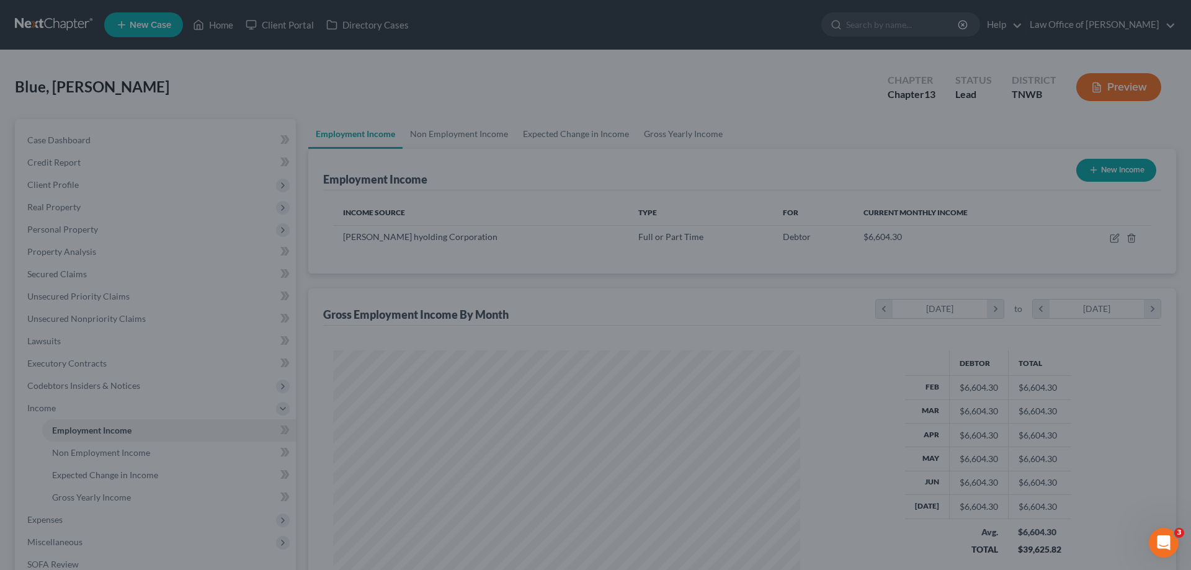
scroll to position [231, 488]
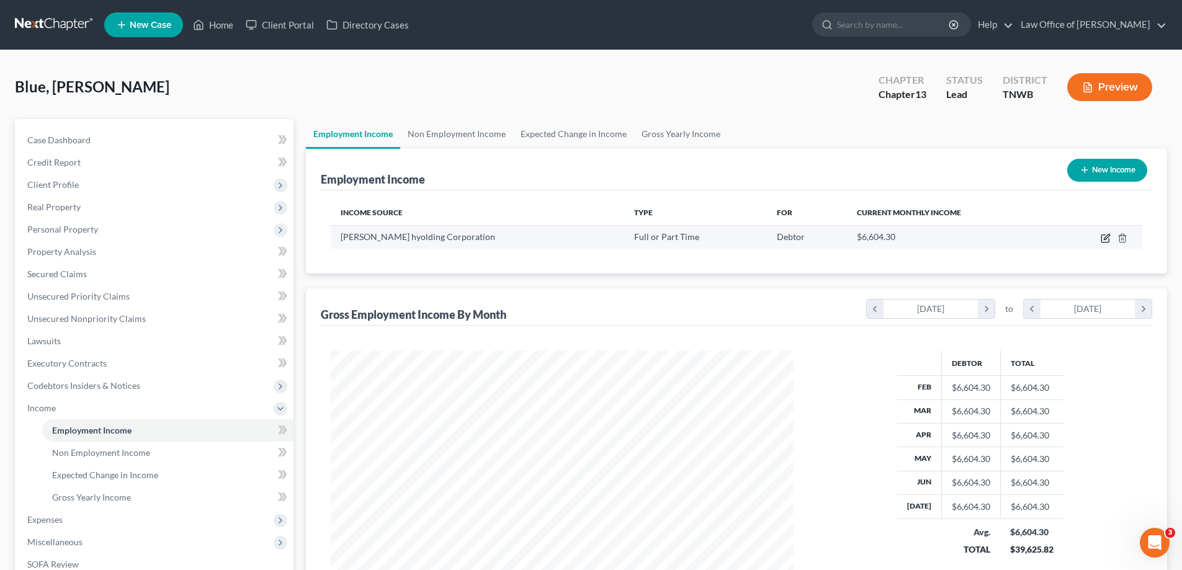
click at [1105, 241] on icon "button" at bounding box center [1106, 238] width 10 height 10
select select "0"
select select "44"
select select "3"
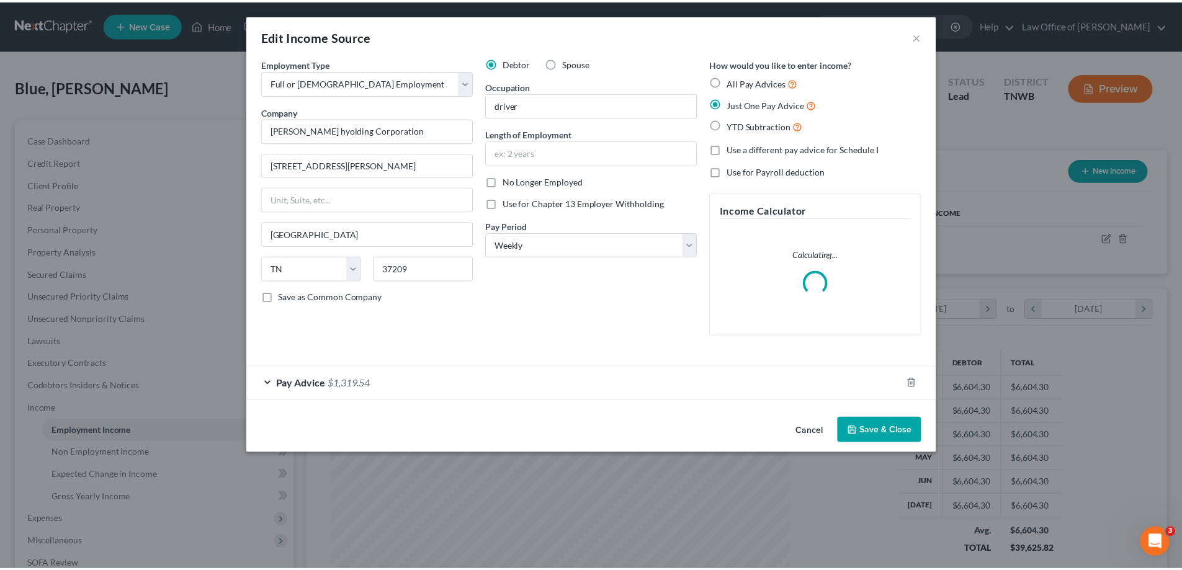
scroll to position [233, 492]
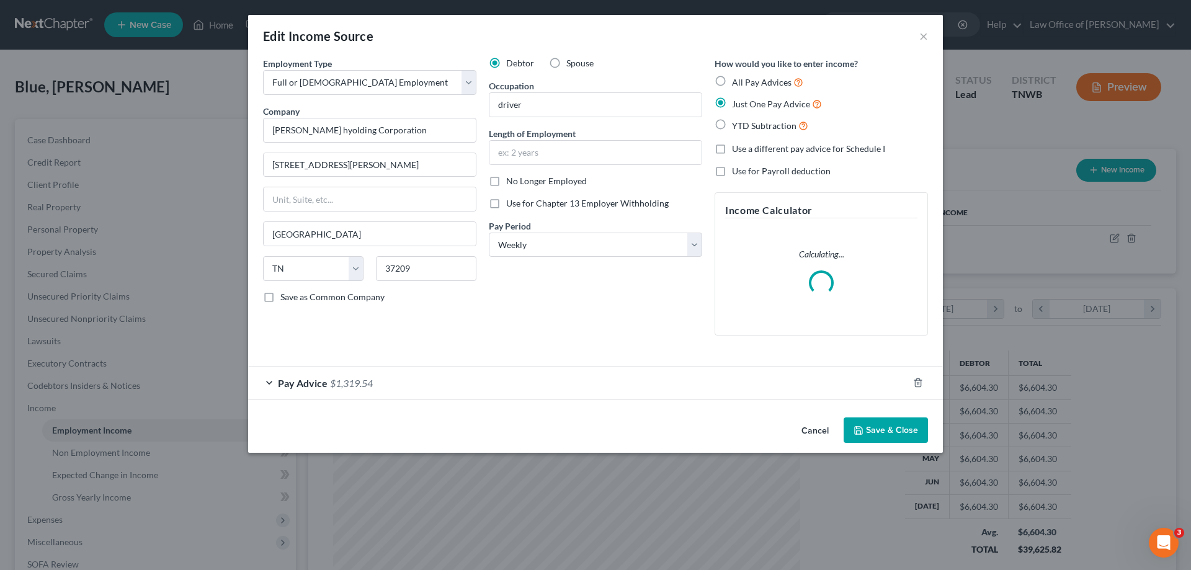
click at [506, 203] on label "Use for Chapter 13 Employer Withholding" at bounding box center [587, 203] width 163 height 12
click at [511, 203] on input "Use for Chapter 13 Employer Withholding" at bounding box center [515, 201] width 8 height 8
checkbox input "true"
click at [878, 426] on button "Save & Close" at bounding box center [886, 430] width 84 height 26
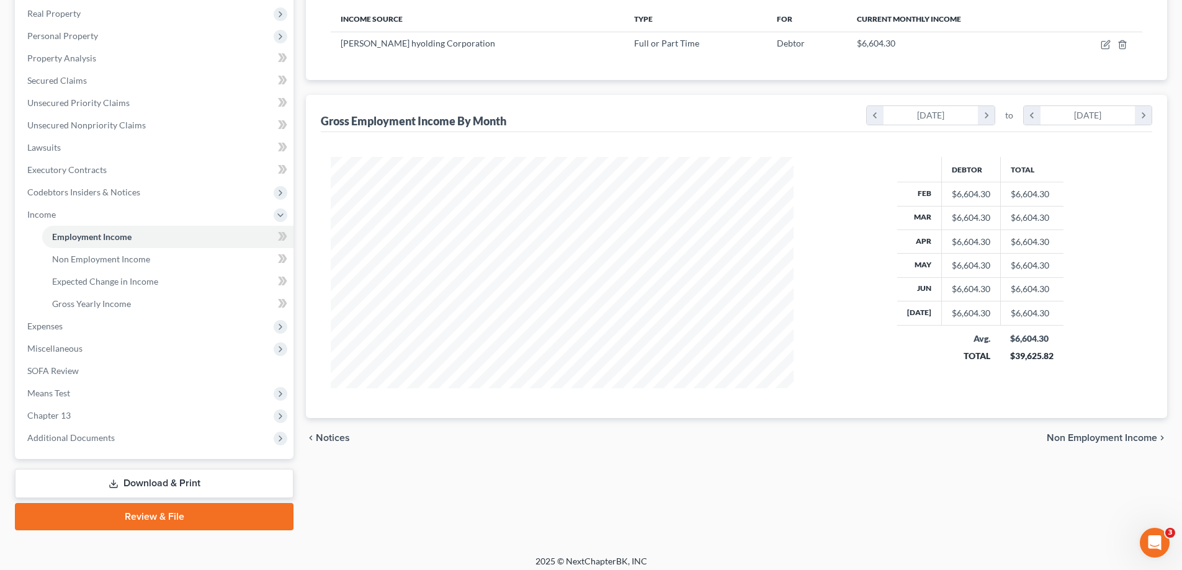
scroll to position [201, 0]
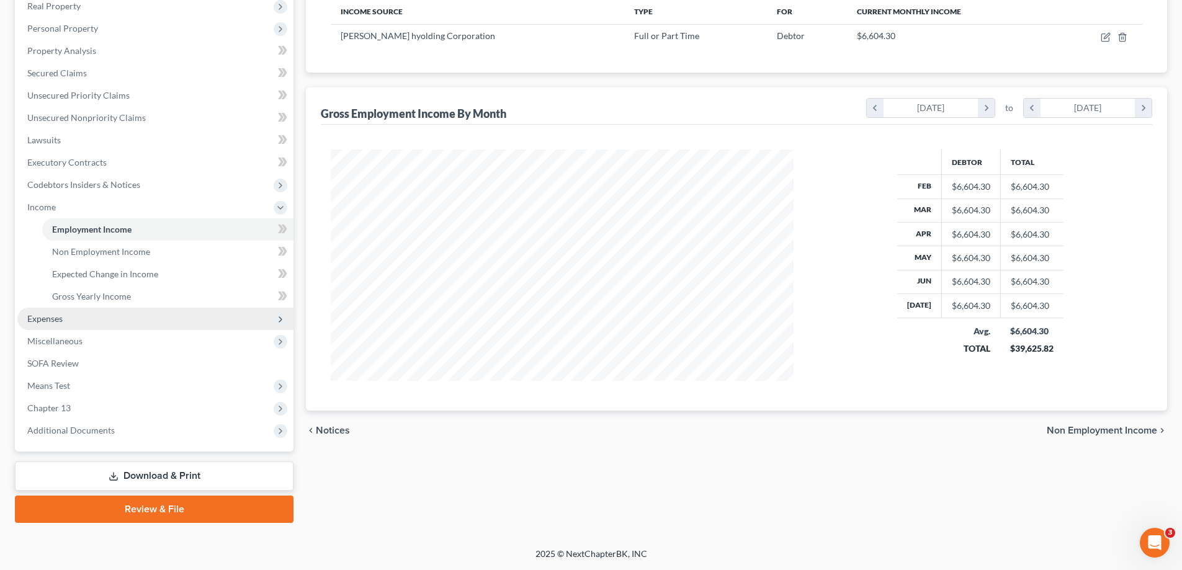
click at [47, 316] on span "Expenses" at bounding box center [44, 318] width 35 height 11
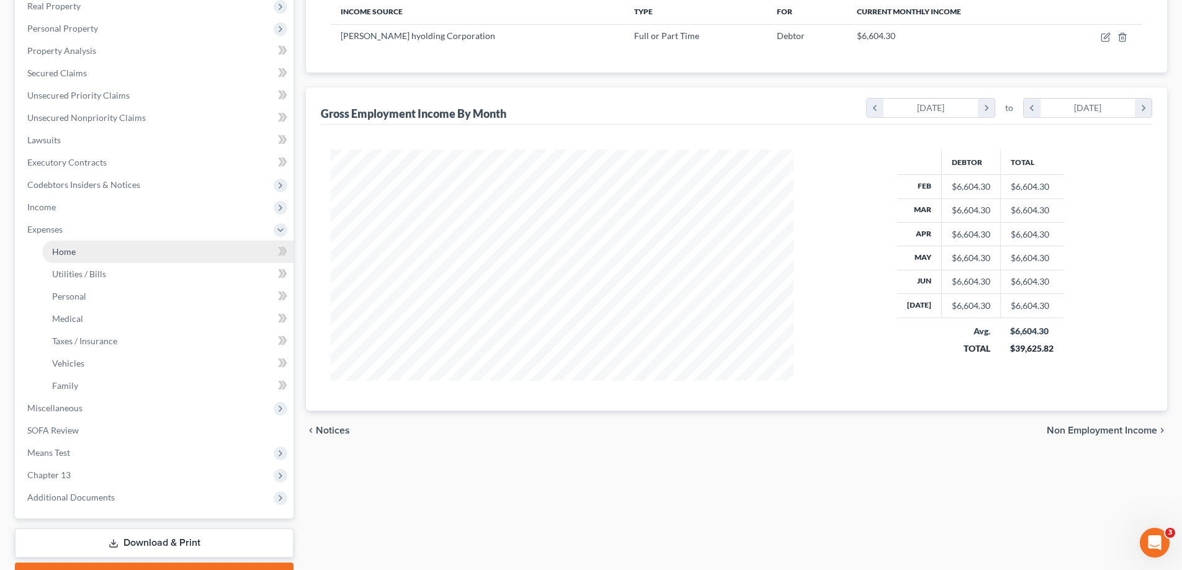
click at [58, 251] on span "Home" at bounding box center [64, 251] width 24 height 11
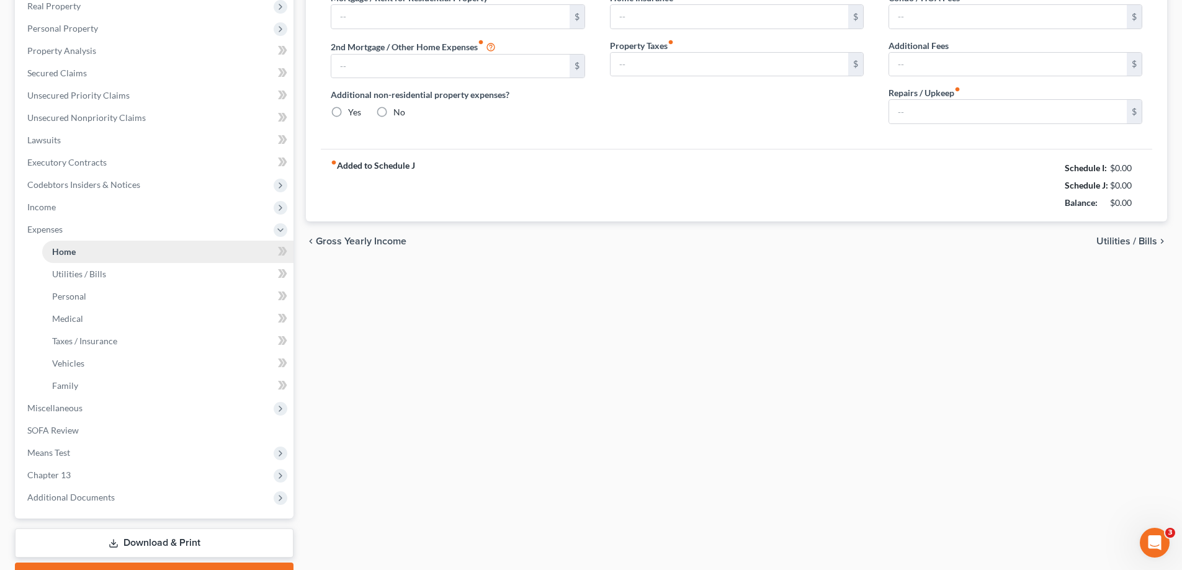
type input "0.00"
radio input "true"
type input "0.00"
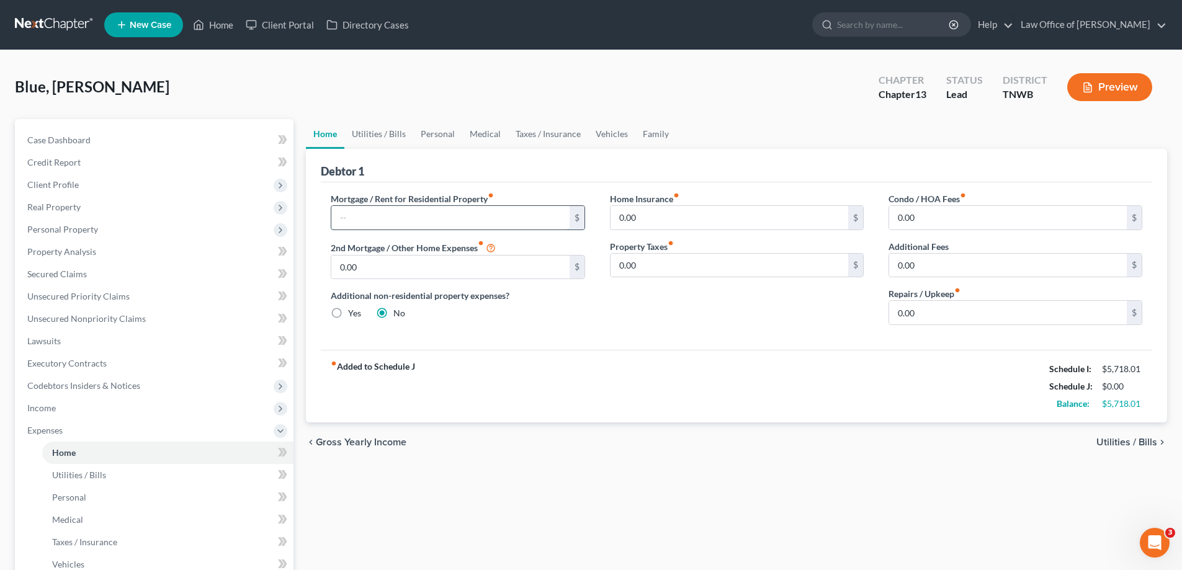
click at [471, 219] on input "text" at bounding box center [450, 218] width 238 height 24
click at [689, 223] on input "0.00" at bounding box center [729, 218] width 238 height 24
click at [384, 133] on link "Utilities / Bills" at bounding box center [378, 134] width 69 height 30
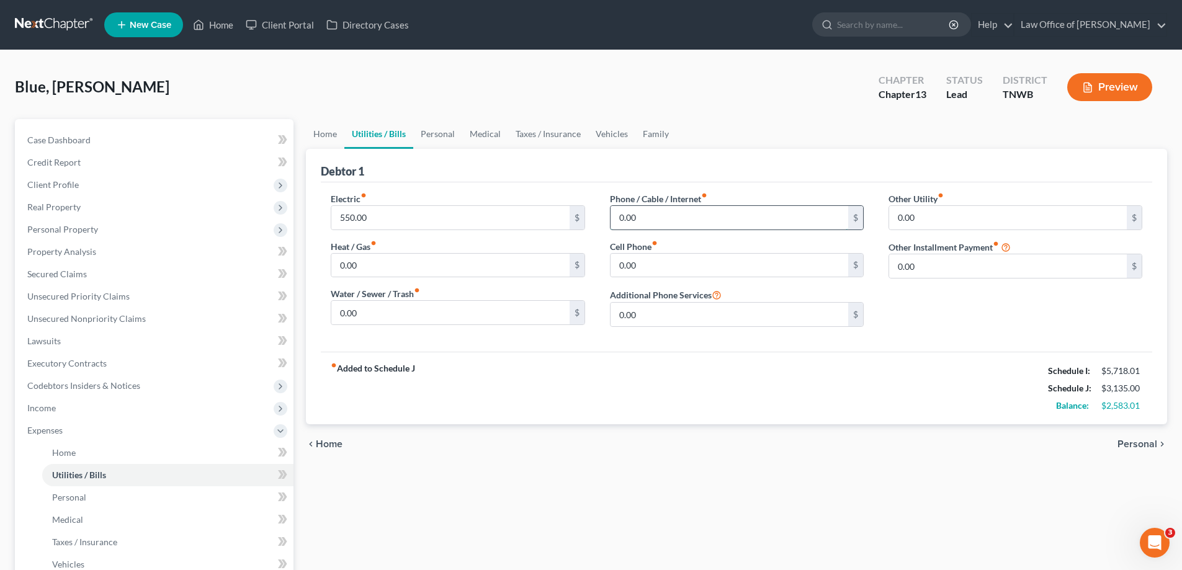
click at [658, 217] on input "0.00" at bounding box center [729, 218] width 238 height 24
click at [661, 266] on input "0.00" at bounding box center [729, 266] width 238 height 24
click at [439, 133] on link "Personal" at bounding box center [437, 134] width 49 height 30
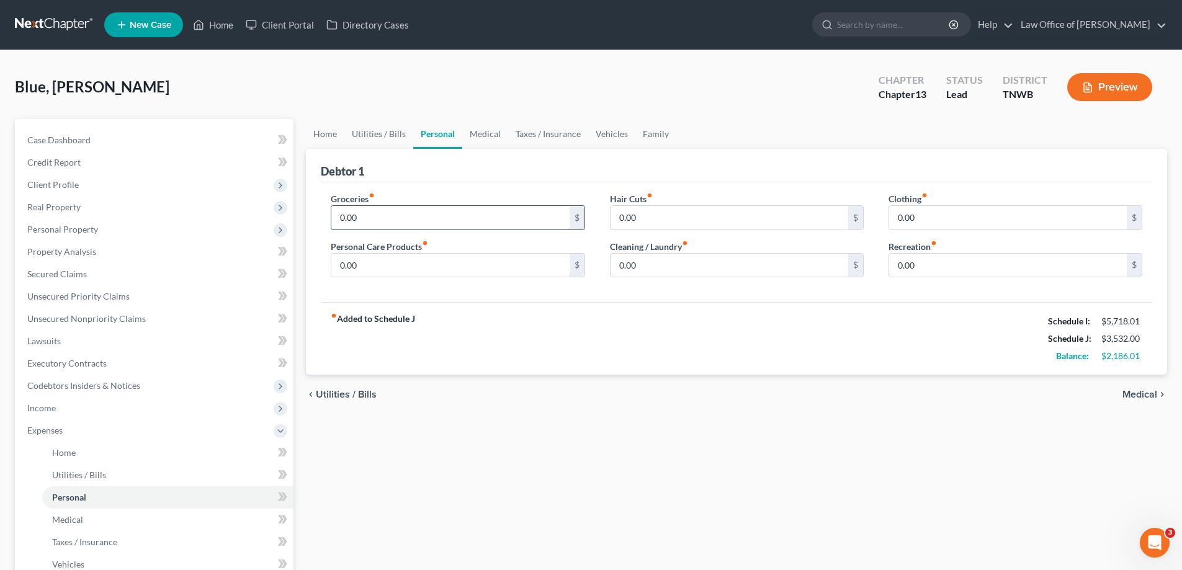
click at [386, 218] on input "0.00" at bounding box center [450, 218] width 238 height 24
click at [694, 220] on input "0.00" at bounding box center [729, 218] width 238 height 24
click at [955, 213] on input "0.00" at bounding box center [1008, 218] width 238 height 24
click at [375, 267] on input "0.00" at bounding box center [450, 266] width 238 height 24
click at [646, 269] on input "0.00" at bounding box center [729, 266] width 238 height 24
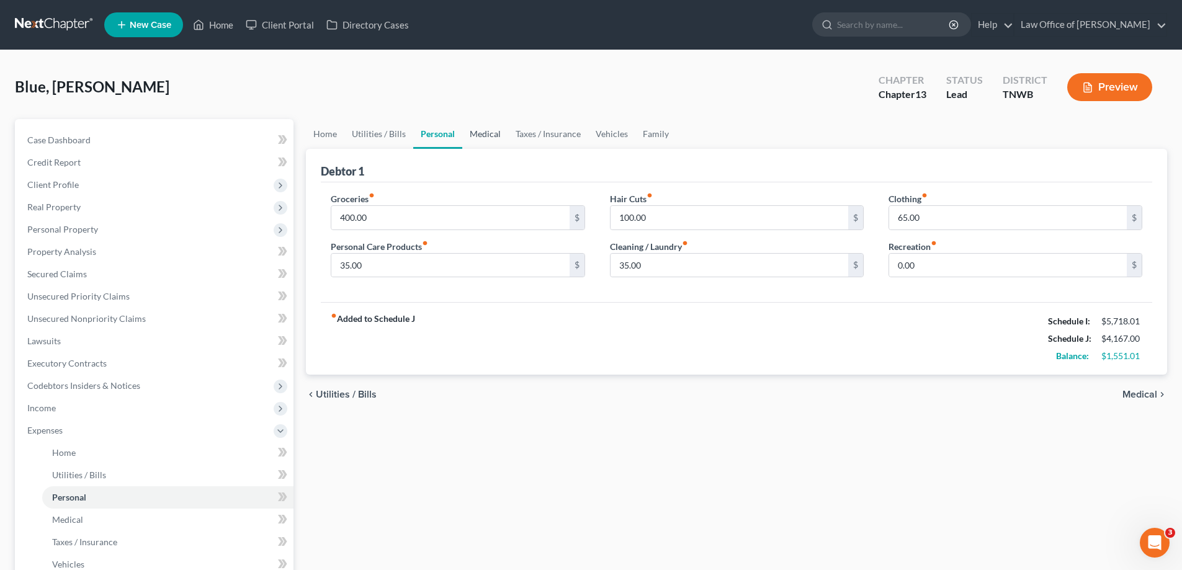
click at [480, 133] on link "Medical" at bounding box center [485, 134] width 46 height 30
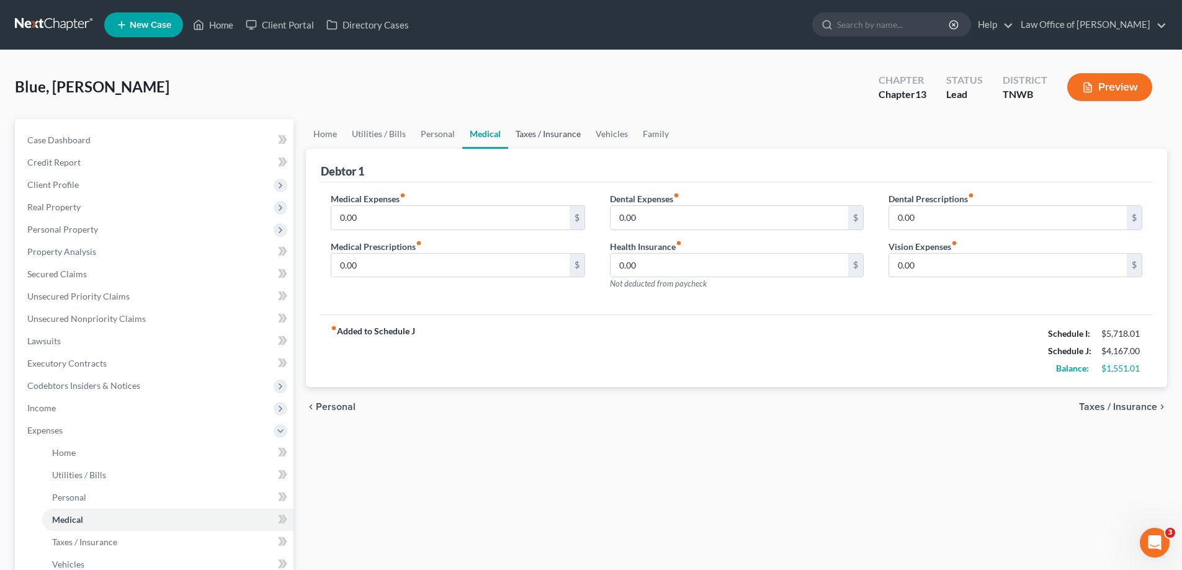
click at [553, 136] on link "Taxes / Insurance" at bounding box center [548, 134] width 80 height 30
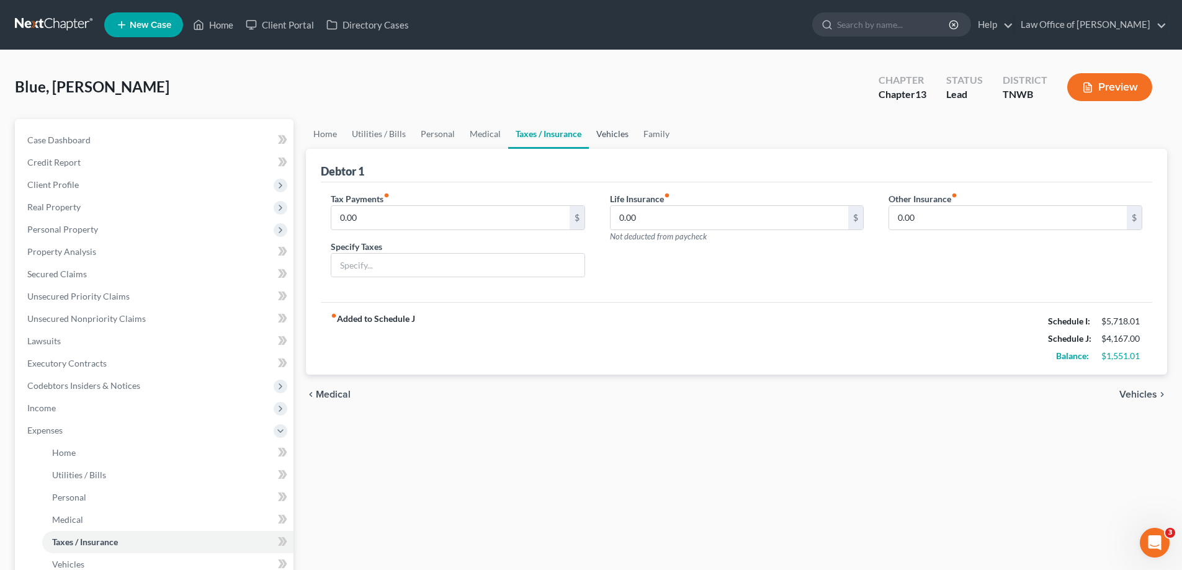
click at [605, 136] on link "Vehicles" at bounding box center [612, 134] width 47 height 30
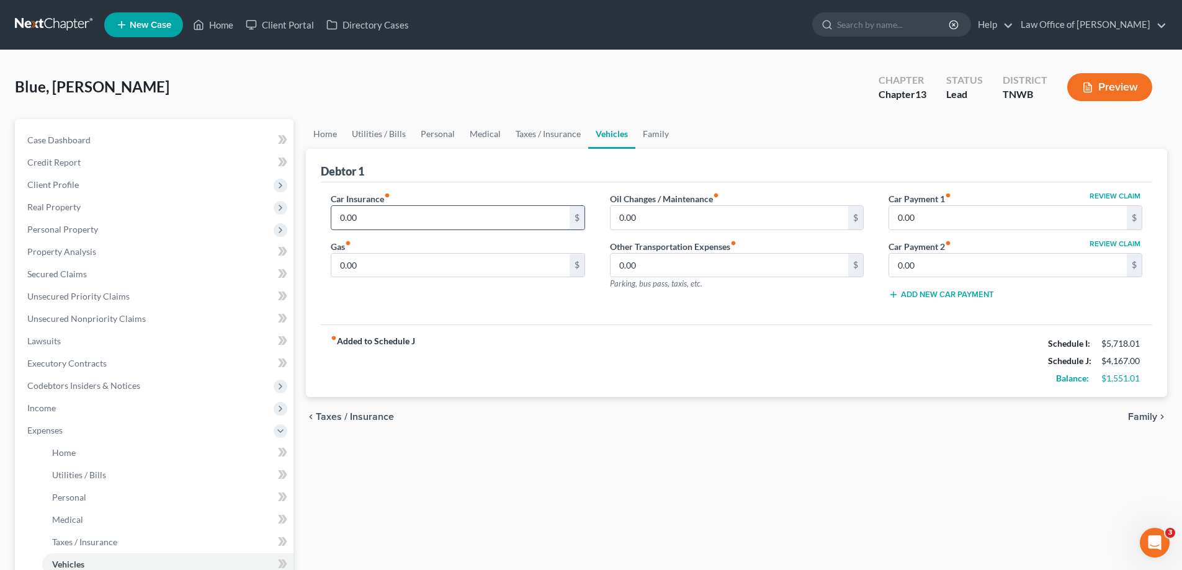
click at [400, 221] on input "0.00" at bounding box center [450, 218] width 238 height 24
click at [385, 262] on input "0.00" at bounding box center [450, 266] width 238 height 24
click at [651, 134] on link "Family" at bounding box center [655, 134] width 41 height 30
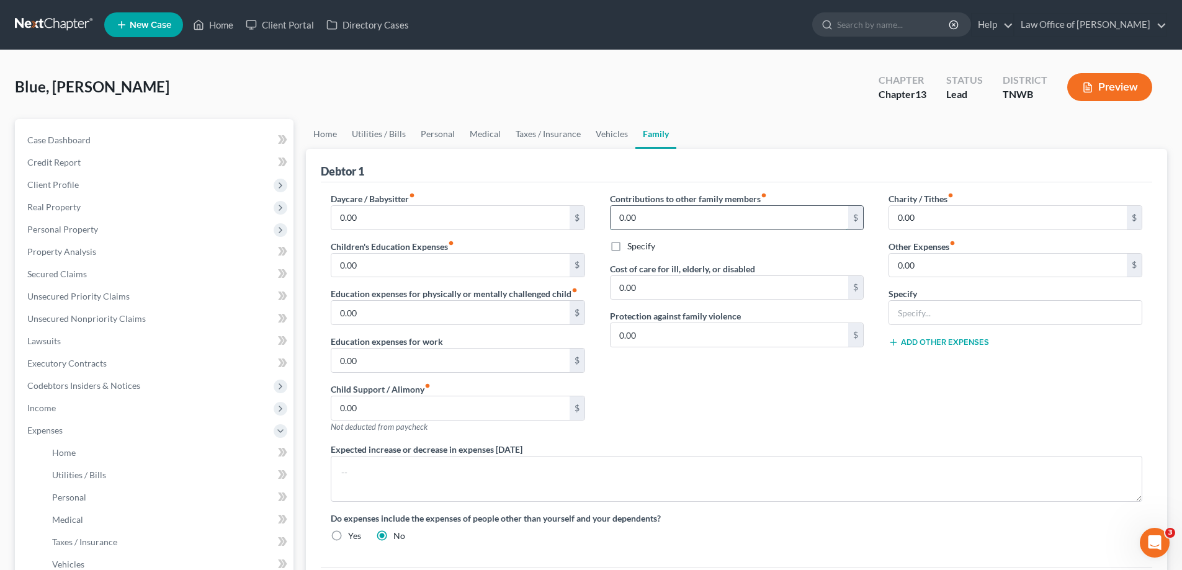
click at [677, 219] on input "0.00" at bounding box center [729, 218] width 238 height 24
click at [61, 432] on span "Expenses" at bounding box center [44, 430] width 35 height 11
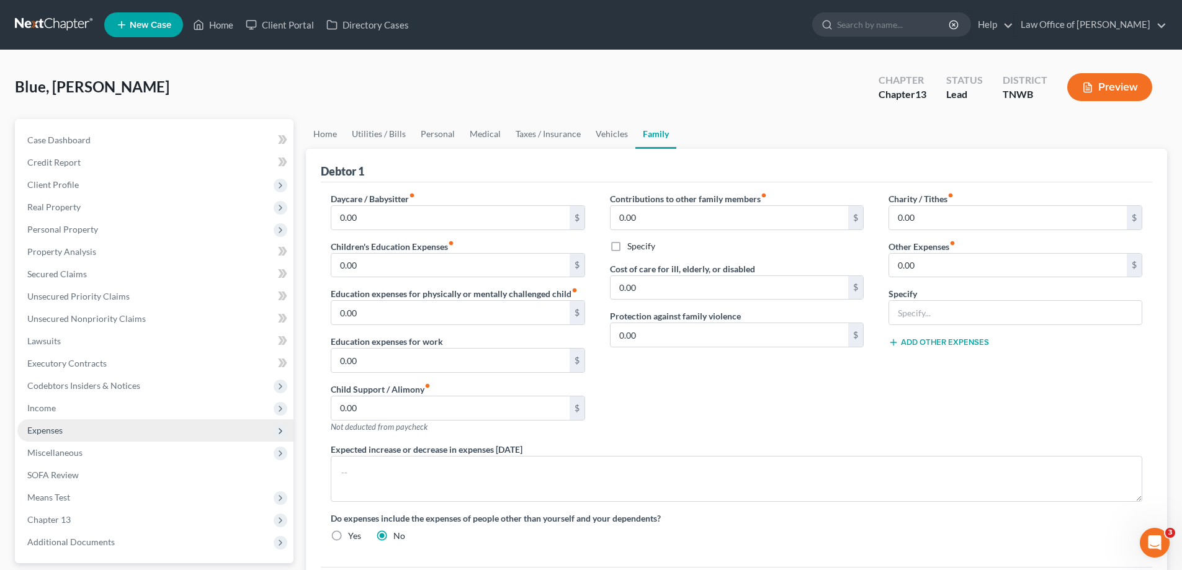
click at [73, 434] on span "Expenses" at bounding box center [155, 430] width 276 height 22
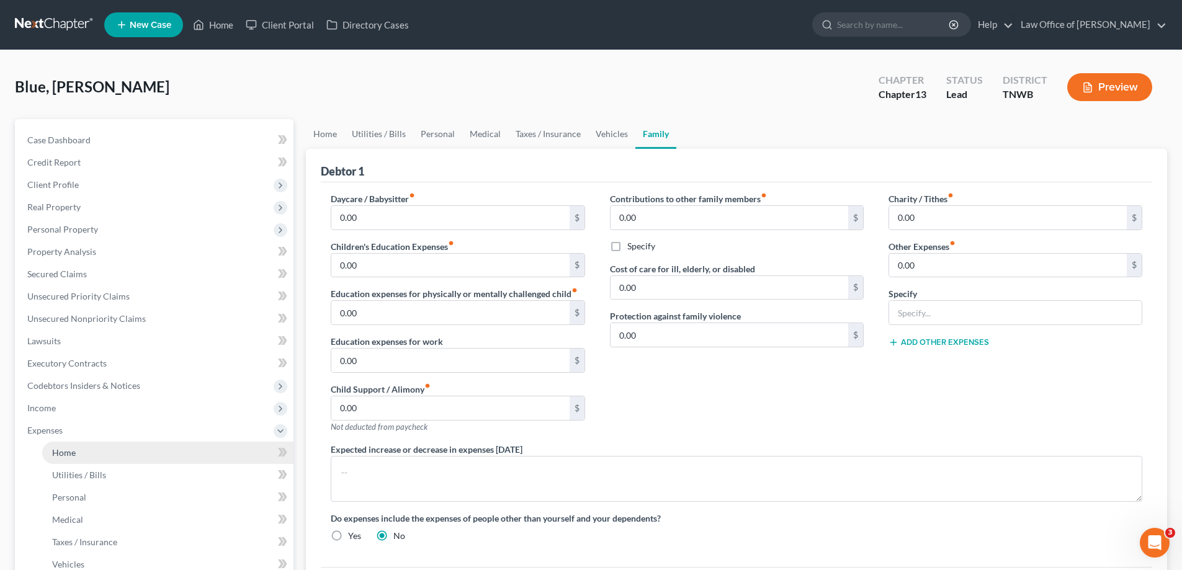
click at [71, 454] on span "Home" at bounding box center [64, 452] width 24 height 11
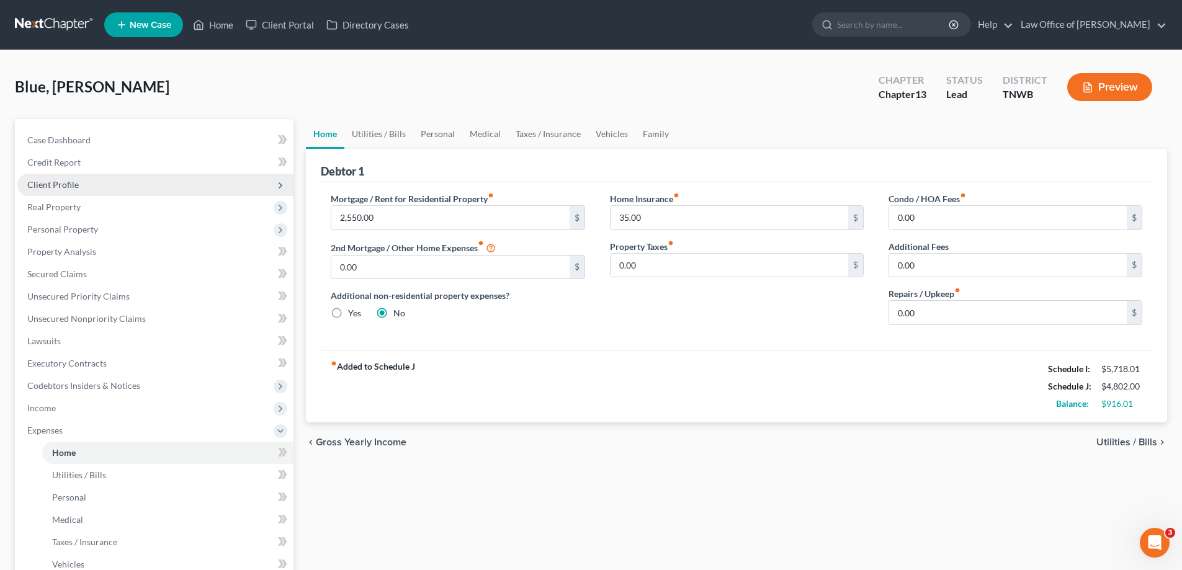
click at [47, 188] on span "Client Profile" at bounding box center [52, 184] width 51 height 11
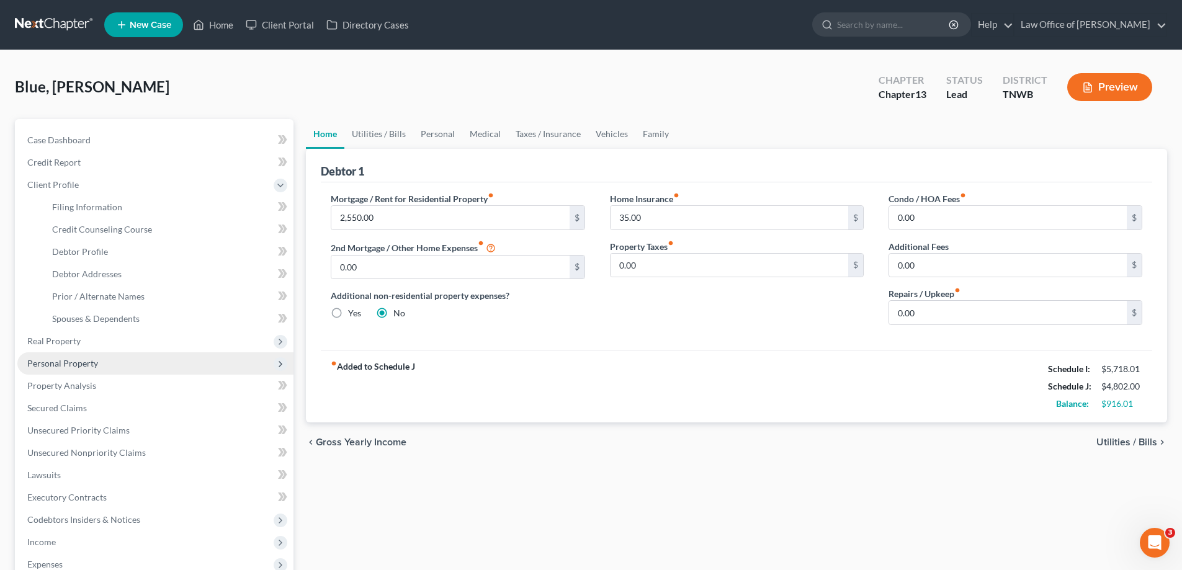
click at [60, 364] on span "Personal Property" at bounding box center [62, 363] width 71 height 11
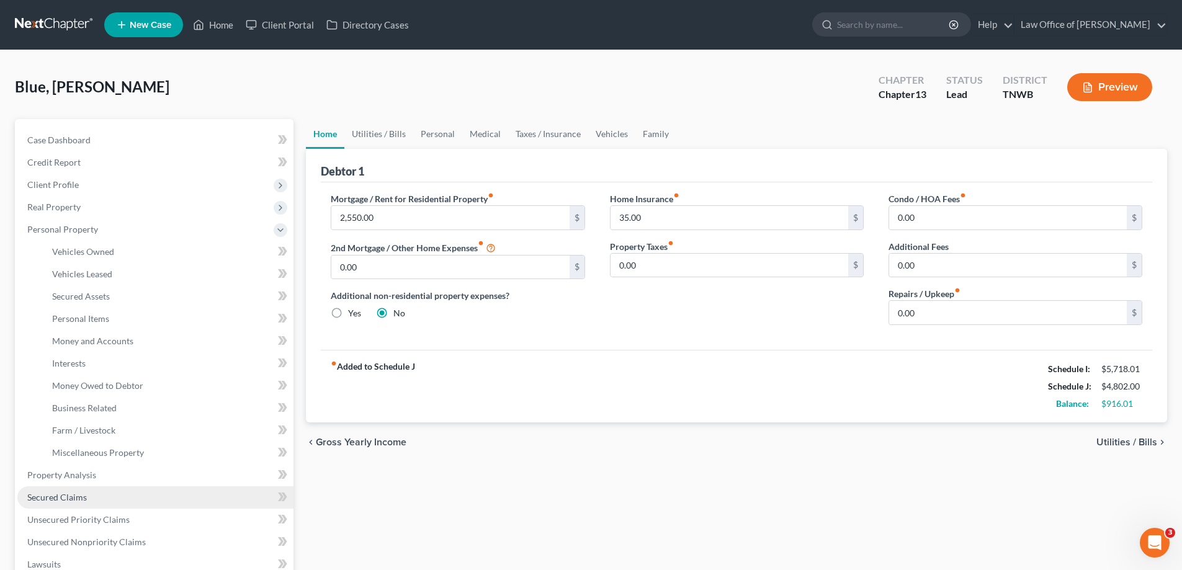
click at [64, 495] on span "Secured Claims" at bounding box center [57, 497] width 60 height 11
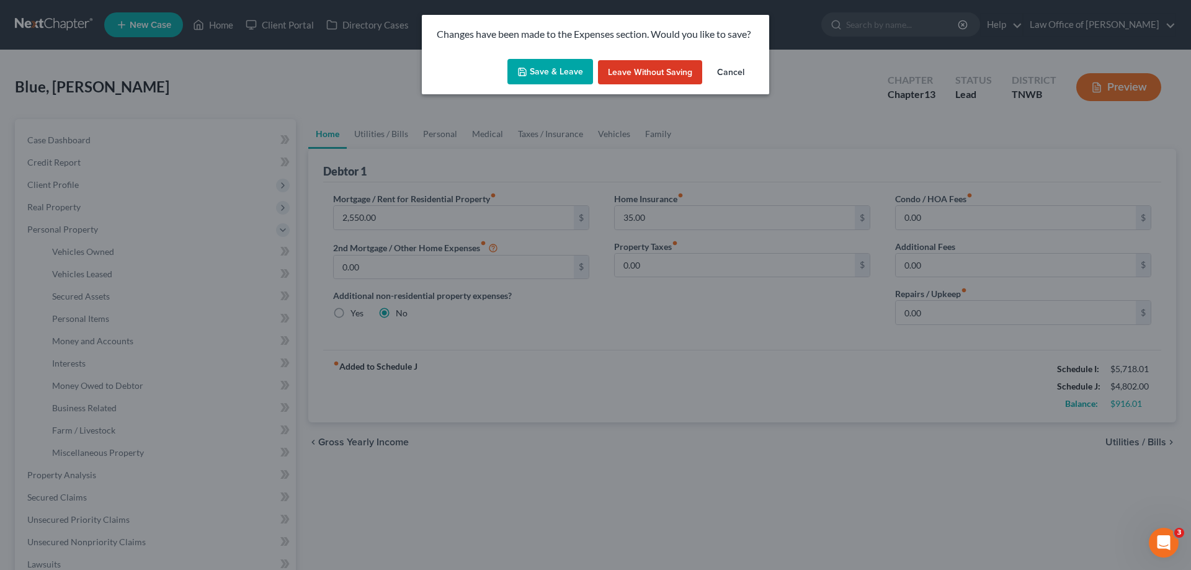
drag, startPoint x: 562, startPoint y: 68, endPoint x: 563, endPoint y: 74, distance: 6.2
click at [563, 68] on button "Save & Leave" at bounding box center [550, 72] width 86 height 26
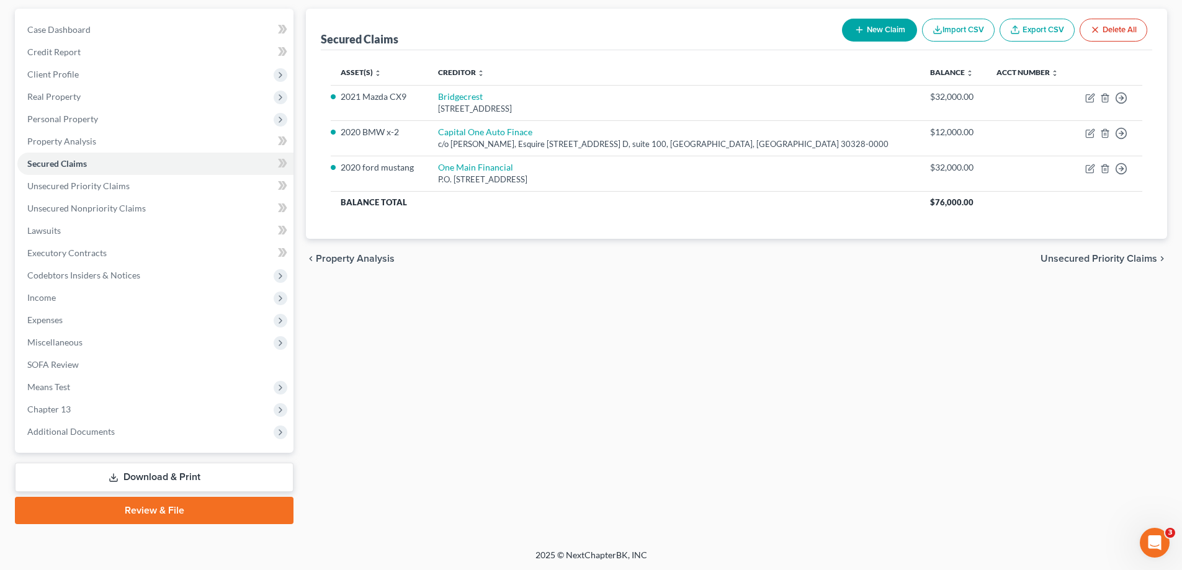
scroll to position [112, 0]
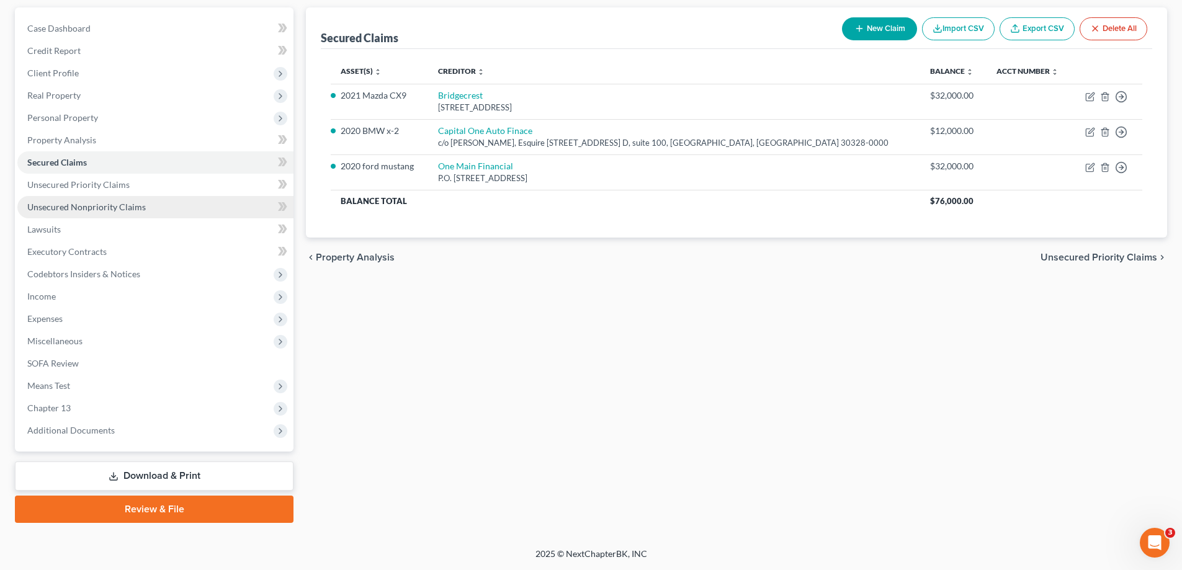
click at [111, 203] on span "Unsecured Nonpriority Claims" at bounding box center [86, 207] width 118 height 11
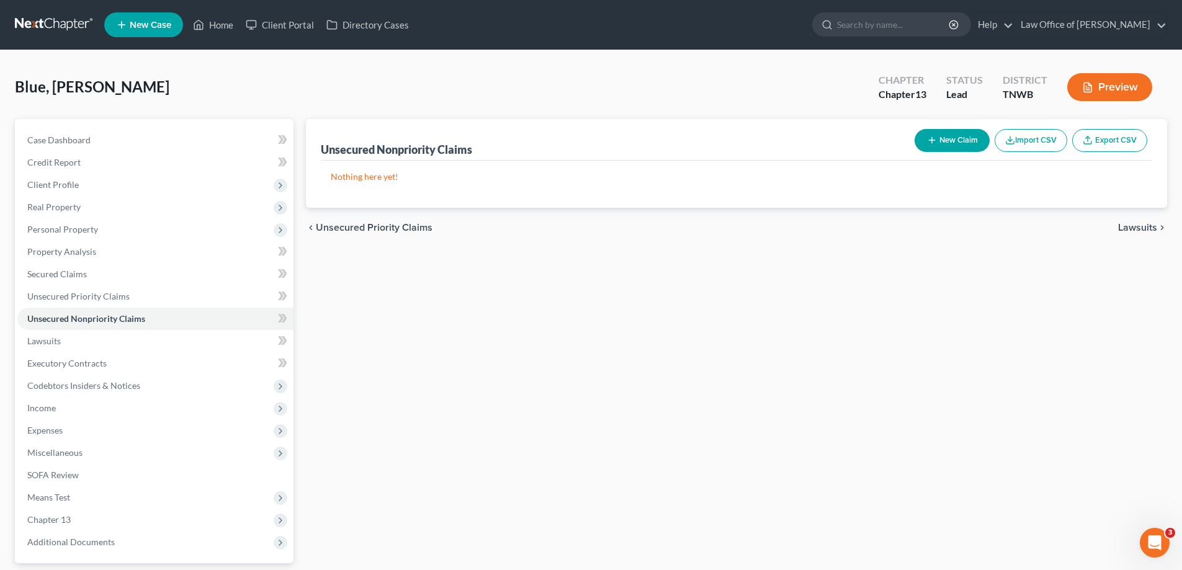
click at [940, 146] on button "New Claim" at bounding box center [951, 140] width 75 height 23
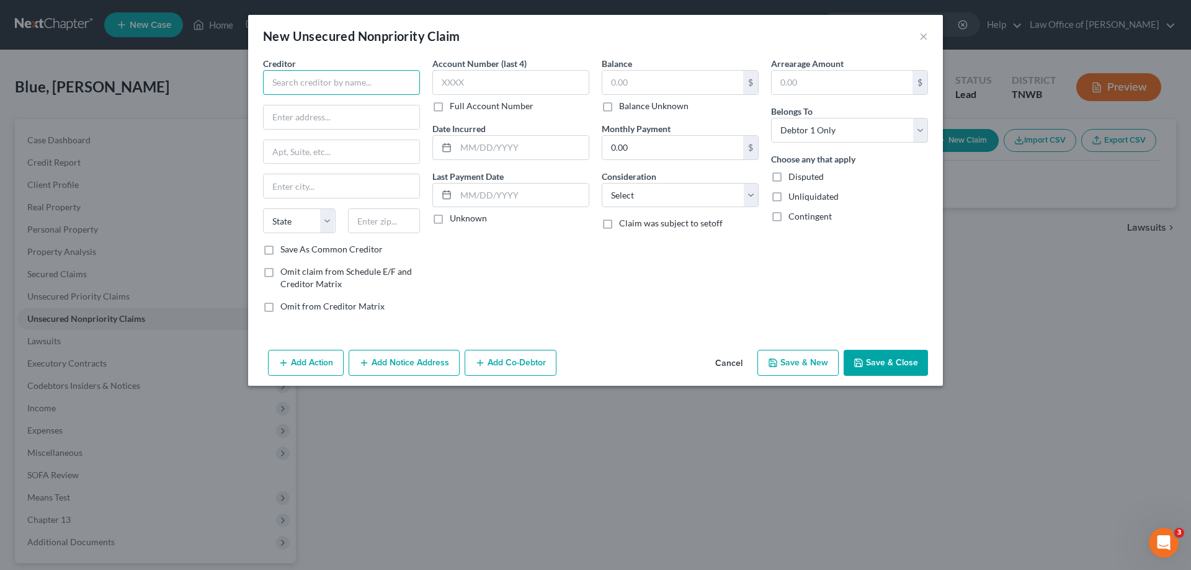
click at [360, 83] on input "text" at bounding box center [341, 82] width 157 height 25
click at [349, 94] on input "text" at bounding box center [341, 82] width 157 height 25
click at [656, 78] on input "text" at bounding box center [672, 83] width 141 height 24
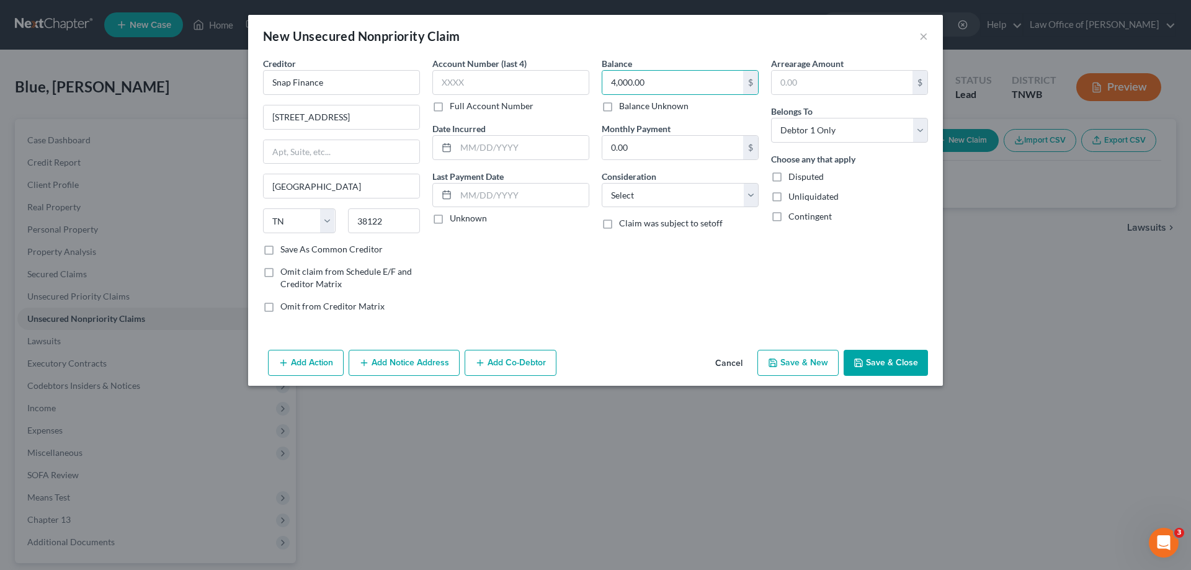
click at [806, 358] on button "Save & New" at bounding box center [797, 363] width 81 height 26
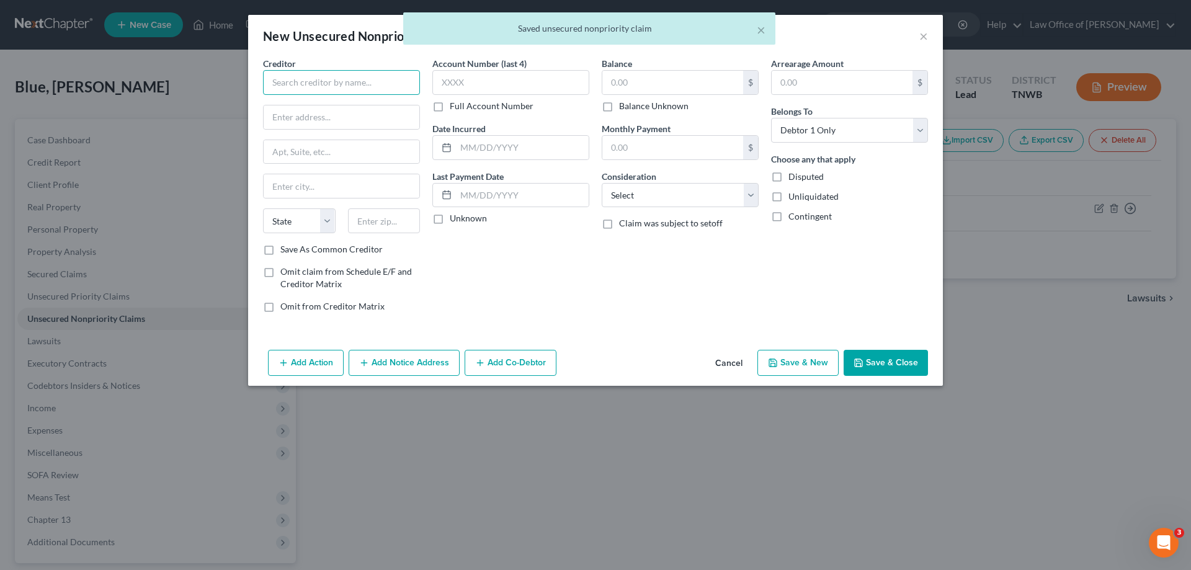
click at [326, 86] on input "text" at bounding box center [341, 82] width 157 height 25
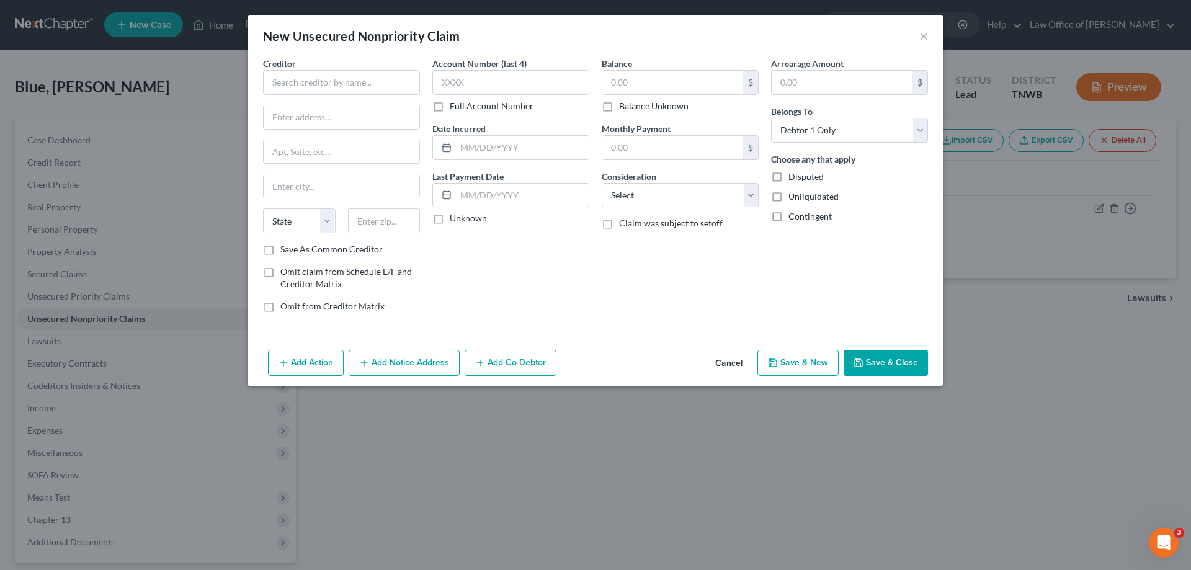
click at [732, 367] on button "Cancel" at bounding box center [728, 363] width 47 height 25
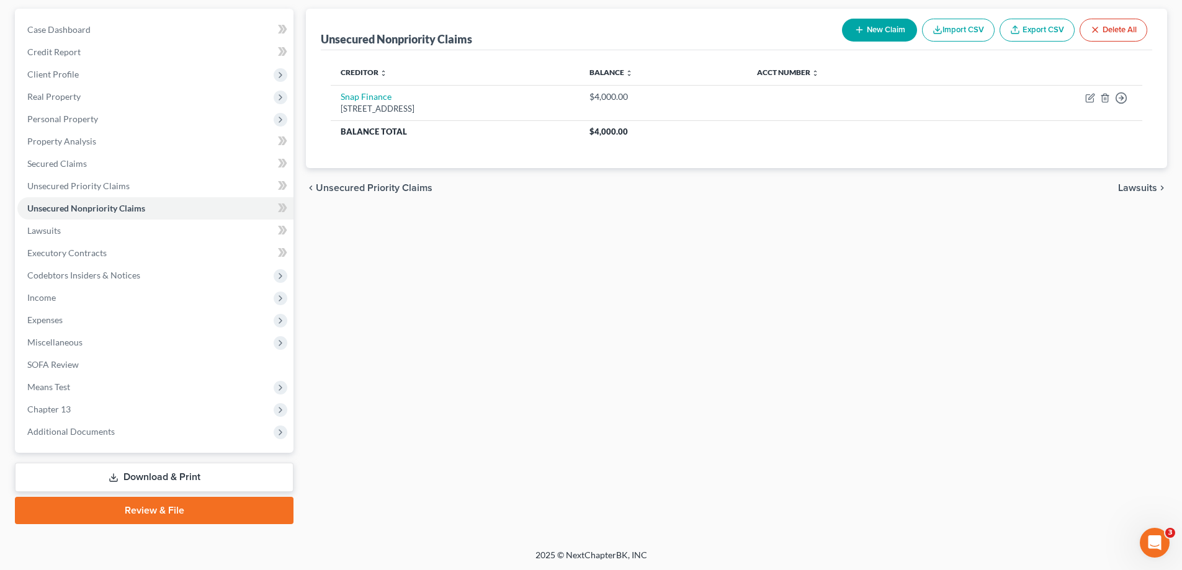
scroll to position [112, 0]
click at [140, 474] on link "Download & Print" at bounding box center [154, 476] width 279 height 29
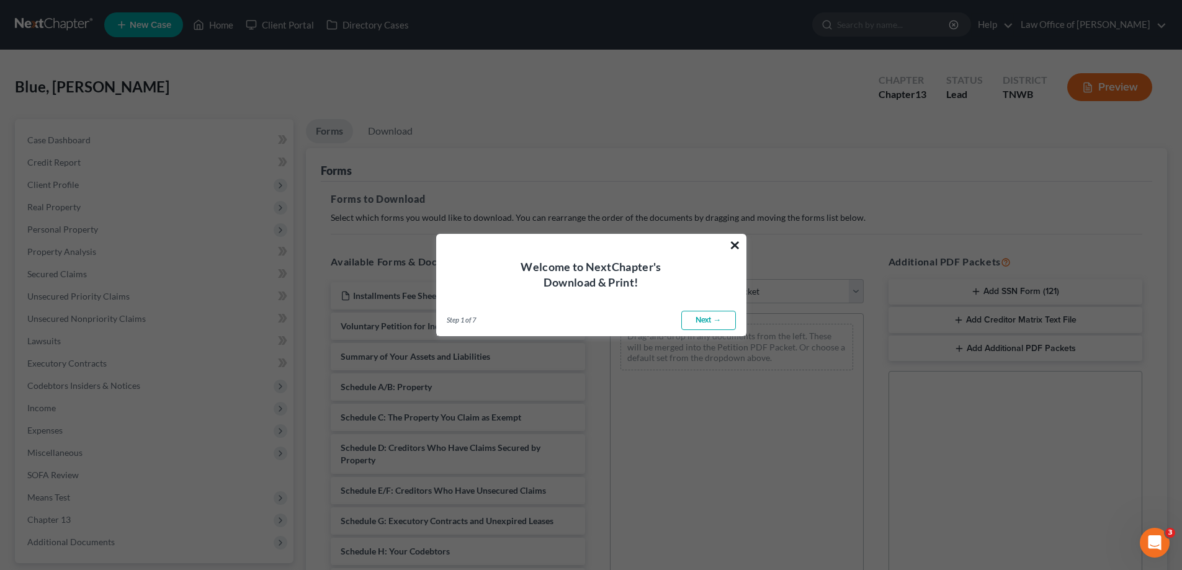
click at [734, 247] on button "×" at bounding box center [735, 245] width 12 height 20
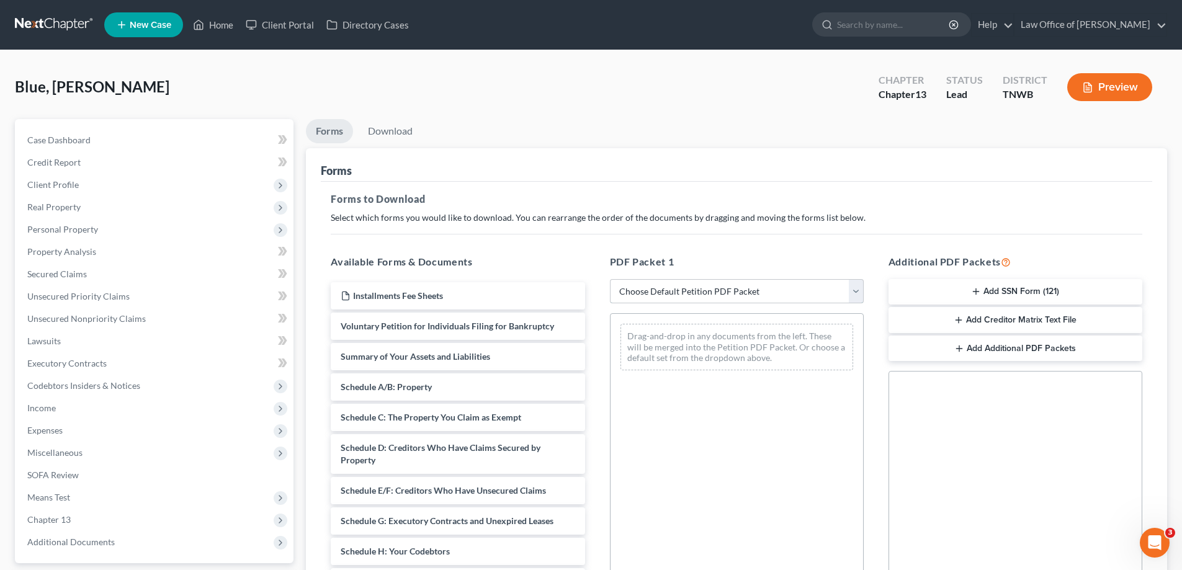
click at [854, 297] on select "Choose Default Petition PDF Packet Complete Bankruptcy Petition (all forms and …" at bounding box center [737, 291] width 254 height 25
click at [610, 279] on select "Choose Default Petition PDF Packet Complete Bankruptcy Petition (all forms and …" at bounding box center [737, 291] width 254 height 25
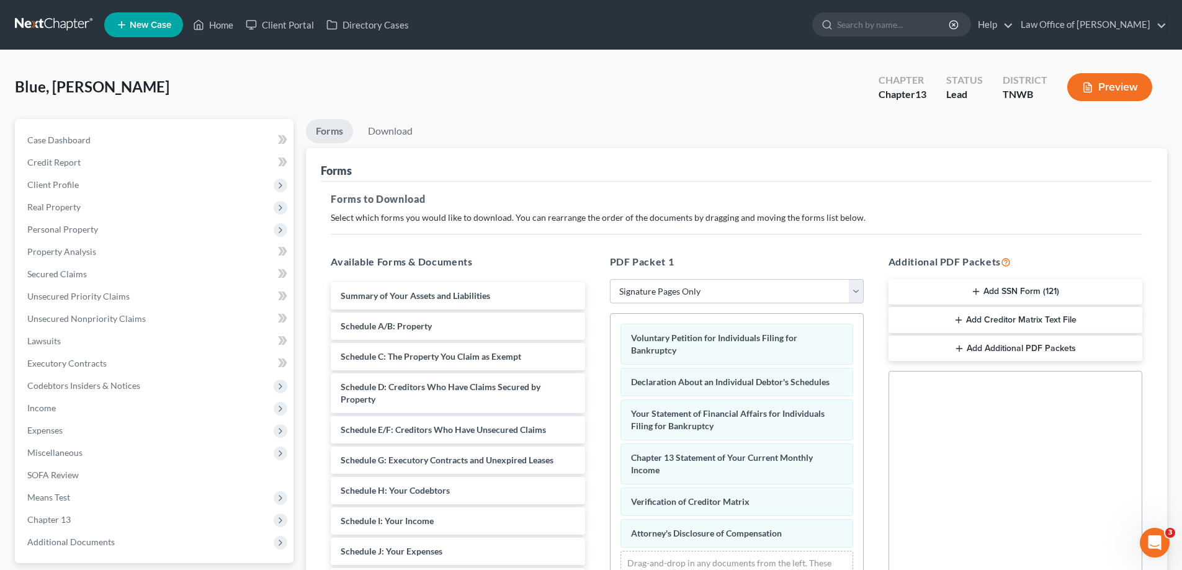
click at [1045, 294] on button "Add SSN Form (121)" at bounding box center [1015, 292] width 254 height 26
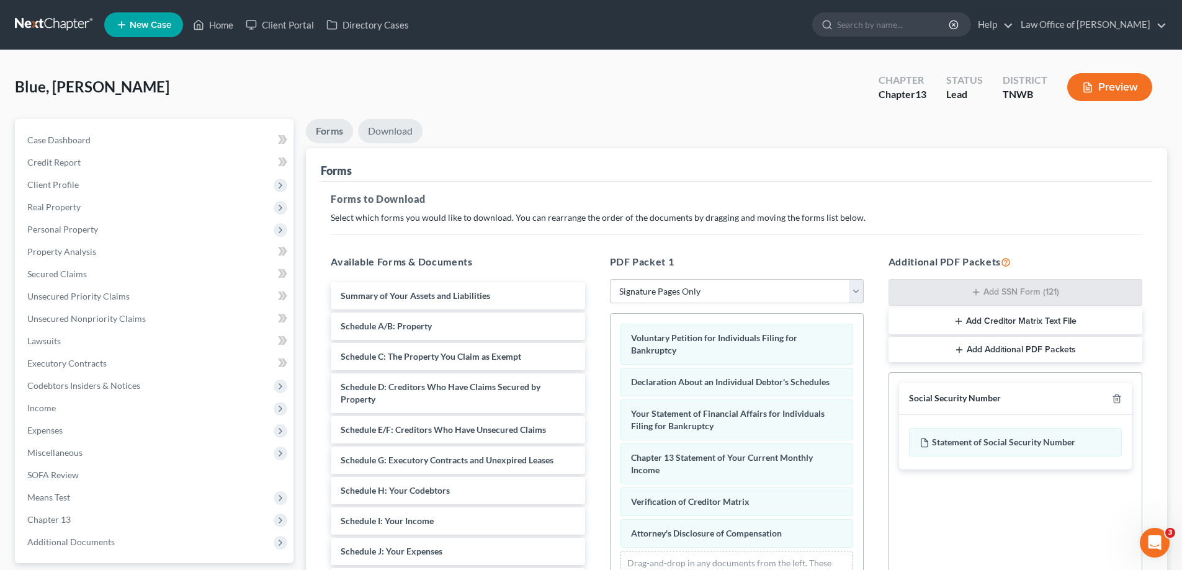
click at [399, 132] on link "Download" at bounding box center [390, 131] width 65 height 24
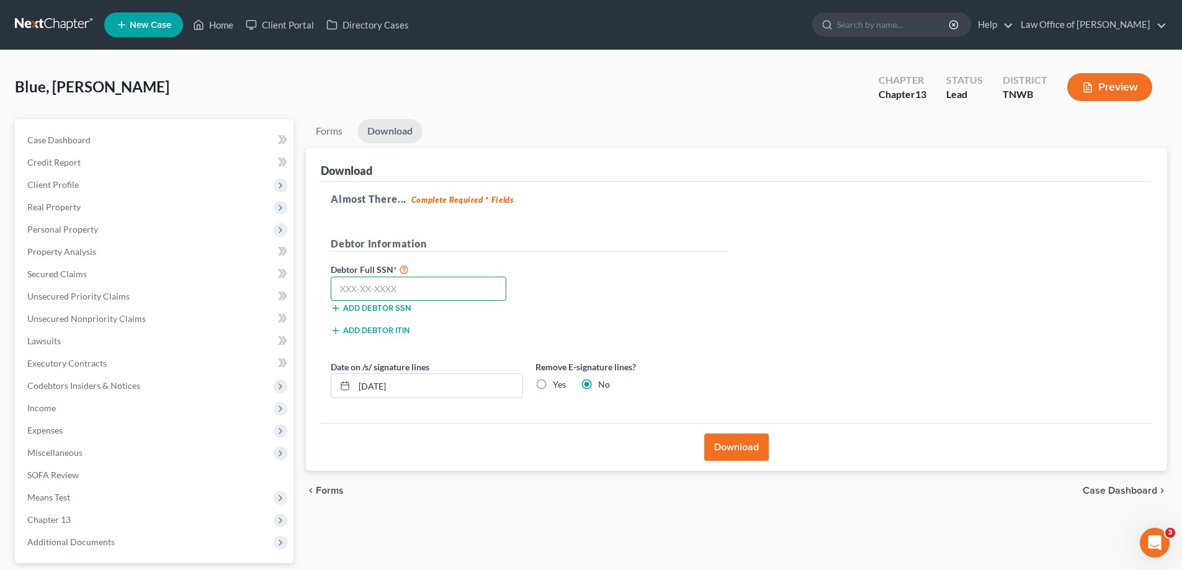
click at [426, 287] on input "text" at bounding box center [419, 289] width 176 height 25
click at [740, 445] on button "Download" at bounding box center [736, 447] width 65 height 27
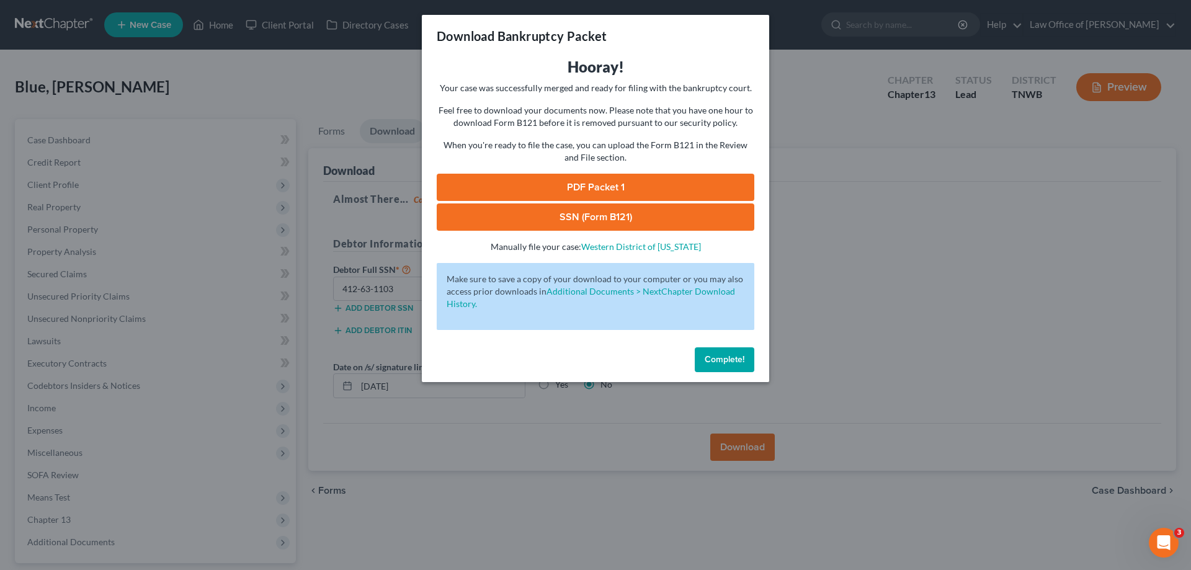
click at [664, 213] on link "SSN (Form B121)" at bounding box center [596, 216] width 318 height 27
click at [570, 176] on link "PDF Packet 1" at bounding box center [596, 187] width 318 height 27
click at [720, 360] on span "Complete!" at bounding box center [725, 359] width 40 height 11
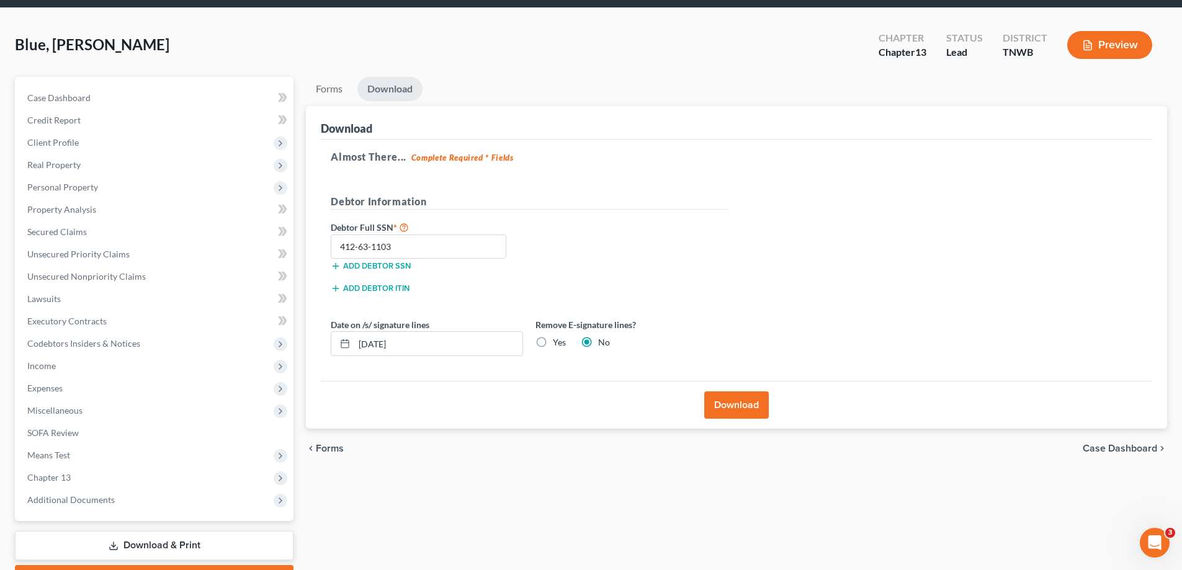
scroll to position [112, 0]
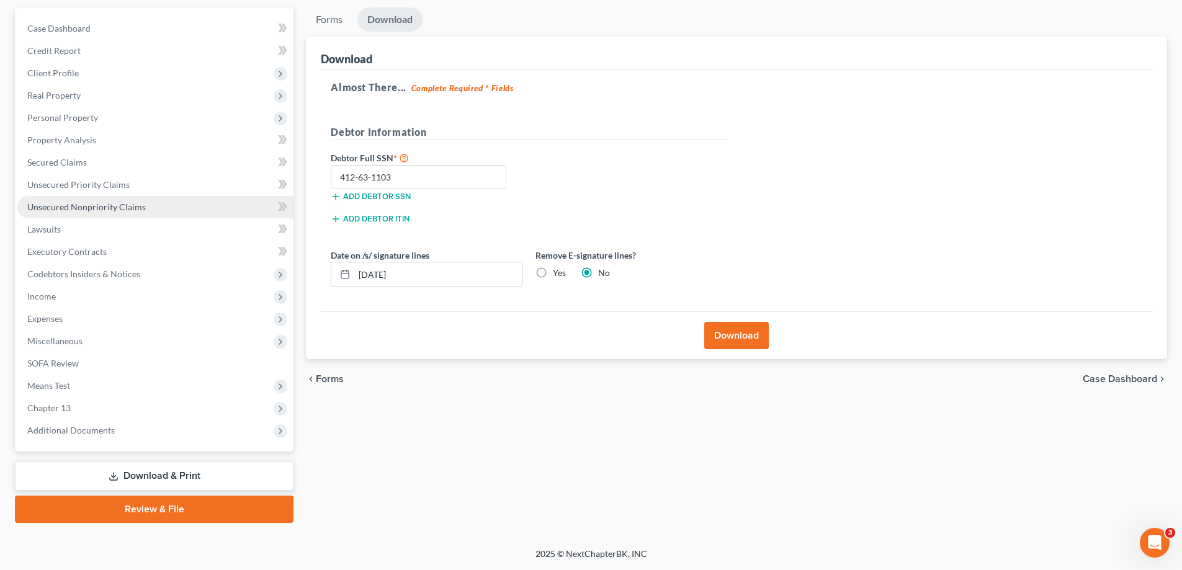
click at [109, 207] on span "Unsecured Nonpriority Claims" at bounding box center [86, 207] width 118 height 11
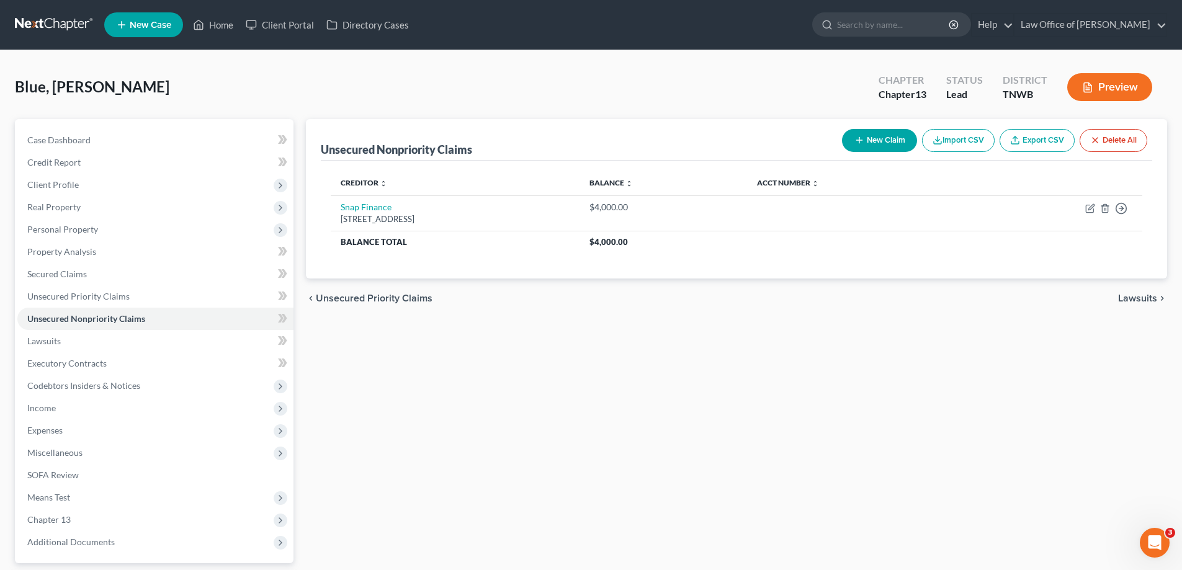
click at [878, 139] on button "New Claim" at bounding box center [879, 140] width 75 height 23
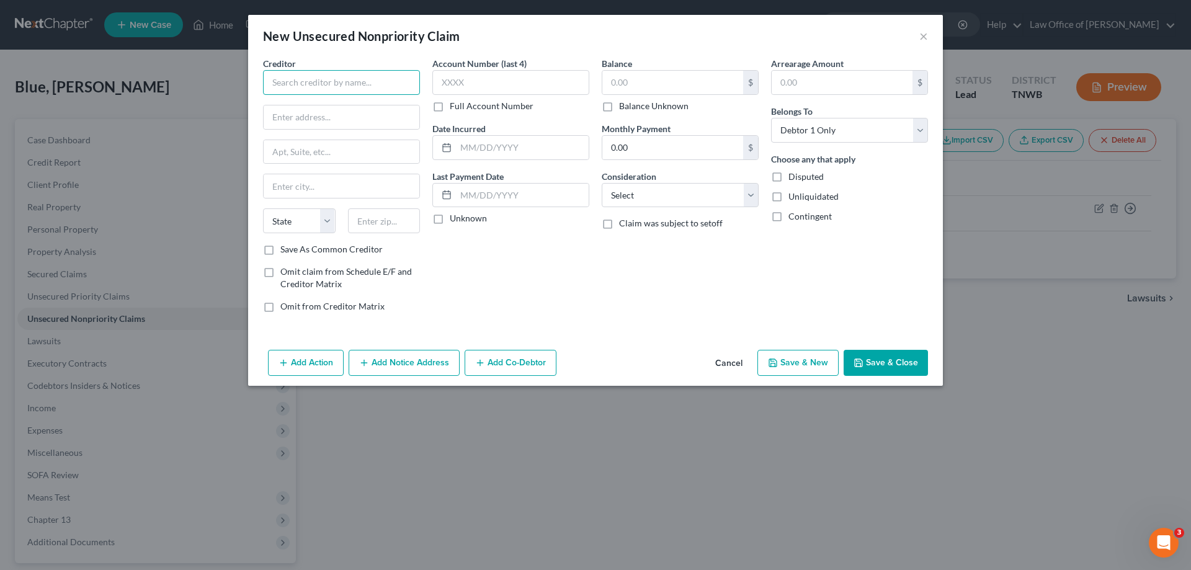
click at [332, 90] on input "text" at bounding box center [341, 82] width 157 height 25
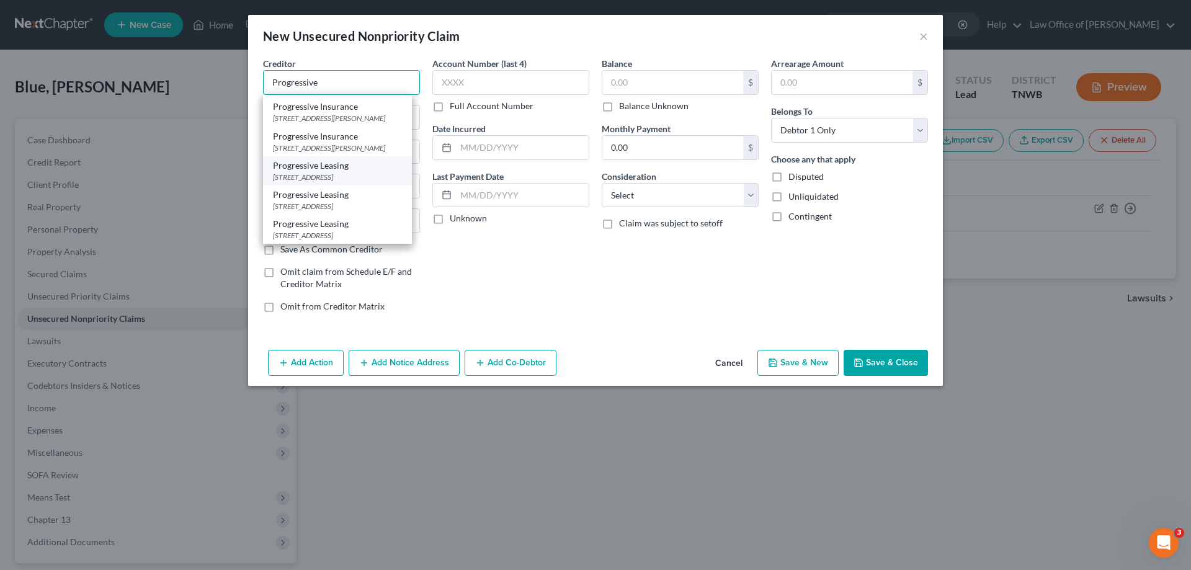
scroll to position [186, 0]
click at [336, 177] on div "PO Box 413110, Salt Lake City, UT 84141-0000" at bounding box center [337, 177] width 129 height 11
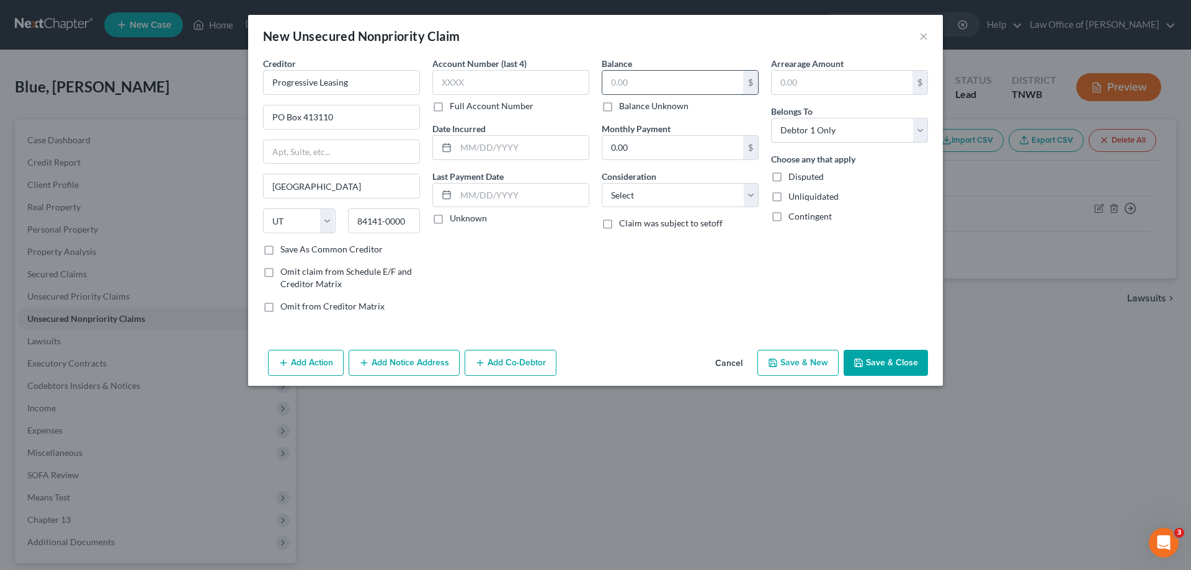
drag, startPoint x: 661, startPoint y: 84, endPoint x: 664, endPoint y: 76, distance: 9.4
click at [661, 82] on input "text" at bounding box center [672, 83] width 141 height 24
click at [813, 364] on button "Save & New" at bounding box center [797, 363] width 81 height 26
click at [340, 90] on input "text" at bounding box center [341, 82] width 157 height 25
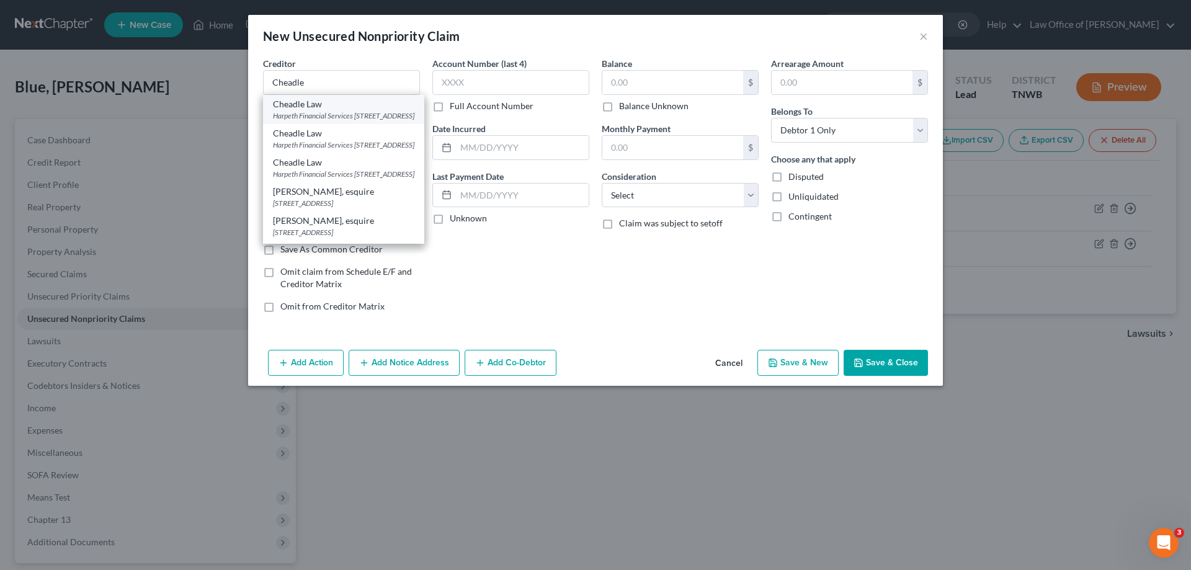
click at [343, 114] on div "Harpeth Financial Services 2404 Crestmoor Rd., Nashville, TN 37215-0000" at bounding box center [343, 115] width 141 height 11
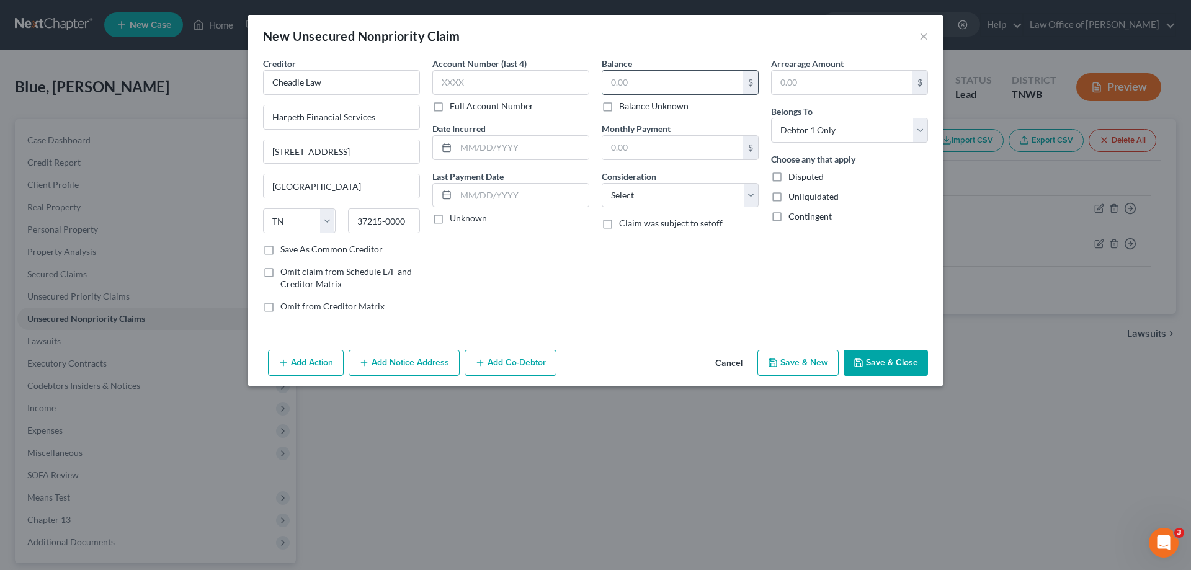
click at [674, 83] on input "text" at bounding box center [672, 83] width 141 height 24
click at [813, 364] on button "Save & New" at bounding box center [797, 363] width 81 height 26
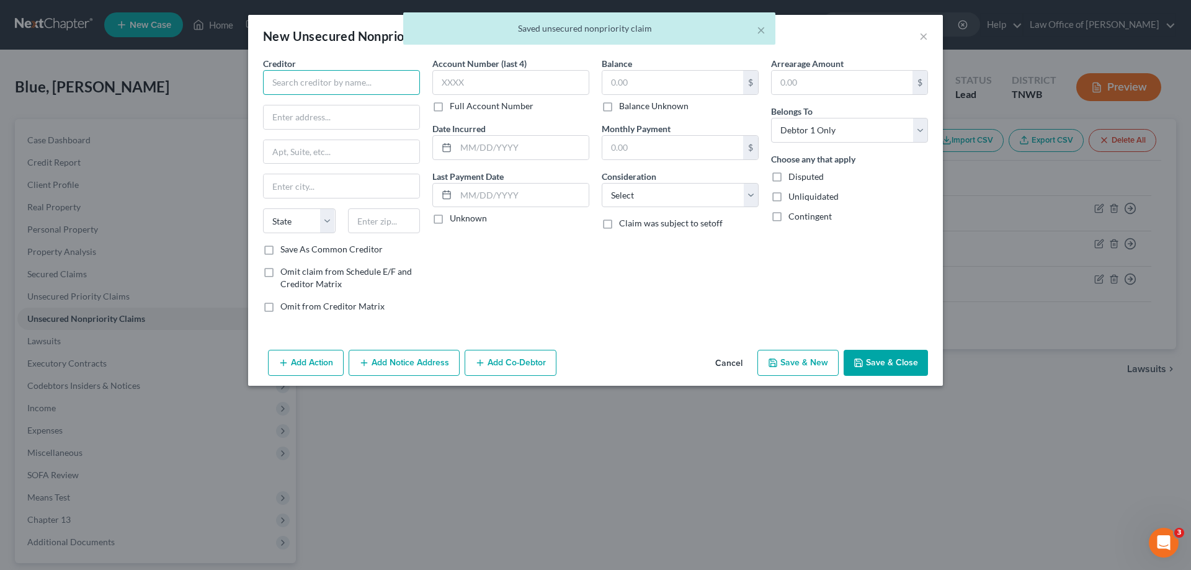
click at [293, 82] on input "text" at bounding box center [341, 82] width 157 height 25
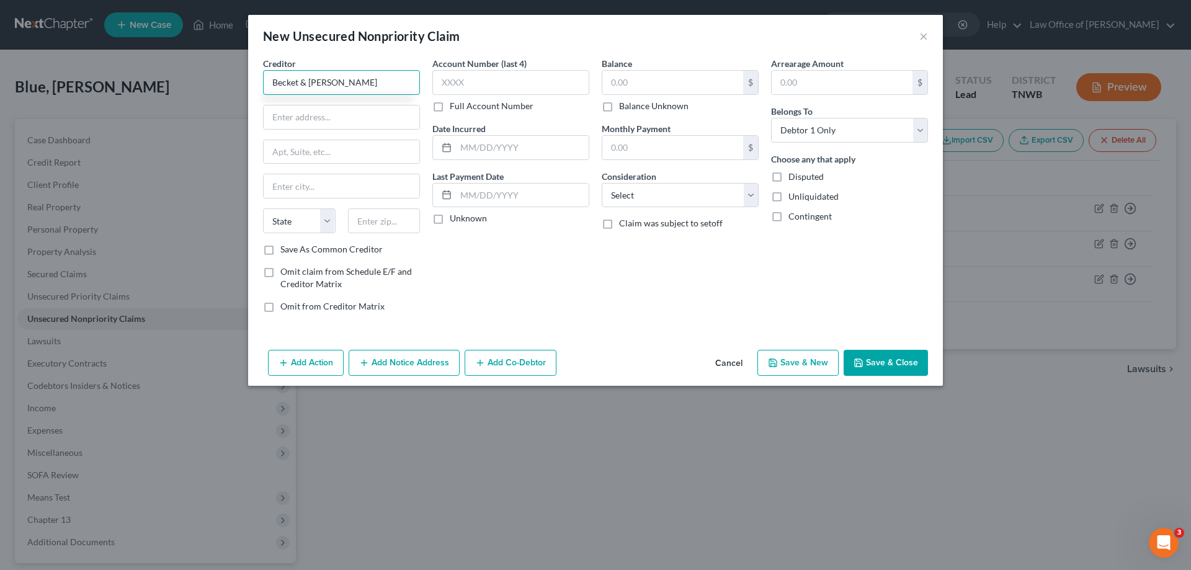
click at [339, 86] on input "Becket & Lee" at bounding box center [341, 82] width 157 height 25
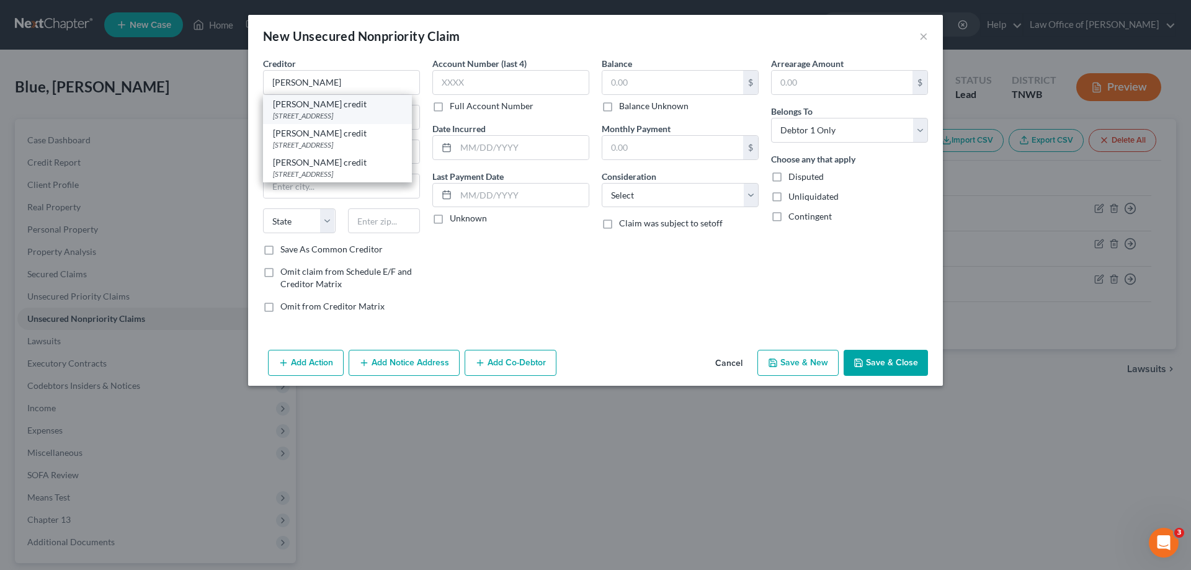
click at [324, 112] on div "PO box 2358, Beaumont, TX 77704-0000" at bounding box center [337, 115] width 129 height 11
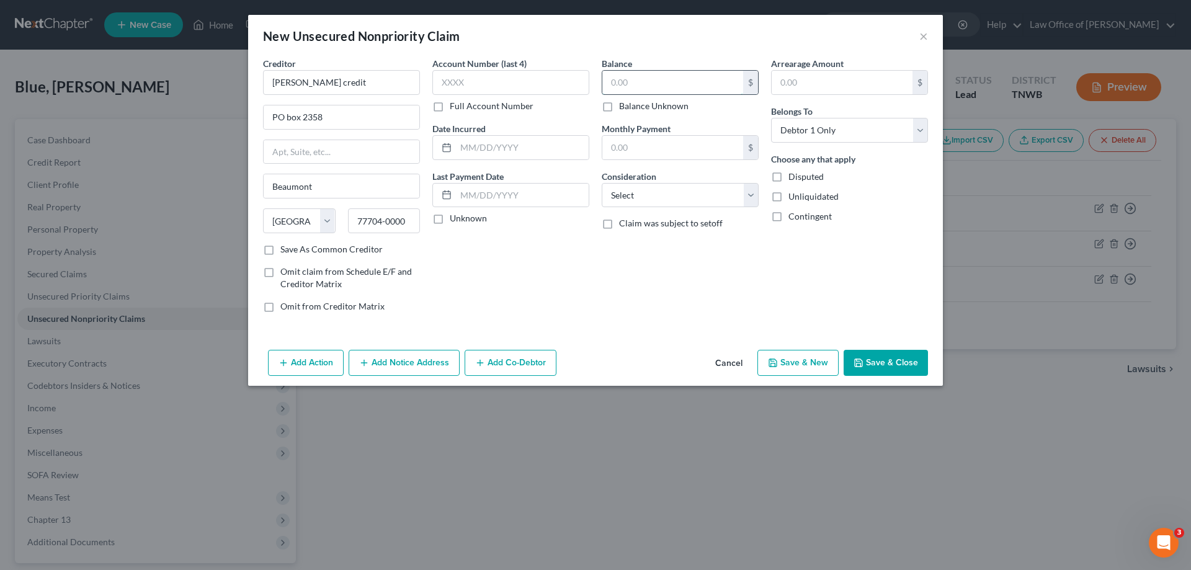
click at [705, 79] on input "text" at bounding box center [672, 83] width 141 height 24
click at [820, 366] on button "Save & New" at bounding box center [797, 363] width 81 height 26
click at [301, 83] on input "text" at bounding box center [341, 82] width 157 height 25
click at [803, 87] on input "text" at bounding box center [842, 83] width 141 height 24
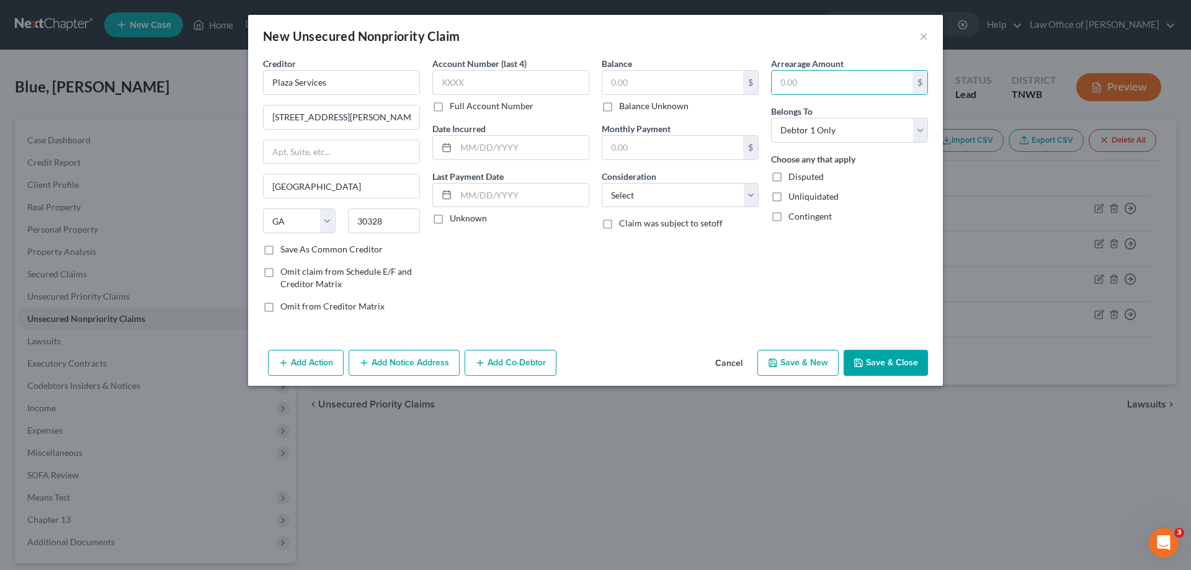
click at [663, 69] on div "Balance $ Balance Unknown Balance Undetermined $ Balance Unknown" at bounding box center [680, 84] width 157 height 55
click at [666, 81] on input "text" at bounding box center [672, 83] width 141 height 24
click at [795, 358] on button "Save & New" at bounding box center [797, 363] width 81 height 26
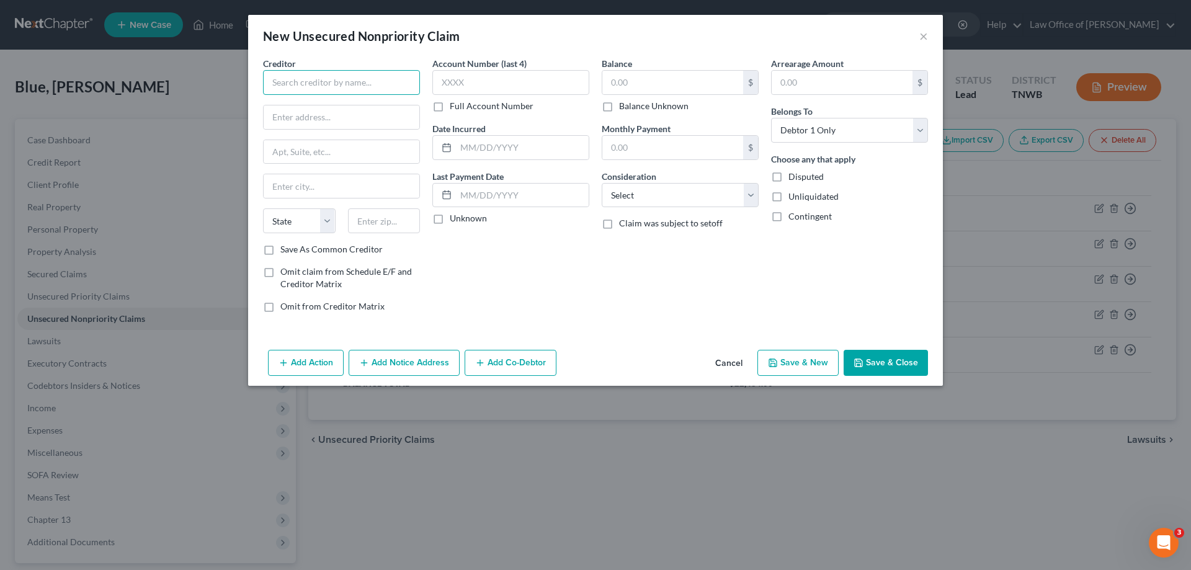
click at [301, 78] on input "text" at bounding box center [341, 82] width 157 height 25
click at [638, 78] on input "text" at bounding box center [672, 83] width 141 height 24
click at [788, 352] on button "Save & New" at bounding box center [797, 363] width 81 height 26
click at [303, 84] on input "text" at bounding box center [341, 82] width 157 height 25
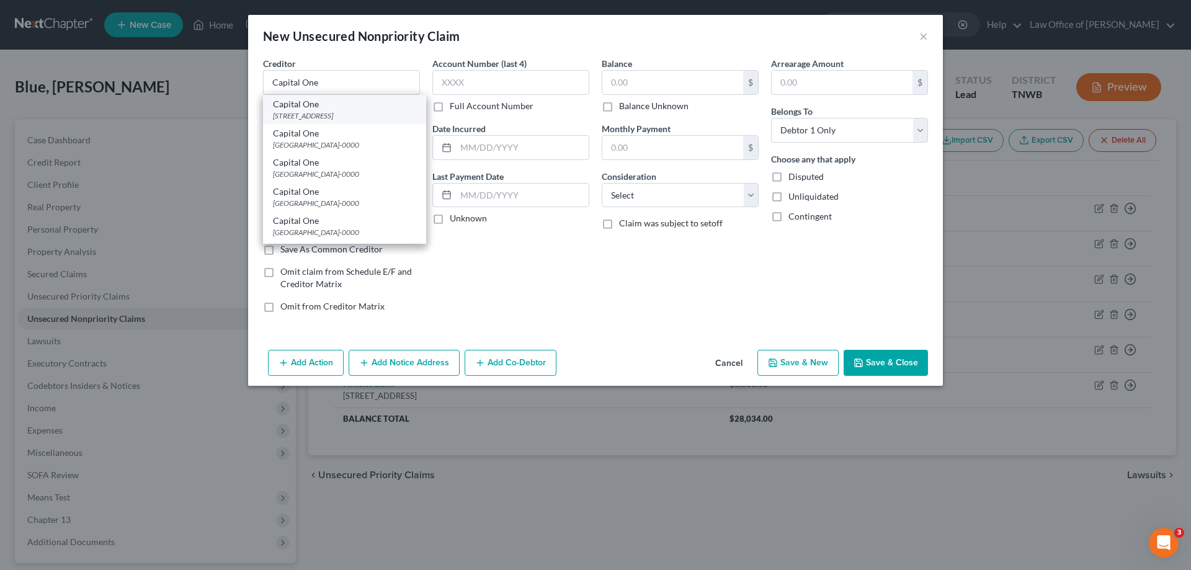
click at [315, 115] on div "PO Box 30285, Salt Lake City, UT 84130-0285" at bounding box center [344, 115] width 143 height 11
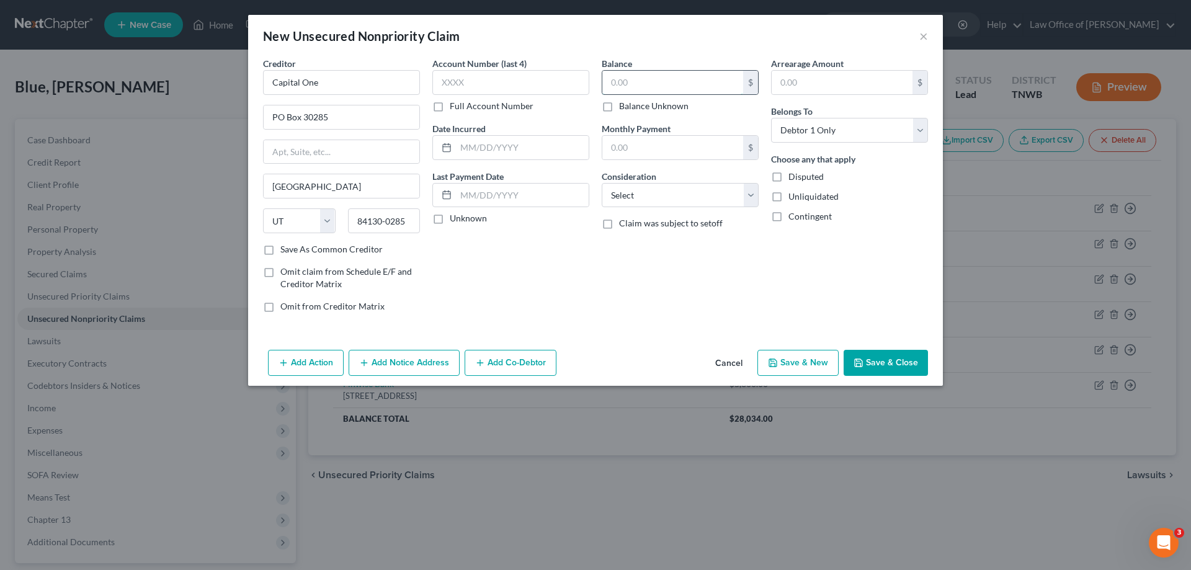
click at [632, 87] on input "text" at bounding box center [672, 83] width 141 height 24
click at [632, 86] on input "text" at bounding box center [672, 83] width 141 height 24
click at [803, 367] on button "Save & New" at bounding box center [797, 363] width 81 height 26
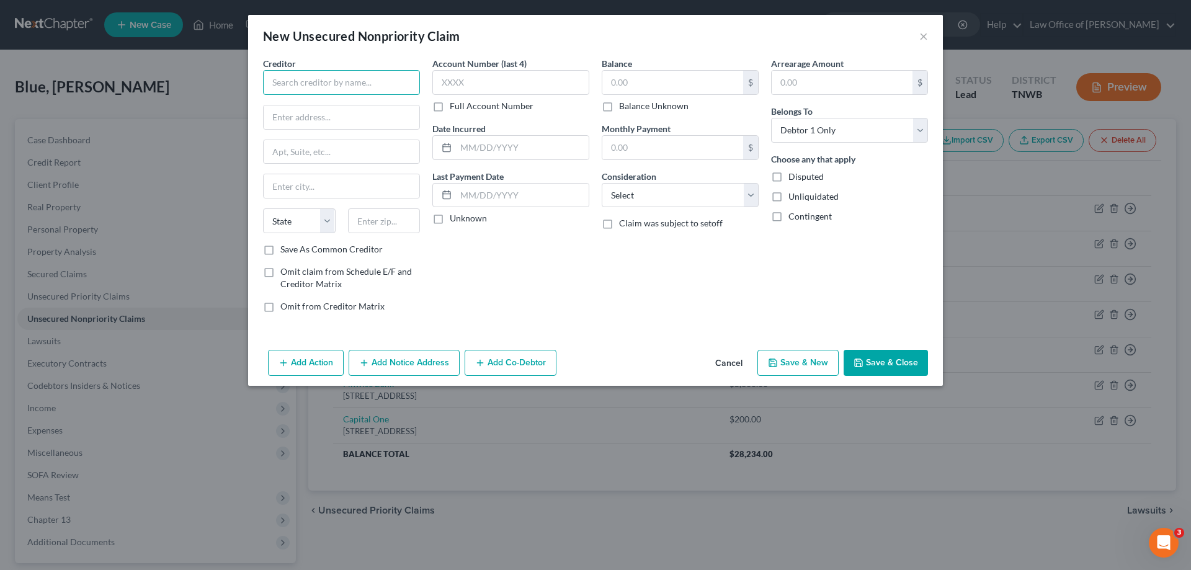
click at [306, 84] on input "text" at bounding box center [341, 82] width 157 height 25
click at [321, 109] on input "text" at bounding box center [342, 117] width 156 height 24
click at [622, 74] on input "text" at bounding box center [672, 83] width 141 height 24
click at [795, 358] on button "Save & New" at bounding box center [797, 363] width 81 height 26
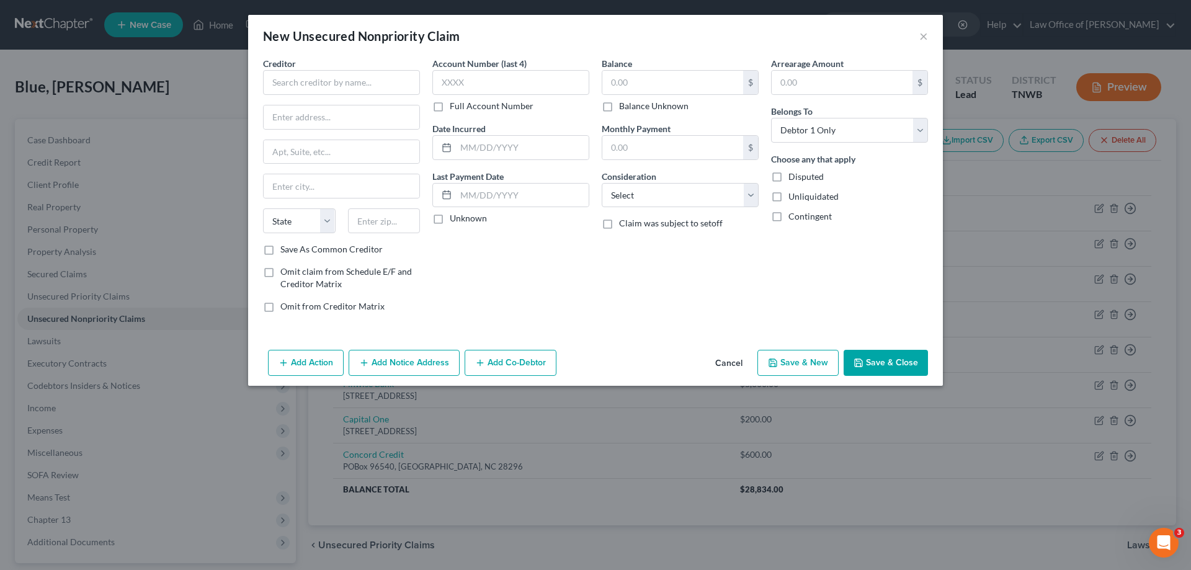
click at [733, 365] on button "Cancel" at bounding box center [728, 363] width 47 height 25
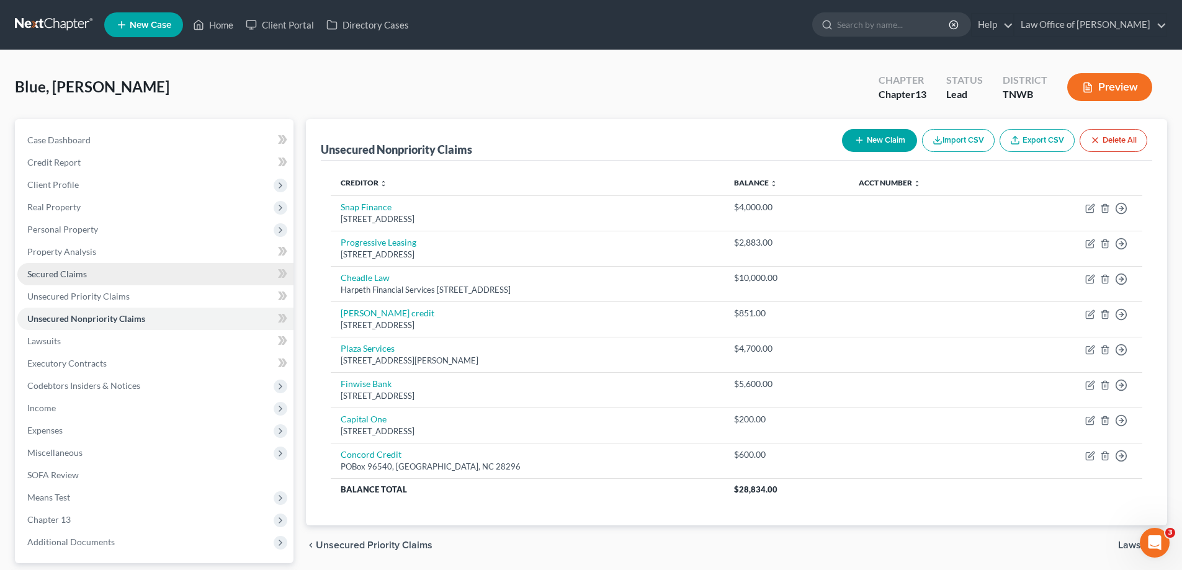
click at [84, 275] on span "Secured Claims" at bounding box center [57, 274] width 60 height 11
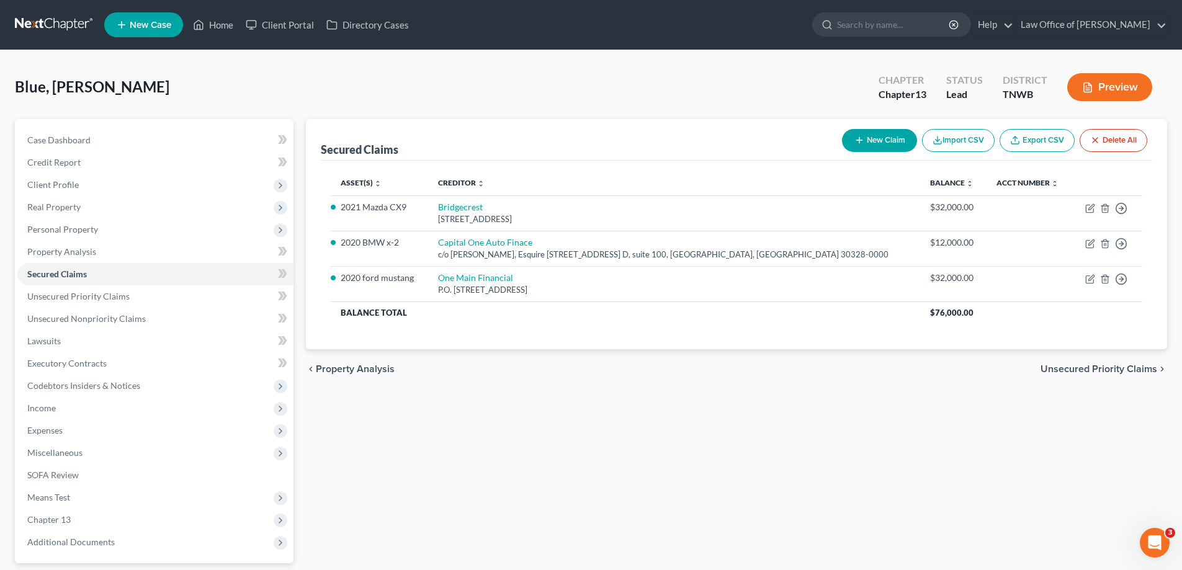
click at [877, 140] on button "New Claim" at bounding box center [879, 140] width 75 height 23
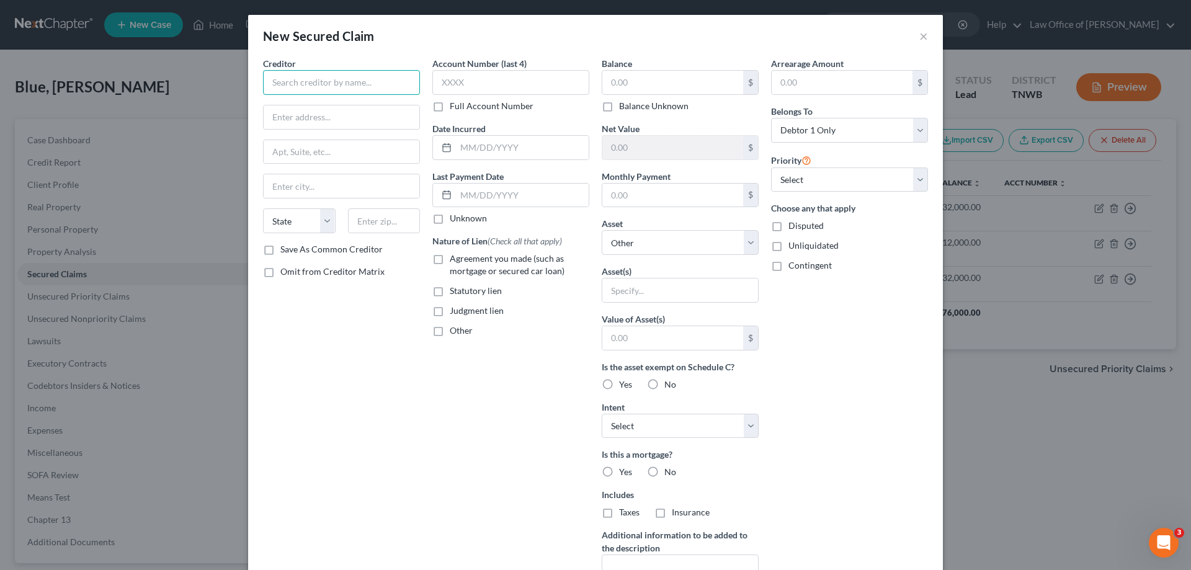
click at [396, 84] on input "text" at bounding box center [341, 82] width 157 height 25
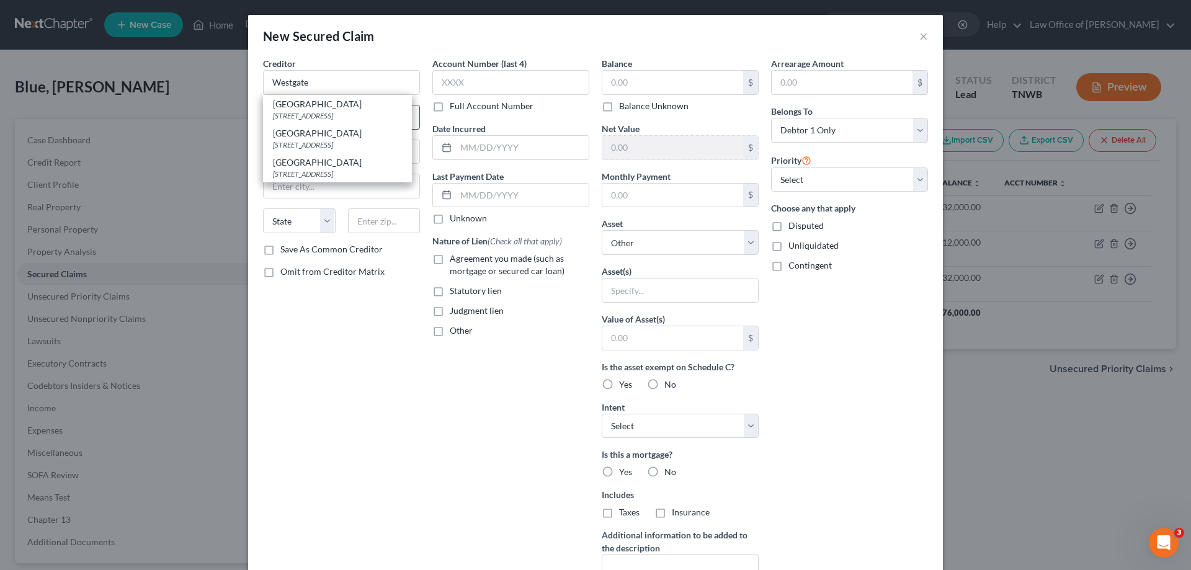
click at [319, 115] on div "2801 Old Winter Garden Road, Ocoee, FL 34761-0000" at bounding box center [337, 115] width 129 height 11
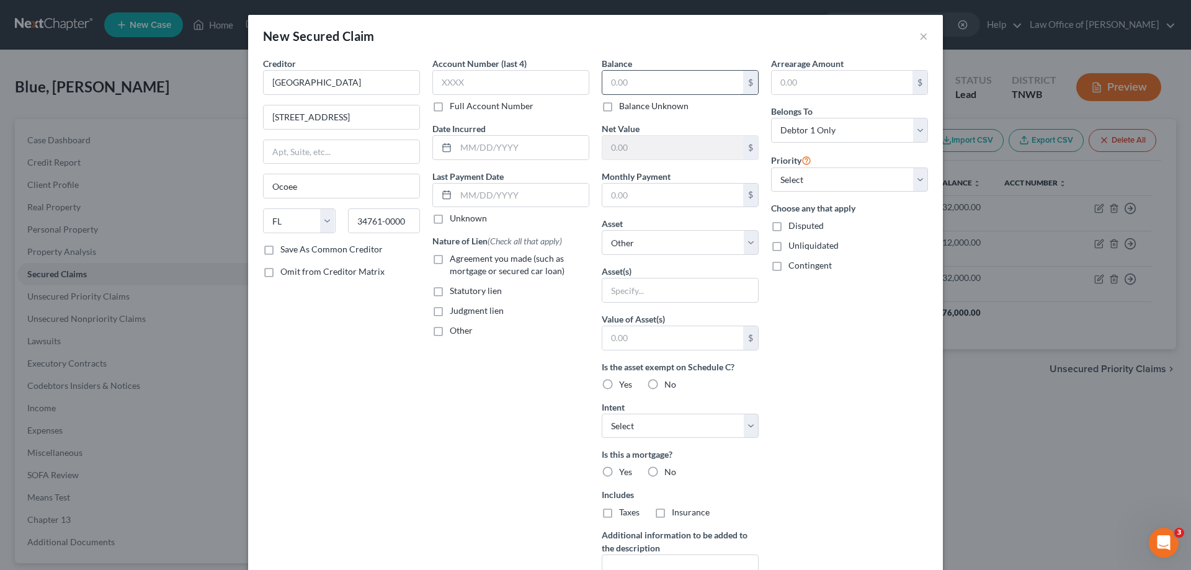
click at [634, 76] on input "text" at bounding box center [672, 83] width 141 height 24
click at [664, 386] on label "No" at bounding box center [670, 384] width 12 height 12
click at [669, 386] on input "No" at bounding box center [673, 382] width 8 height 8
click at [746, 429] on select "Select Surrender Redeem Reaffirm Avoid Other" at bounding box center [680, 426] width 157 height 25
click at [602, 414] on select "Select Surrender Redeem Reaffirm Avoid Other" at bounding box center [680, 426] width 157 height 25
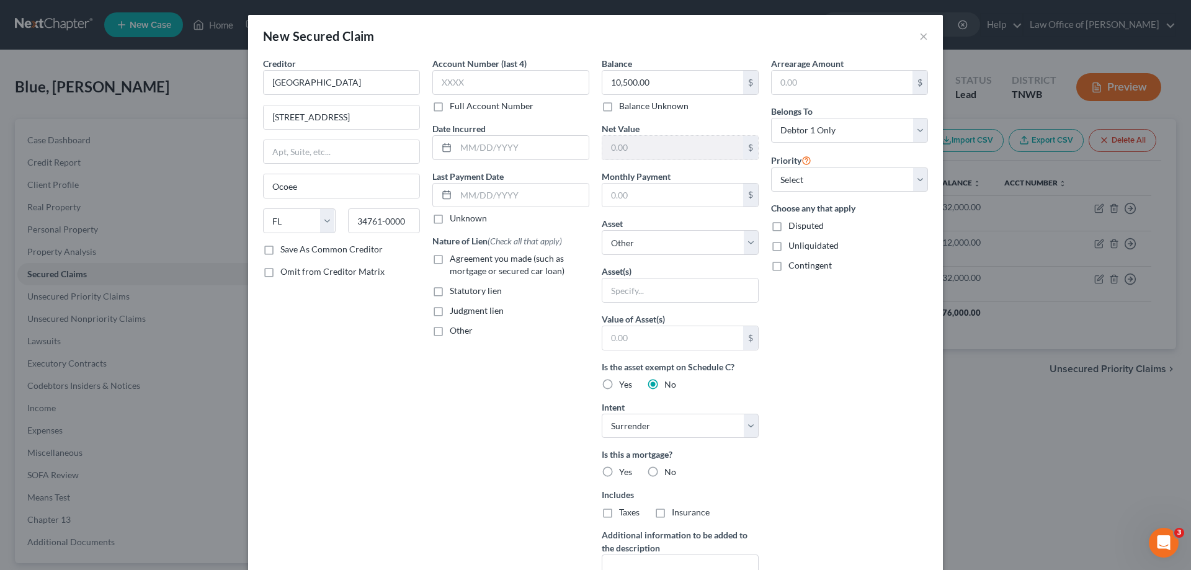
click at [664, 473] on label "No" at bounding box center [670, 472] width 12 height 12
click at [669, 473] on input "No" at bounding box center [673, 470] width 8 height 8
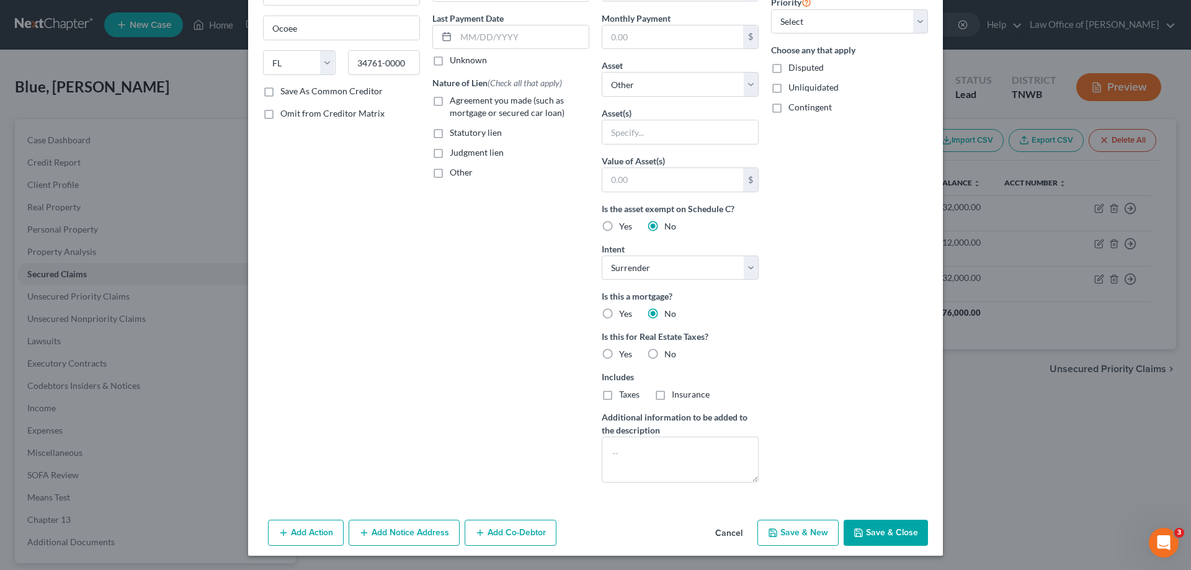
scroll to position [159, 0]
click at [664, 355] on label "No" at bounding box center [670, 353] width 12 height 12
click at [669, 355] on input "No" at bounding box center [673, 351] width 8 height 8
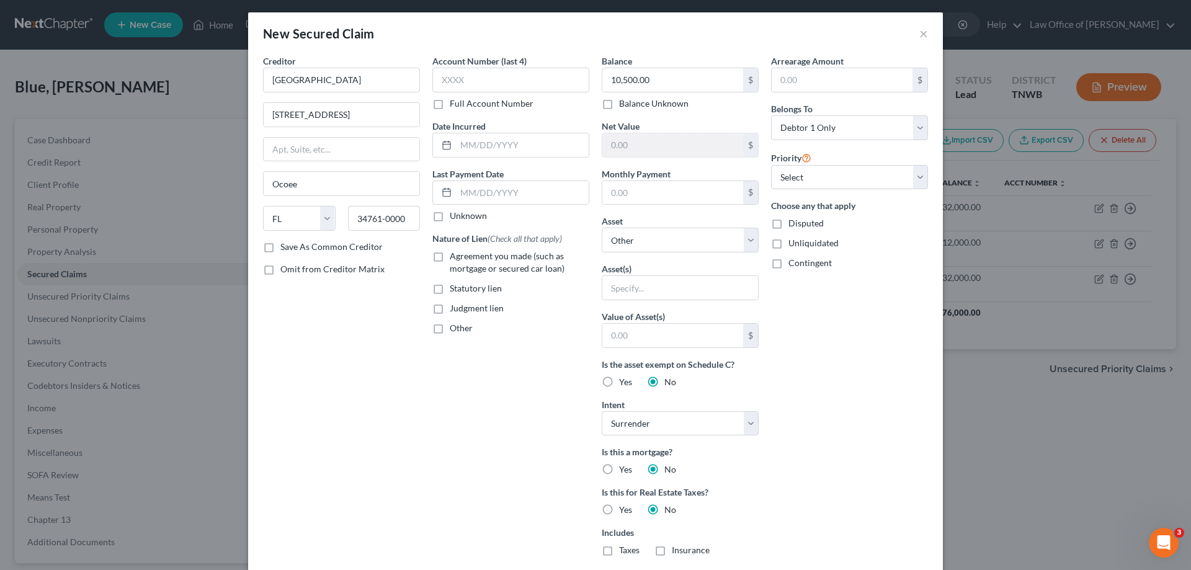
scroll to position [0, 0]
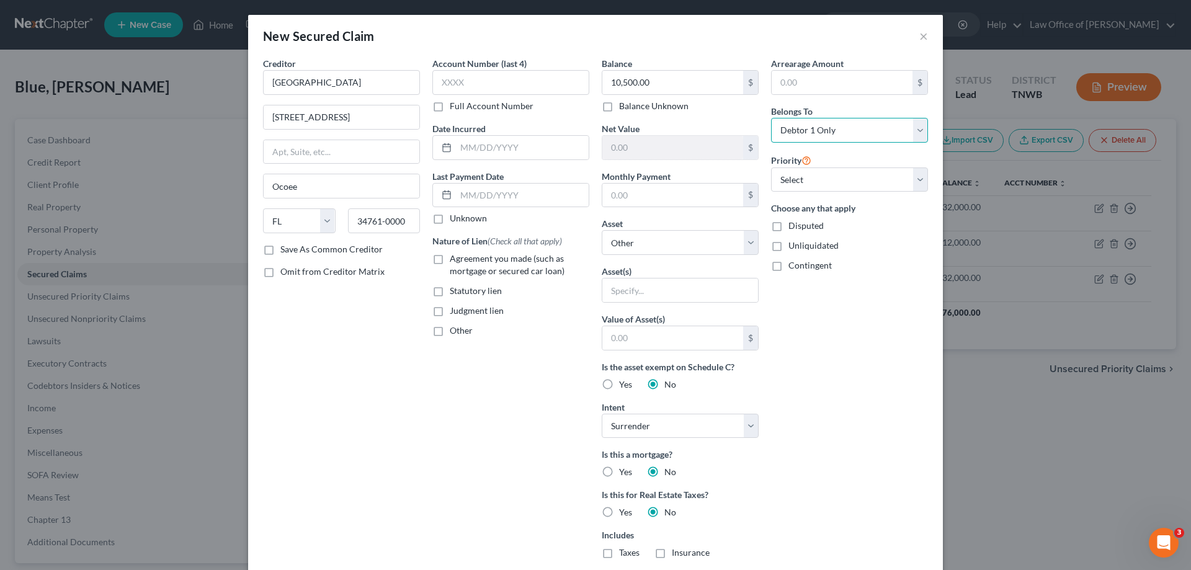
click at [916, 132] on select "Select Debtor 1 Only Debtor 2 Only Debtor 1 And Debtor 2 Only At Least One Of T…" at bounding box center [849, 130] width 157 height 25
click at [771, 118] on select "Select Debtor 1 Only Debtor 2 Only Debtor 1 And Debtor 2 Only At Least One Of T…" at bounding box center [849, 130] width 157 height 25
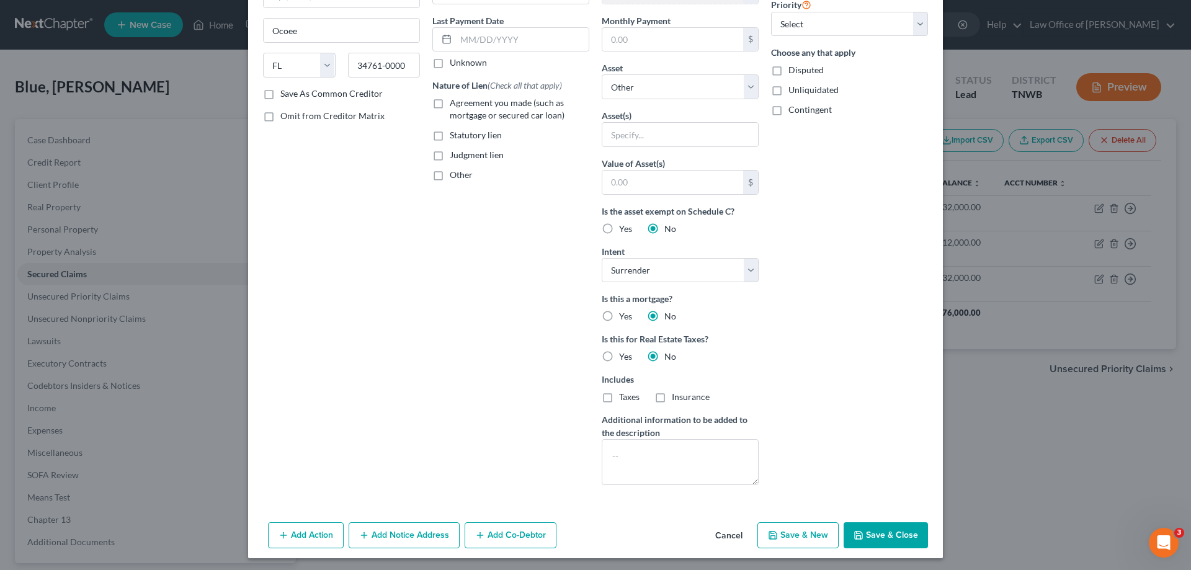
scroll to position [159, 0]
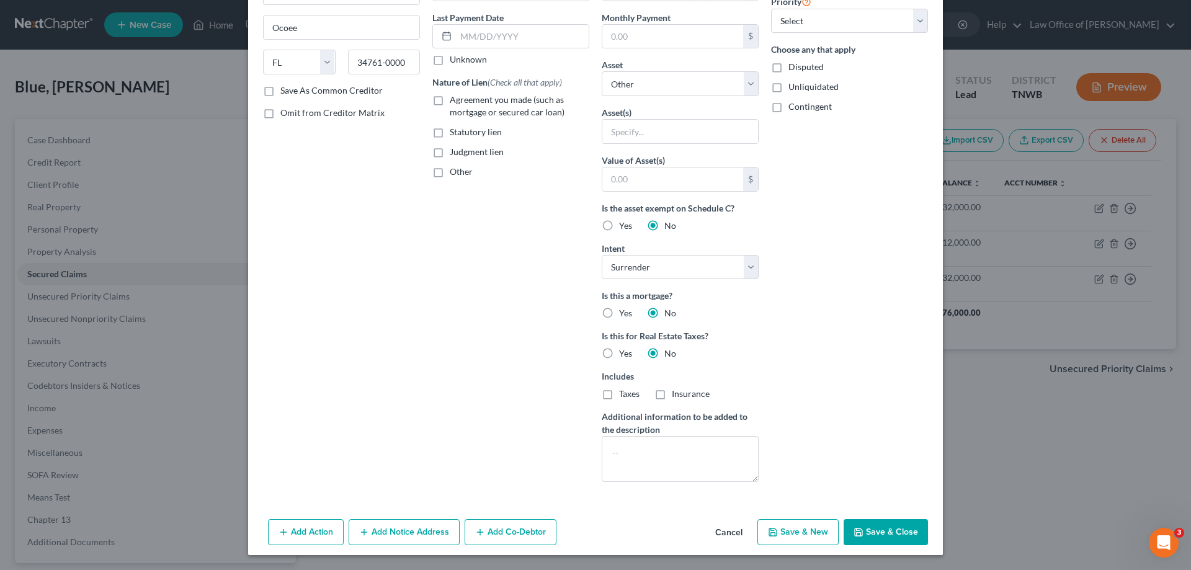
click at [881, 534] on button "Save & Close" at bounding box center [886, 532] width 84 height 26
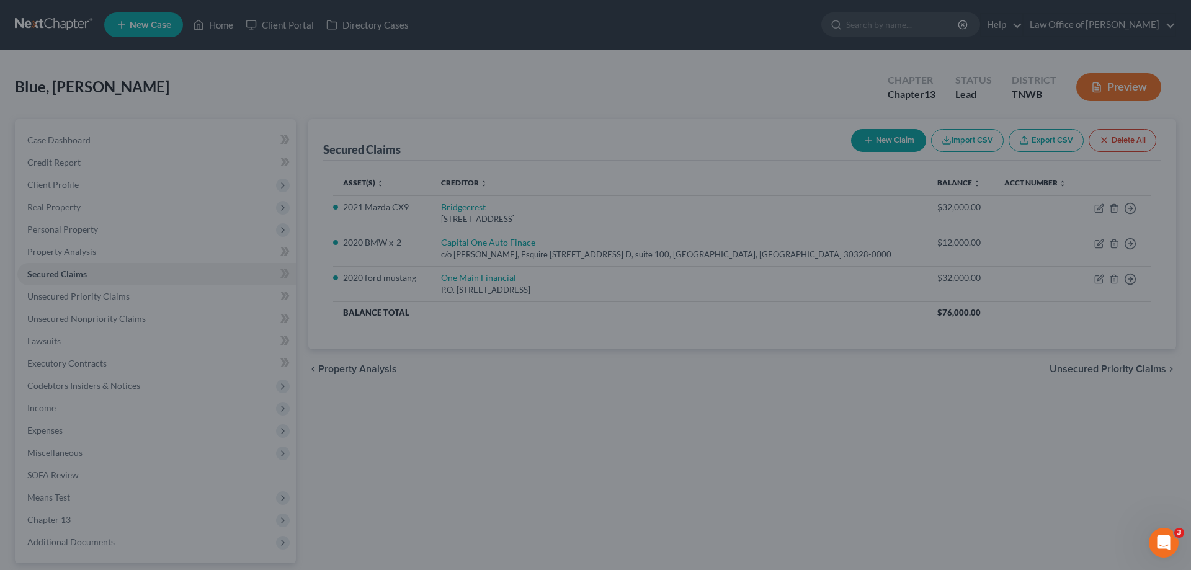
scroll to position [0, 0]
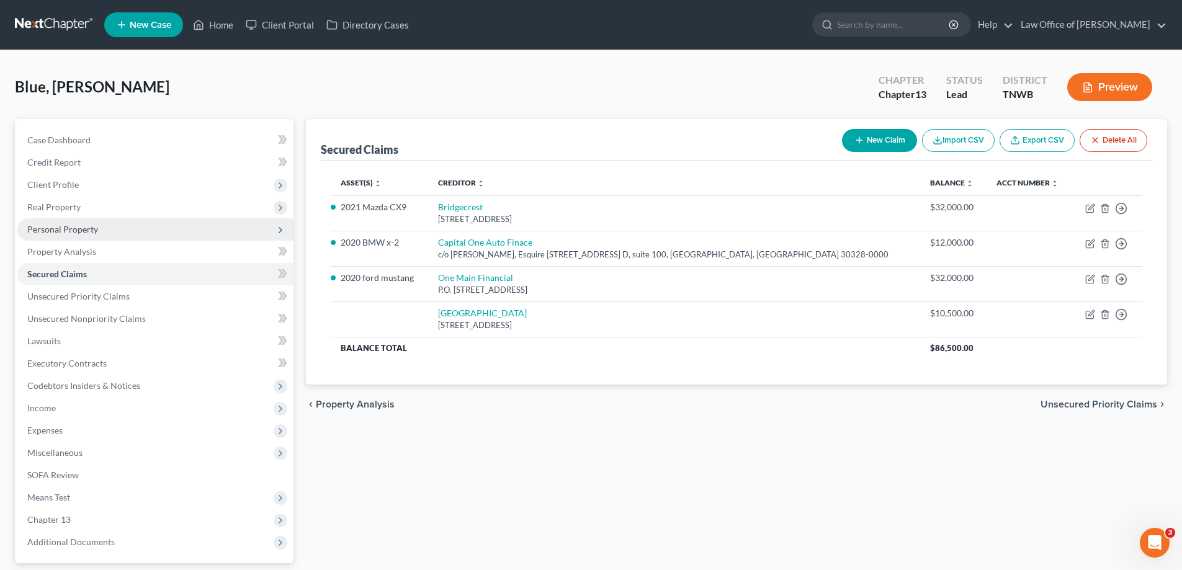
click at [63, 228] on span "Personal Property" at bounding box center [62, 229] width 71 height 11
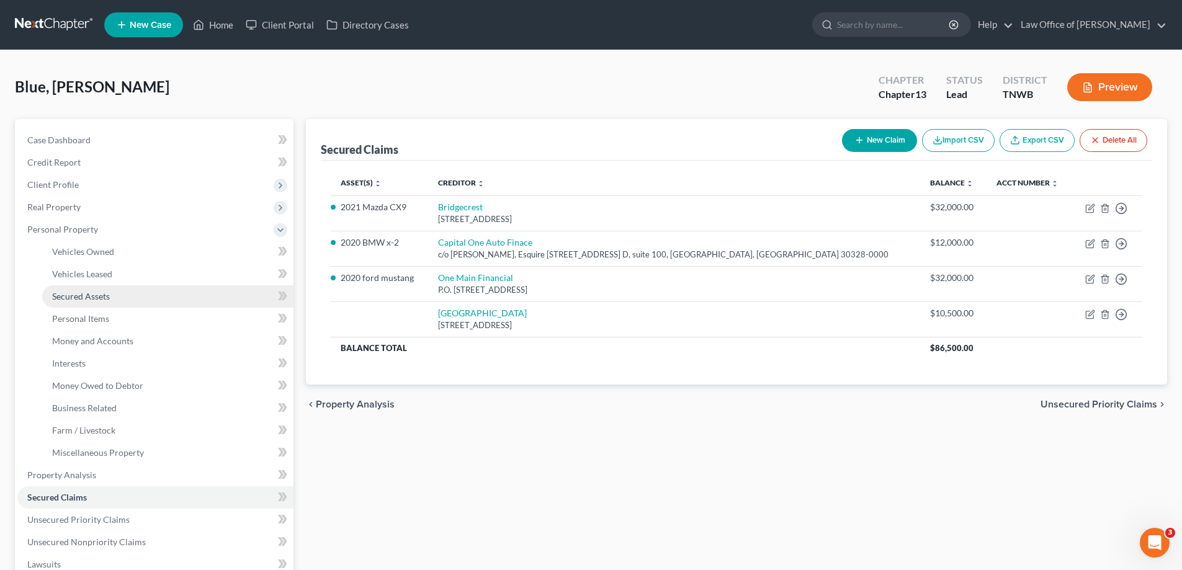
click at [93, 294] on span "Secured Assets" at bounding box center [81, 296] width 58 height 11
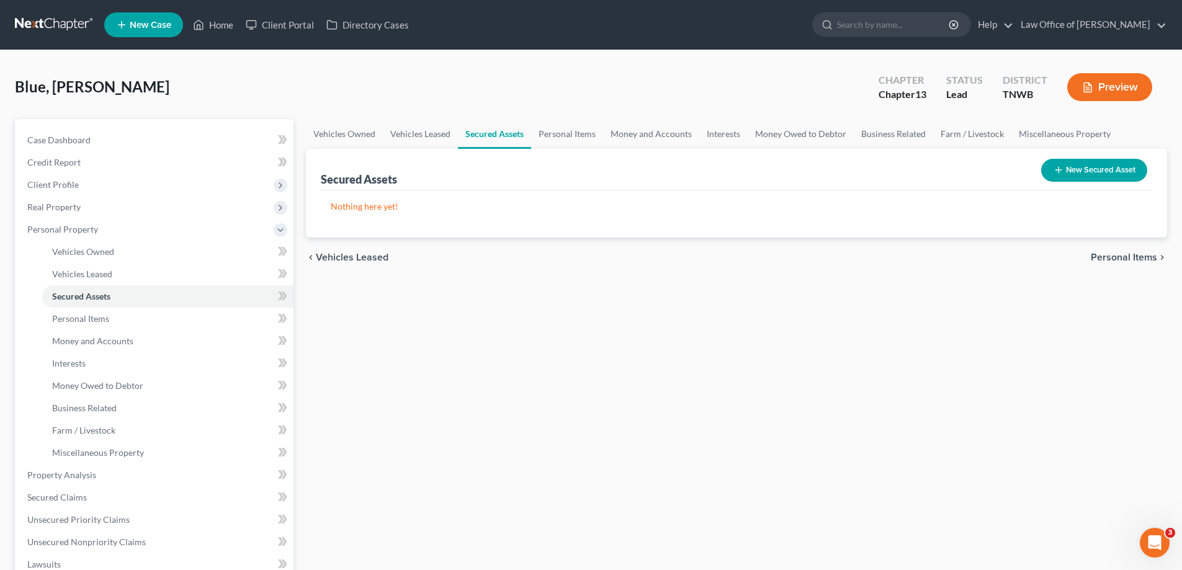
click at [1079, 172] on button "New Secured Asset" at bounding box center [1094, 170] width 106 height 23
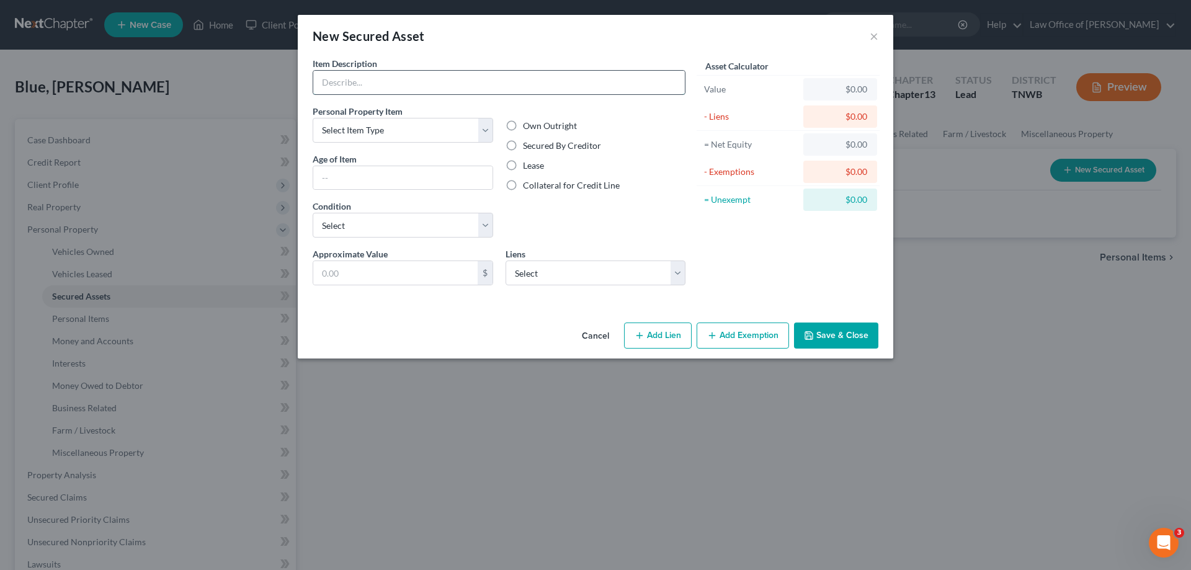
click at [434, 92] on input "text" at bounding box center [499, 83] width 372 height 24
click at [481, 135] on select "Select Item Type Clothing Collectibles Of Value Electronics Firearms Household …" at bounding box center [403, 130] width 181 height 25
click at [313, 118] on select "Select Item Type Clothing Collectibles Of Value Electronics Firearms Household …" at bounding box center [403, 130] width 181 height 25
click at [486, 227] on select "Select Excellent Very Good Good Fair Poor" at bounding box center [403, 225] width 181 height 25
click at [313, 213] on select "Select Excellent Very Good Good Fair Poor" at bounding box center [403, 225] width 181 height 25
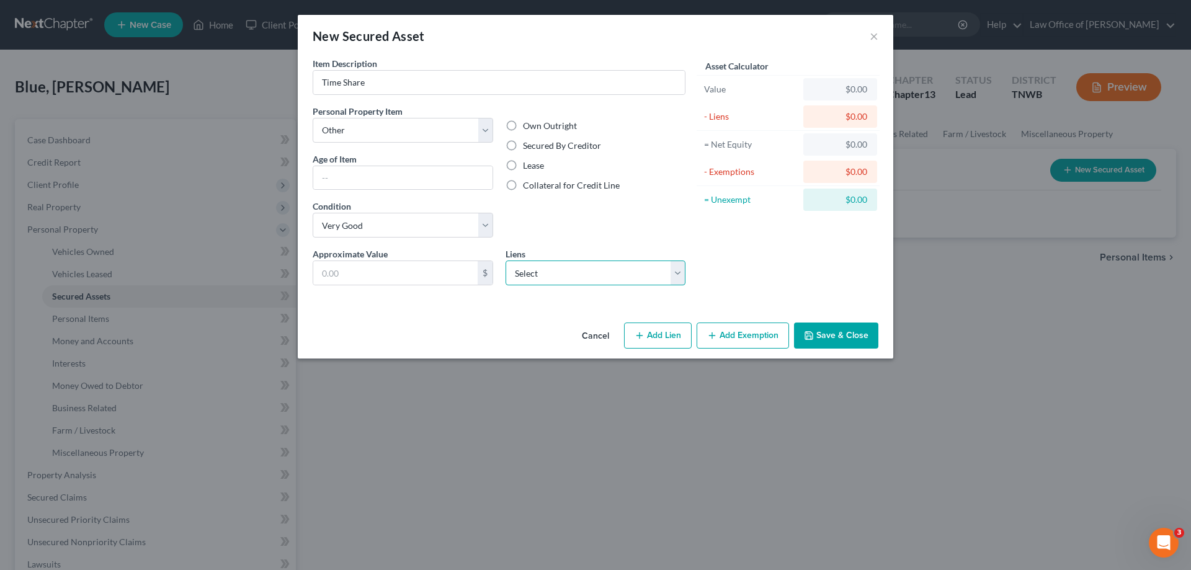
click at [679, 275] on select "Select Westgate Resorts - $10,500.00" at bounding box center [596, 273] width 181 height 25
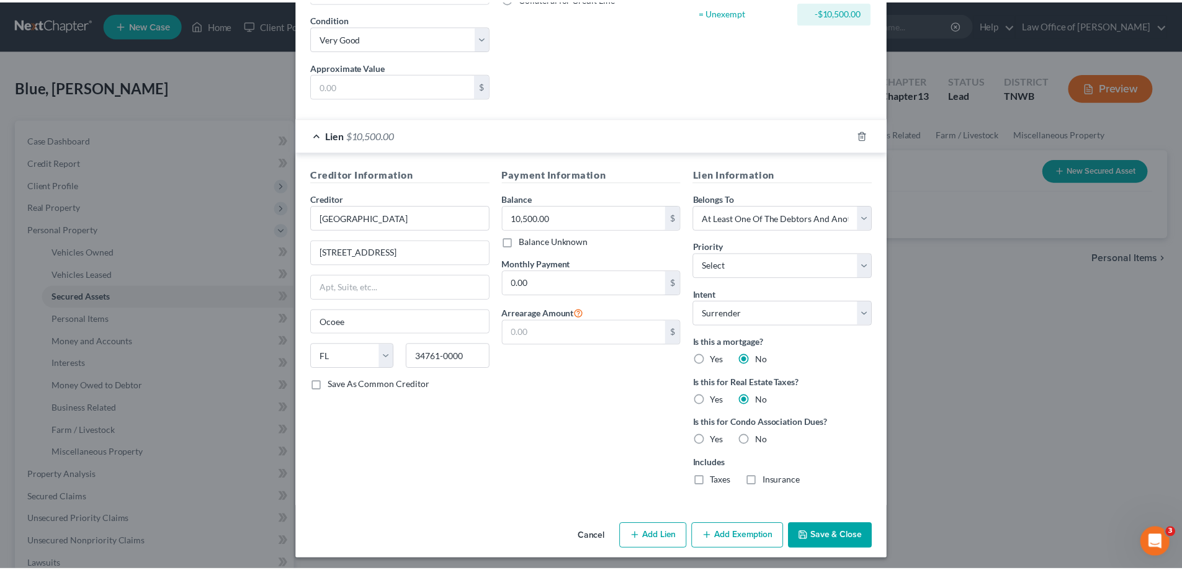
scroll to position [192, 0]
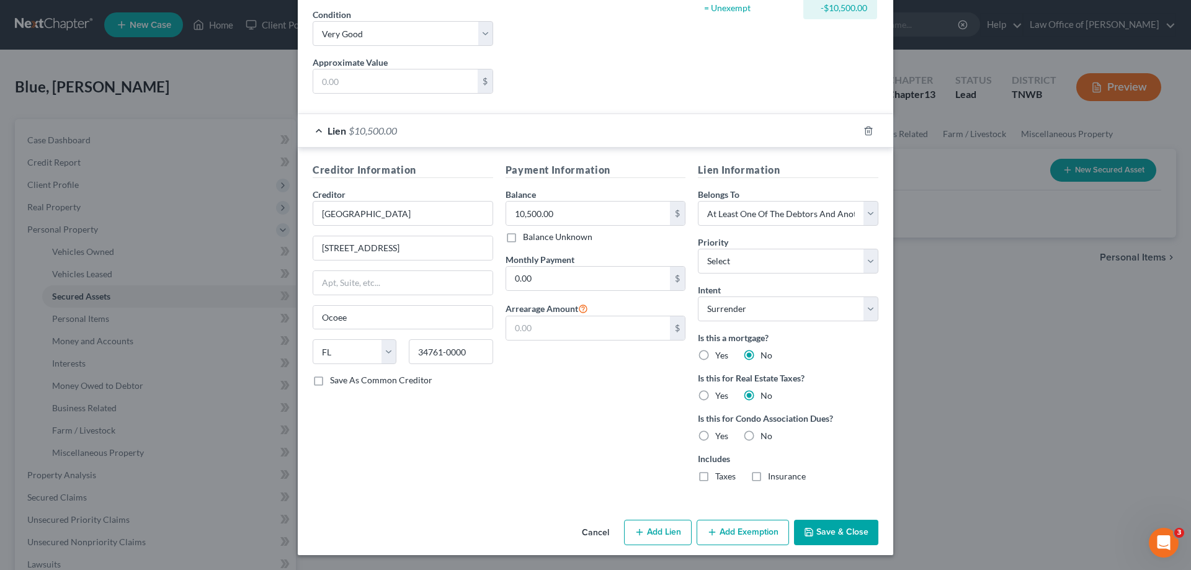
click at [842, 528] on button "Save & Close" at bounding box center [836, 533] width 84 height 26
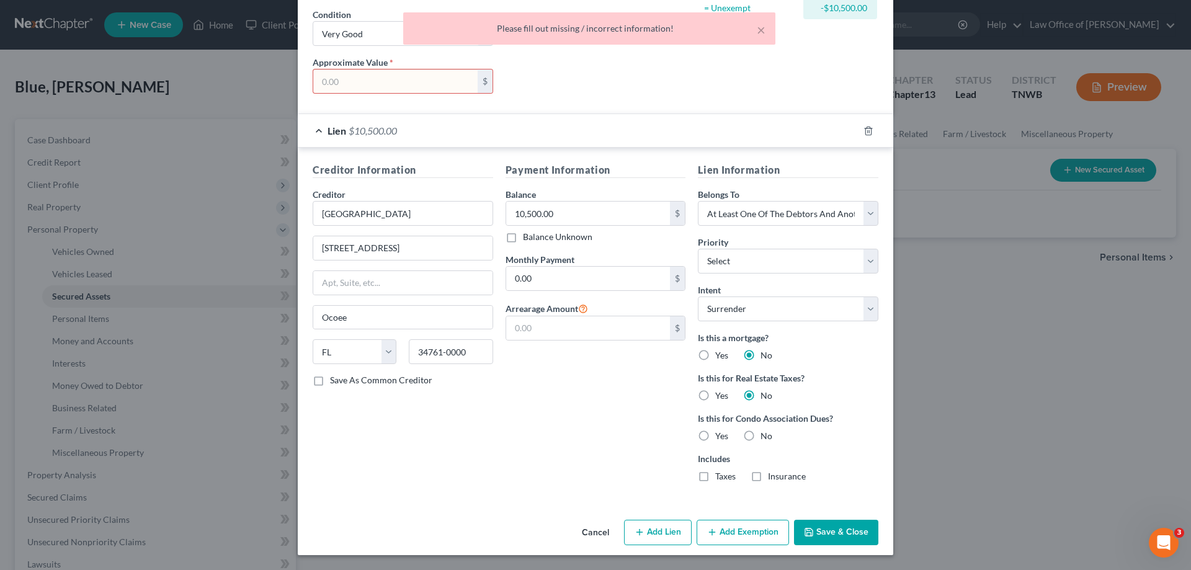
click at [426, 86] on input "text" at bounding box center [395, 81] width 164 height 24
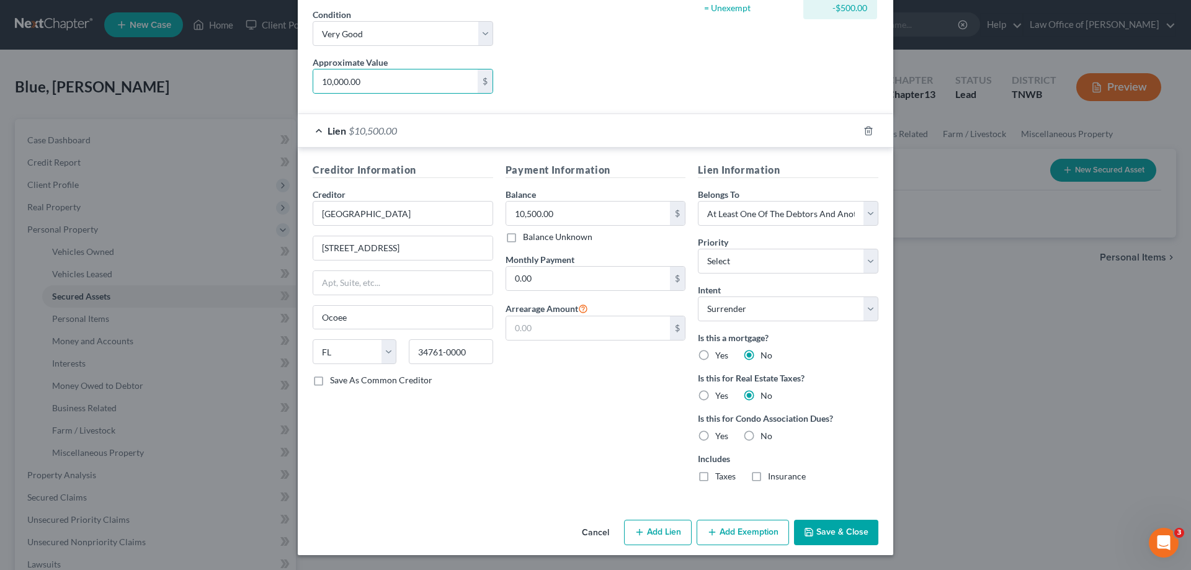
click at [831, 529] on button "Save & Close" at bounding box center [836, 533] width 84 height 26
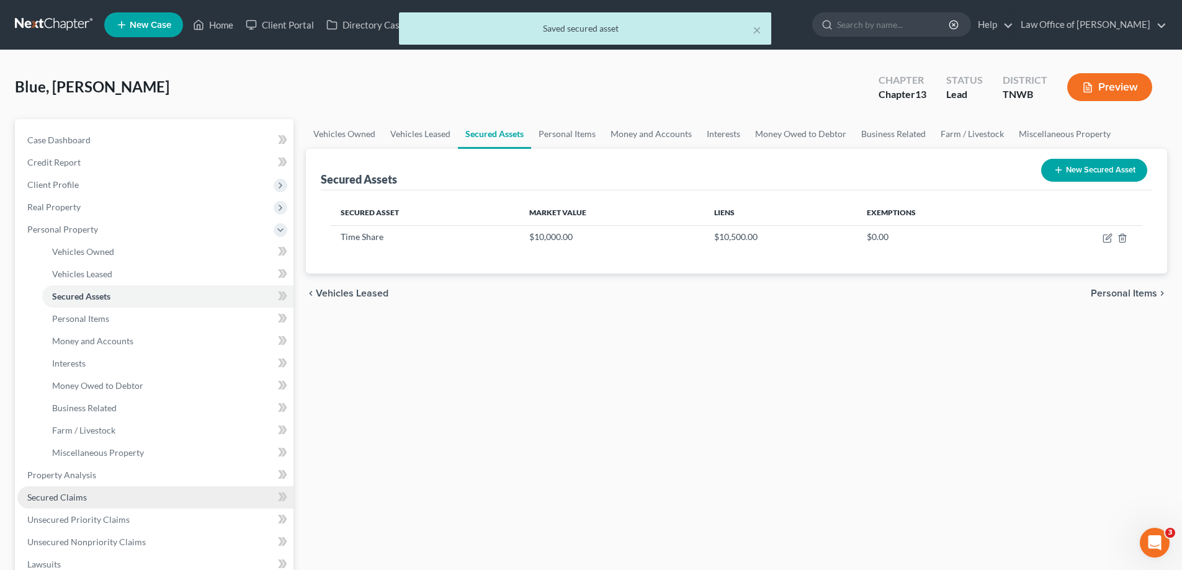
click at [102, 502] on link "Secured Claims" at bounding box center [155, 497] width 276 height 22
click at [103, 502] on link "Secured Claims" at bounding box center [155, 497] width 276 height 22
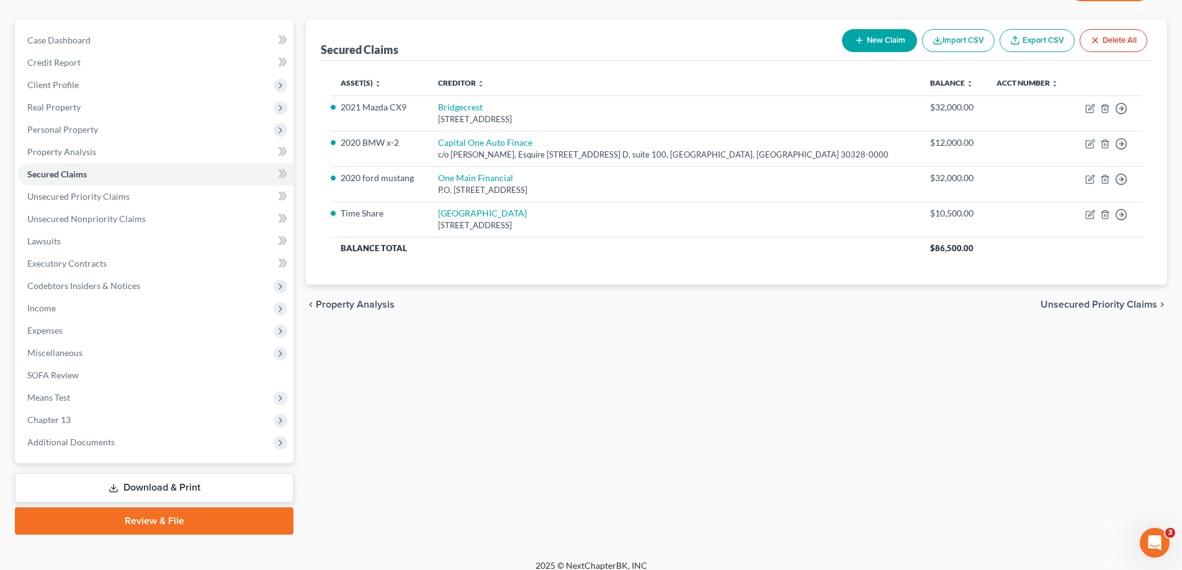
scroll to position [112, 0]
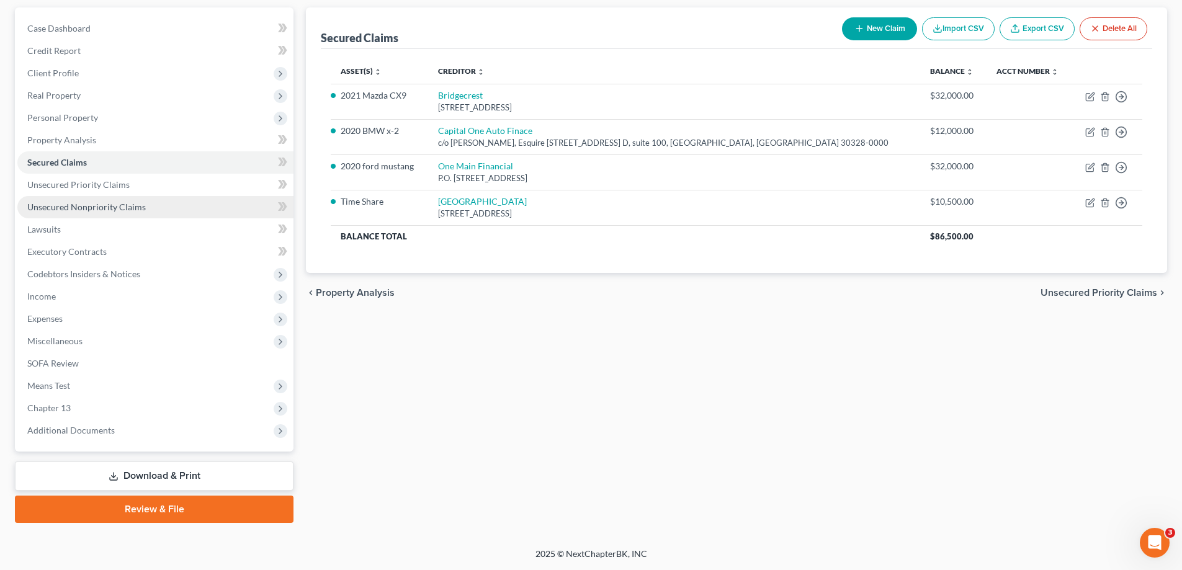
click at [92, 204] on span "Unsecured Nonpriority Claims" at bounding box center [86, 207] width 118 height 11
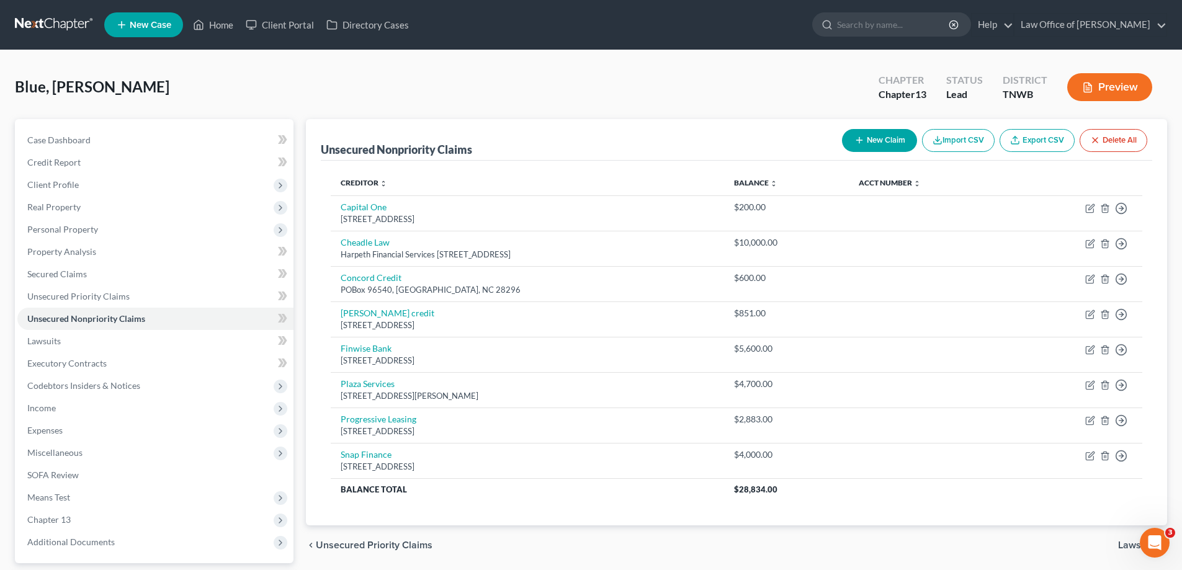
click at [860, 140] on icon "button" at bounding box center [859, 140] width 10 height 10
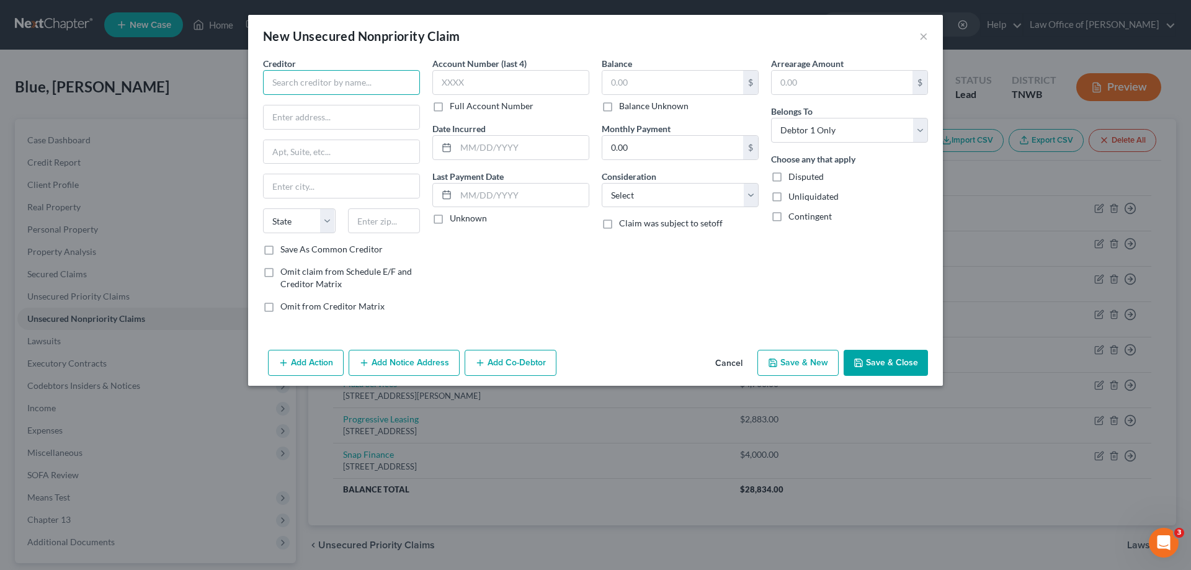
click at [387, 79] on input "text" at bounding box center [341, 82] width 157 height 25
click at [333, 115] on div "175 W. Jackson Blvd Ste 1000, Chicago, IL 60604" at bounding box center [337, 115] width 129 height 11
click at [659, 83] on input "text" at bounding box center [672, 83] width 141 height 24
click at [877, 358] on button "Save & Close" at bounding box center [886, 363] width 84 height 26
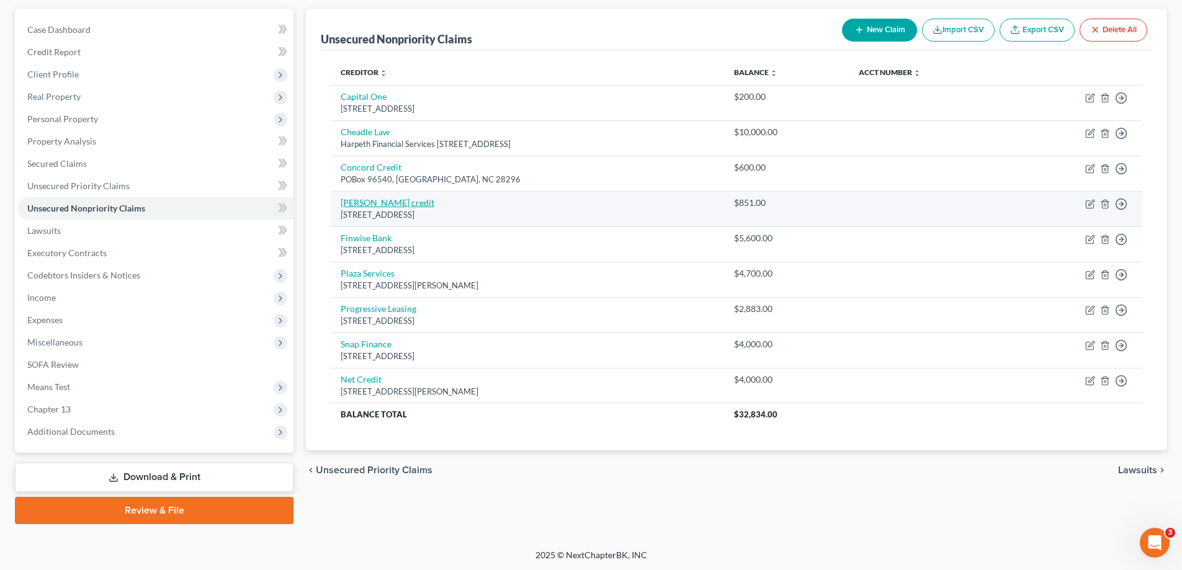
scroll to position [112, 0]
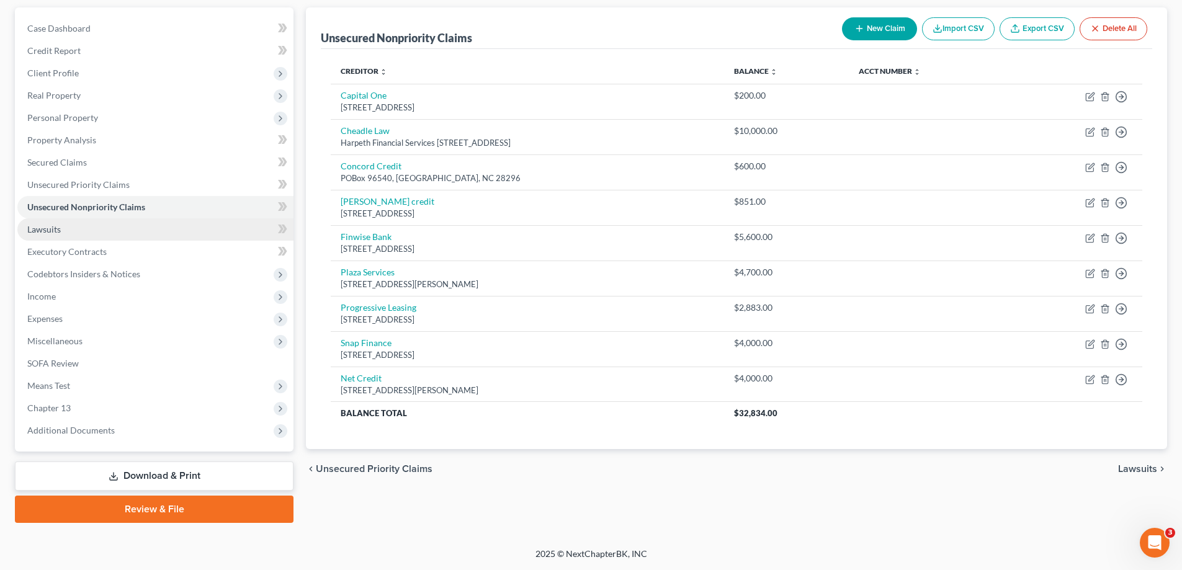
click at [53, 224] on span "Lawsuits" at bounding box center [43, 229] width 33 height 11
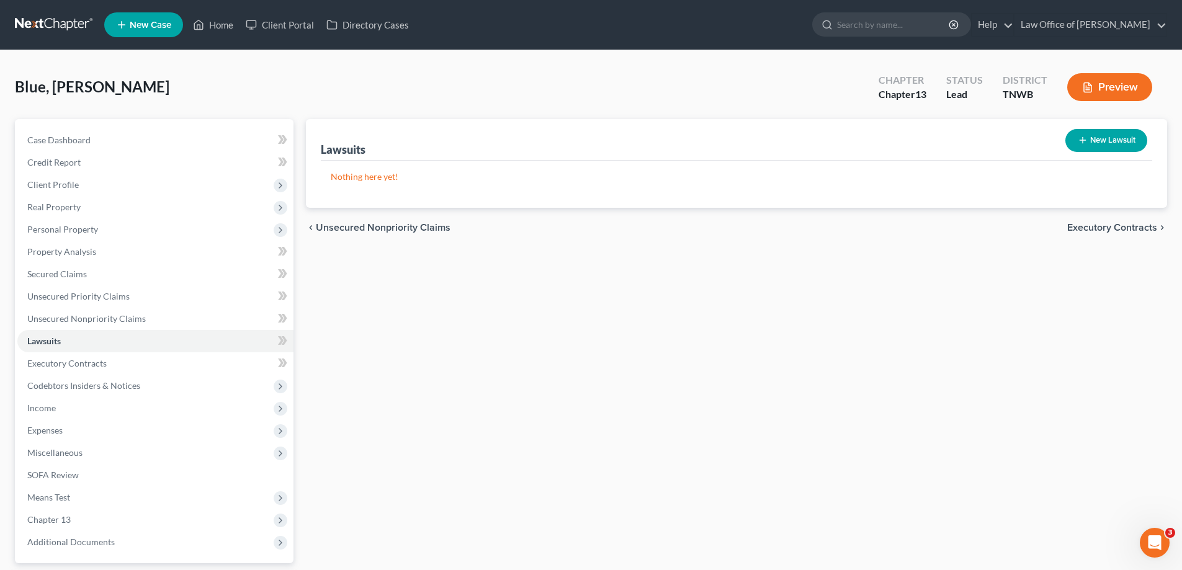
click at [1100, 141] on button "New Lawsuit" at bounding box center [1106, 140] width 82 height 23
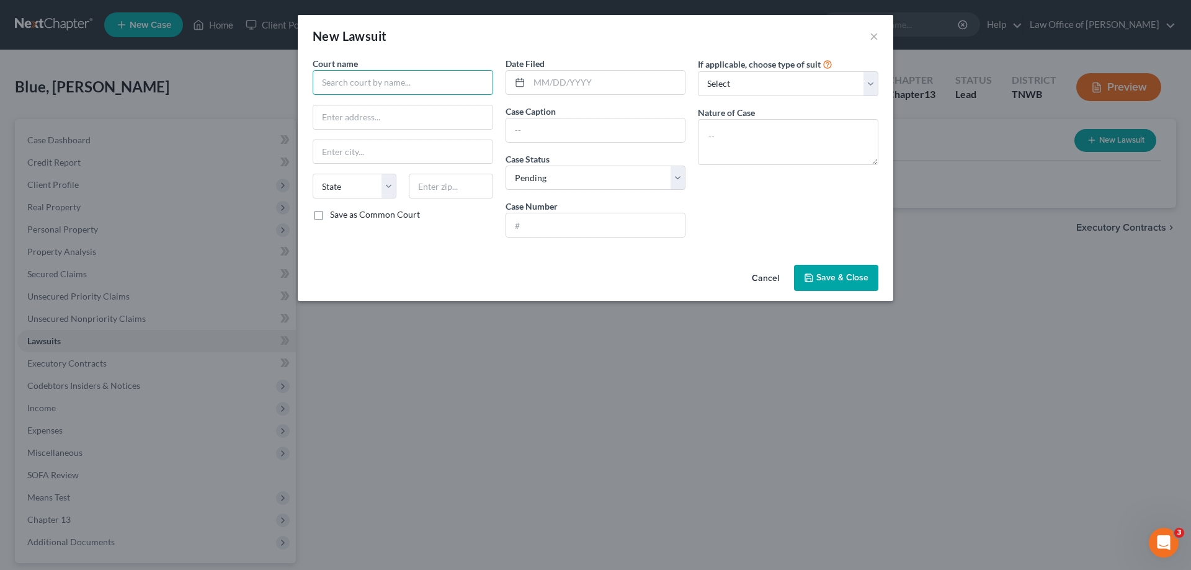
click at [433, 86] on input "text" at bounding box center [403, 82] width 181 height 25
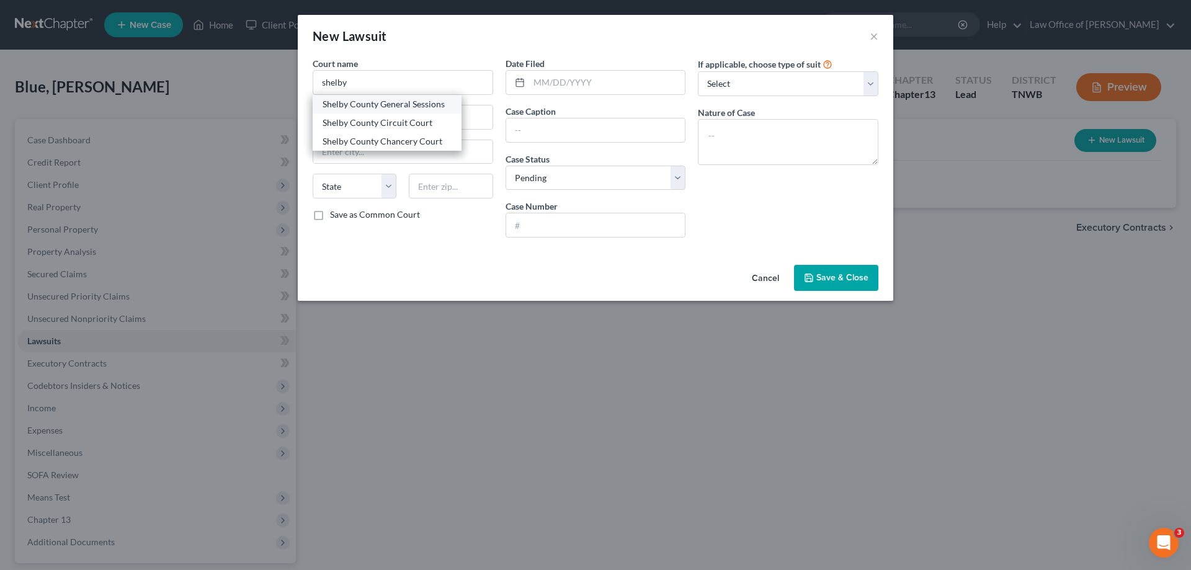
click at [423, 109] on div "Shelby County General Sessions" at bounding box center [387, 104] width 129 height 12
click at [583, 229] on input "text" at bounding box center [595, 225] width 179 height 24
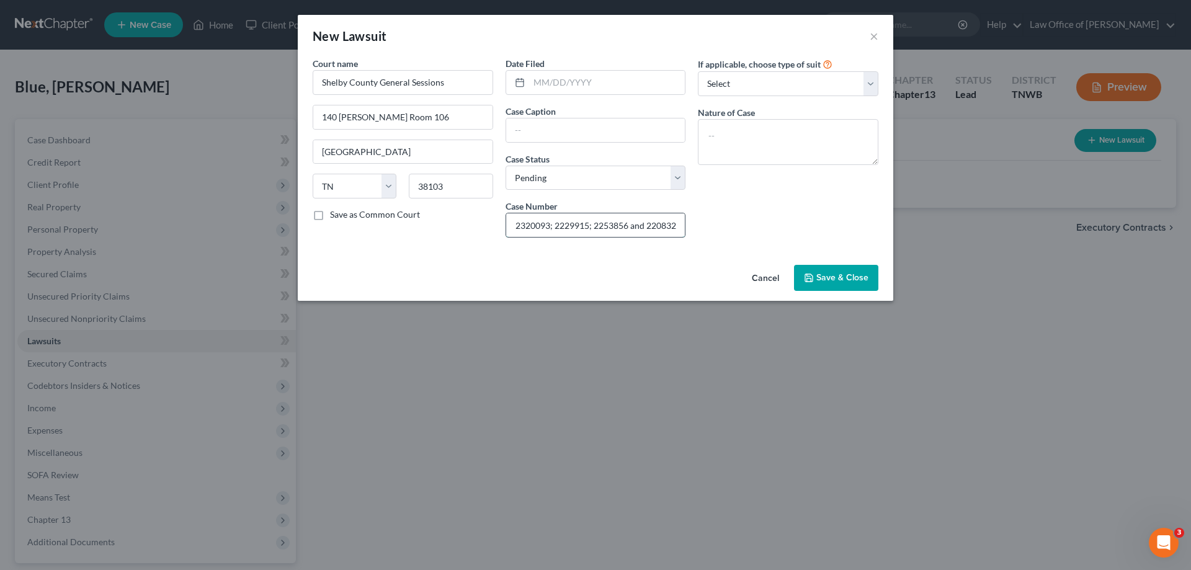
scroll to position [0, 83]
drag, startPoint x: 861, startPoint y: 74, endPoint x: 867, endPoint y: 79, distance: 7.1
click at [862, 74] on select "Select Repossession Garnishment Foreclosure Attached, Seized, Or Levied Other" at bounding box center [788, 83] width 181 height 25
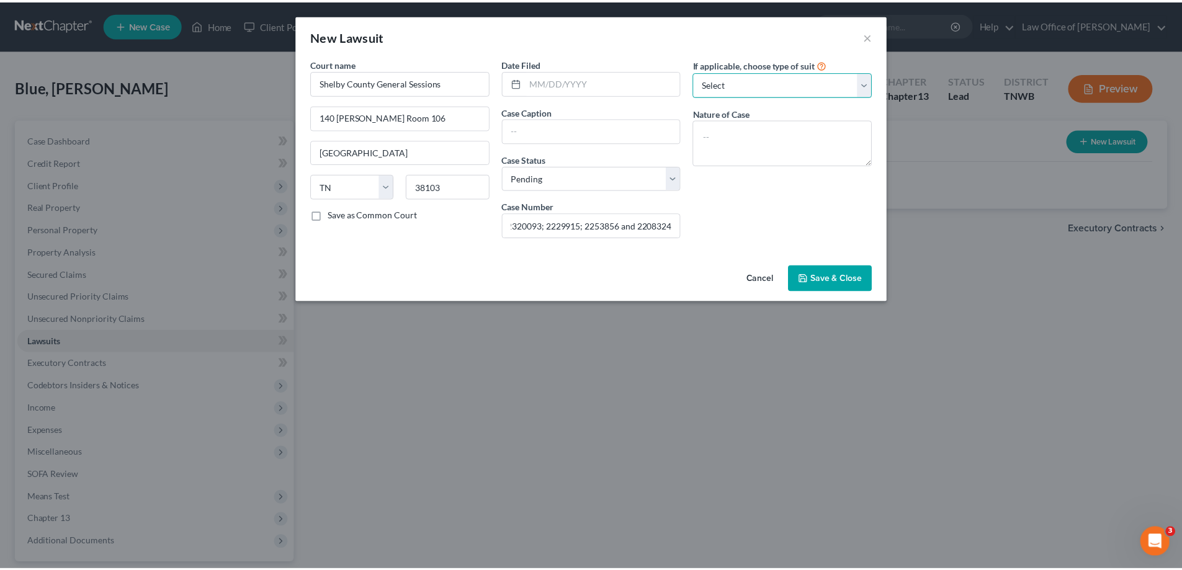
scroll to position [0, 0]
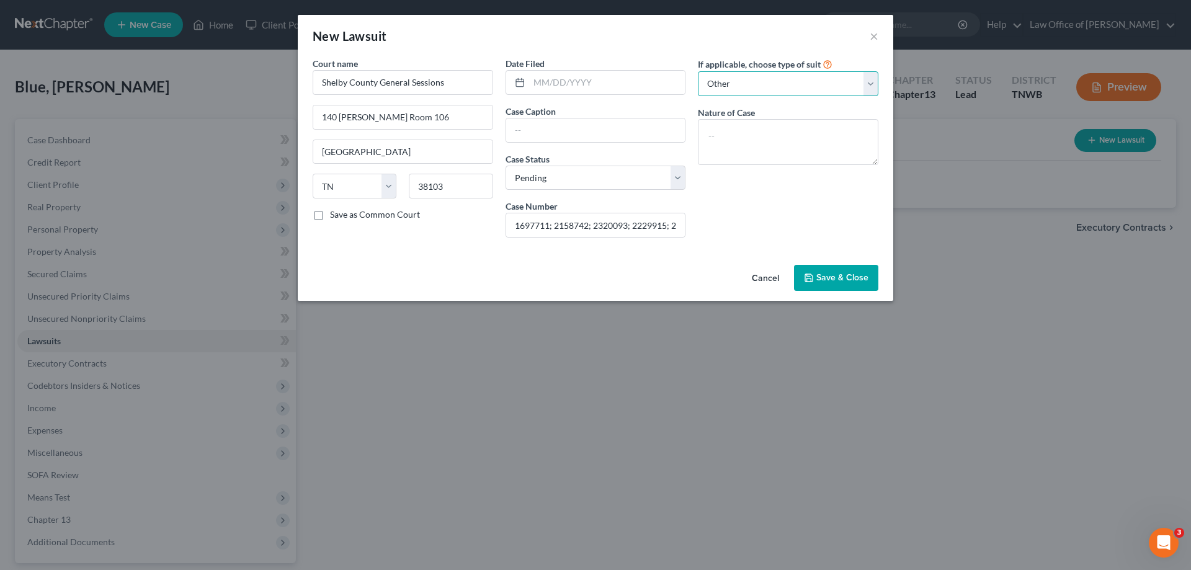
click at [698, 71] on select "Select Repossession Garnishment Foreclosure Attached, Seized, Or Levied Other" at bounding box center [788, 83] width 181 height 25
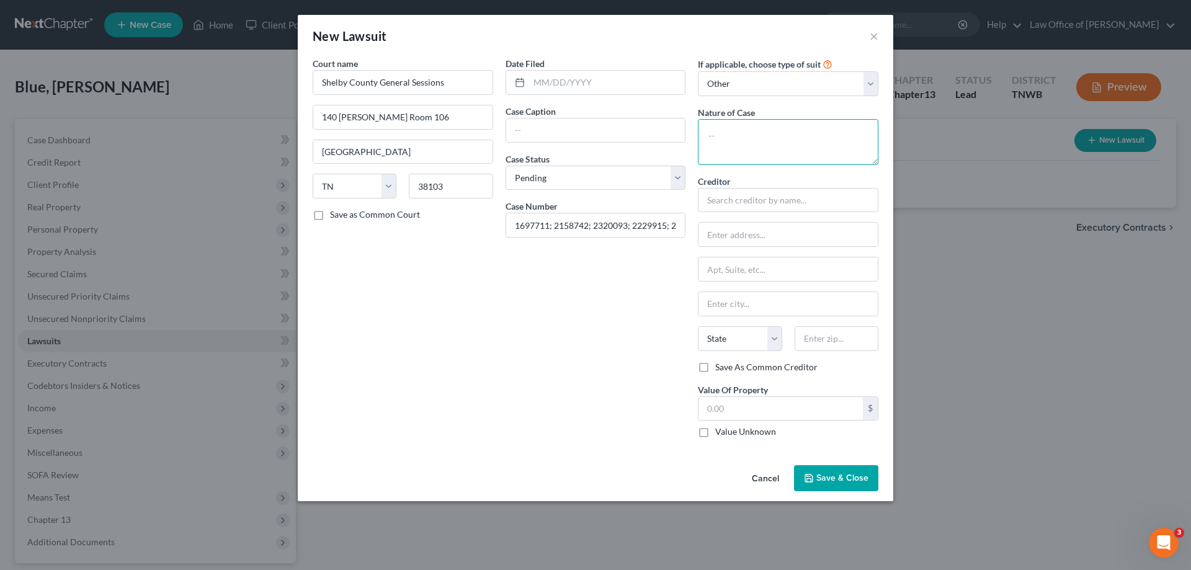
click at [738, 133] on textarea at bounding box center [788, 142] width 181 height 46
click at [836, 475] on span "Save & Close" at bounding box center [842, 478] width 52 height 11
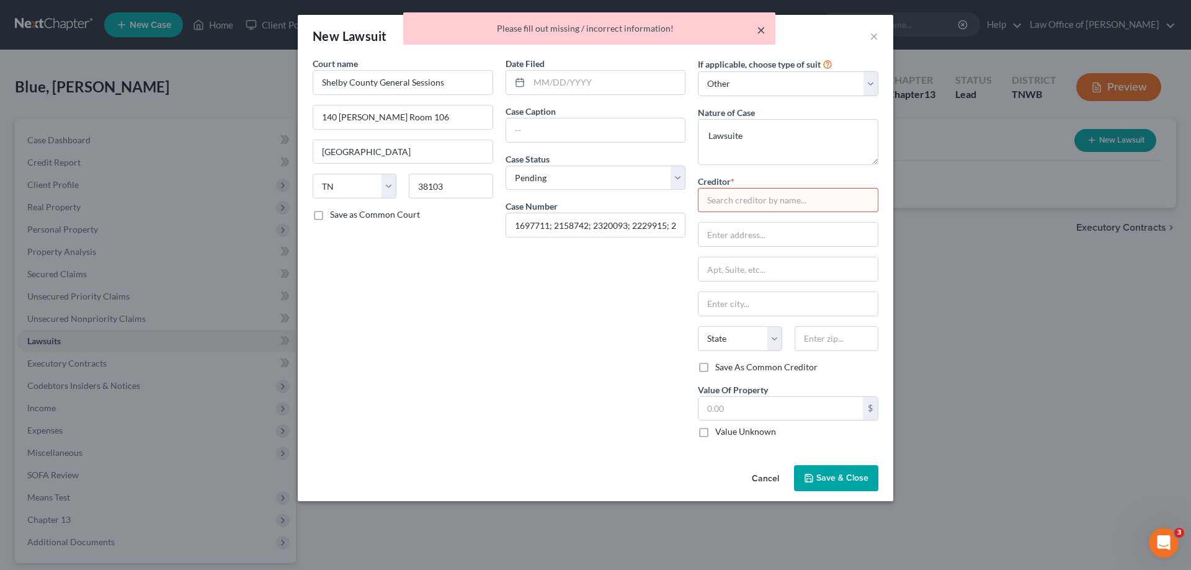
click at [759, 24] on button "×" at bounding box center [761, 29] width 9 height 15
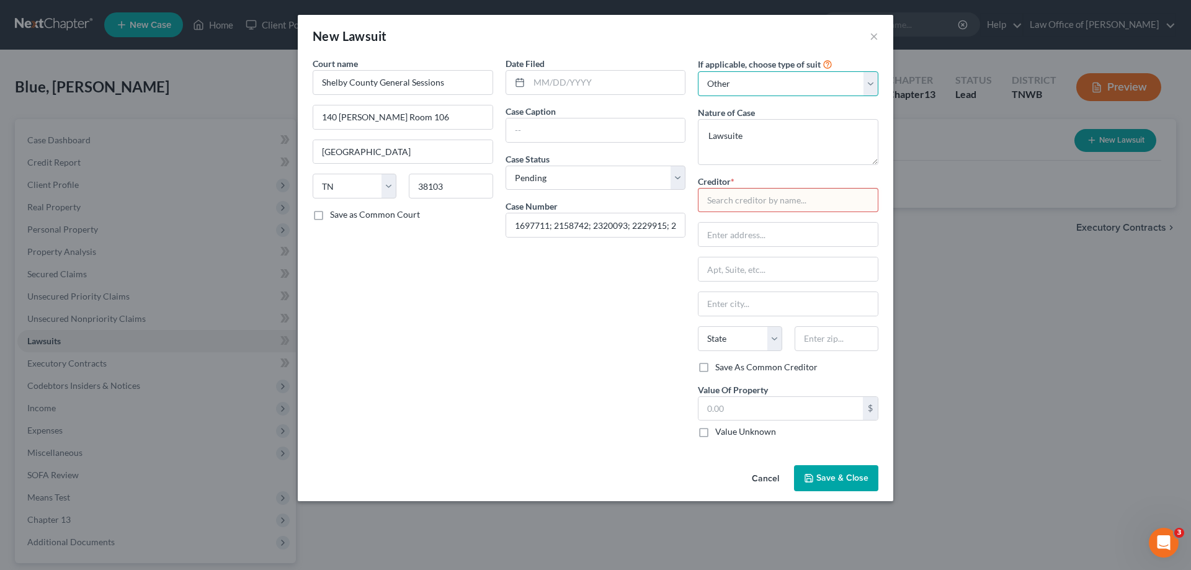
click at [868, 82] on select "Select Repossession Garnishment Foreclosure Attached, Seized, Or Levied Other" at bounding box center [788, 83] width 181 height 25
click at [698, 71] on select "Select Repossession Garnishment Foreclosure Attached, Seized, Or Levied Other" at bounding box center [788, 83] width 181 height 25
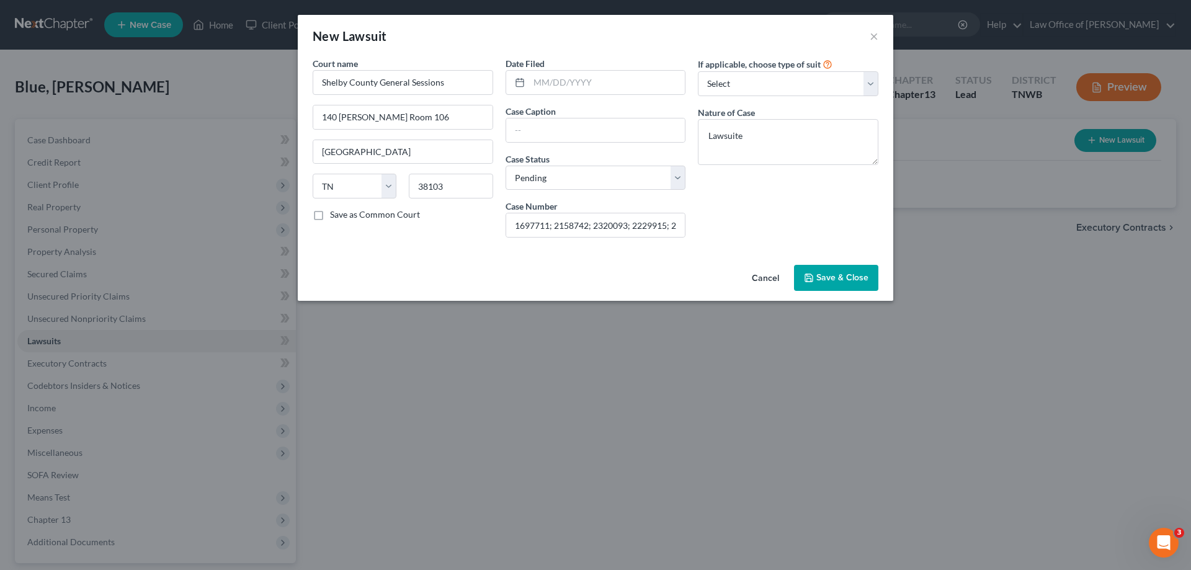
click at [831, 275] on span "Save & Close" at bounding box center [842, 277] width 52 height 11
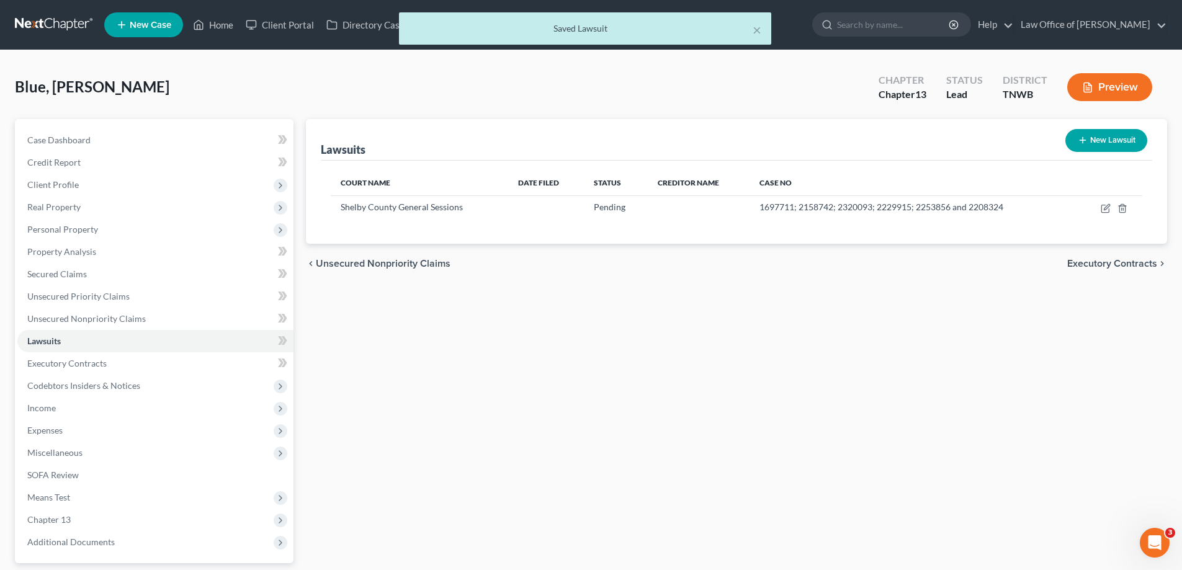
scroll to position [112, 0]
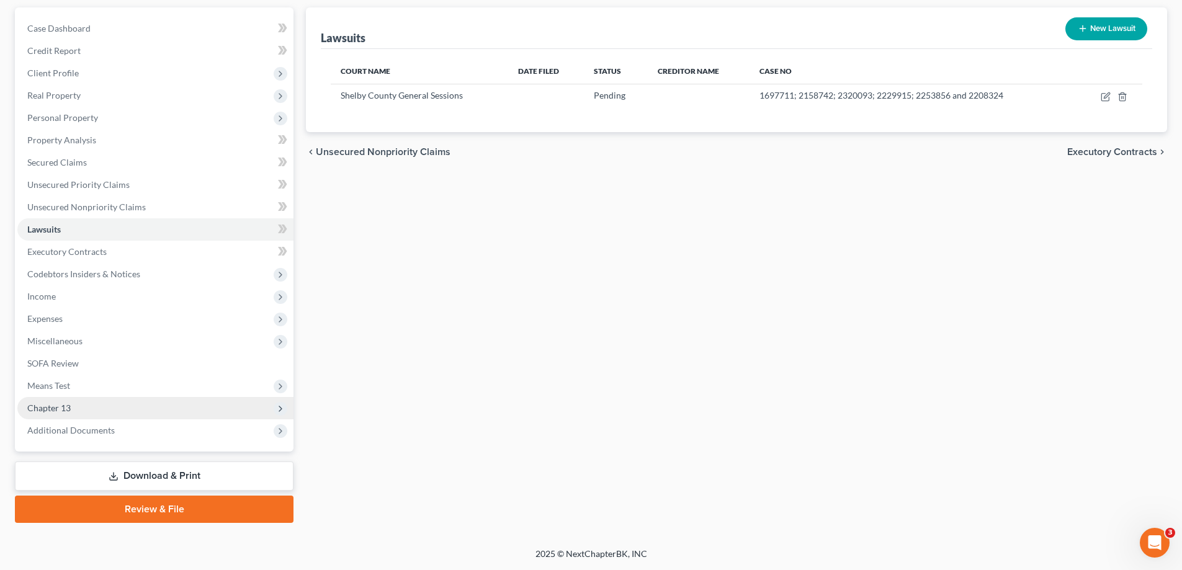
click at [65, 408] on span "Chapter 13" at bounding box center [48, 408] width 43 height 11
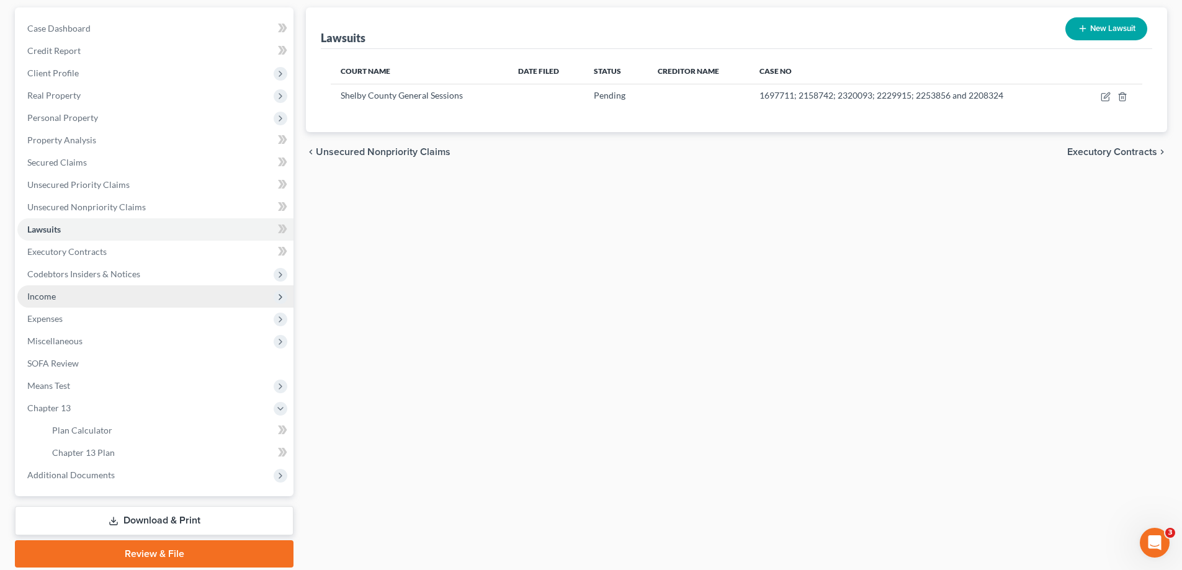
click at [58, 293] on span "Income" at bounding box center [155, 296] width 276 height 22
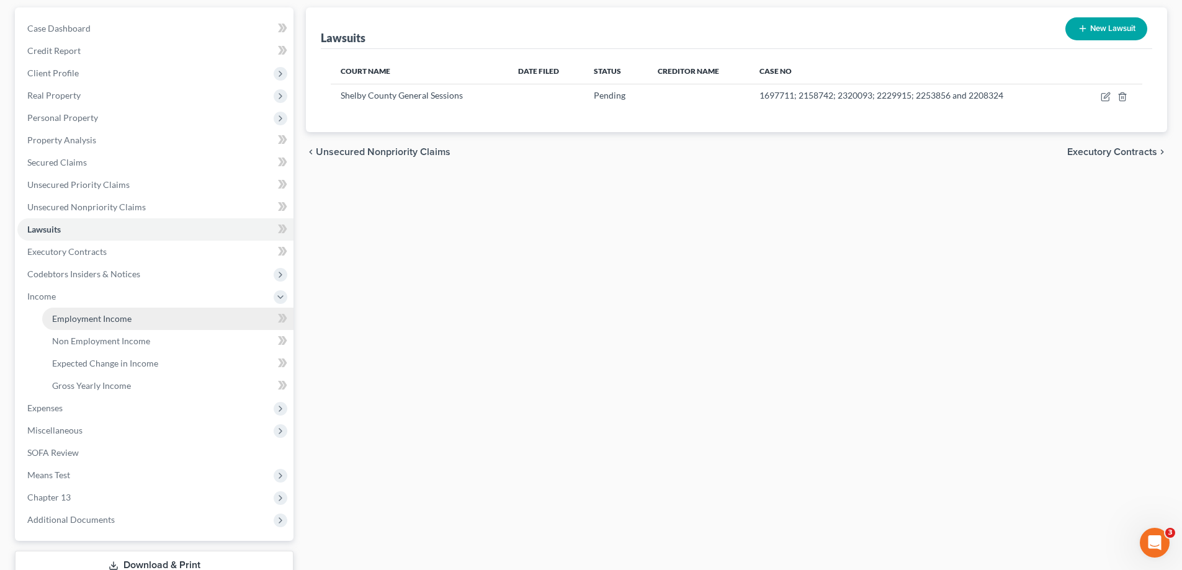
click at [78, 314] on span "Employment Income" at bounding box center [91, 318] width 79 height 11
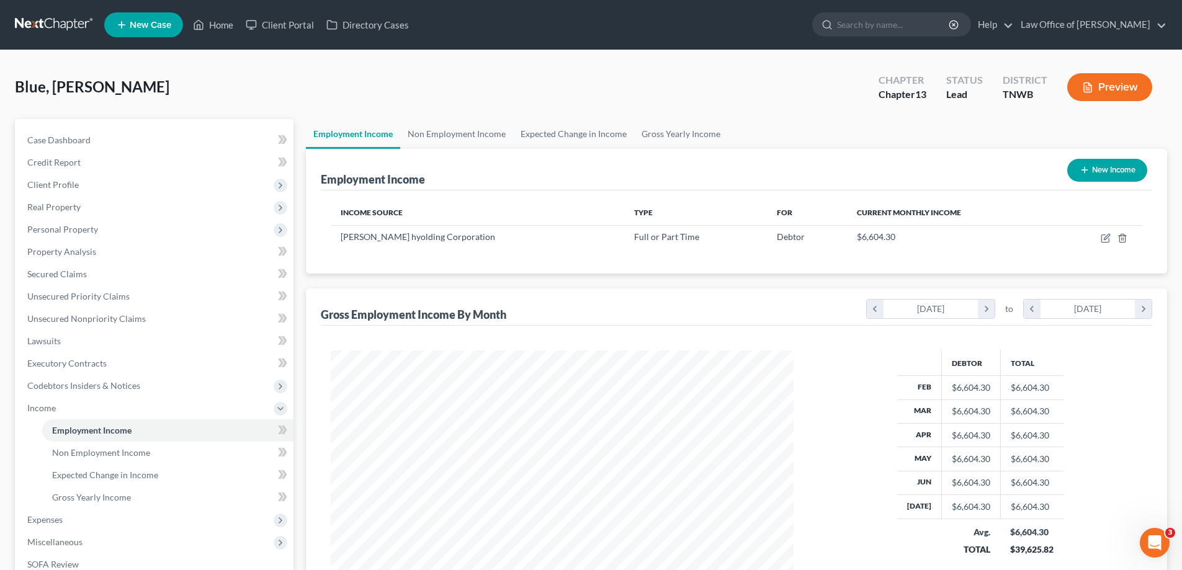
scroll to position [231, 488]
click at [112, 495] on span "Gross Yearly Income" at bounding box center [91, 497] width 79 height 11
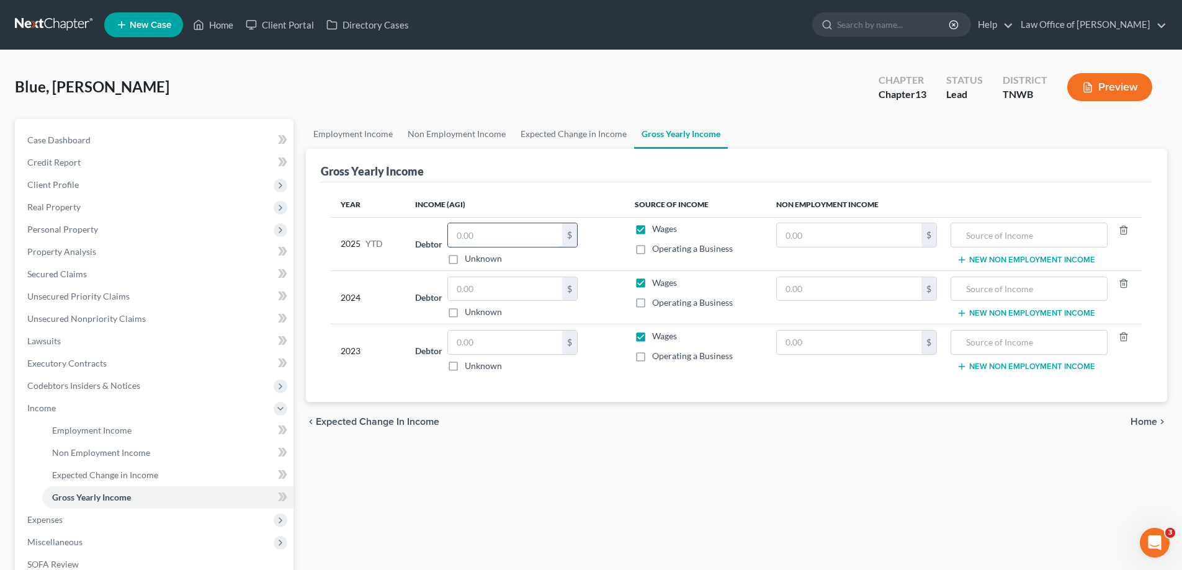
click at [496, 234] on input "text" at bounding box center [505, 235] width 114 height 24
click at [506, 288] on input "text" at bounding box center [505, 289] width 114 height 24
click at [509, 340] on input "text" at bounding box center [505, 343] width 114 height 24
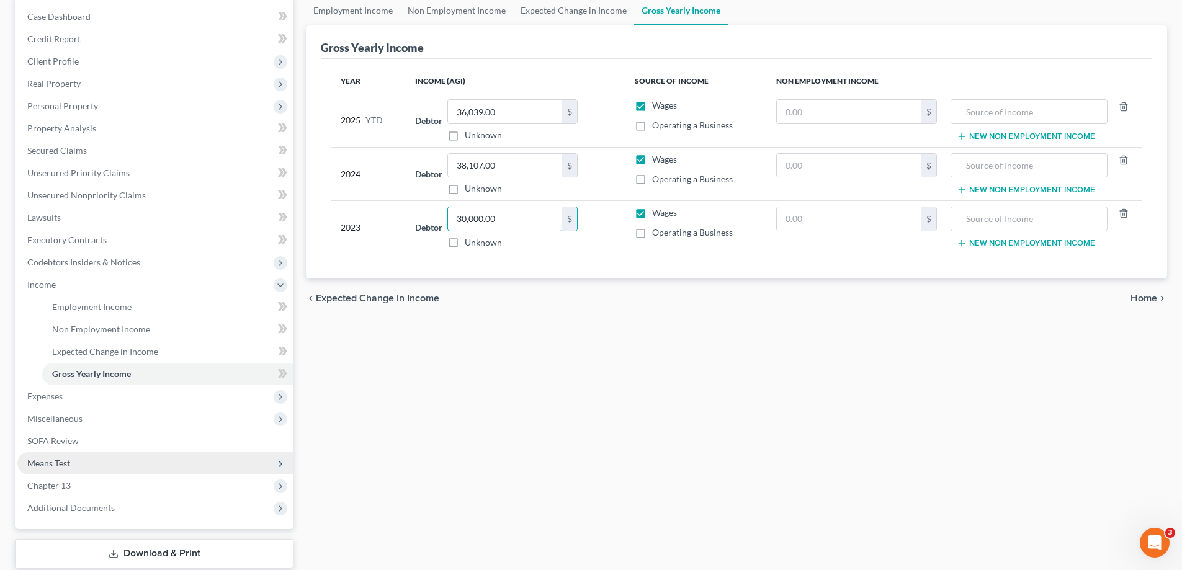
scroll to position [124, 0]
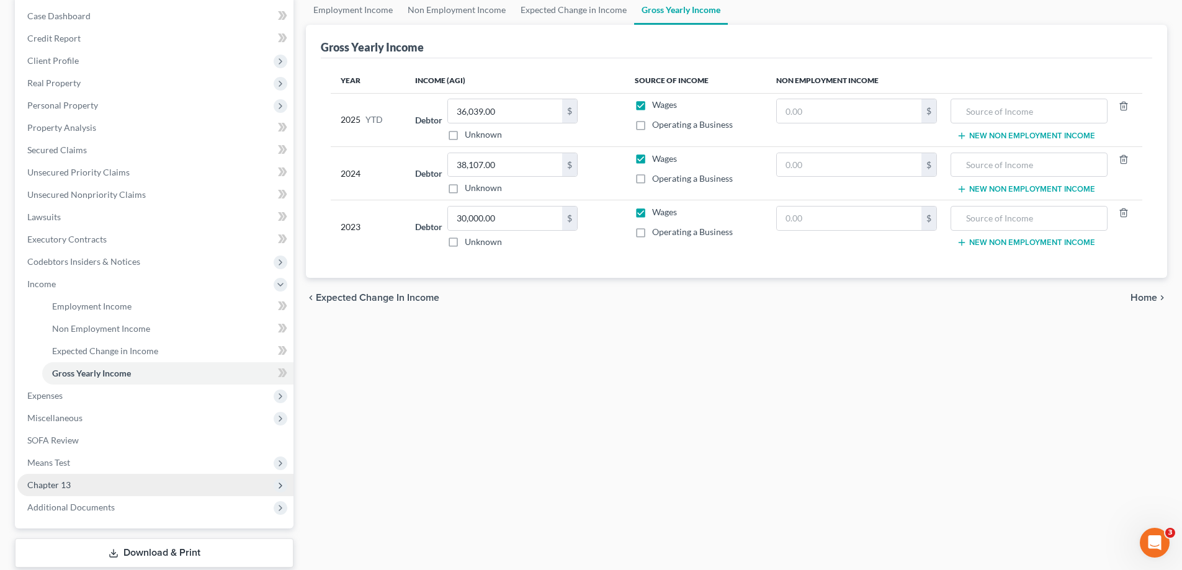
click at [45, 486] on span "Chapter 13" at bounding box center [48, 485] width 43 height 11
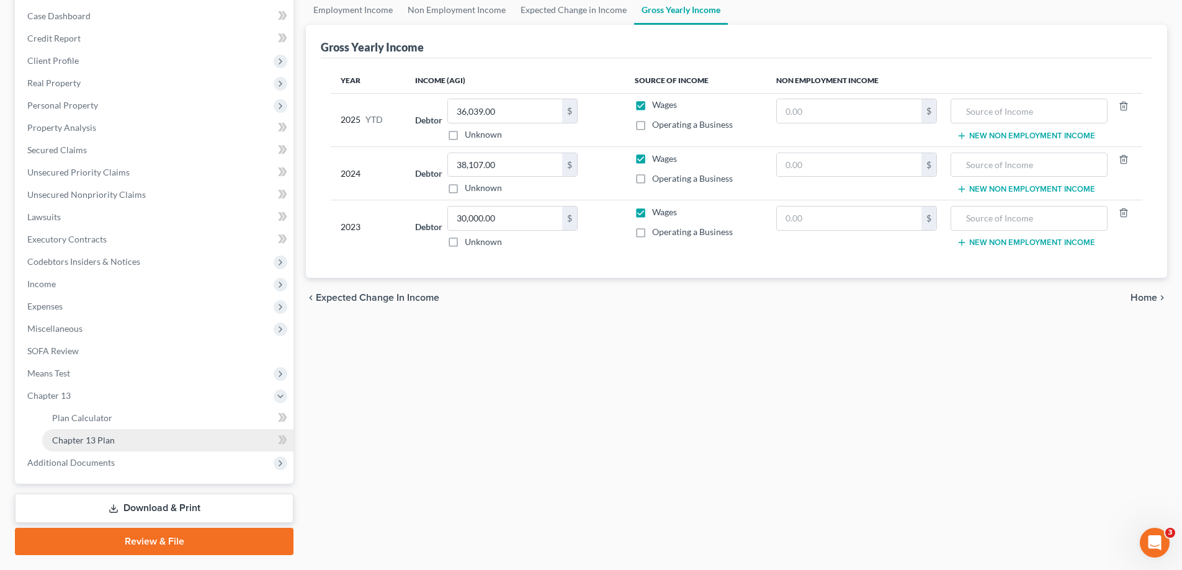
click at [96, 439] on span "Chapter 13 Plan" at bounding box center [83, 440] width 63 height 11
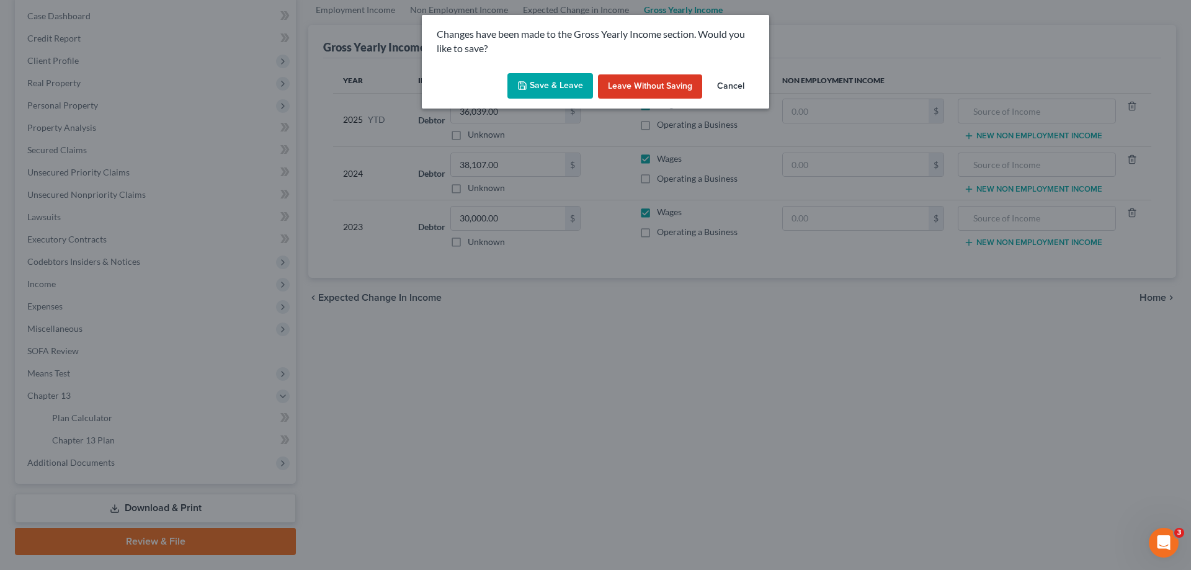
click at [574, 79] on button "Save & Leave" at bounding box center [550, 86] width 86 height 26
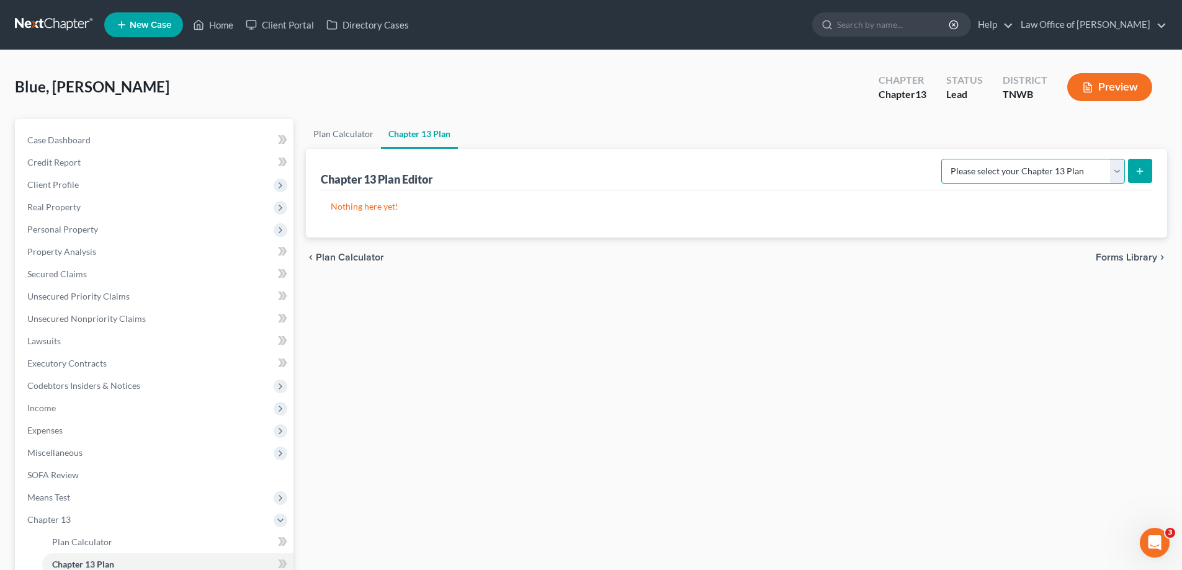
click at [1117, 173] on select "Please select your Chapter 13 Plan National Form Plan - Official Form 113 Tenne…" at bounding box center [1033, 171] width 184 height 25
click at [943, 159] on select "Please select your Chapter 13 Plan National Form Plan - Official Form 113 Tenne…" at bounding box center [1033, 171] width 184 height 25
click at [1133, 166] on button "submit" at bounding box center [1140, 171] width 24 height 24
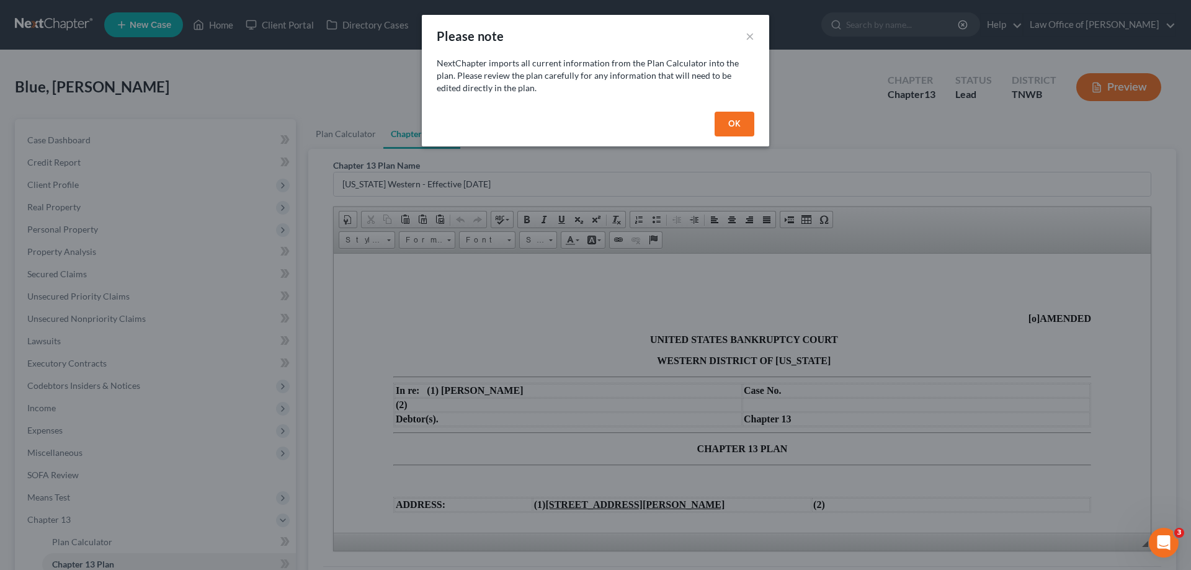
click at [730, 121] on button "OK" at bounding box center [735, 124] width 40 height 25
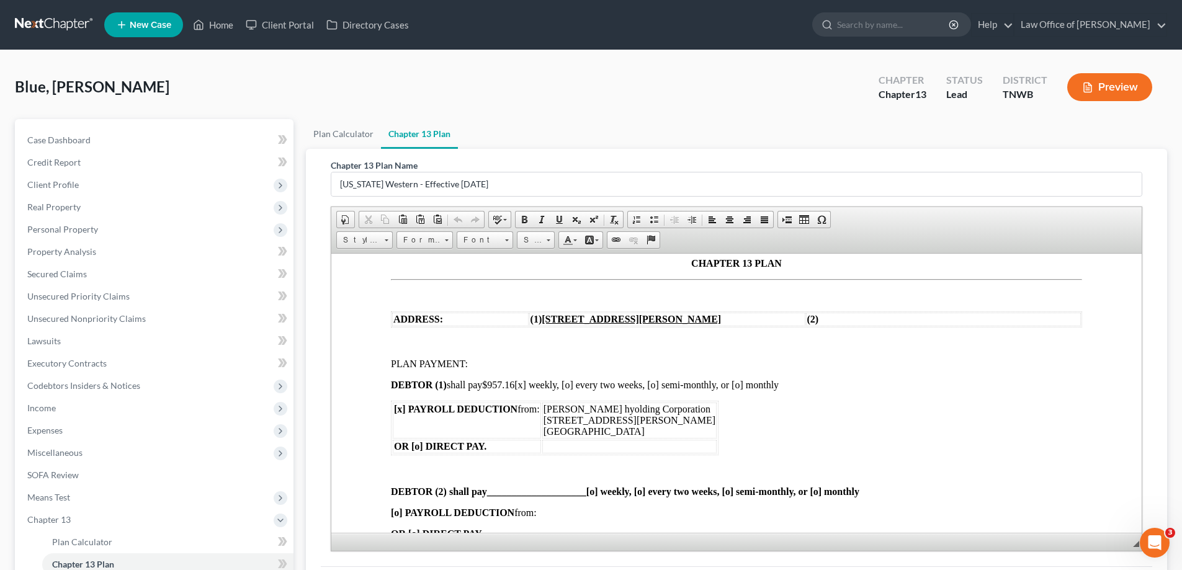
scroll to position [186, 0]
click at [519, 384] on span "DEBTOR (1) shall pay $957.16 [x] weekly, [o] every two weeks, [o] semi-monthly,…" at bounding box center [585, 383] width 388 height 11
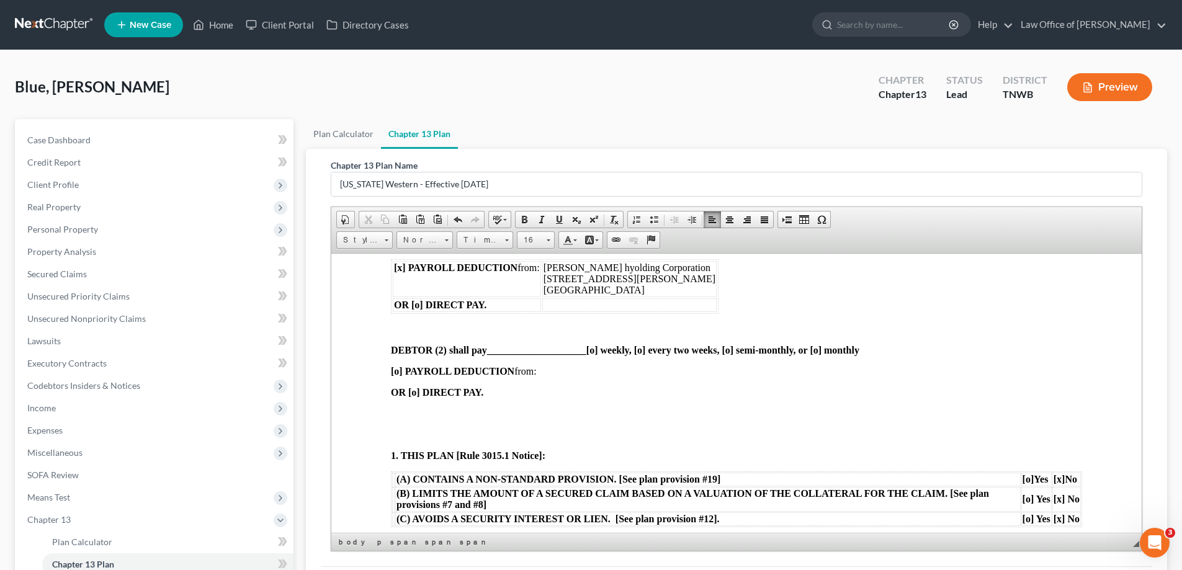
scroll to position [372, 0]
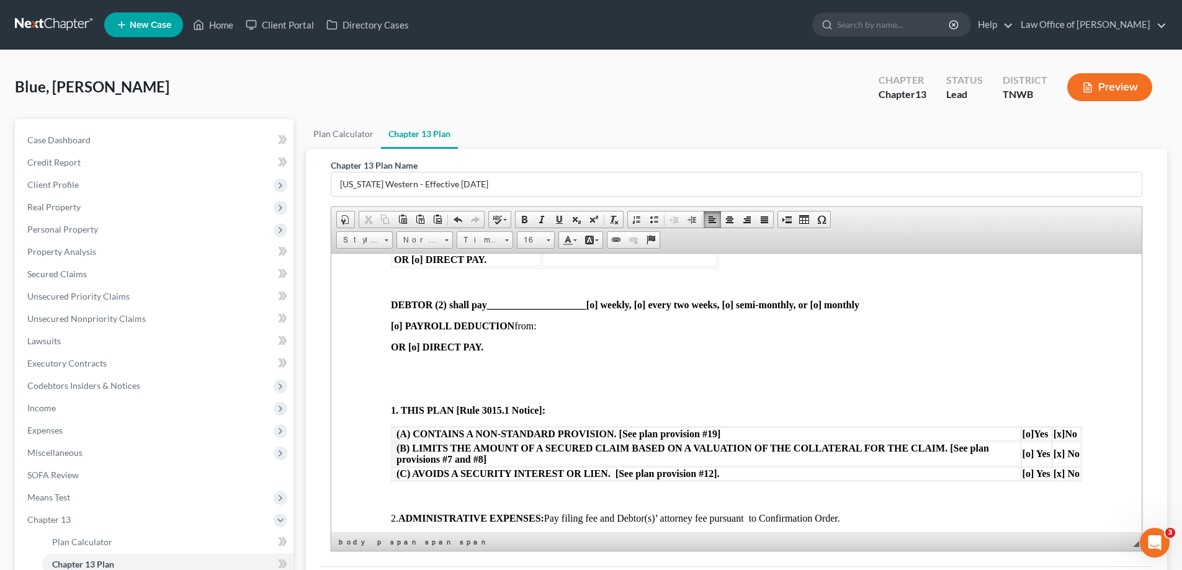
click at [408, 365] on p at bounding box center [736, 367] width 691 height 11
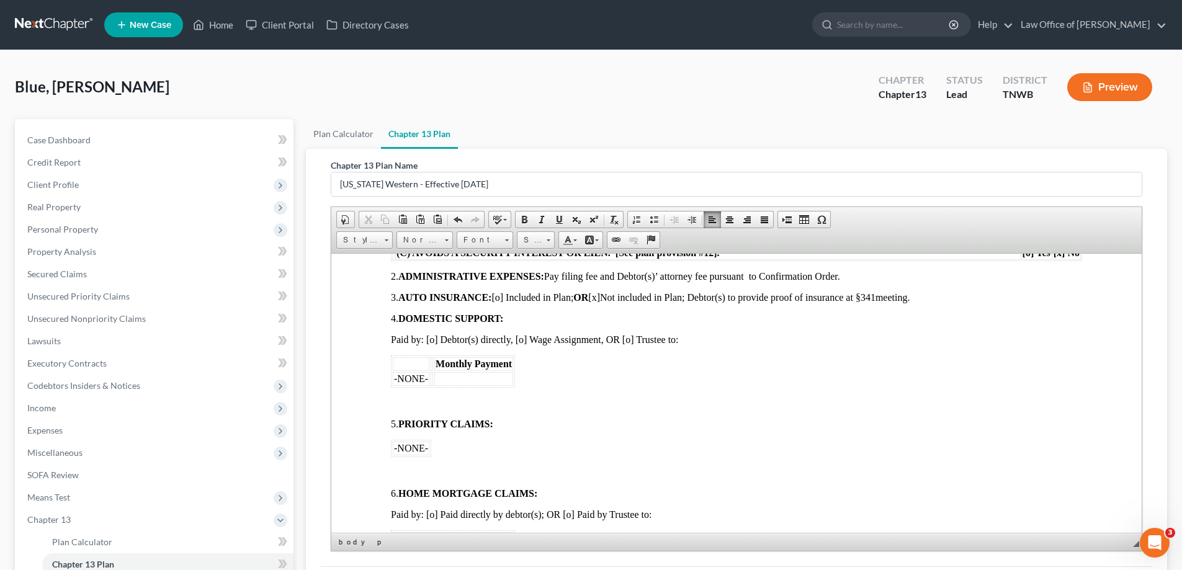
scroll to position [558, 0]
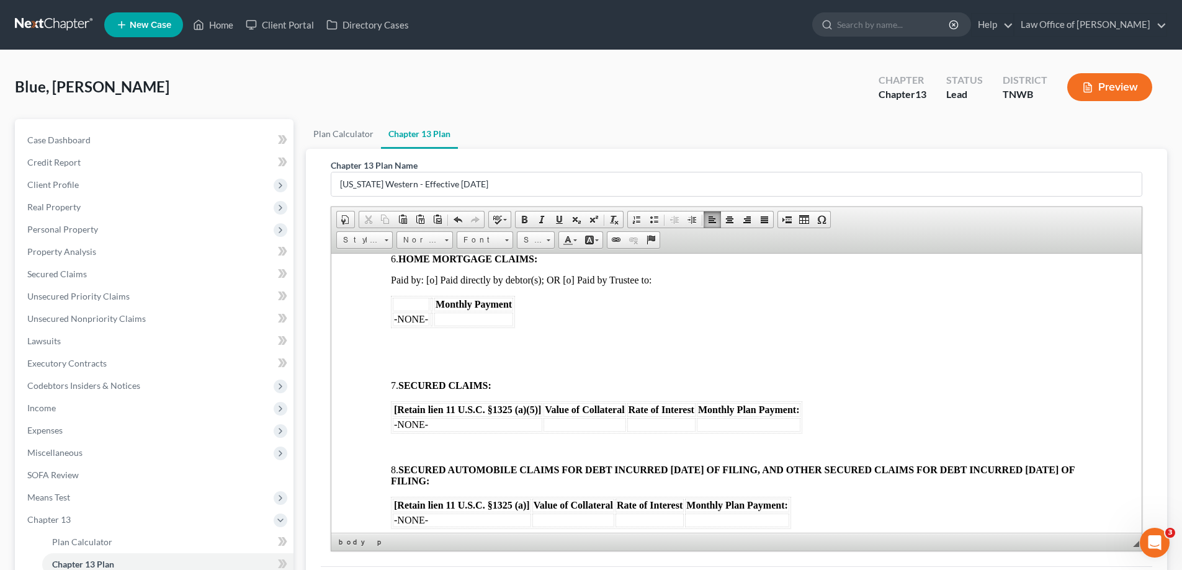
scroll to position [744, 0]
click at [400, 334] on body "[o] AMENDED UNITED STATES BANKRUPTCY COURT WESTERN DISTRICT OF TENNESSEE In re:…" at bounding box center [736, 500] width 691 height 1865
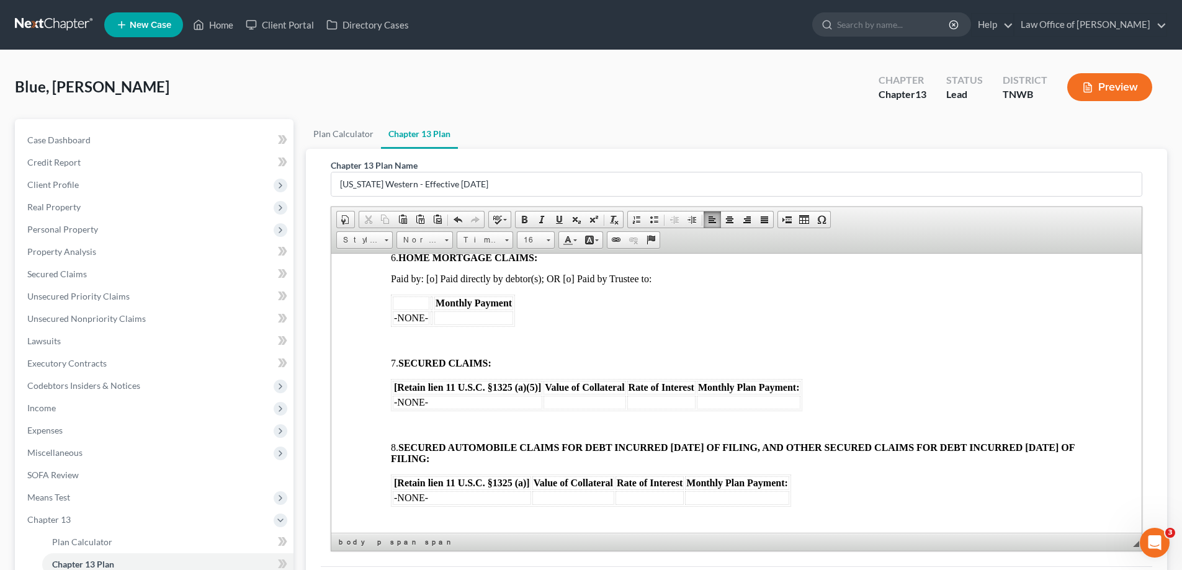
click at [409, 423] on p at bounding box center [736, 426] width 691 height 11
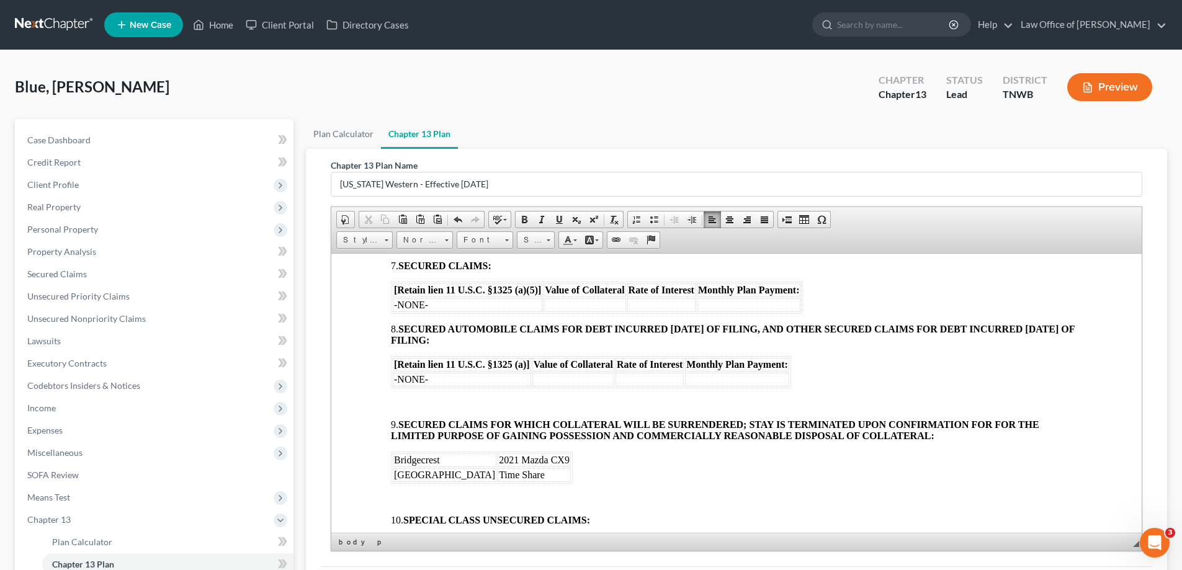
scroll to position [868, 0]
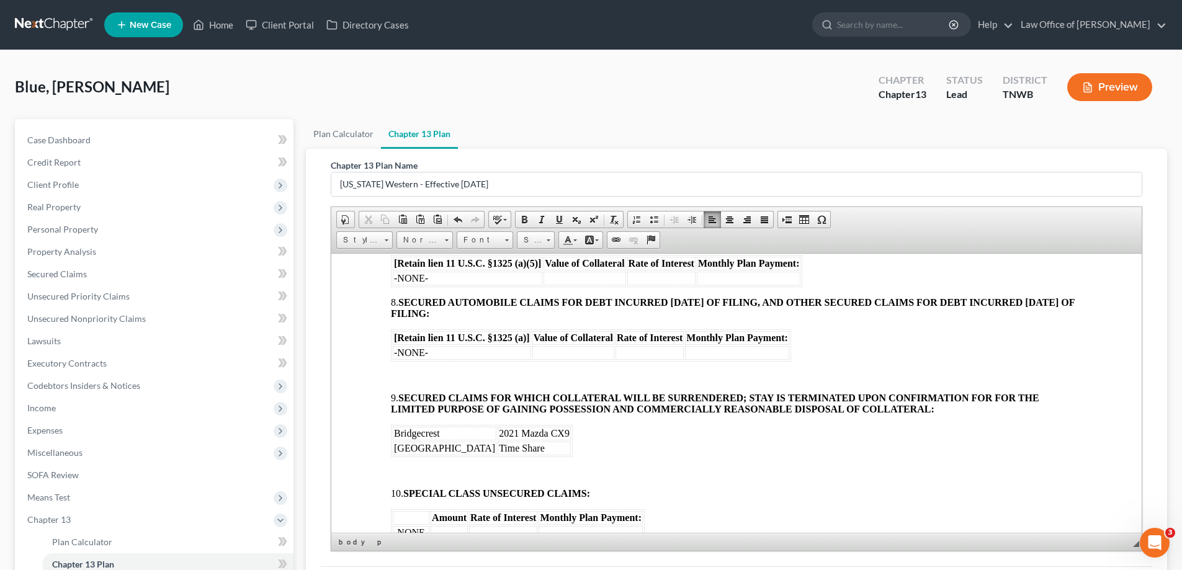
click at [398, 369] on body "[o] AMENDED UNITED STATES BANKRUPTCY COURT WESTERN DISTRICT OF TENNESSEE In re:…" at bounding box center [736, 355] width 691 height 1823
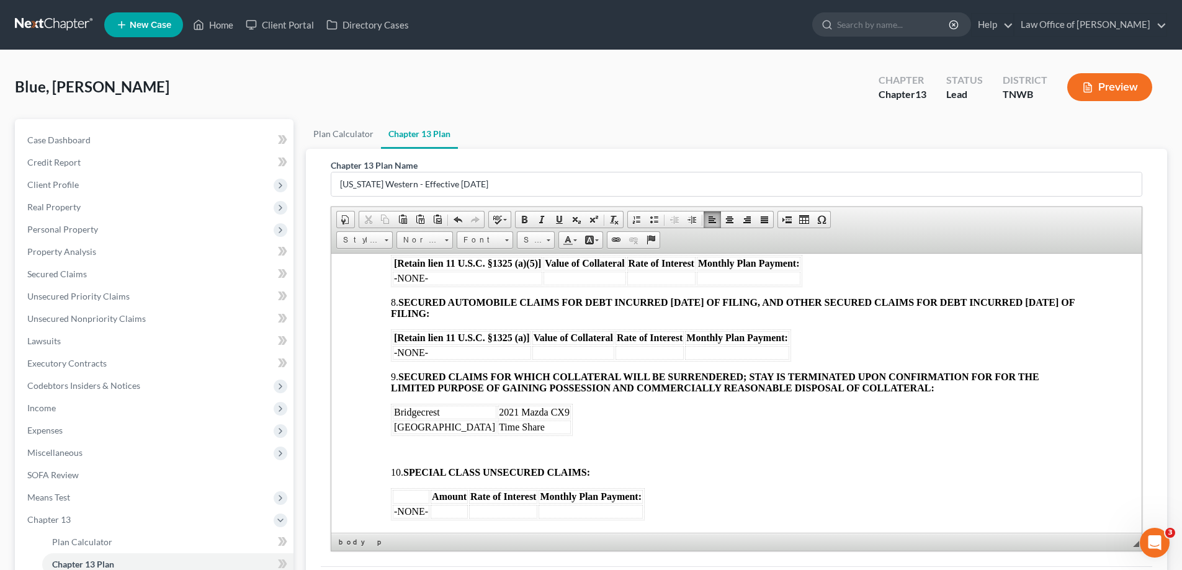
click at [401, 449] on p at bounding box center [736, 450] width 691 height 11
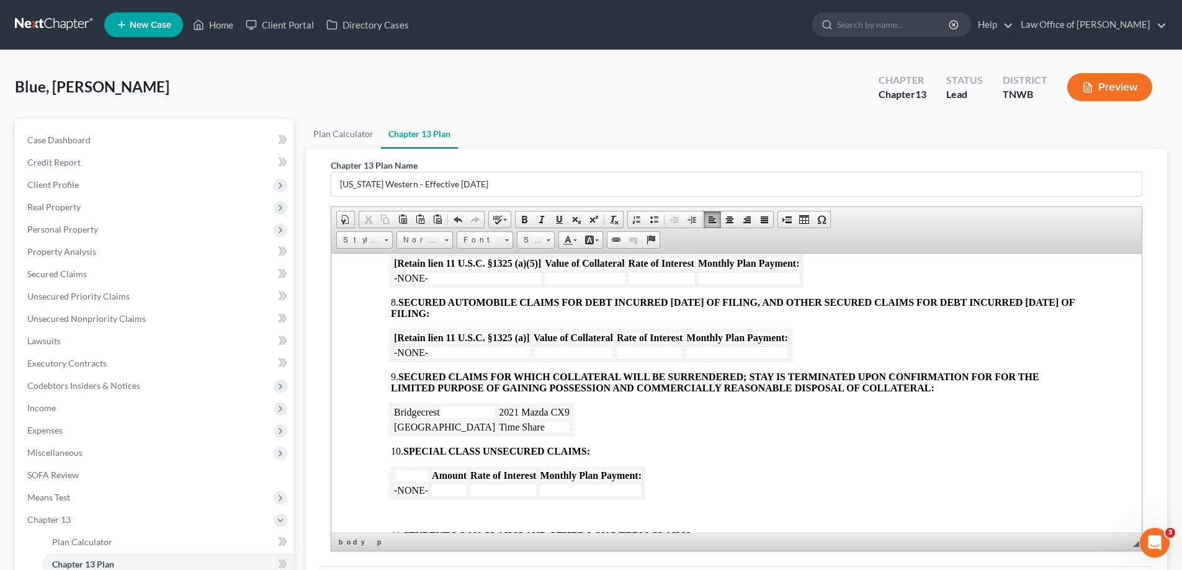
click at [410, 511] on p at bounding box center [736, 514] width 691 height 11
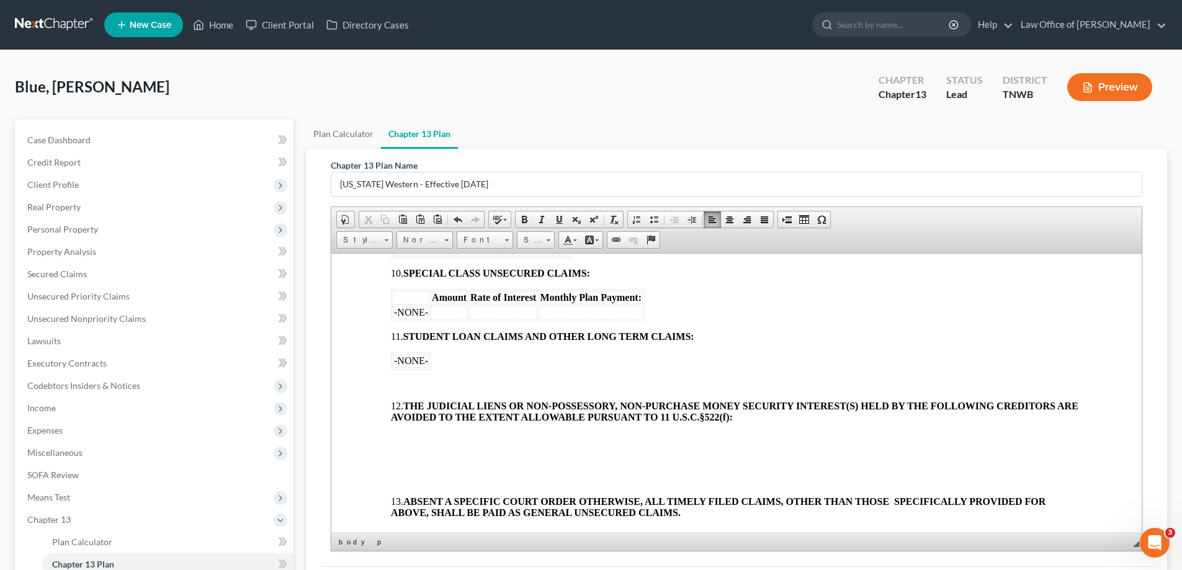
scroll to position [1055, 0]
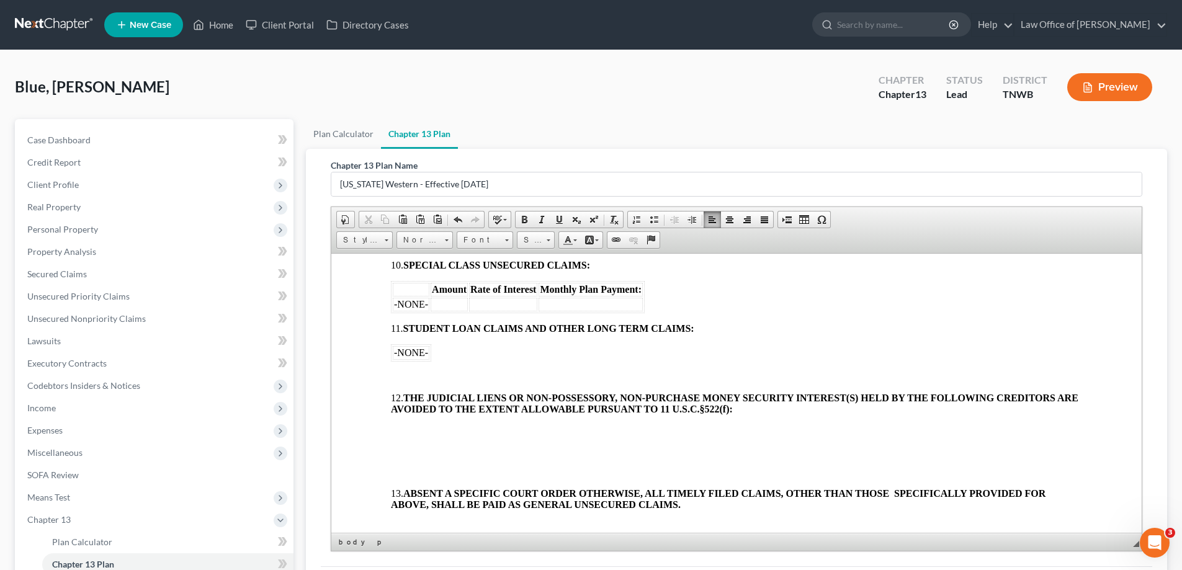
click at [403, 368] on body "[o] AMENDED UNITED STATES BANKRUPTCY COURT WESTERN DISTRICT OF TENNESSEE In re:…" at bounding box center [736, 137] width 691 height 1759
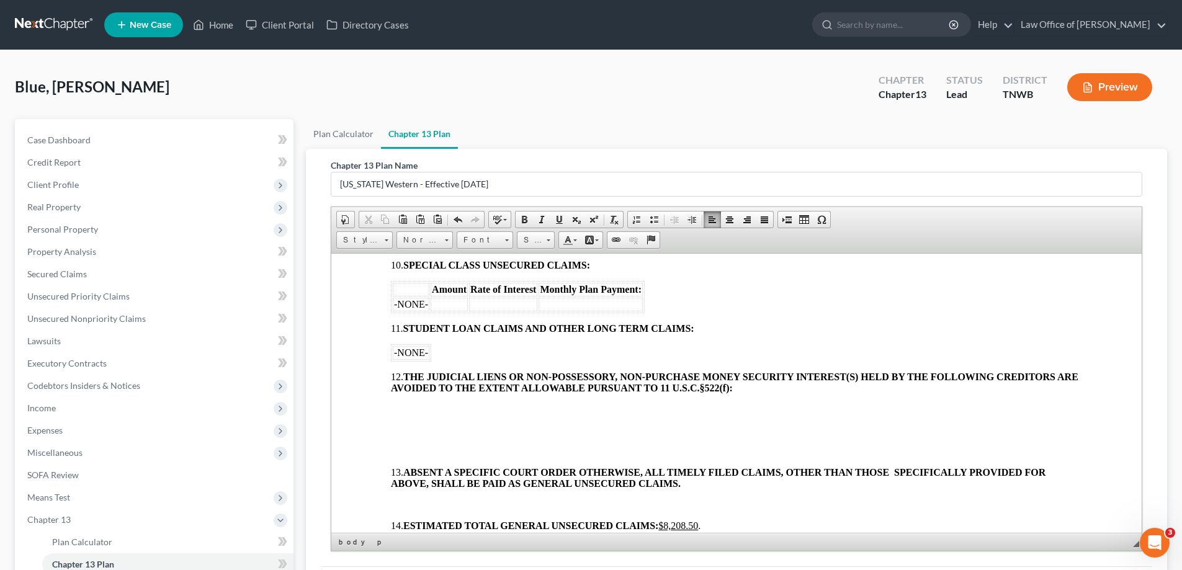
click at [403, 402] on body "[o] AMENDED UNITED STATES BANKRUPTCY COURT WESTERN DISTRICT OF TENNESSEE In re:…" at bounding box center [736, 127] width 691 height 1738
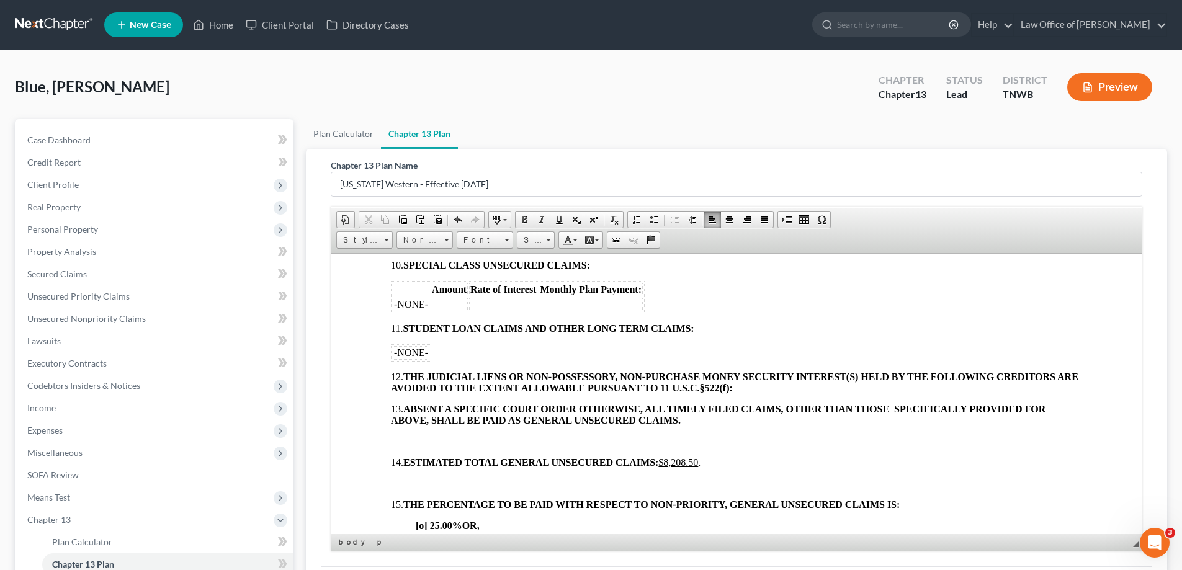
click at [416, 440] on p at bounding box center [736, 440] width 691 height 11
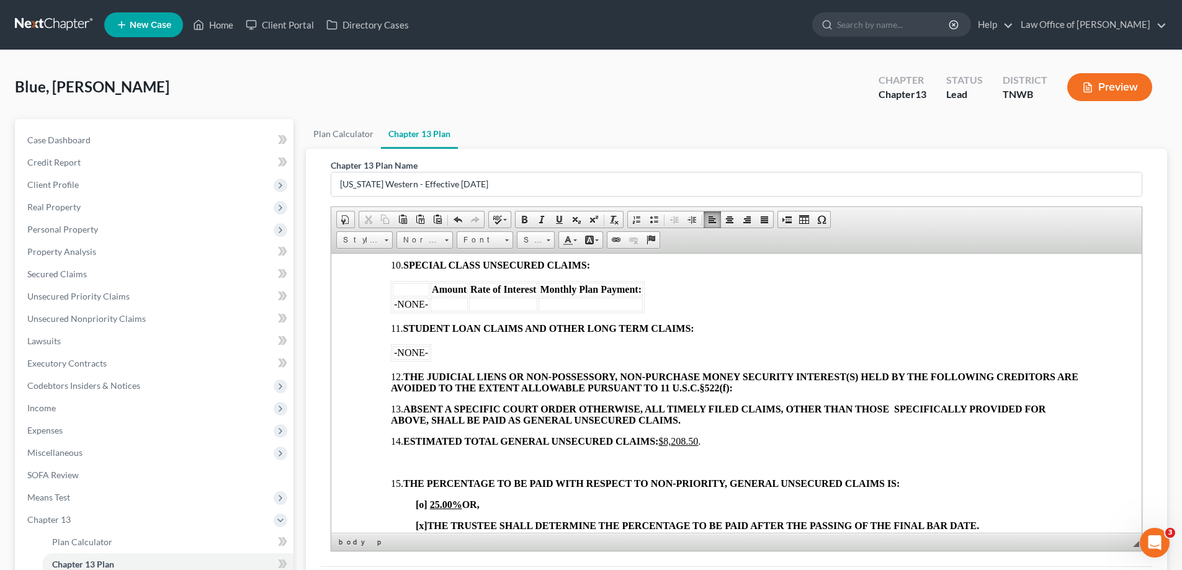
click at [413, 458] on p at bounding box center [736, 462] width 691 height 11
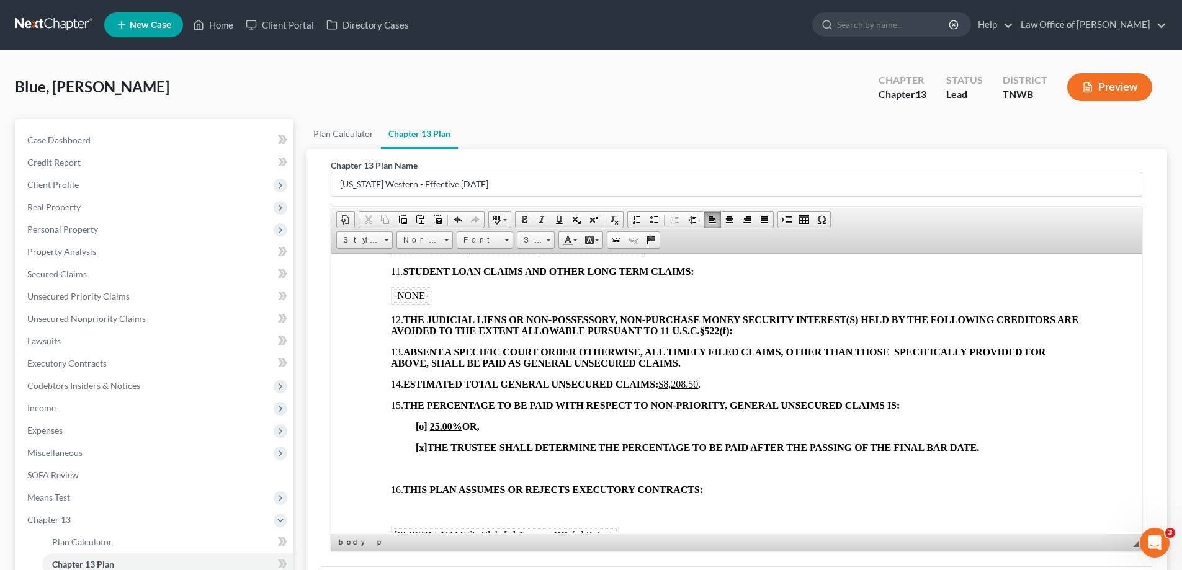
scroll to position [1179, 0]
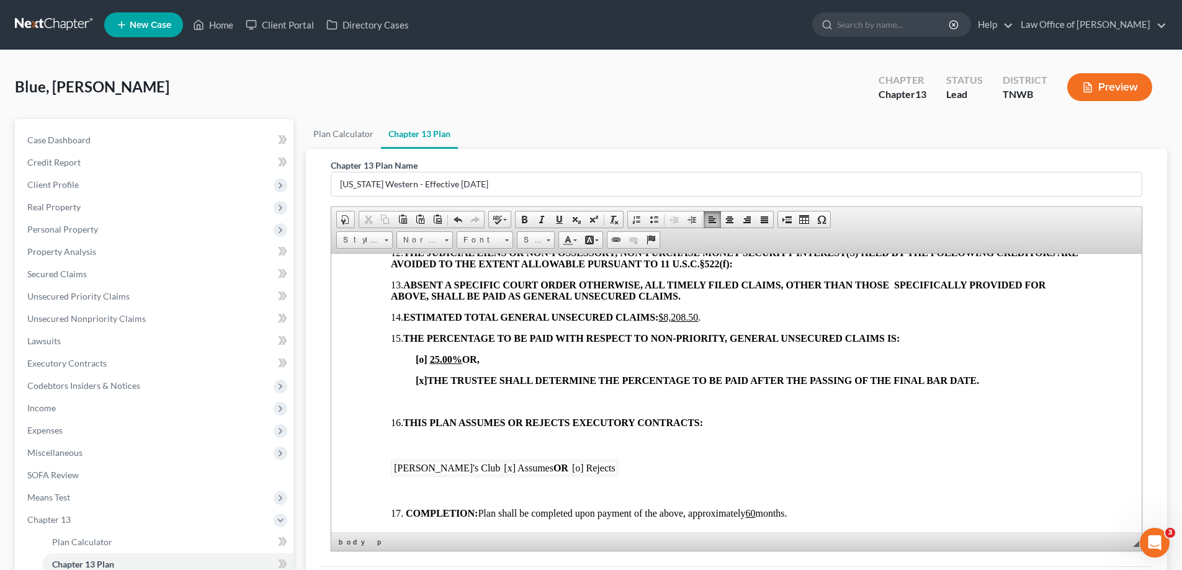
click at [399, 396] on p at bounding box center [736, 401] width 691 height 11
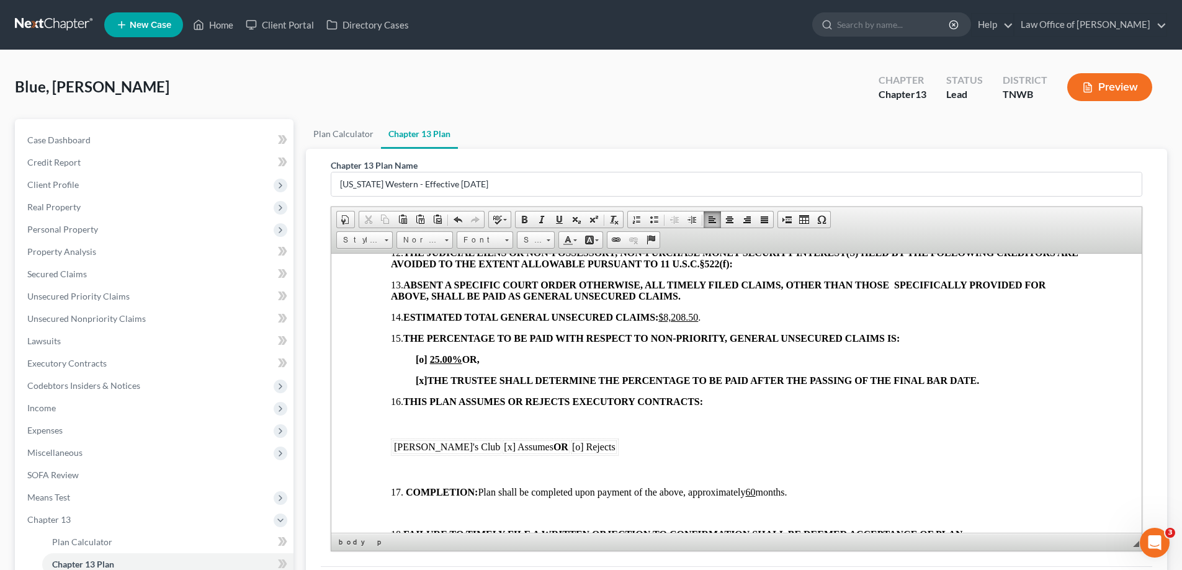
click at [403, 420] on p at bounding box center [736, 422] width 691 height 11
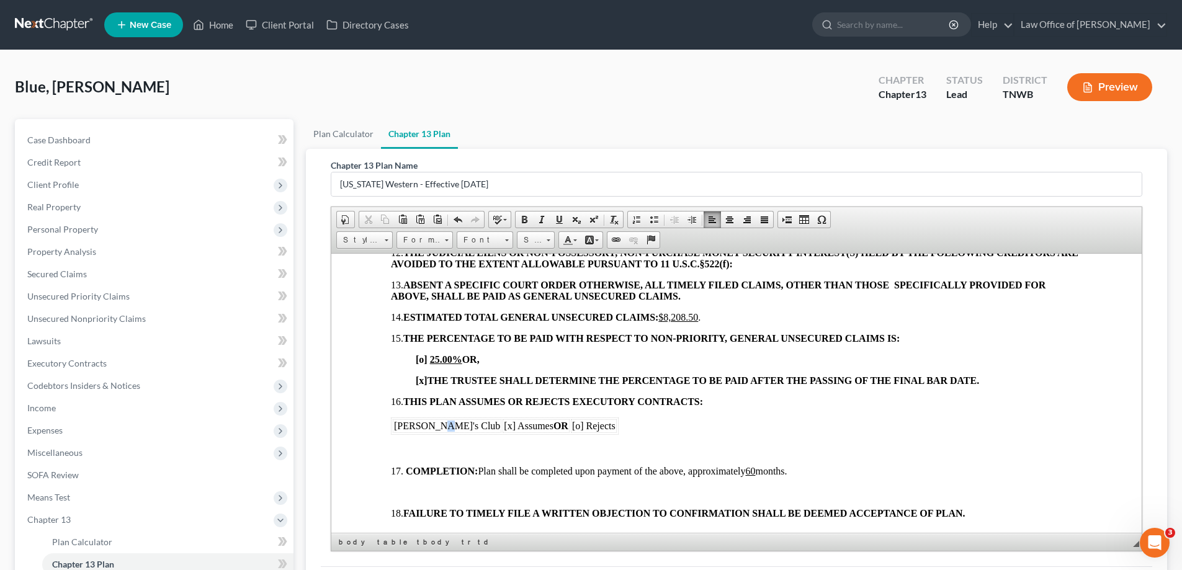
click at [436, 426] on td "Sam's Club" at bounding box center [447, 426] width 109 height 14
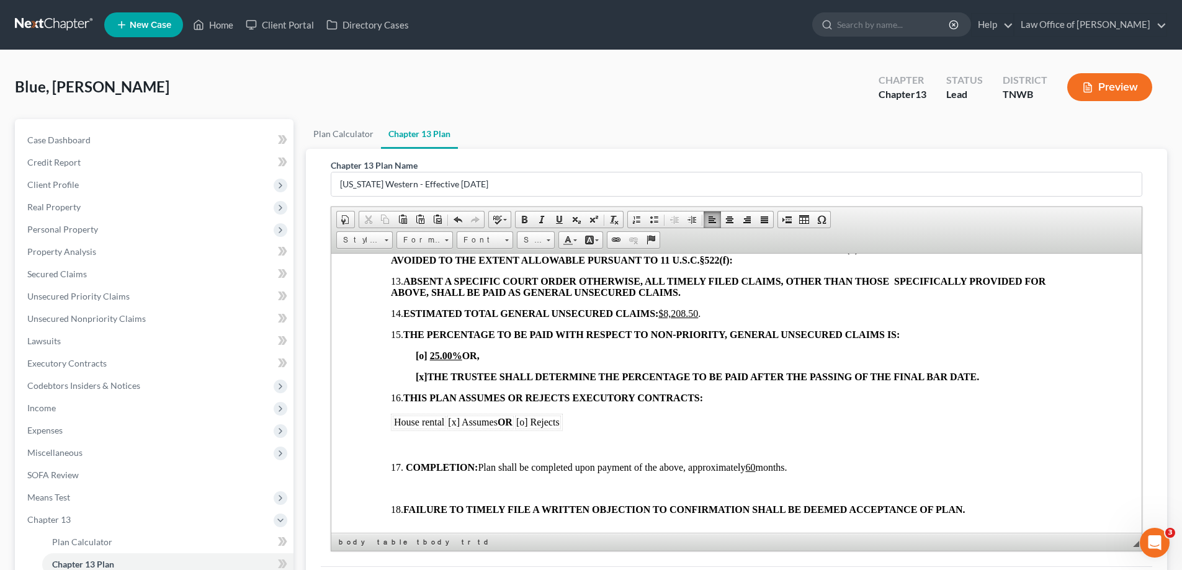
scroll to position [1241, 0]
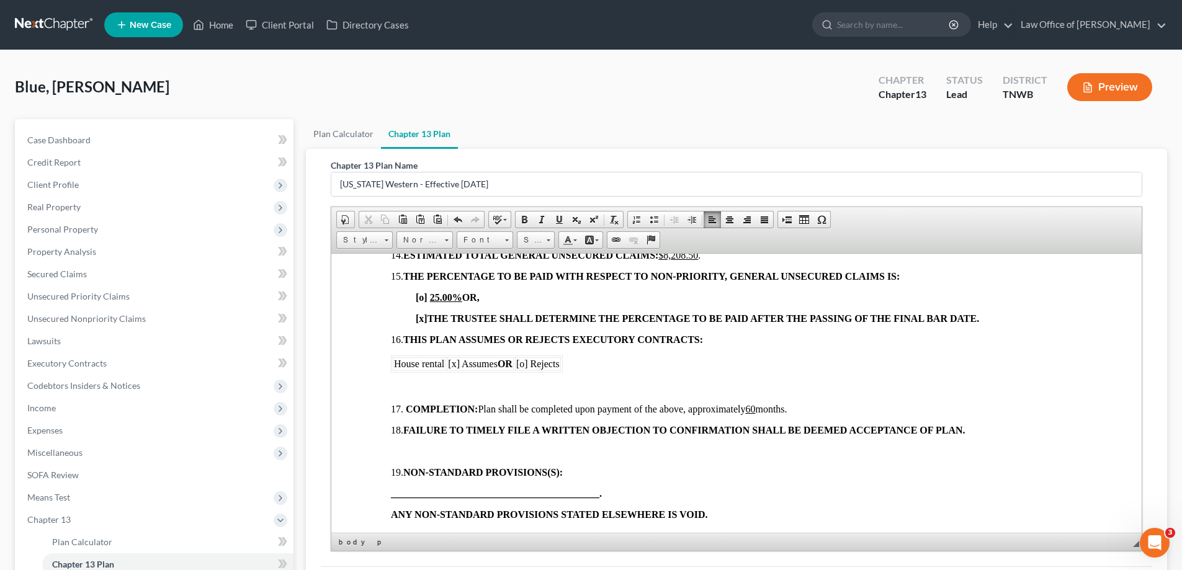
click at [408, 455] on p at bounding box center [736, 450] width 691 height 11
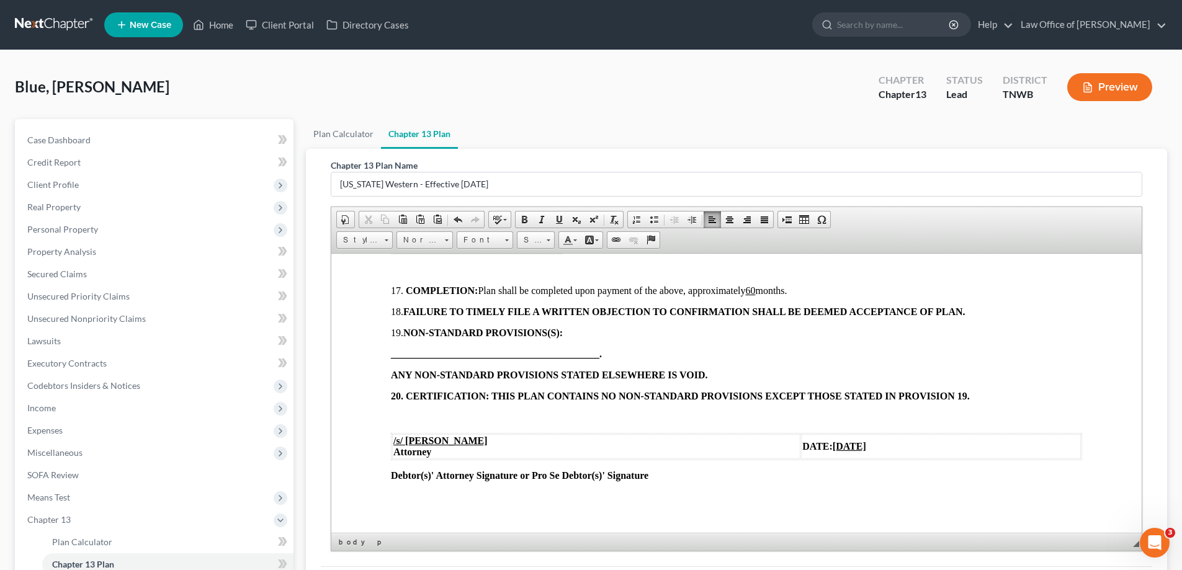
scroll to position [1367, 0]
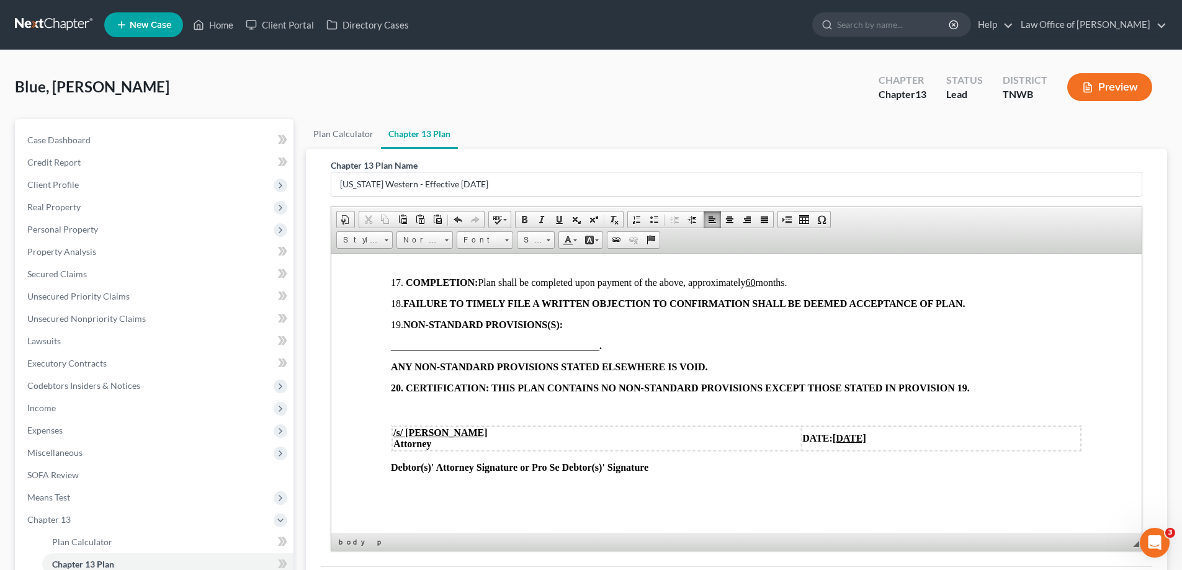
click at [401, 411] on p at bounding box center [736, 408] width 691 height 11
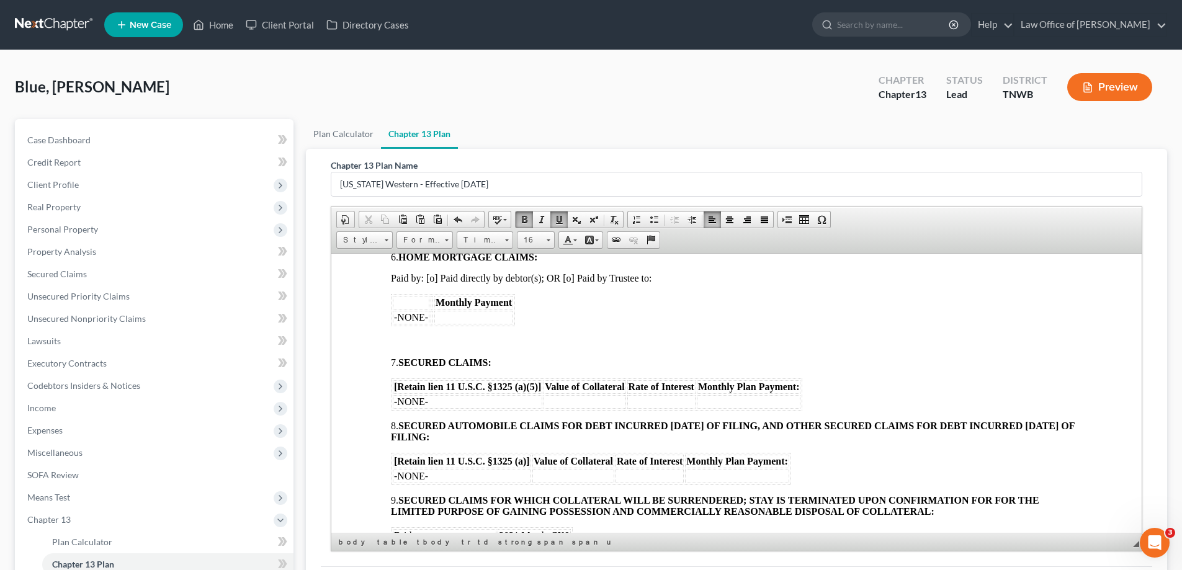
scroll to position [726, 0]
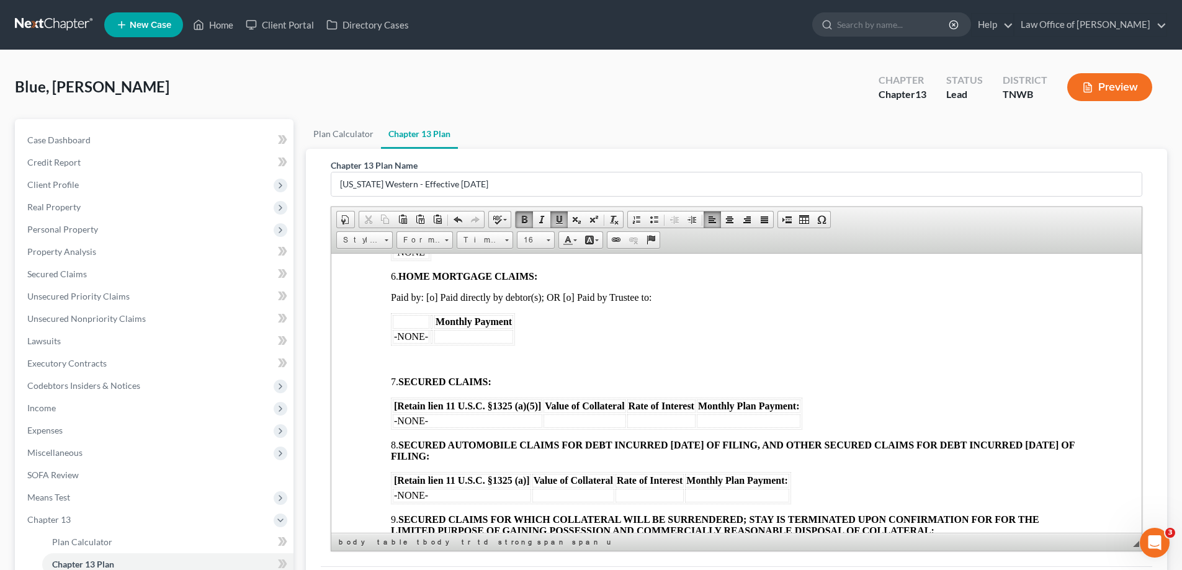
click at [430, 496] on td "-NONE-" at bounding box center [462, 495] width 138 height 14
click at [552, 495] on td at bounding box center [573, 495] width 82 height 14
click at [628, 494] on td at bounding box center [649, 495] width 68 height 14
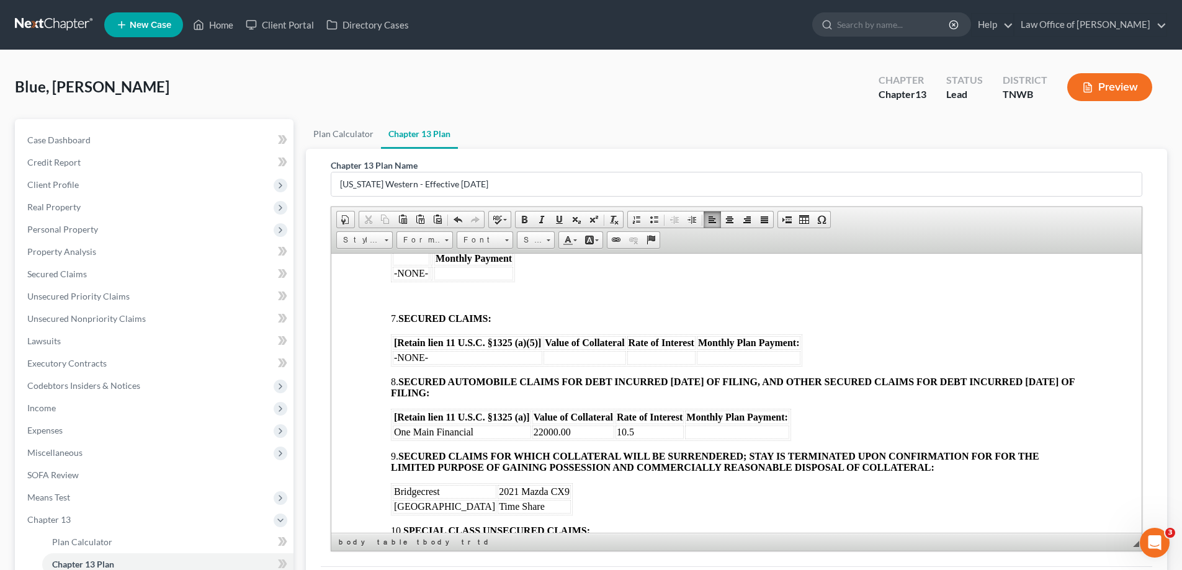
scroll to position [788, 0]
click at [475, 433] on td "One Main Financial" at bounding box center [462, 433] width 138 height 14
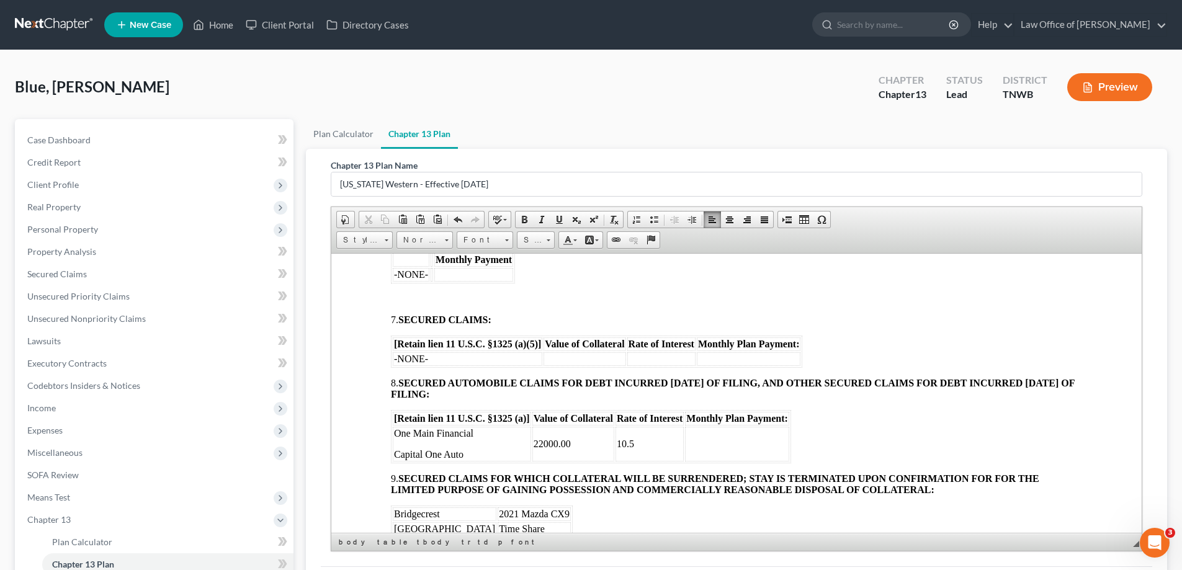
click at [569, 443] on td "22000.00" at bounding box center [573, 443] width 82 height 35
click at [640, 439] on td "10.5" at bounding box center [649, 443] width 68 height 35
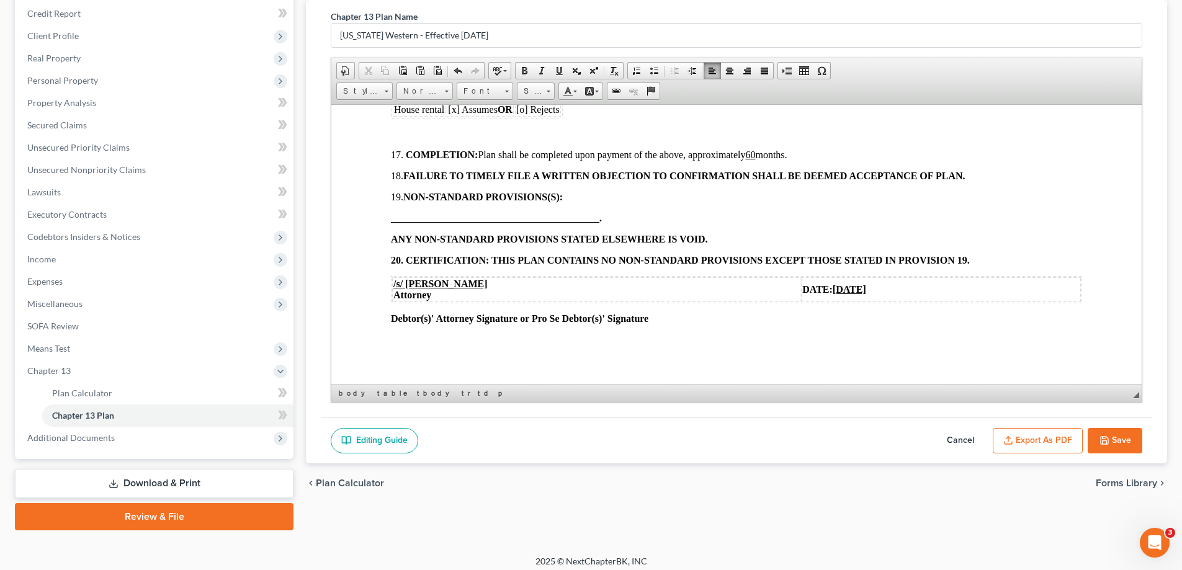
scroll to position [156, 0]
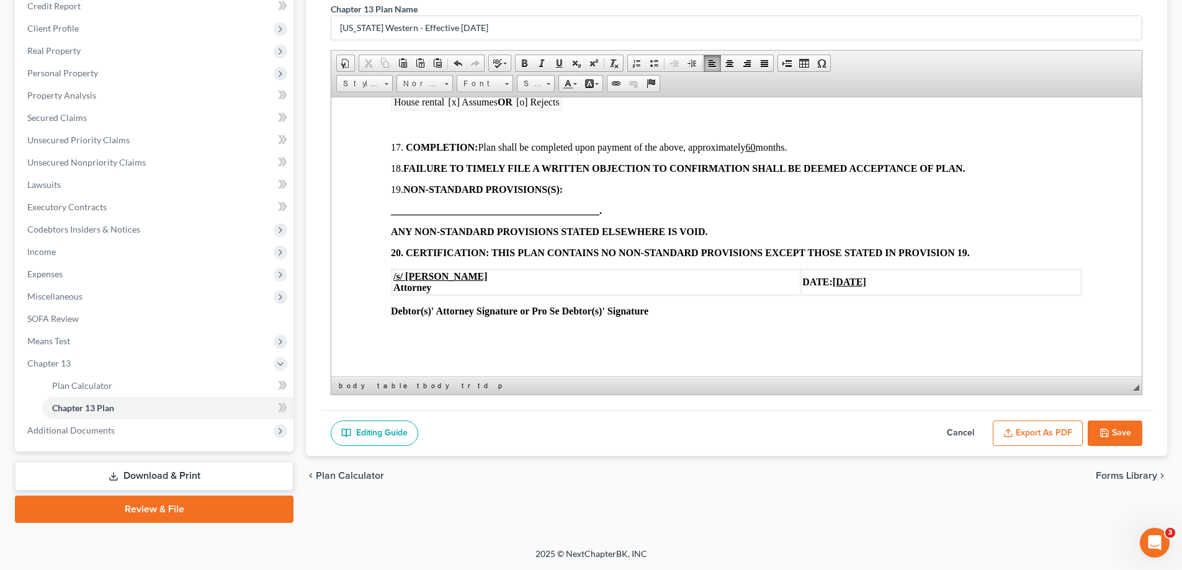
click at [1114, 431] on button "Save" at bounding box center [1114, 434] width 55 height 26
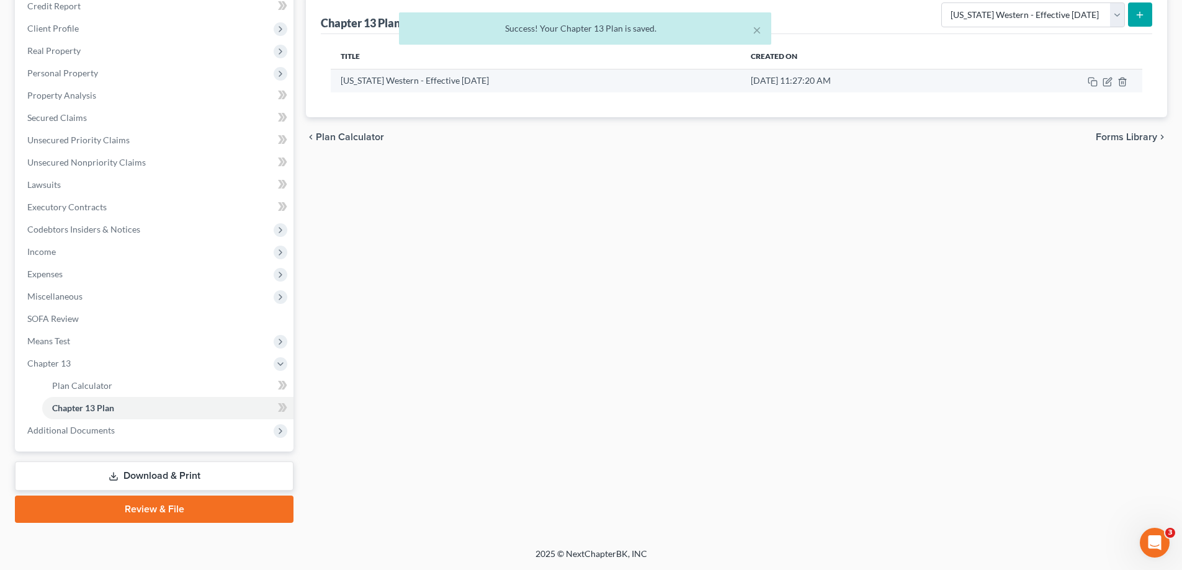
click at [1114, 81] on td at bounding box center [1064, 81] width 158 height 24
click at [1109, 81] on icon "button" at bounding box center [1108, 81] width 6 height 6
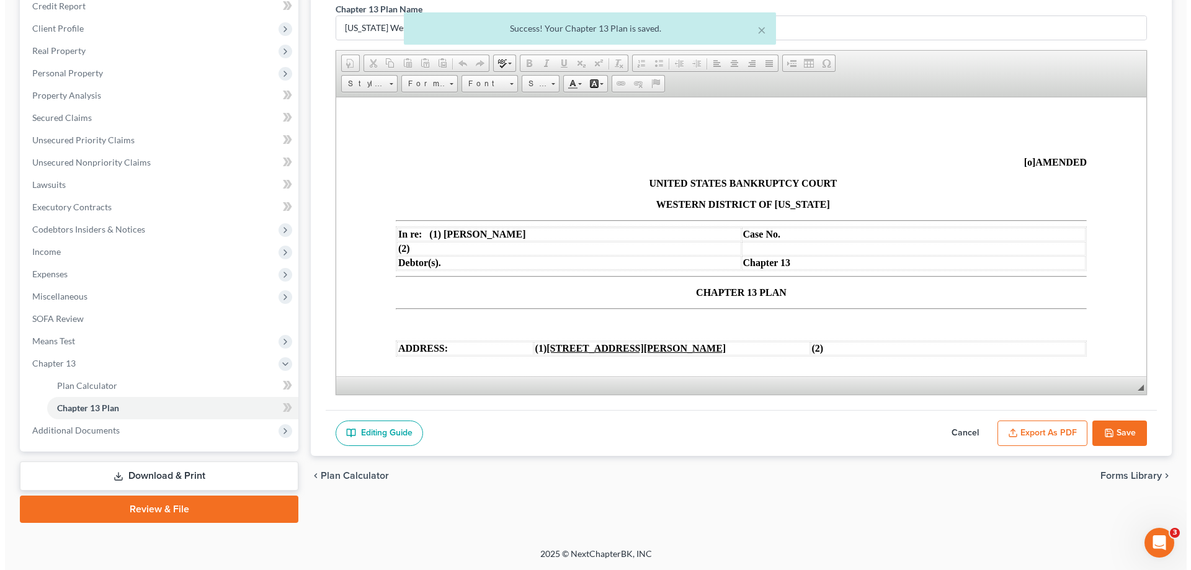
scroll to position [0, 0]
click at [1043, 433] on button "Export as PDF" at bounding box center [1038, 434] width 90 height 26
